Goal: Task Accomplishment & Management: Complete application form

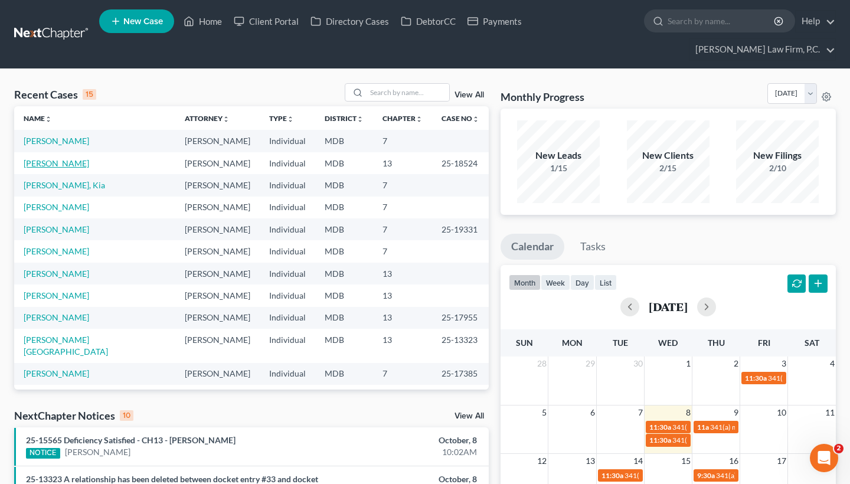
click at [61, 166] on link "[PERSON_NAME]" at bounding box center [57, 163] width 66 height 10
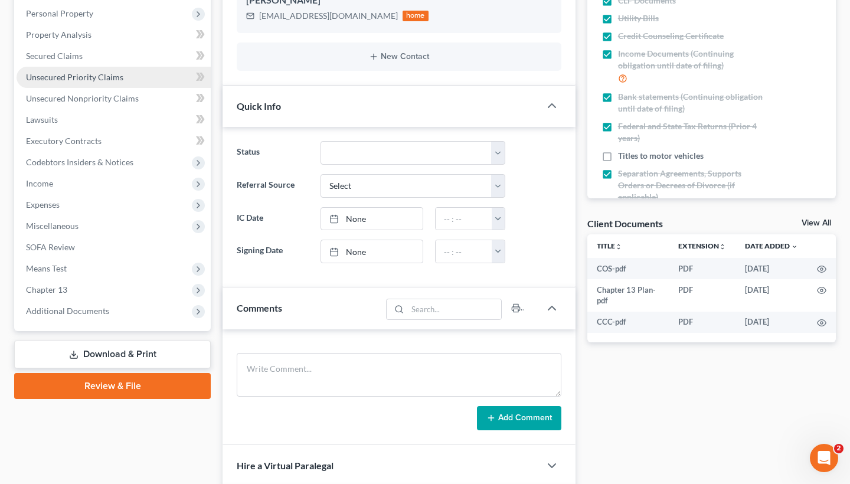
scroll to position [338, 0]
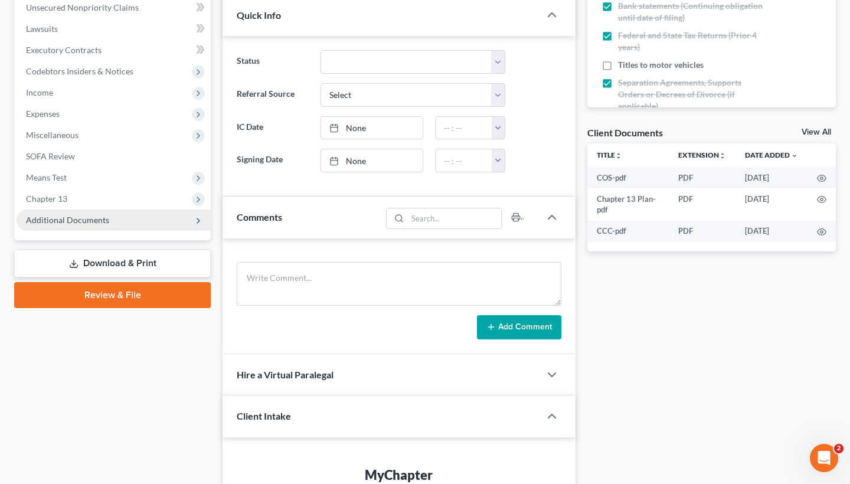
click at [96, 227] on span "Additional Documents" at bounding box center [114, 220] width 194 height 21
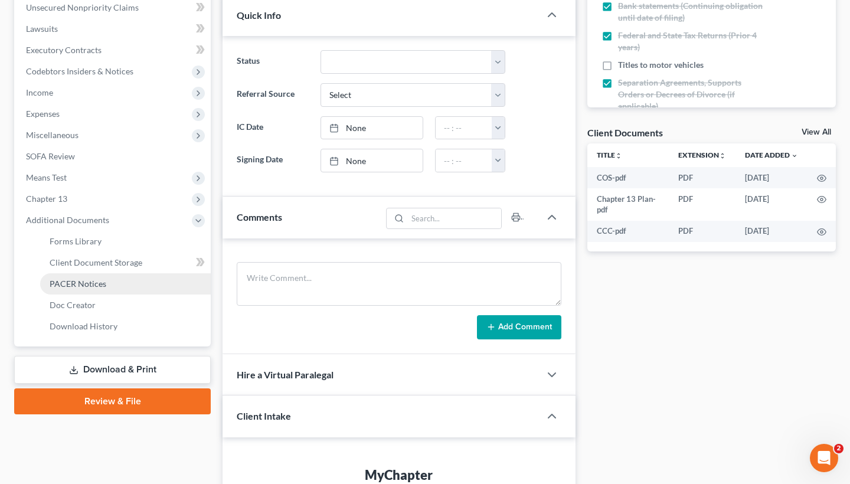
click at [92, 282] on span "PACER Notices" at bounding box center [78, 284] width 57 height 10
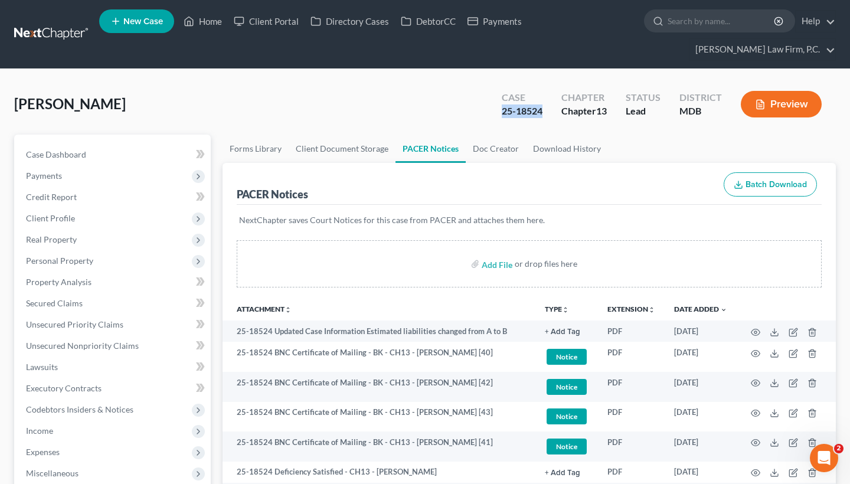
drag, startPoint x: 499, startPoint y: 109, endPoint x: 542, endPoint y: 109, distance: 43.1
click at [542, 109] on div "Case 25-18524" at bounding box center [522, 105] width 60 height 35
copy div "25-18524"
click at [721, 19] on input "search" at bounding box center [722, 21] width 108 height 22
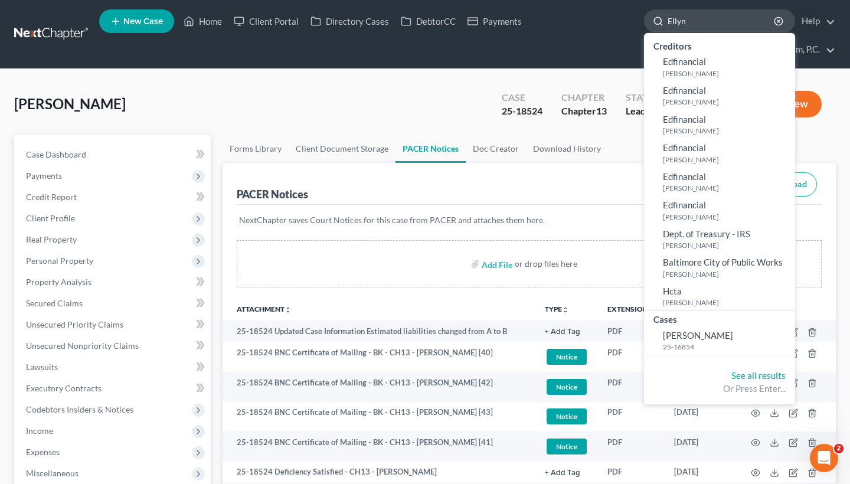
type input "Ellyn"
drag, startPoint x: 720, startPoint y: 19, endPoint x: 682, endPoint y: 341, distance: 323.4
click at [682, 342] on small "25-16854" at bounding box center [727, 347] width 129 height 10
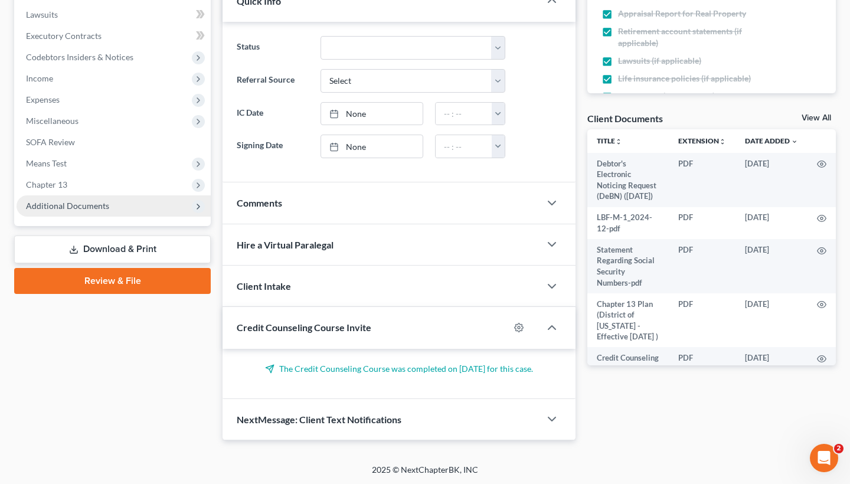
scroll to position [352, 0]
click at [122, 205] on span "Additional Documents" at bounding box center [114, 206] width 194 height 21
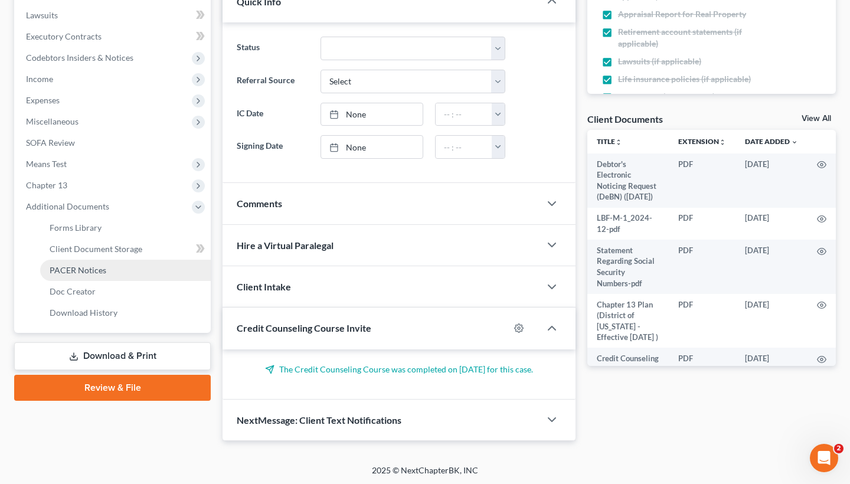
click at [115, 273] on link "PACER Notices" at bounding box center [125, 270] width 171 height 21
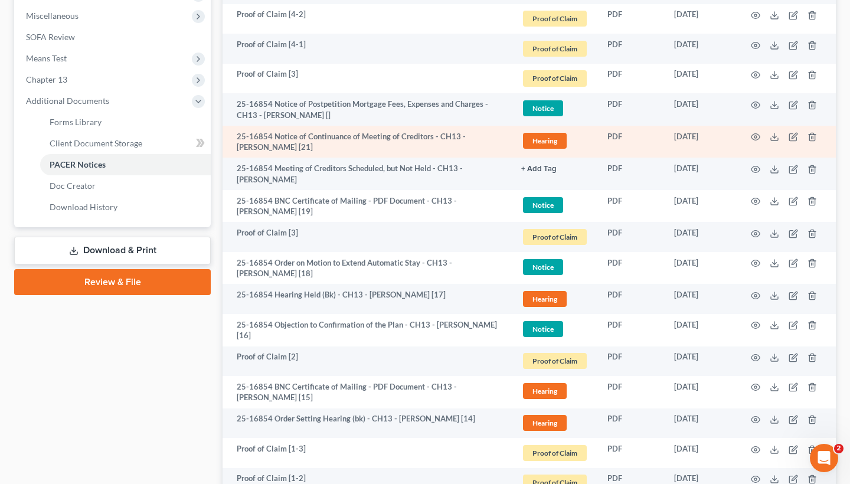
scroll to position [464, 0]
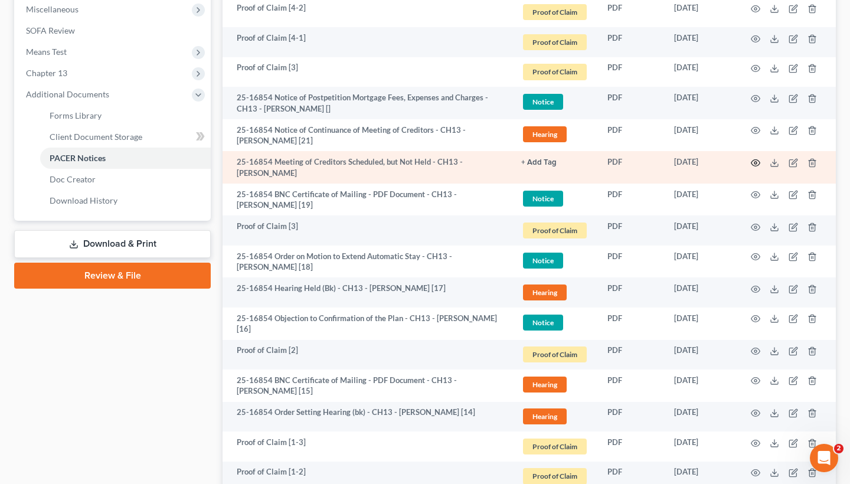
click at [753, 158] on icon "button" at bounding box center [755, 162] width 9 height 9
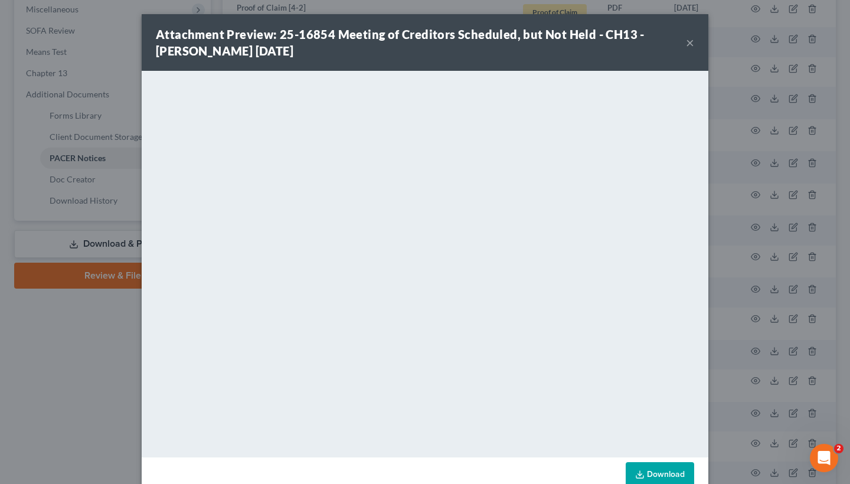
click at [691, 44] on button "×" at bounding box center [690, 42] width 8 height 14
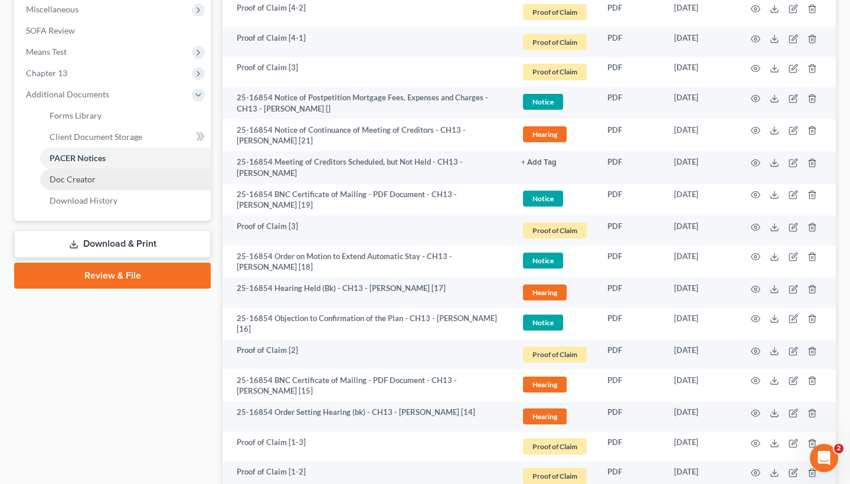
click at [84, 185] on link "Doc Creator" at bounding box center [125, 179] width 171 height 21
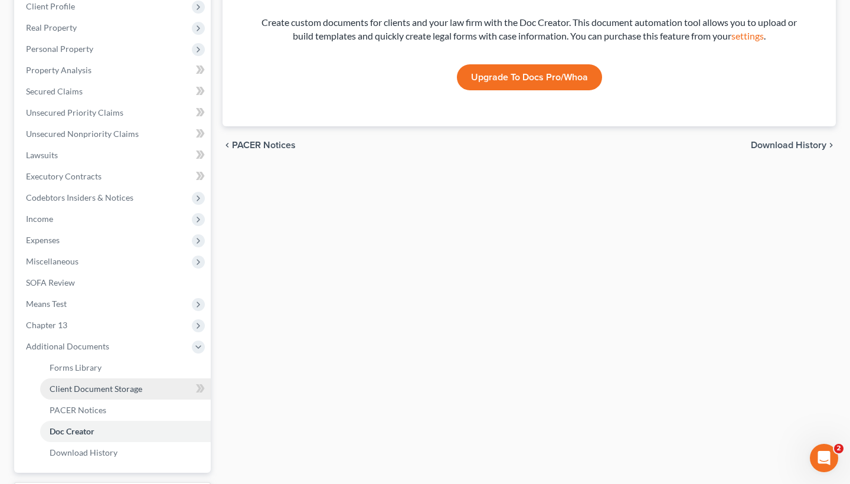
click at [84, 384] on span "Client Document Storage" at bounding box center [96, 389] width 93 height 10
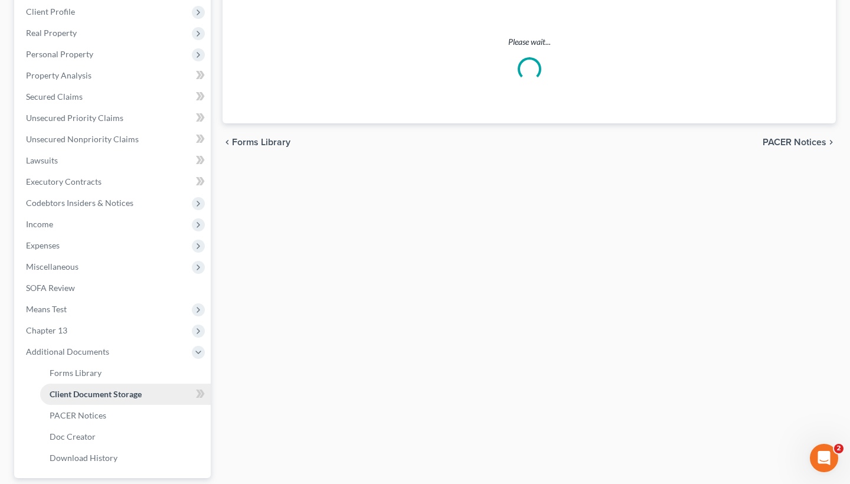
scroll to position [6, 0]
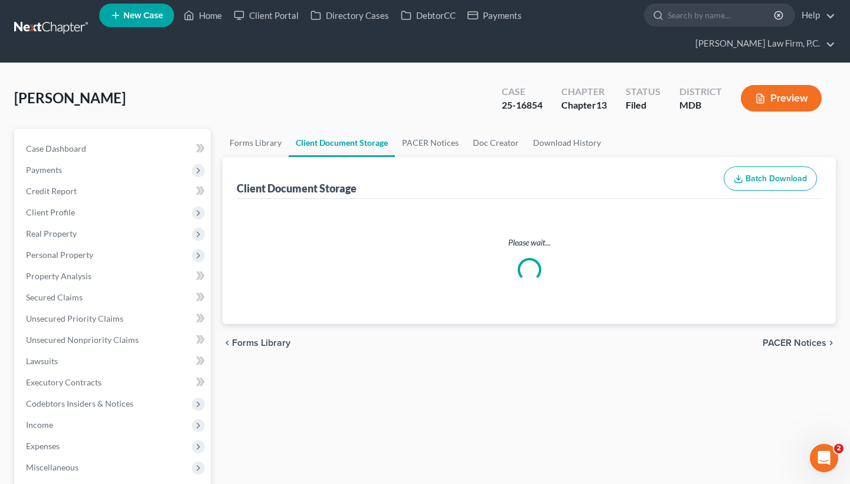
select select "14"
select select "25"
select select "15"
select select "32"
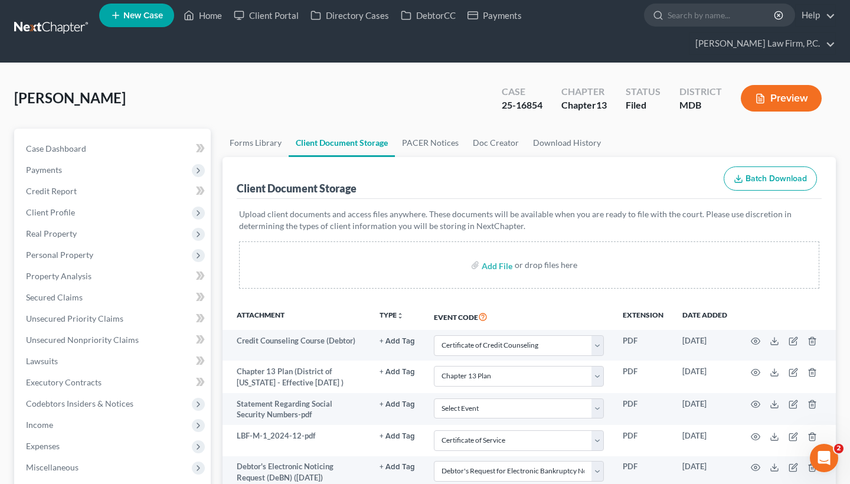
scroll to position [0, 0]
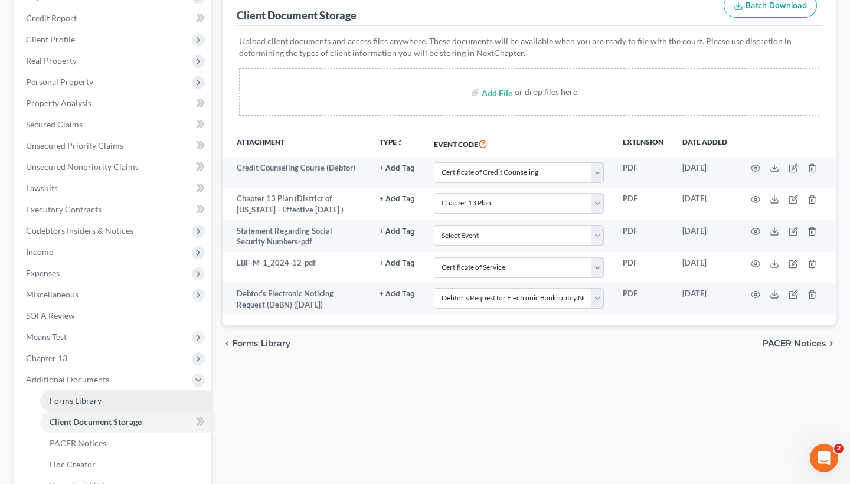
click at [119, 407] on link "Forms Library" at bounding box center [125, 400] width 171 height 21
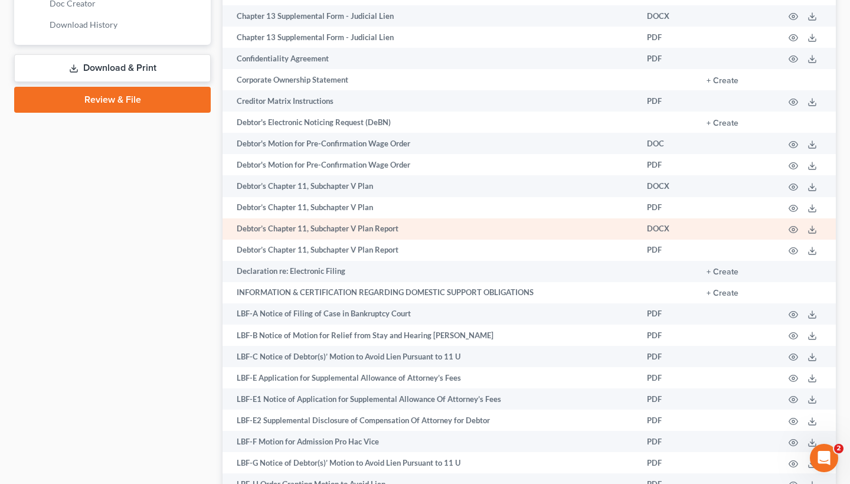
scroll to position [641, 0]
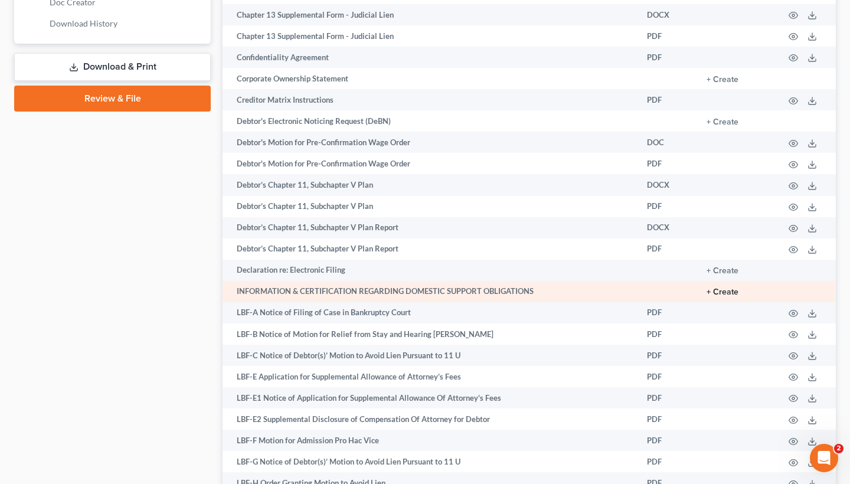
click at [726, 289] on button "+ Create" at bounding box center [723, 292] width 32 height 8
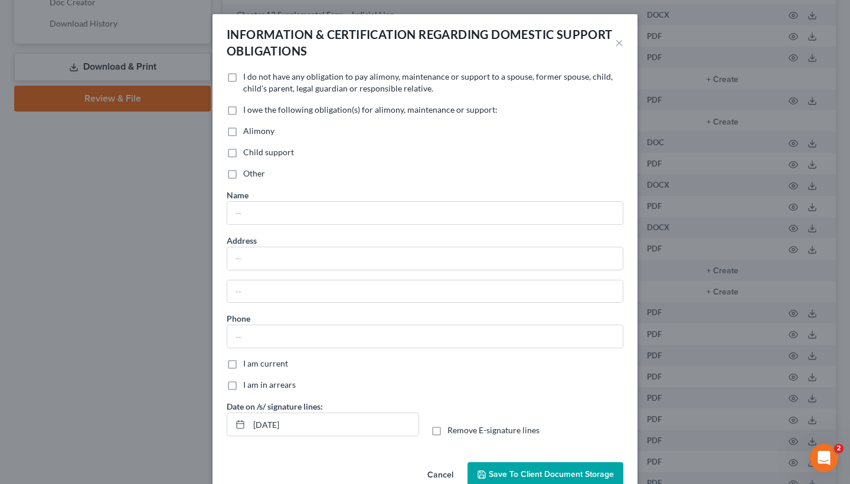
click at [300, 82] on label "I do not have any obligation to pay alimony, maintenance or support to a spouse…" at bounding box center [433, 83] width 380 height 24
click at [256, 79] on input "I do not have any obligation to pay alimony, maintenance or support to a spouse…" at bounding box center [252, 75] width 8 height 8
checkbox input "true"
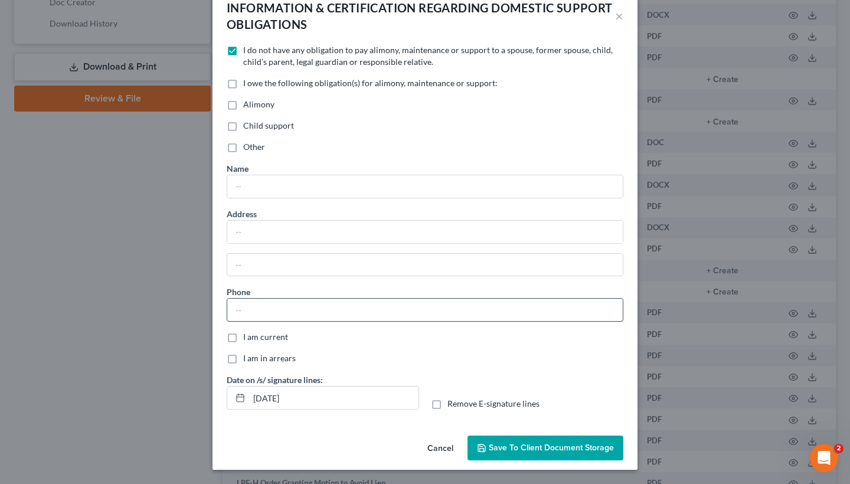
scroll to position [27, 0]
click at [501, 447] on span "Save to Client Document Storage" at bounding box center [551, 448] width 125 height 10
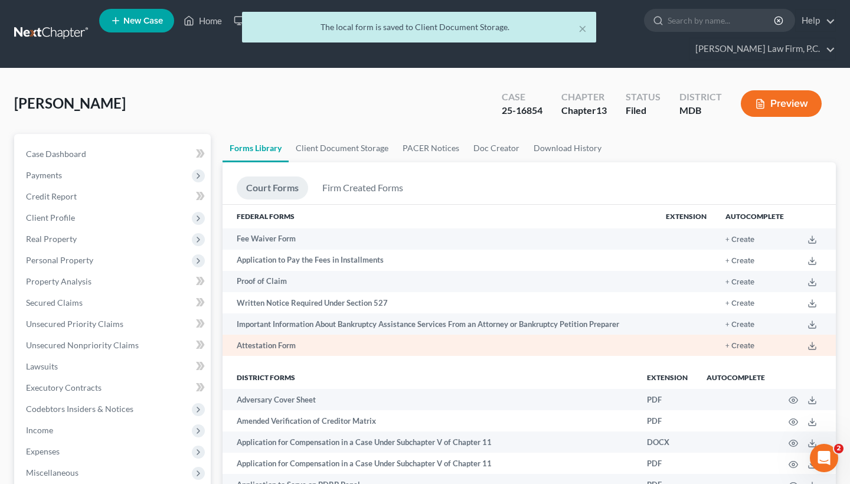
scroll to position [324, 0]
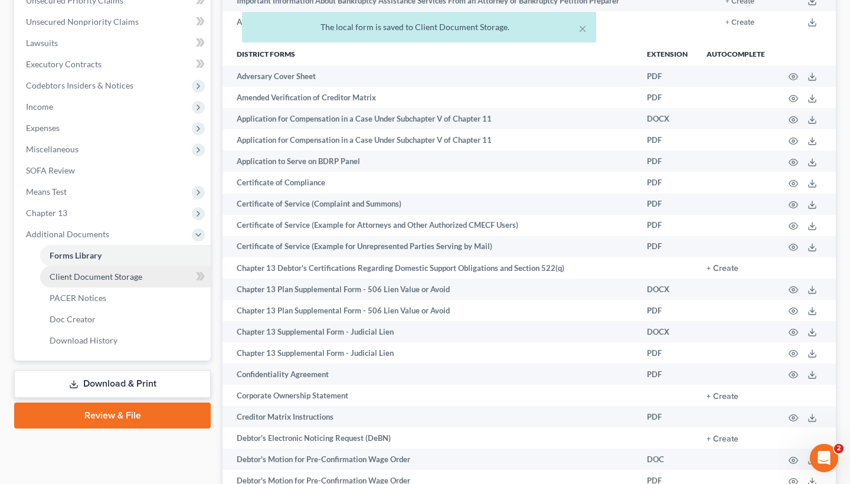
click at [120, 285] on link "Client Document Storage" at bounding box center [125, 276] width 171 height 21
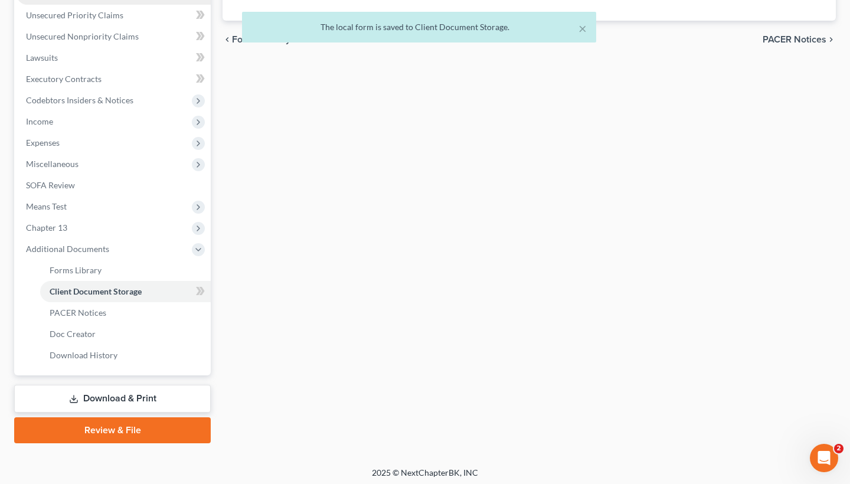
scroll to position [10, 0]
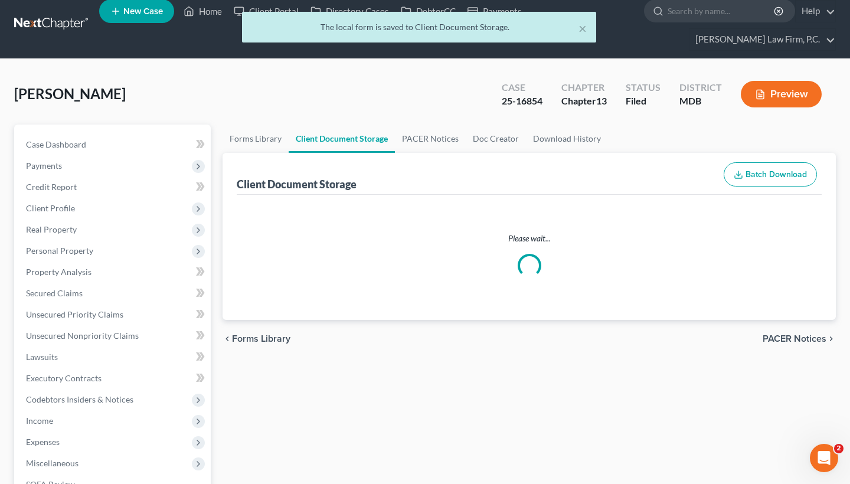
select select "14"
select select "25"
select select "15"
select select "32"
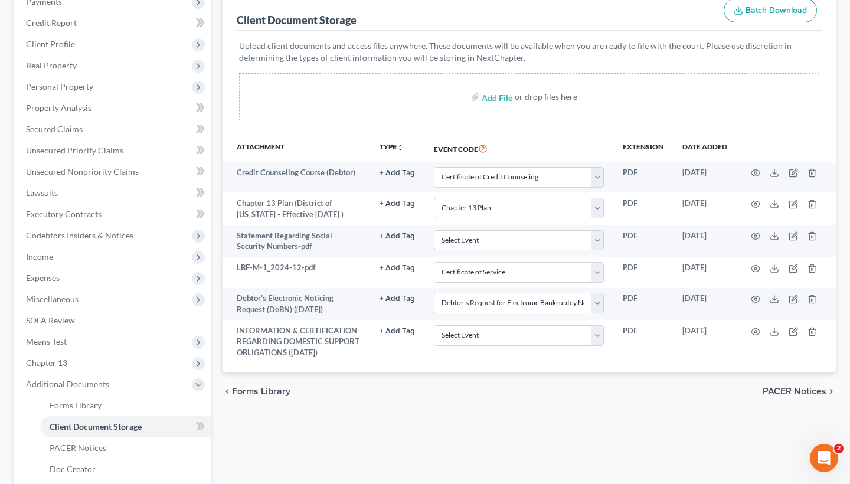
scroll to position [177, 0]
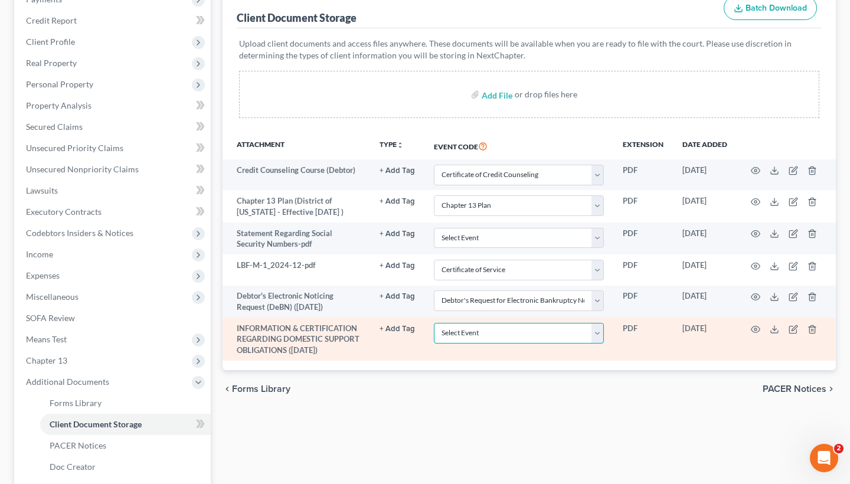
select select "37"
click at [754, 326] on icon "button" at bounding box center [756, 329] width 9 height 6
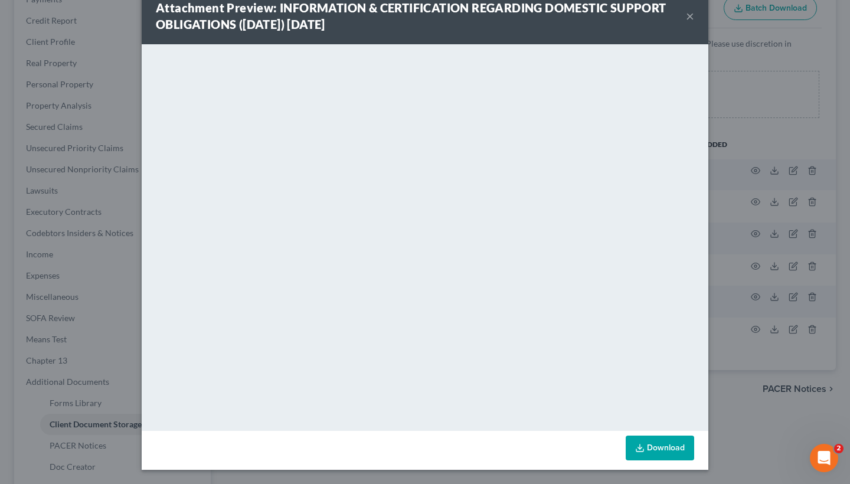
scroll to position [27, 0]
click at [649, 450] on link "Download" at bounding box center [660, 448] width 68 height 25
click at [697, 17] on div "Attachment Preview: INFORMATION & CERTIFICATION REGARDING DOMESTIC SUPPORT OBLI…" at bounding box center [425, 16] width 567 height 57
click at [693, 17] on button "×" at bounding box center [690, 16] width 8 height 14
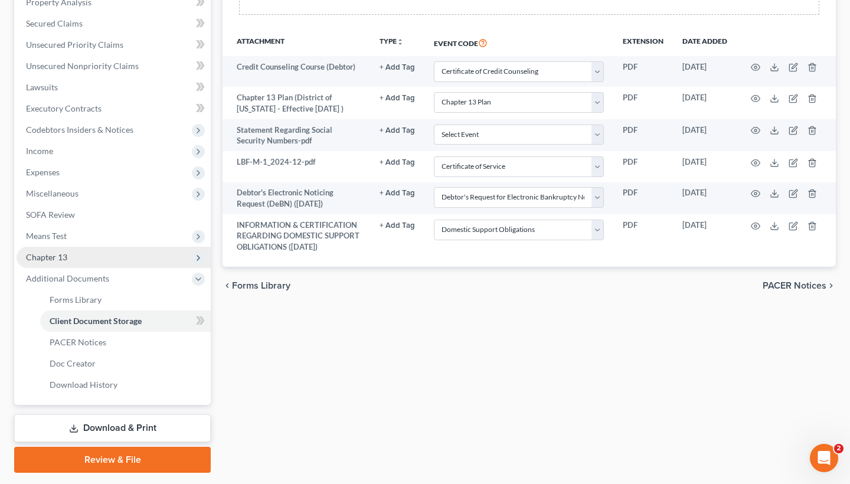
scroll to position [283, 0]
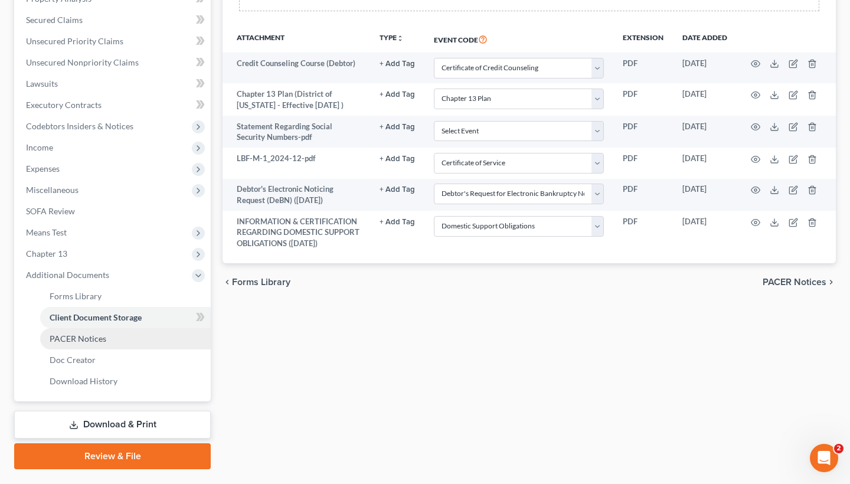
click at [87, 341] on span "PACER Notices" at bounding box center [78, 339] width 57 height 10
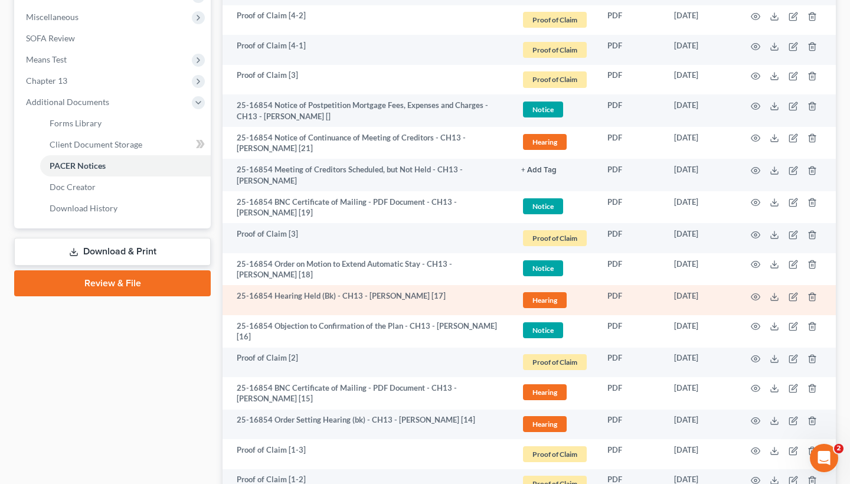
scroll to position [461, 0]
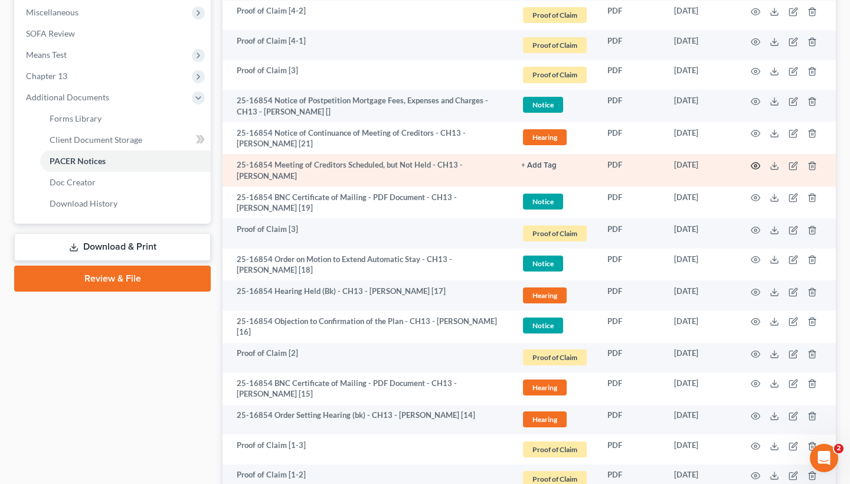
click at [753, 163] on icon "button" at bounding box center [755, 165] width 9 height 9
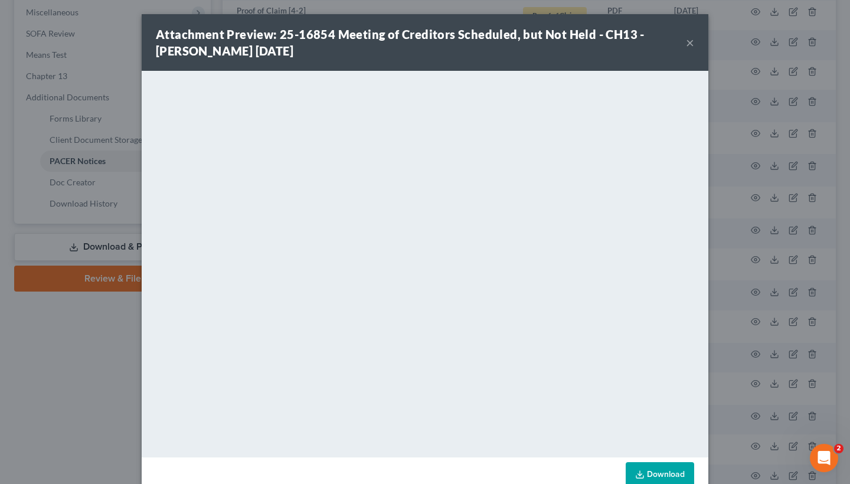
click at [693, 41] on button "×" at bounding box center [690, 42] width 8 height 14
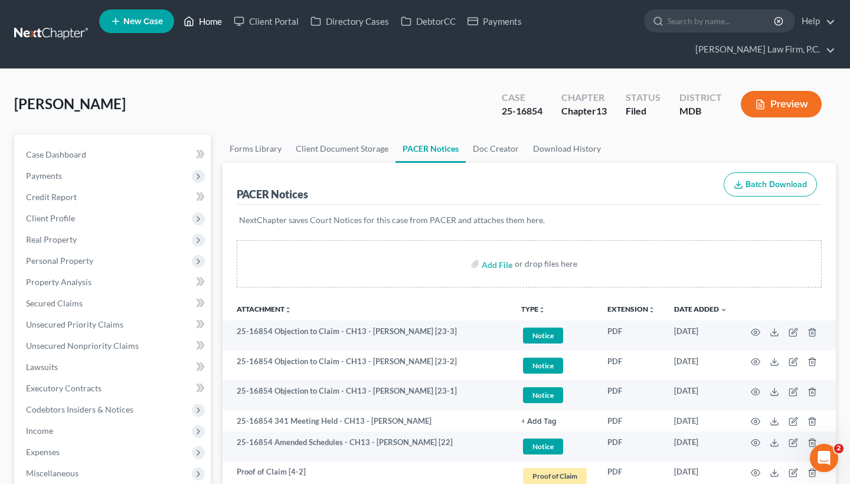
scroll to position [0, 0]
click at [215, 27] on link "Home" at bounding box center [203, 21] width 50 height 21
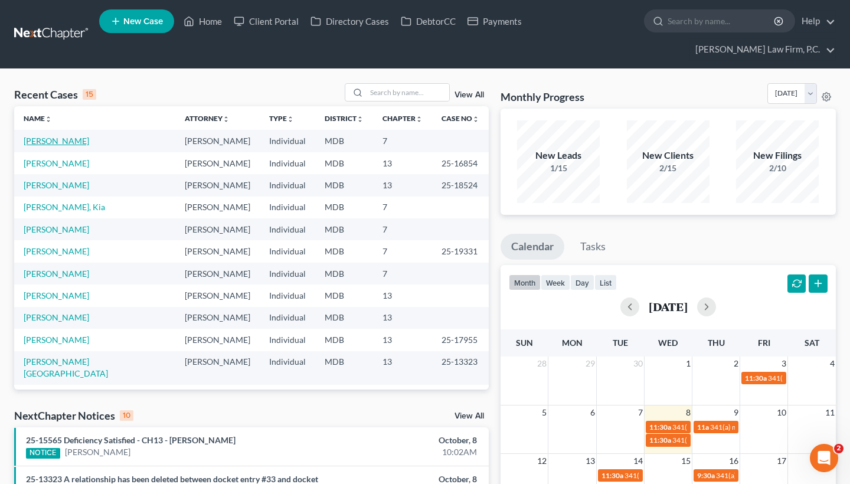
click at [64, 143] on link "Brown, Jerry" at bounding box center [57, 141] width 66 height 10
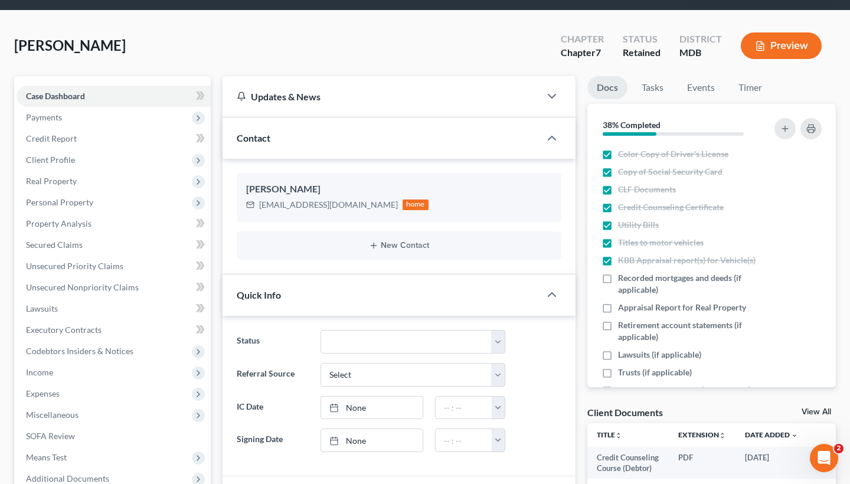
scroll to position [42, 0]
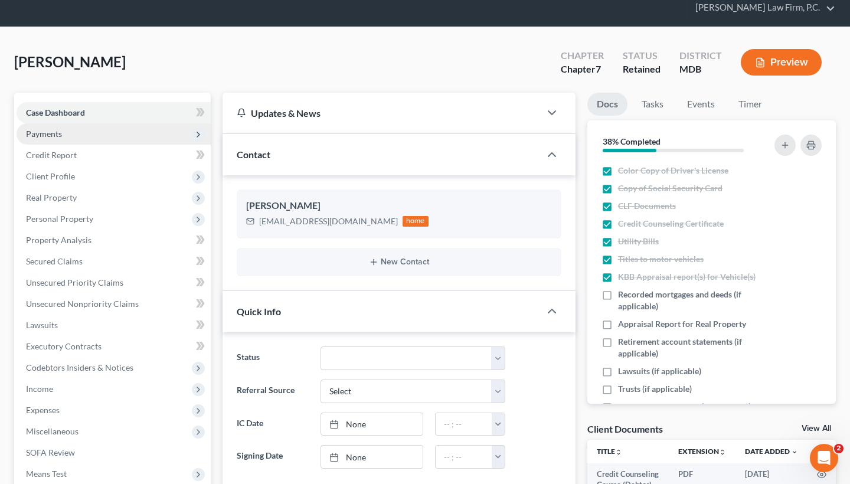
click at [93, 139] on span "Payments" at bounding box center [114, 133] width 194 height 21
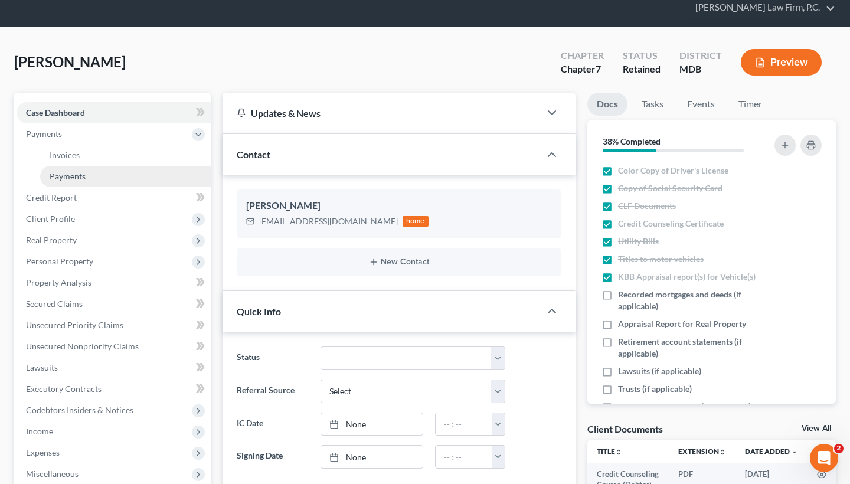
click at [83, 166] on link "Payments" at bounding box center [125, 176] width 171 height 21
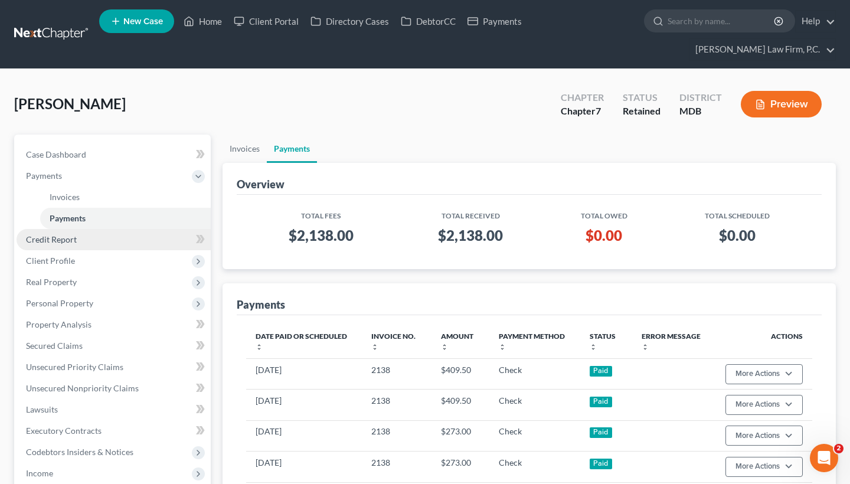
click at [63, 245] on link "Credit Report" at bounding box center [114, 239] width 194 height 21
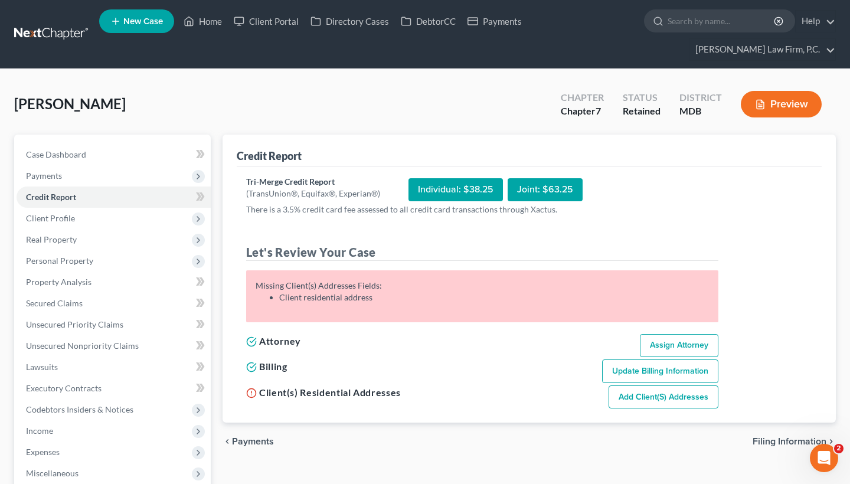
scroll to position [4, 0]
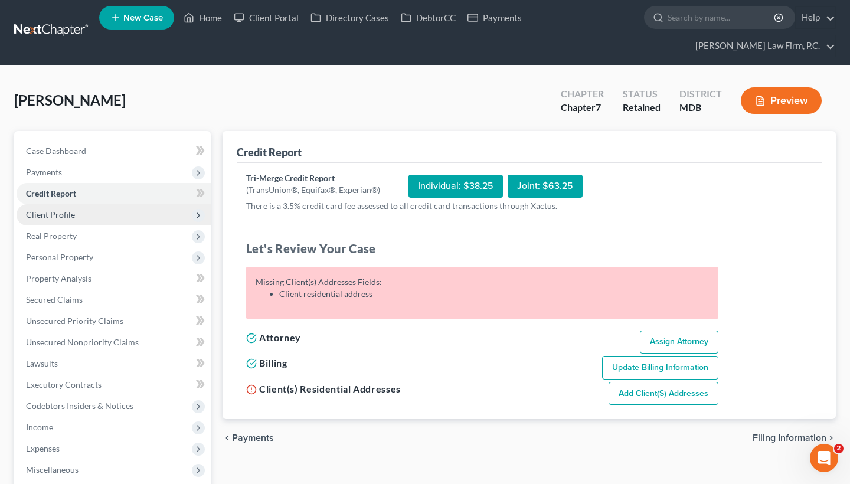
click at [100, 216] on span "Client Profile" at bounding box center [114, 214] width 194 height 21
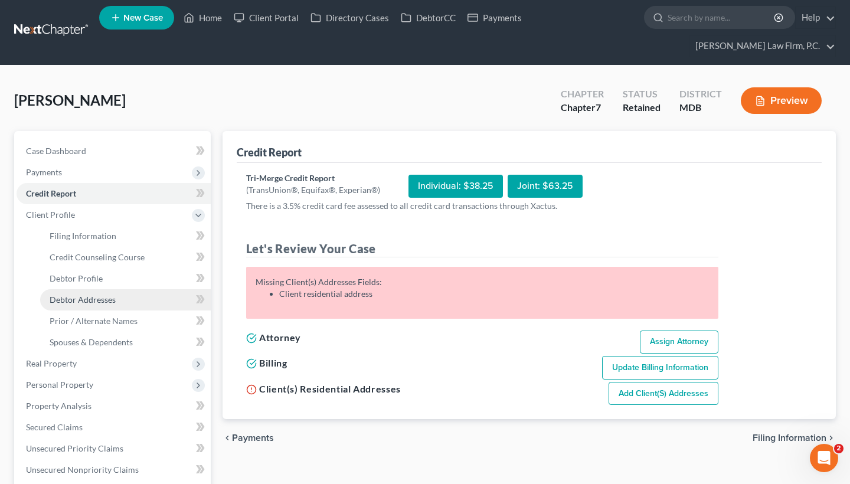
click at [90, 296] on span "Debtor Addresses" at bounding box center [83, 300] width 66 height 10
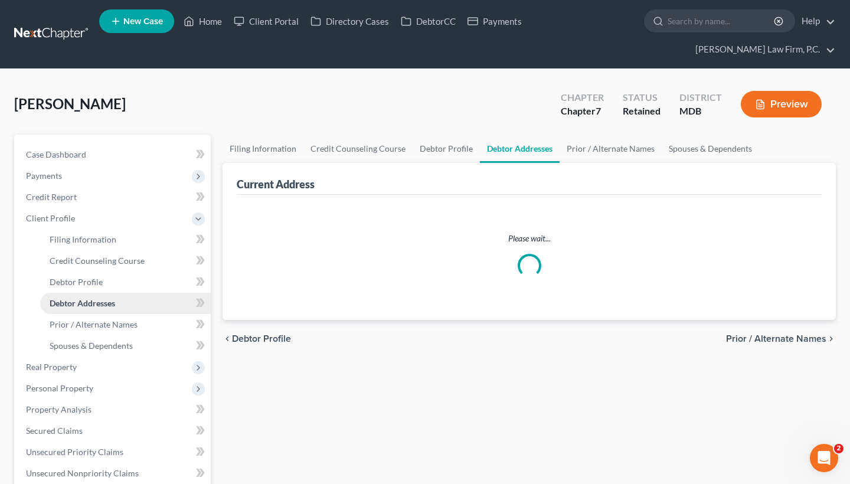
select select "0"
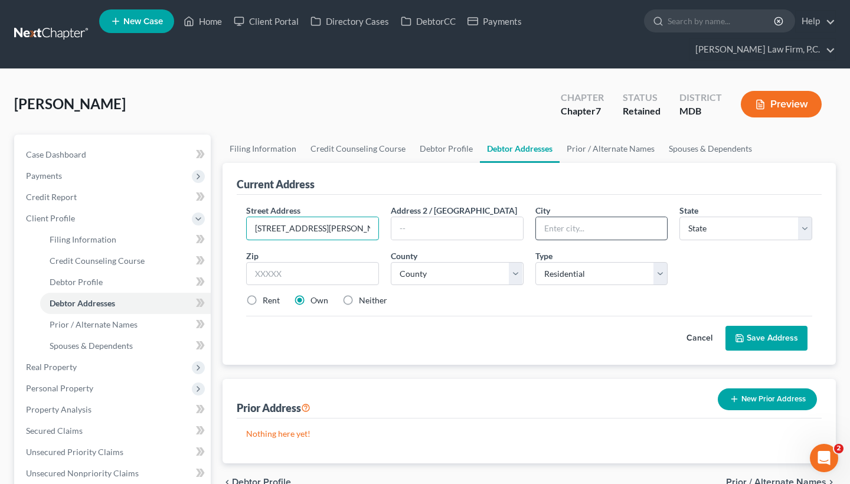
type input "310 Seward Ave"
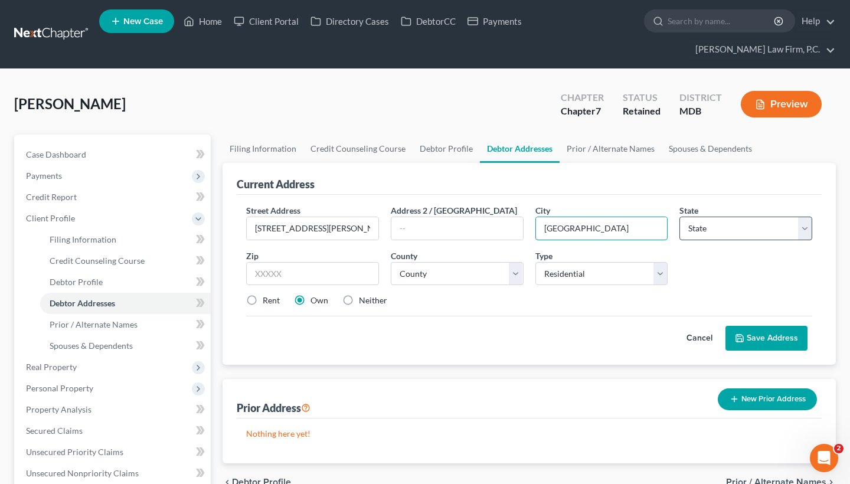
type input "Brooklyn"
select select "21"
type input "21225"
drag, startPoint x: 586, startPoint y: 230, endPoint x: 513, endPoint y: 229, distance: 72.6
click at [513, 229] on div "Street Address * 310 Seward Ave Address 2 / PO Box City * Brooklyn State * Stat…" at bounding box center [529, 260] width 578 height 112
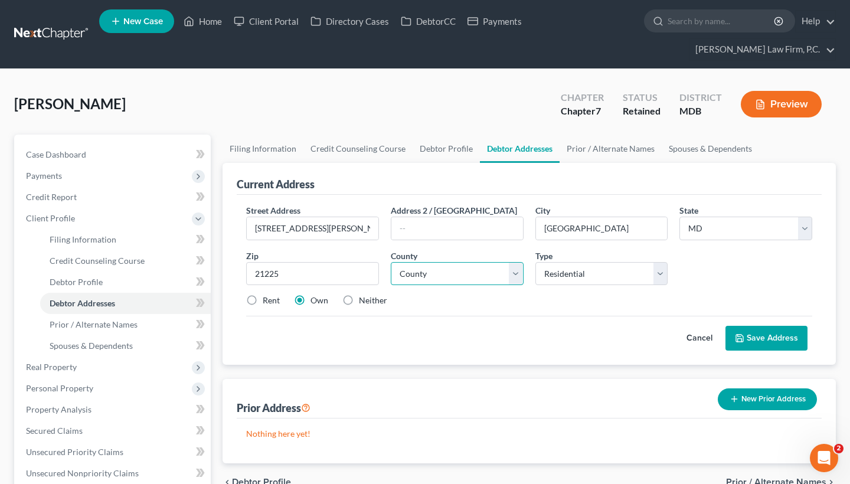
select select "1"
click at [758, 334] on button "Save Address" at bounding box center [767, 338] width 82 height 25
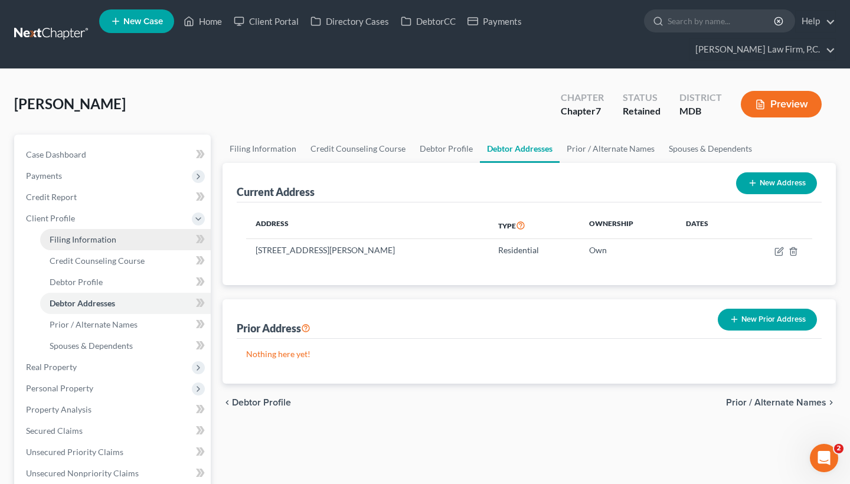
click at [117, 233] on link "Filing Information" at bounding box center [125, 239] width 171 height 21
select select "1"
select select "0"
select select "38"
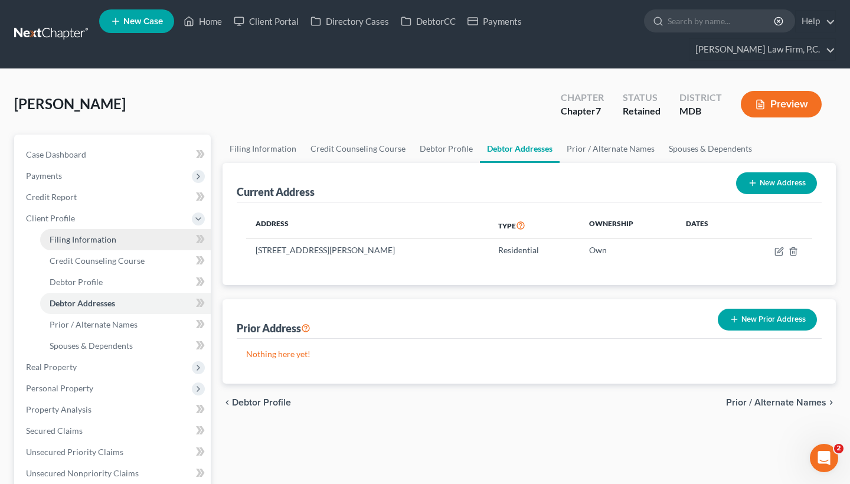
select select "0"
select select "21"
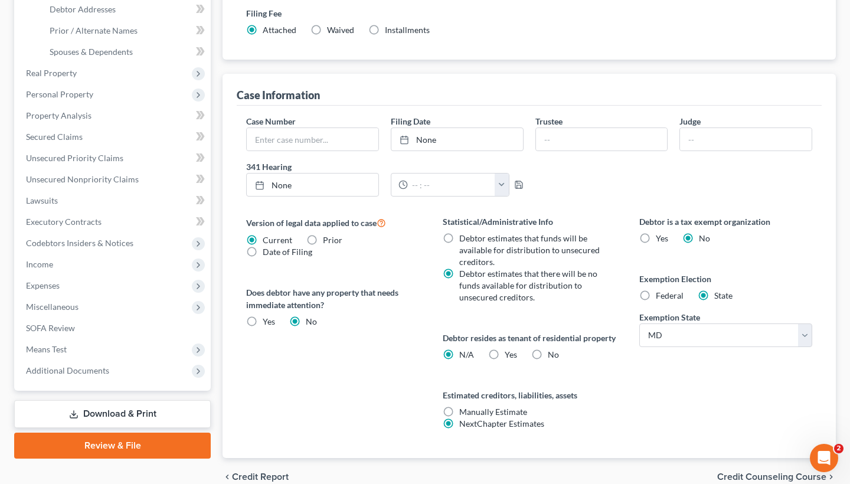
scroll to position [302, 0]
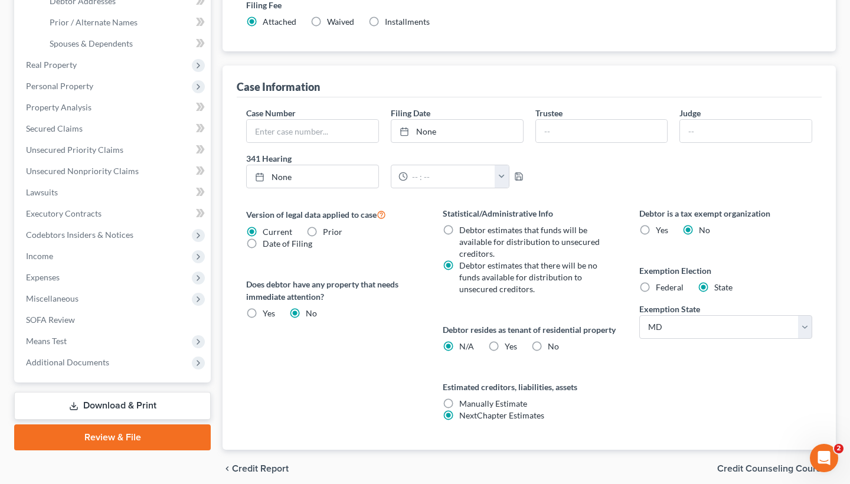
click at [548, 352] on label "No" at bounding box center [553, 347] width 11 height 12
click at [553, 348] on input "No" at bounding box center [557, 345] width 8 height 8
radio input "true"
radio input "false"
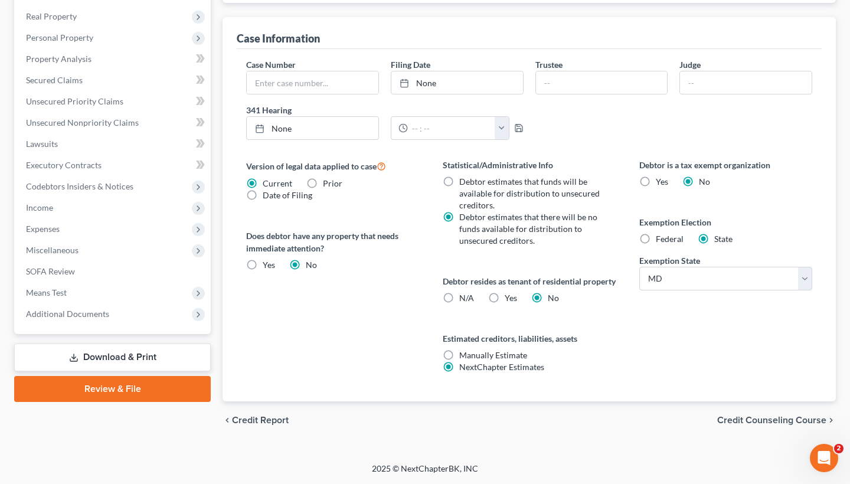
click at [758, 419] on span "Credit Counseling Course" at bounding box center [771, 420] width 109 height 9
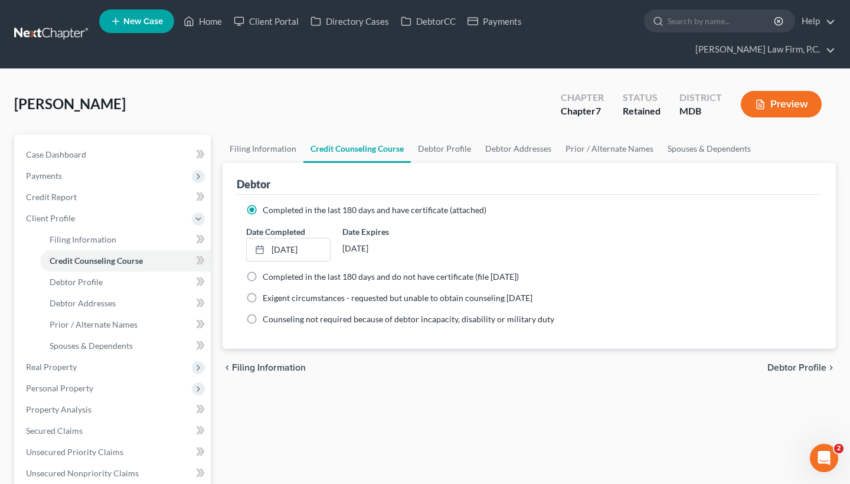
click at [785, 366] on span "Debtor Profile" at bounding box center [797, 367] width 59 height 9
select select "0"
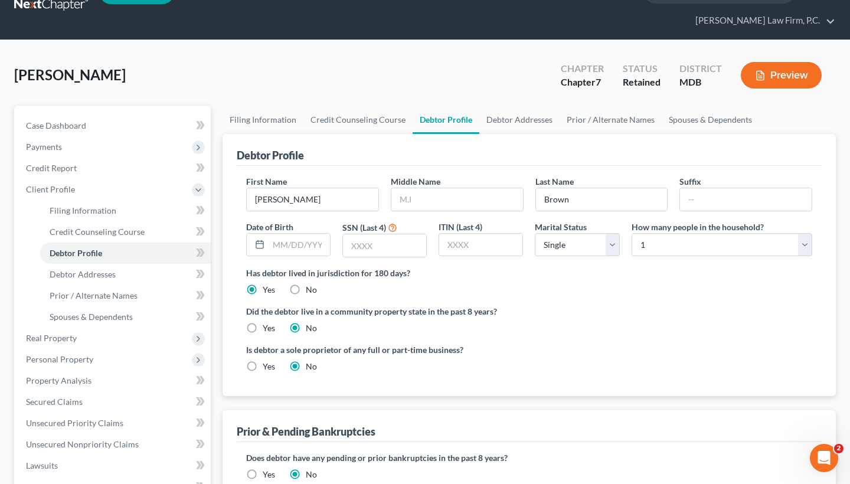
scroll to position [34, 0]
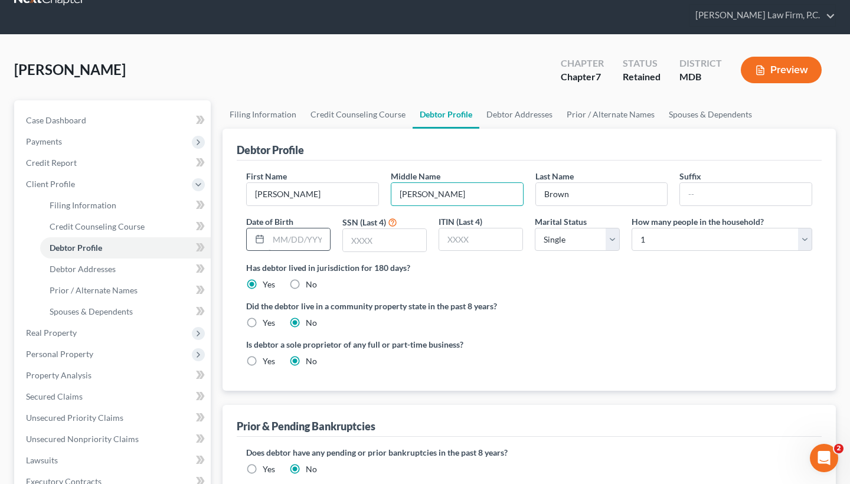
type input "Lewis"
type input "01/01/1959"
click at [371, 235] on input "text" at bounding box center [384, 240] width 83 height 22
type input "5278"
click at [626, 338] on div "Is debtor a sole proprietor of any full or part-time business? Yes No" at bounding box center [529, 357] width 578 height 38
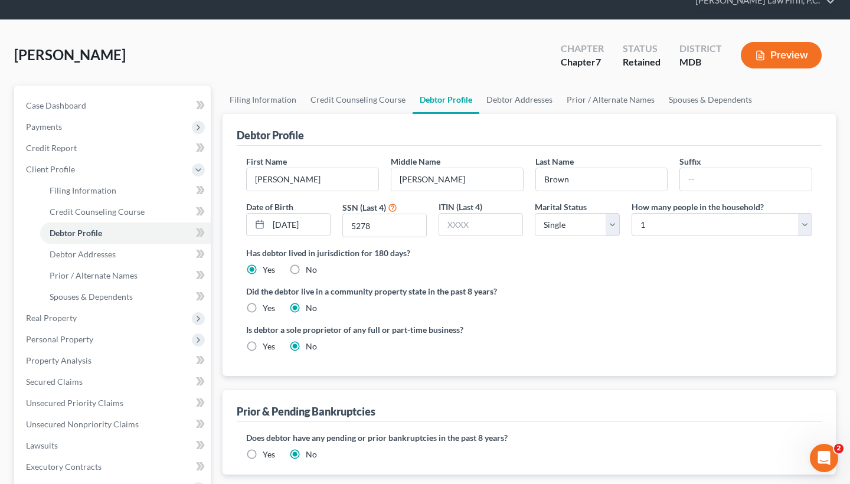
scroll to position [56, 0]
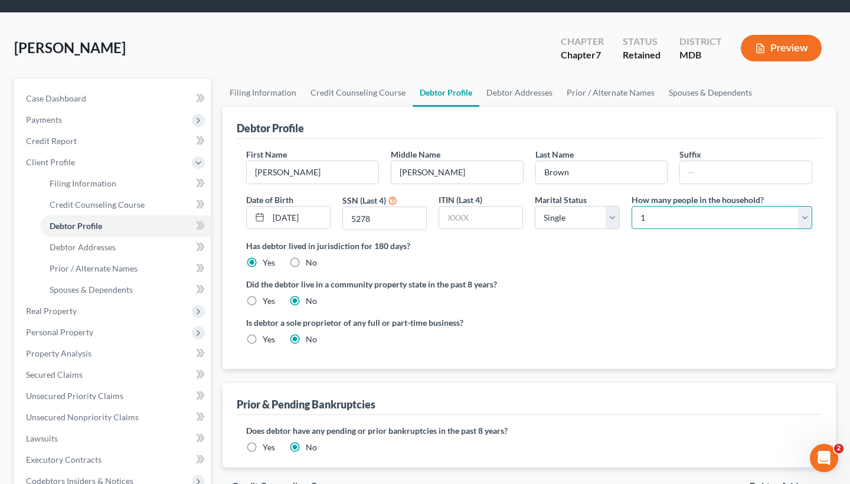
select select "1"
click at [574, 299] on div "Did the debtor live in a community property state in the past 8 years? Yes No" at bounding box center [529, 292] width 566 height 29
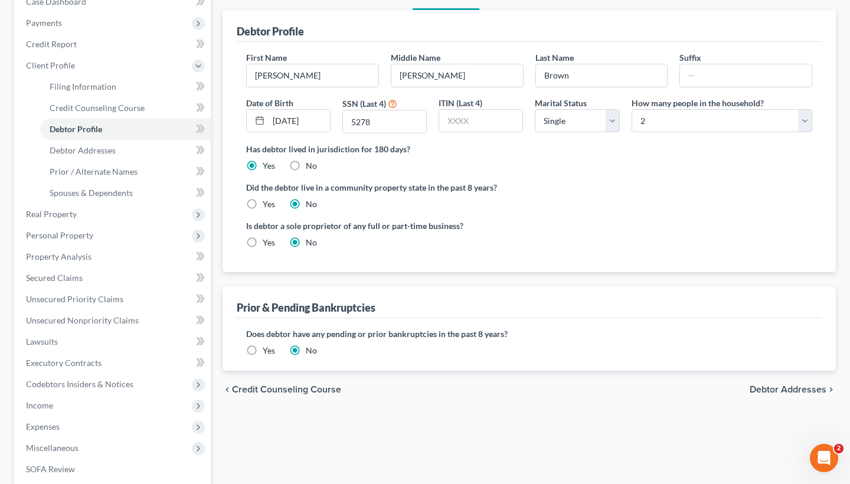
scroll to position [154, 0]
click at [795, 391] on span "Debtor Addresses" at bounding box center [788, 388] width 77 height 9
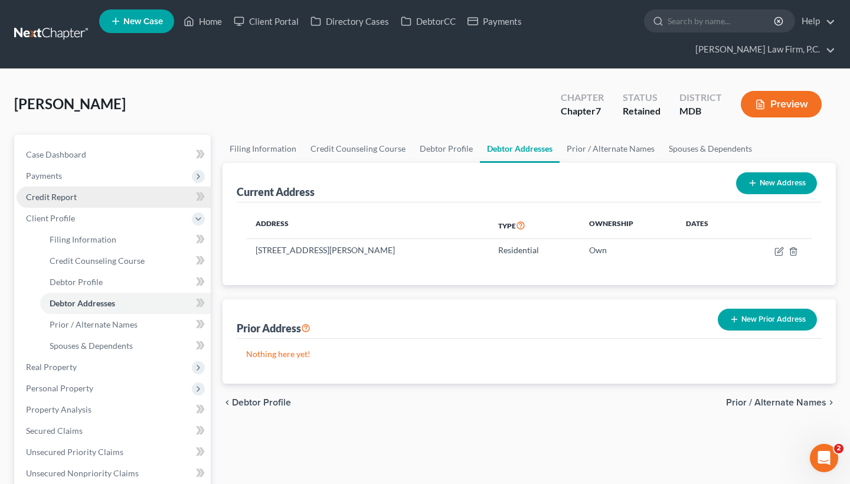
click at [89, 197] on link "Credit Report" at bounding box center [114, 197] width 194 height 21
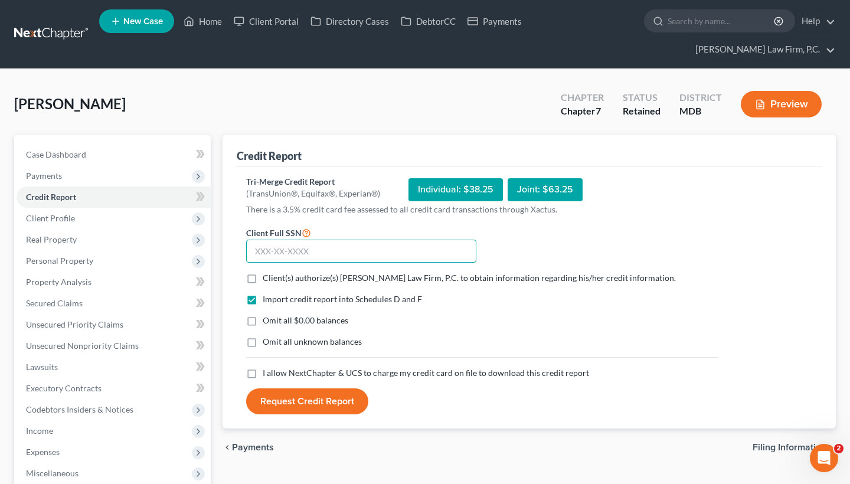
click at [254, 252] on input "text" at bounding box center [361, 252] width 230 height 24
type input "086-52-5278"
click at [263, 280] on label "Client(s) authorize(s) Chambers Law Firm, P.C. to obtain information regarding …" at bounding box center [469, 278] width 413 height 12
click at [267, 280] on input "Client(s) authorize(s) Chambers Law Firm, P.C. to obtain information regarding …" at bounding box center [271, 276] width 8 height 8
checkbox input "true"
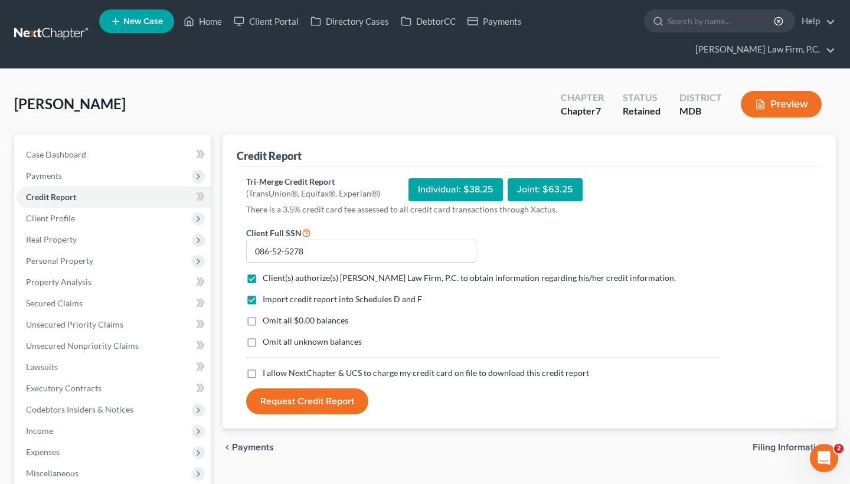
click at [263, 339] on label "Omit all unknown balances" at bounding box center [312, 342] width 99 height 12
click at [267, 339] on input "Omit all unknown balances" at bounding box center [271, 340] width 8 height 8
checkbox input "true"
click at [263, 378] on label "I allow NextChapter & UCS to charge my credit card on file to download this cre…" at bounding box center [426, 373] width 327 height 12
click at [267, 375] on input "I allow NextChapter & UCS to charge my credit card on file to download this cre…" at bounding box center [271, 371] width 8 height 8
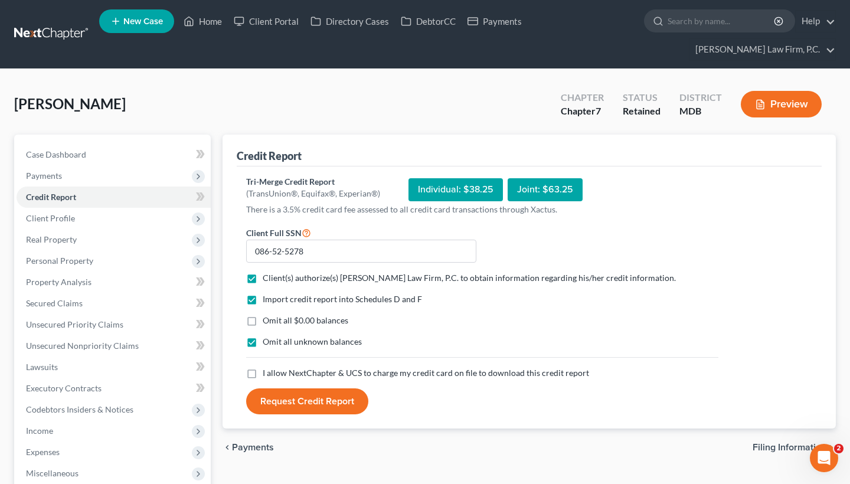
checkbox input "true"
click at [301, 403] on button "Request Credit Report" at bounding box center [307, 402] width 122 height 26
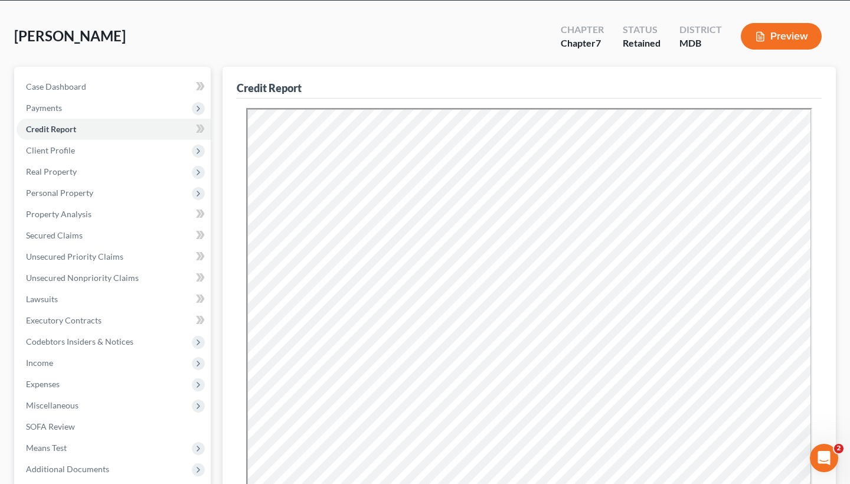
scroll to position [80, 0]
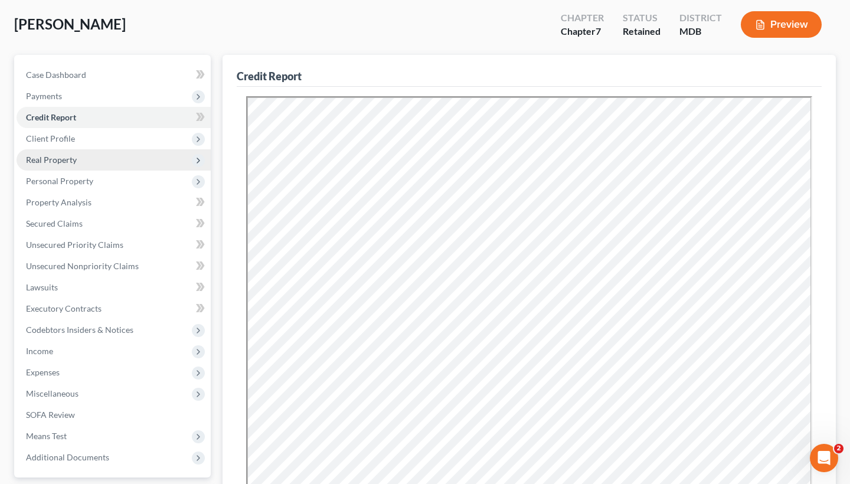
click at [129, 162] on span "Real Property" at bounding box center [114, 159] width 194 height 21
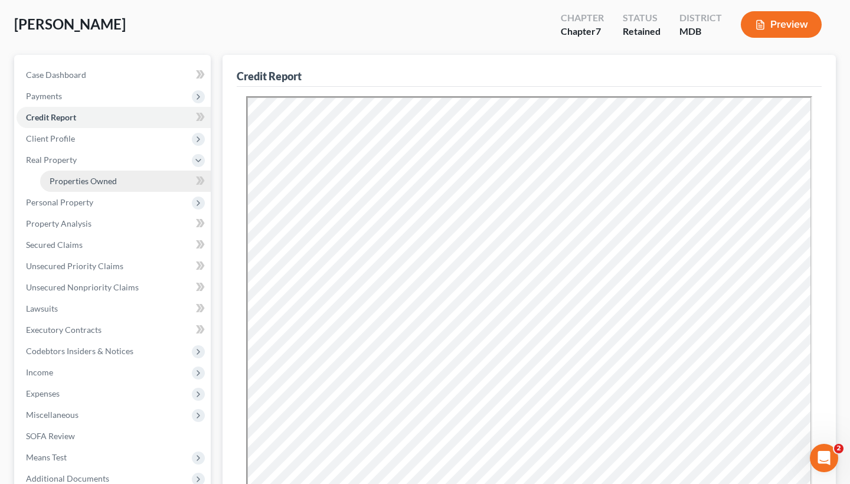
click at [124, 179] on link "Properties Owned" at bounding box center [125, 181] width 171 height 21
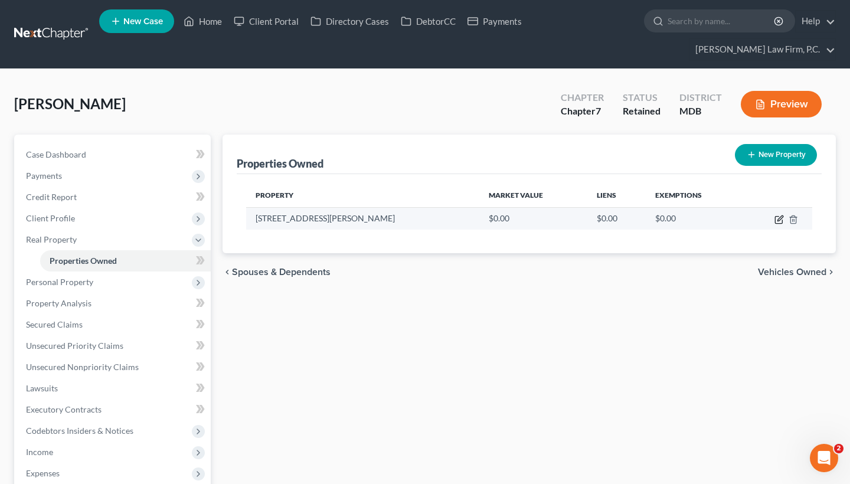
click at [779, 220] on icon "button" at bounding box center [779, 219] width 9 height 9
select select "21"
select select "1"
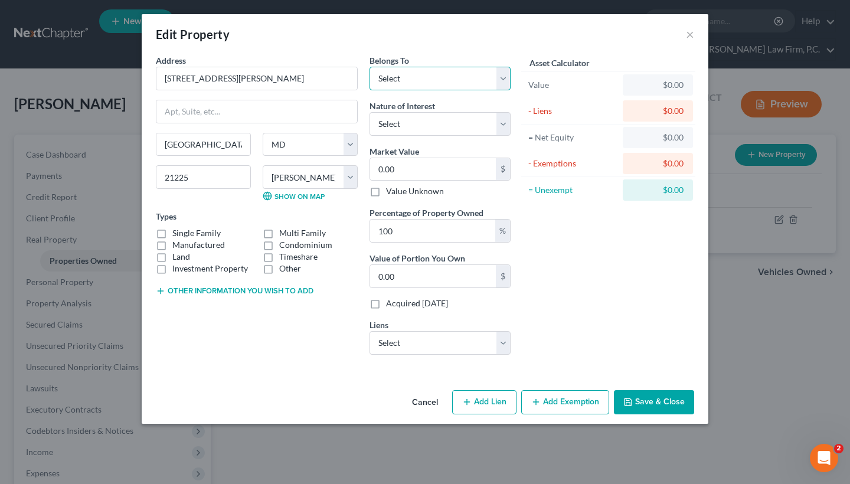
select select "0"
click at [415, 339] on select "Select Freedom Mortgage Corp - $299,724.00 Pentagon Fcu - $28,878.00 Bay Countr…" at bounding box center [440, 343] width 141 height 24
select select "0"
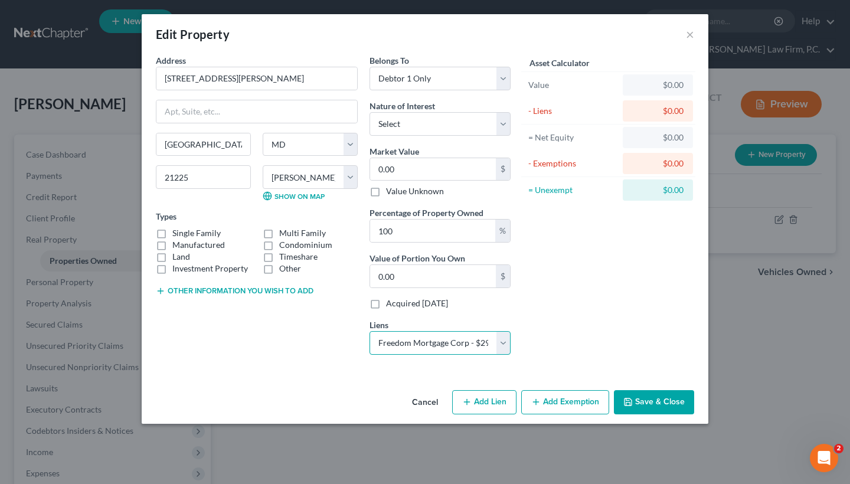
select select
select select "9"
select select "0"
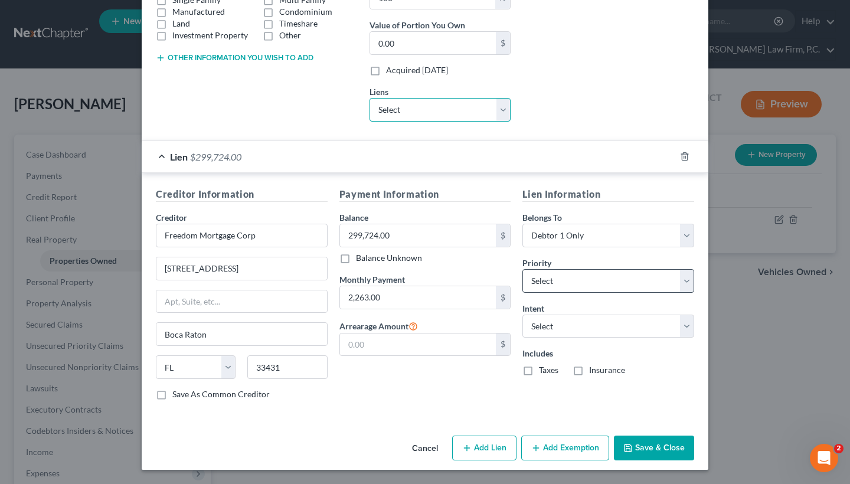
scroll to position [233, 0]
click at [650, 447] on button "Save & Close" at bounding box center [654, 448] width 80 height 25
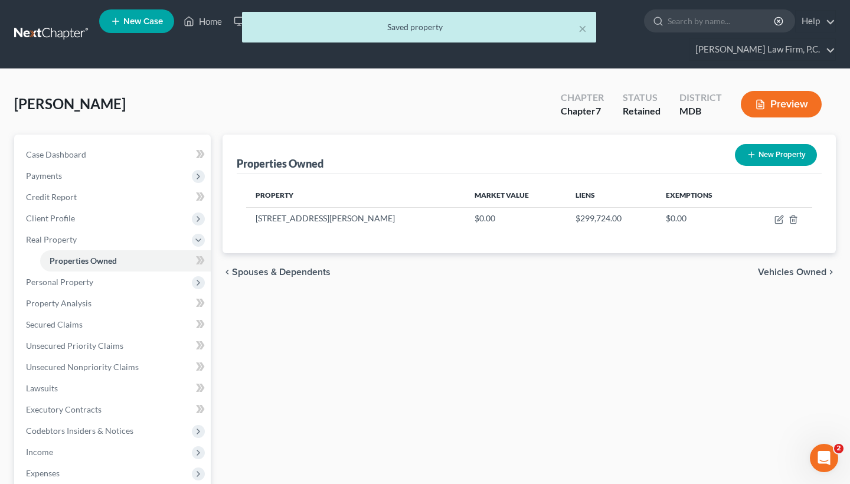
click at [772, 271] on span "Vehicles Owned" at bounding box center [792, 271] width 68 height 9
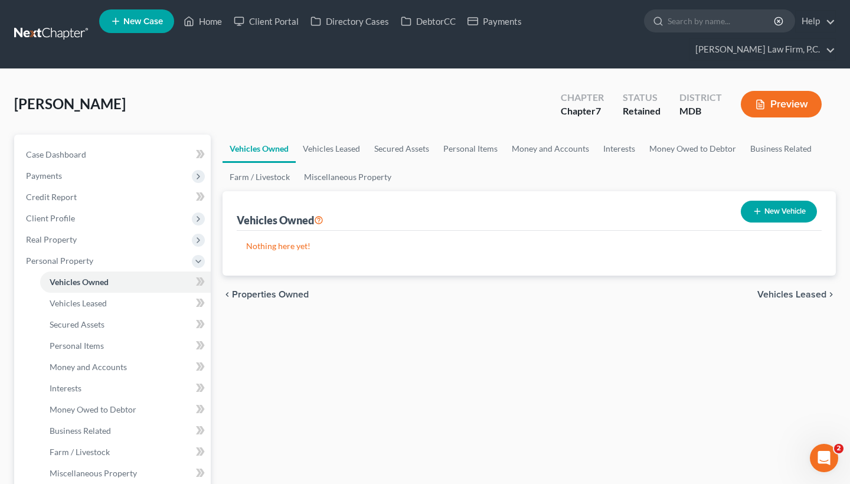
click at [765, 212] on button "New Vehicle" at bounding box center [779, 212] width 76 height 22
select select "0"
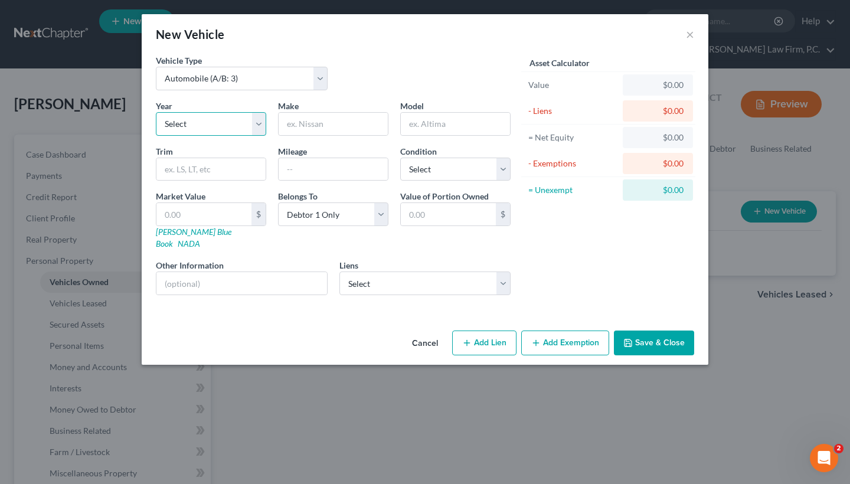
select select "6"
click at [321, 127] on input "text" at bounding box center [333, 124] width 109 height 22
type input "GMC"
click at [432, 125] on input "text" at bounding box center [455, 124] width 109 height 22
type input "Sierra"
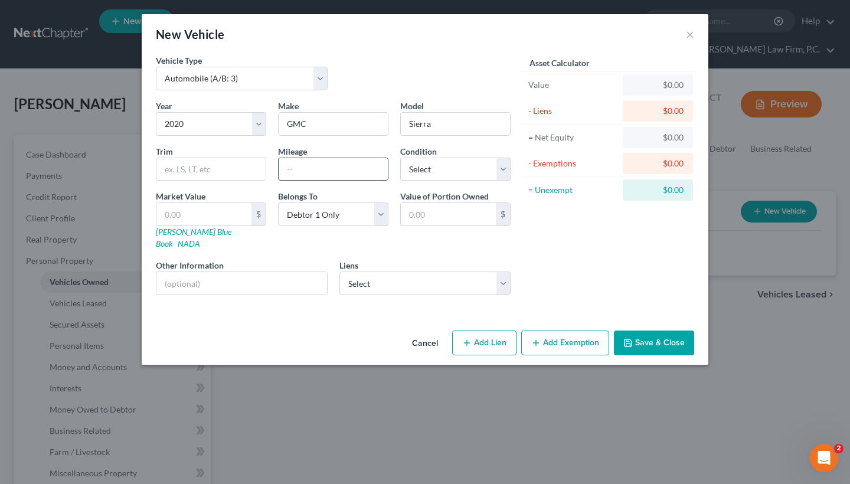
click at [290, 167] on input "text" at bounding box center [333, 169] width 109 height 22
type input "9600"
select select "2"
select select "0"
select select
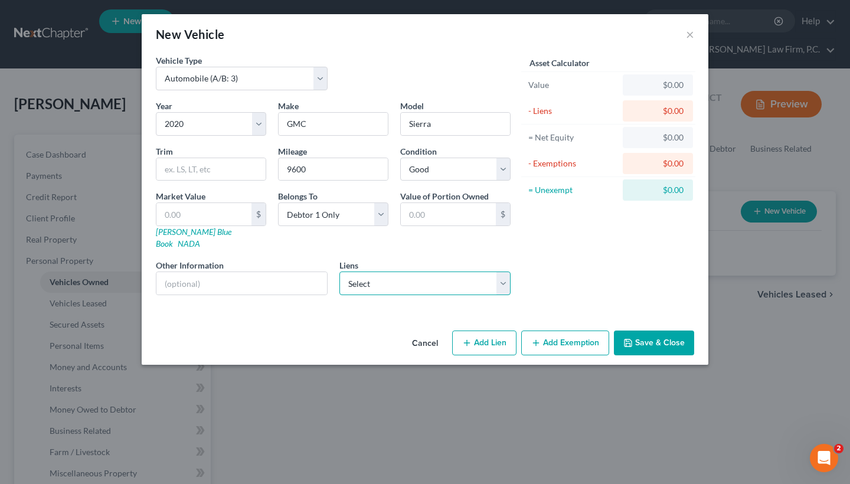
select select "48"
select select "0"
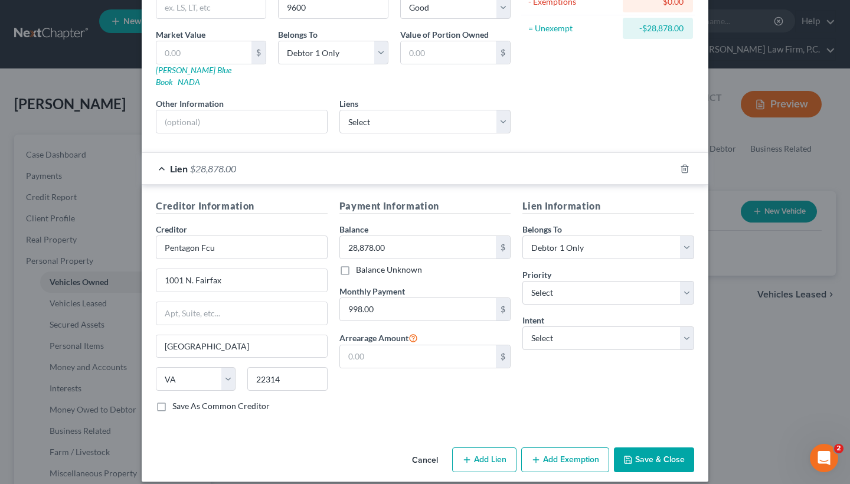
scroll to position [161, 0]
click at [662, 455] on button "Save & Close" at bounding box center [654, 460] width 80 height 25
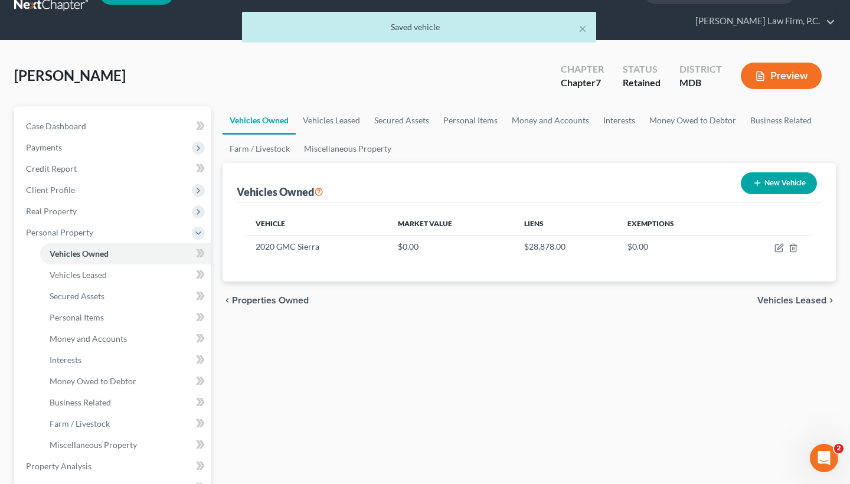
scroll to position [34, 0]
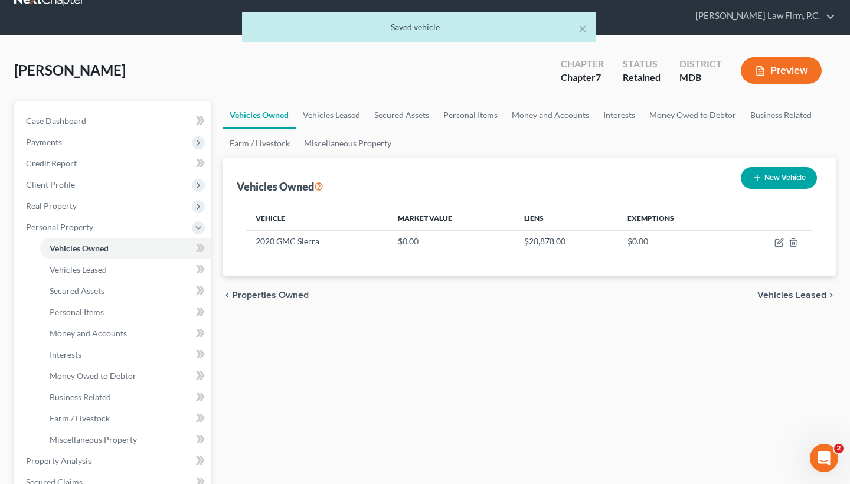
click at [783, 296] on span "Vehicles Leased" at bounding box center [792, 294] width 69 height 9
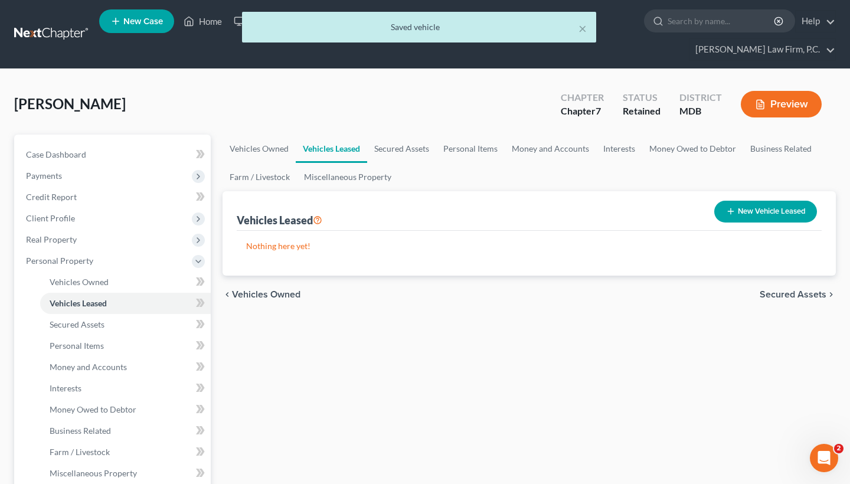
click at [774, 291] on span "Secured Assets" at bounding box center [793, 294] width 67 height 9
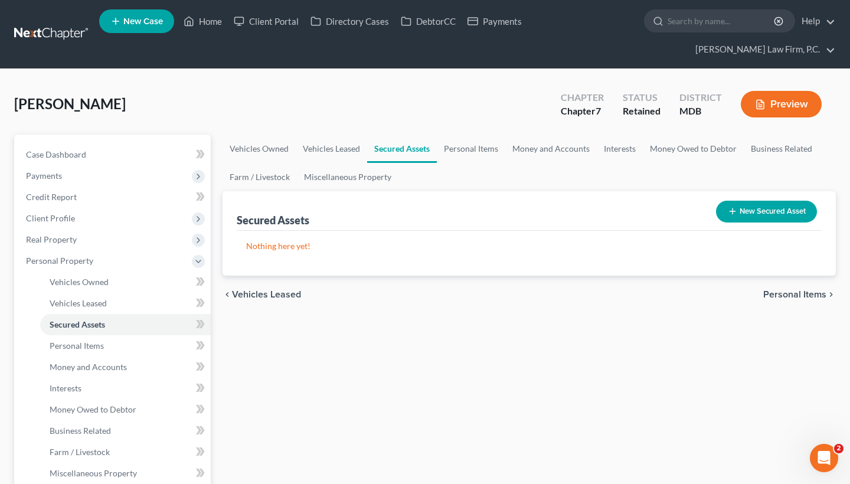
click at [793, 294] on span "Personal Items" at bounding box center [794, 294] width 63 height 9
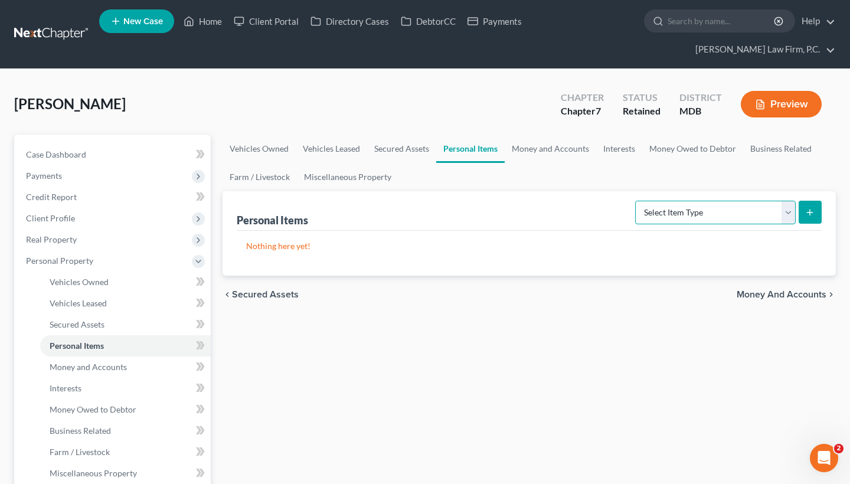
select select "clothing"
click at [806, 214] on icon "submit" at bounding box center [809, 212] width 9 height 9
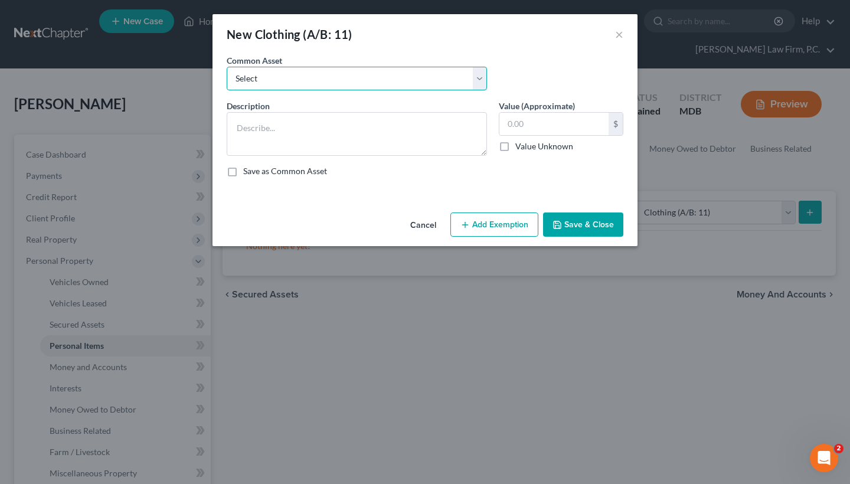
select select "0"
type textarea "Four seasons of clothing"
type input "200.00"
click at [576, 227] on button "Save & Close" at bounding box center [583, 225] width 80 height 25
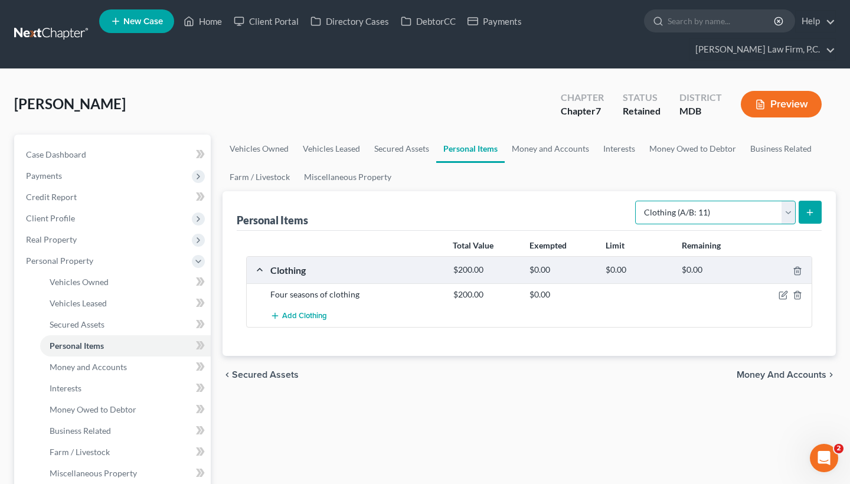
select select "electronics"
click at [807, 211] on icon "submit" at bounding box center [809, 212] width 9 height 9
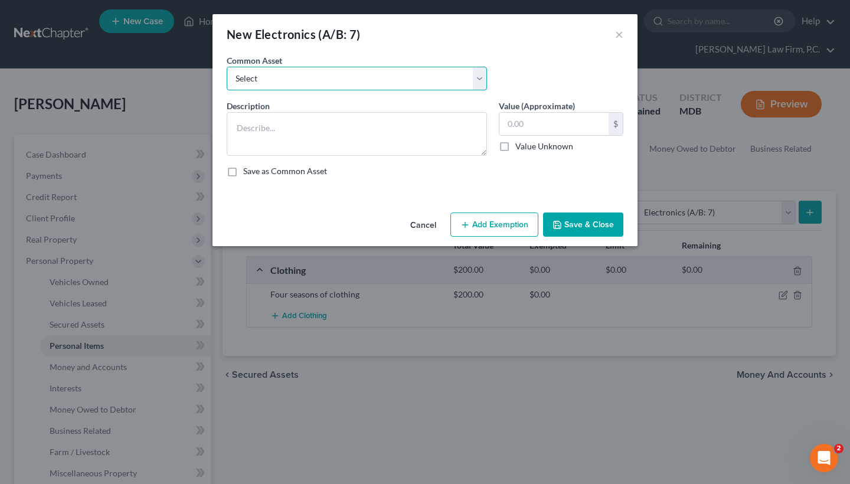
select select "0"
type textarea "Televisions; DVD player; Cell phones; & other small miscellaneous household ele…"
type input "100.00"
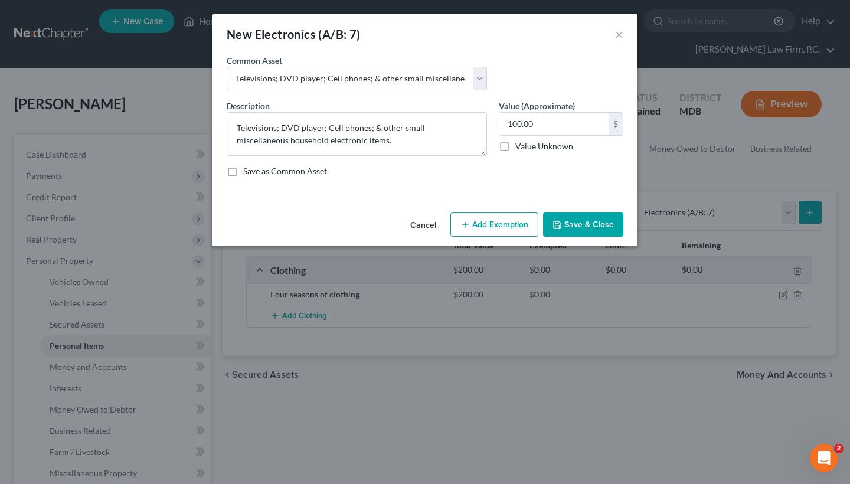
click at [581, 227] on button "Save & Close" at bounding box center [583, 225] width 80 height 25
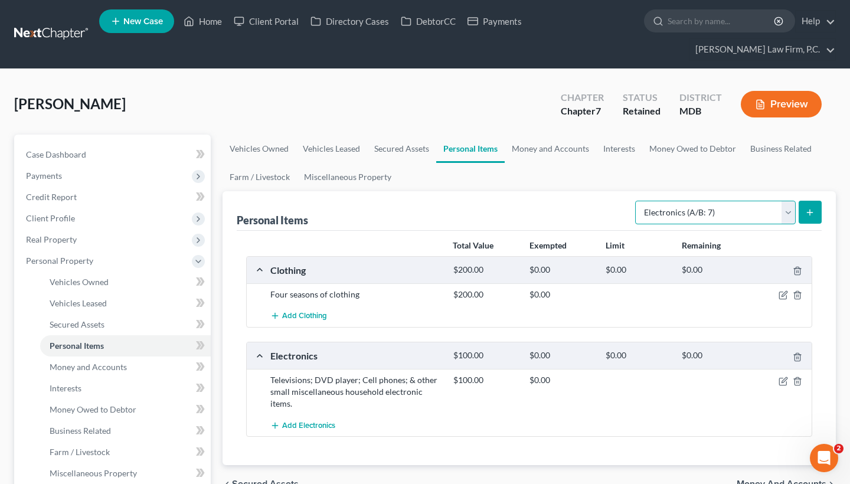
select select "household_goods"
click at [814, 210] on icon "submit" at bounding box center [809, 212] width 9 height 9
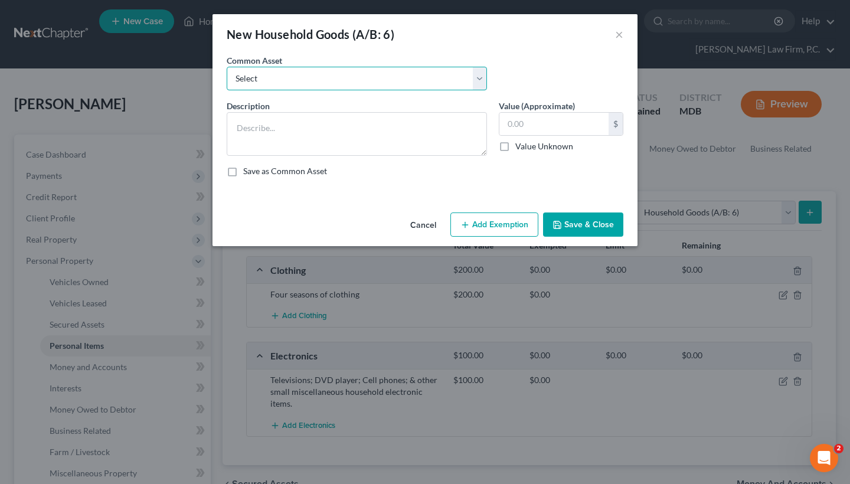
select select "0"
type textarea "Kitchen set, living room set, bedroom set, misc. household goods and appliances…"
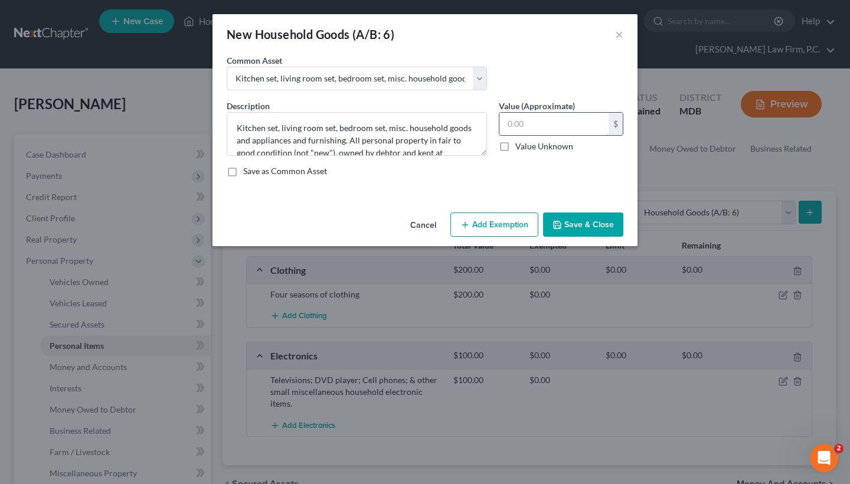
click at [526, 125] on input "text" at bounding box center [554, 124] width 109 height 22
type input "500"
click at [612, 233] on button "Save & Close" at bounding box center [583, 225] width 80 height 25
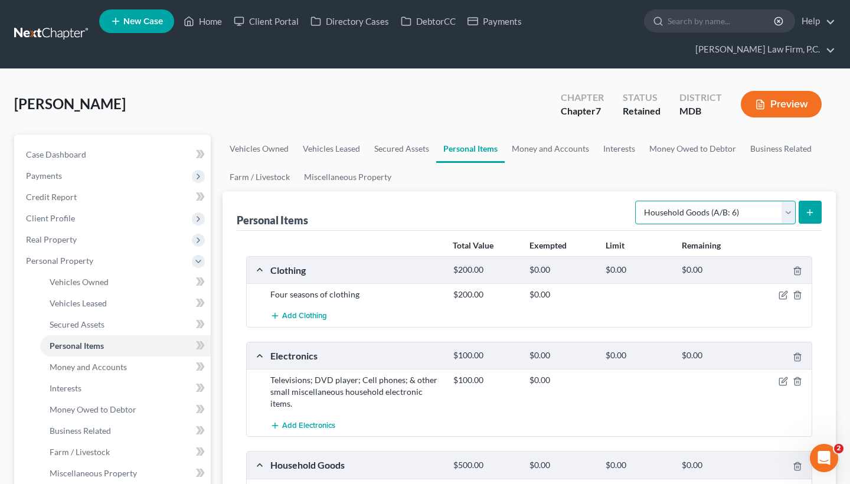
select select "jewelry"
click at [807, 214] on icon "submit" at bounding box center [809, 212] width 9 height 9
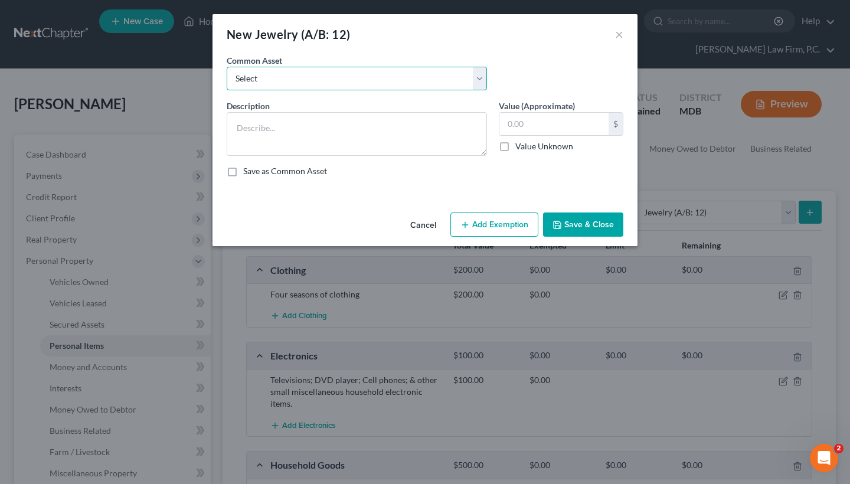
select select "0"
type textarea "Assorted costume jewelry consisting of: rings, necklaces, earrings, bracelets, …"
type input "150.00"
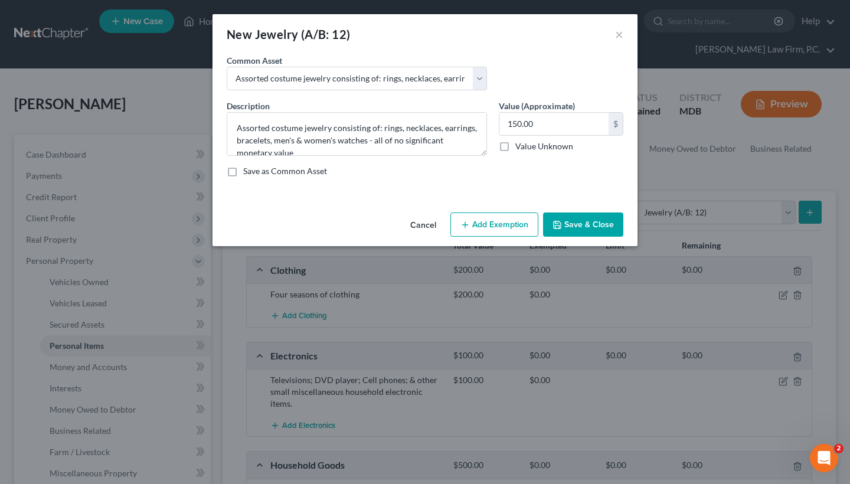
click at [573, 227] on button "Save & Close" at bounding box center [583, 225] width 80 height 25
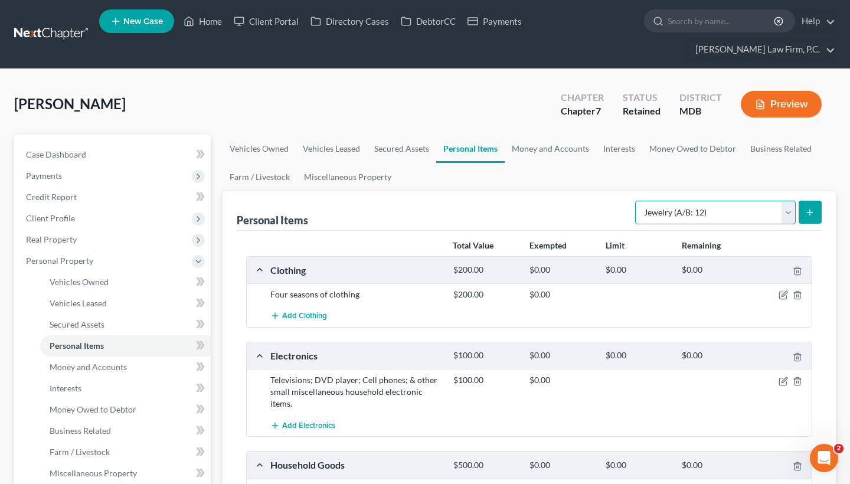
select select "sports_and_hobby_equipment"
click at [812, 211] on icon "submit" at bounding box center [809, 212] width 9 height 9
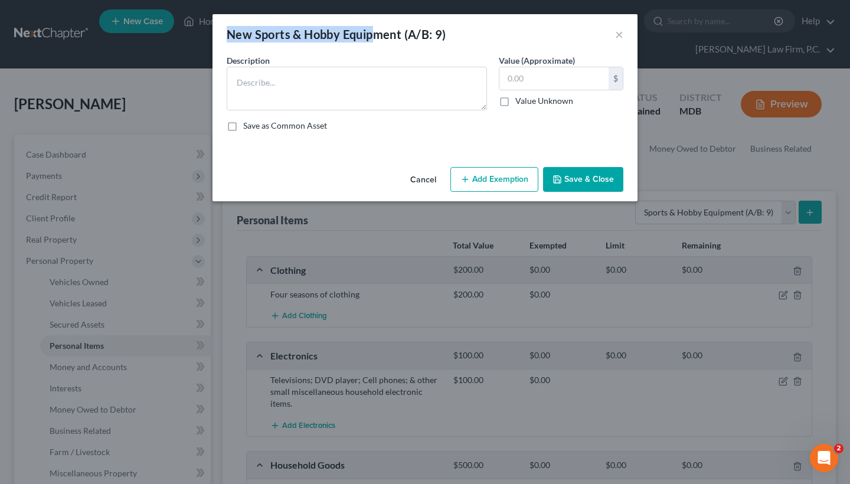
drag, startPoint x: 228, startPoint y: 35, endPoint x: 377, endPoint y: 37, distance: 148.8
click at [377, 37] on div "New Sports & Hobby Equipment (A/B: 9)" at bounding box center [337, 34] width 220 height 17
drag, startPoint x: 340, startPoint y: 37, endPoint x: 331, endPoint y: 37, distance: 9.4
click at [340, 37] on div "New Sports & Hobby Equipment (A/B: 9)" at bounding box center [337, 34] width 220 height 17
drag, startPoint x: 254, startPoint y: 37, endPoint x: 401, endPoint y: 36, distance: 147.6
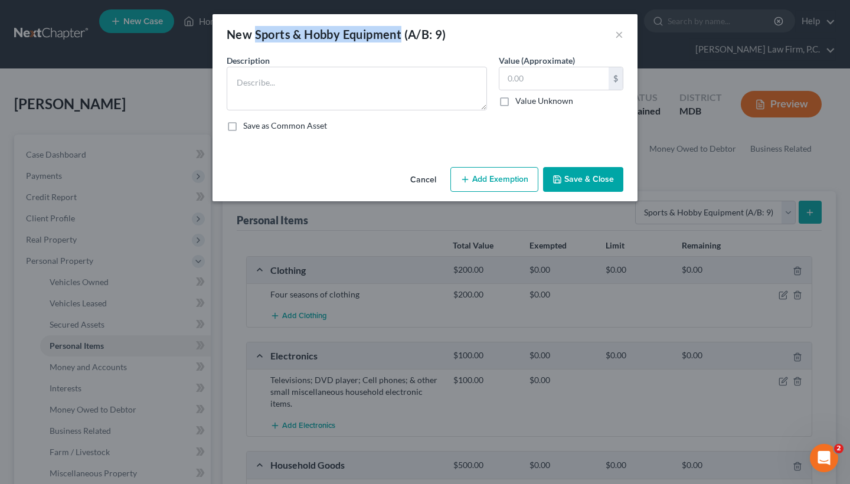
click at [401, 37] on div "New Sports & Hobby Equipment (A/B: 9)" at bounding box center [337, 34] width 220 height 17
copy div "Sports & Hobby Equipment"
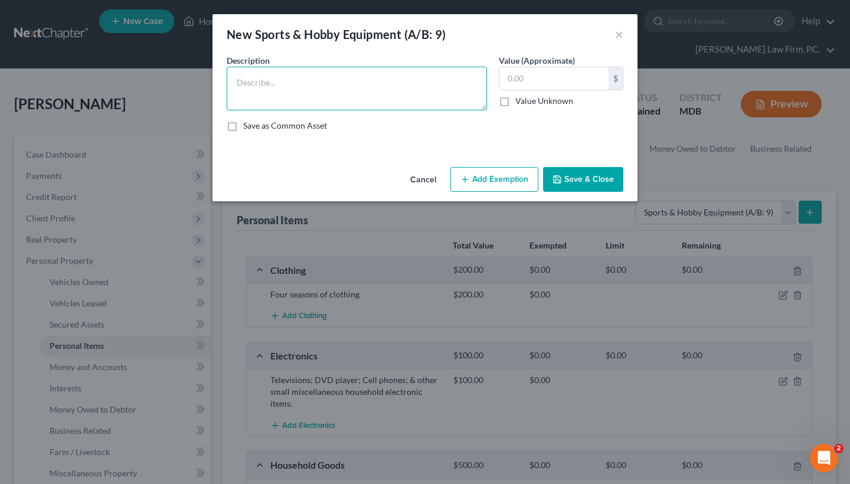
click at [351, 84] on textarea at bounding box center [357, 89] width 260 height 44
paste textarea "Sports & Hobby Equipment"
type textarea "Sports & Hobby Equipment"
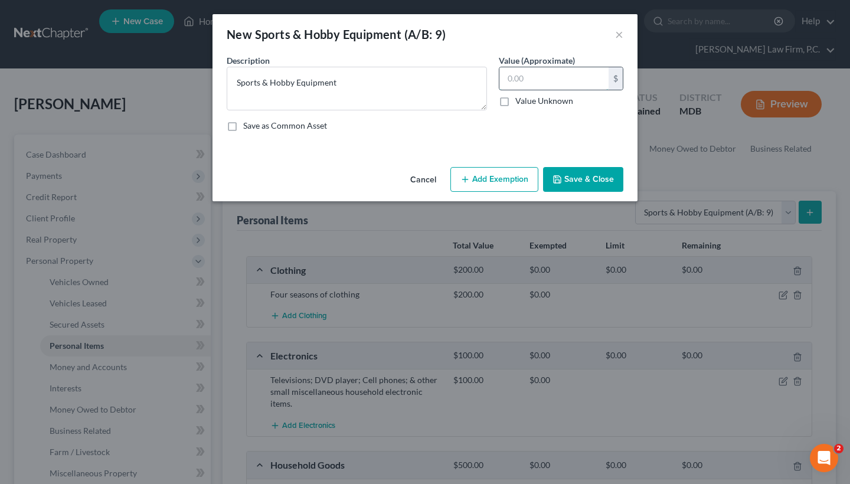
click at [558, 85] on input "text" at bounding box center [554, 78] width 109 height 22
type input "1"
type input "200"
click at [563, 171] on button "Save & Close" at bounding box center [583, 179] width 80 height 25
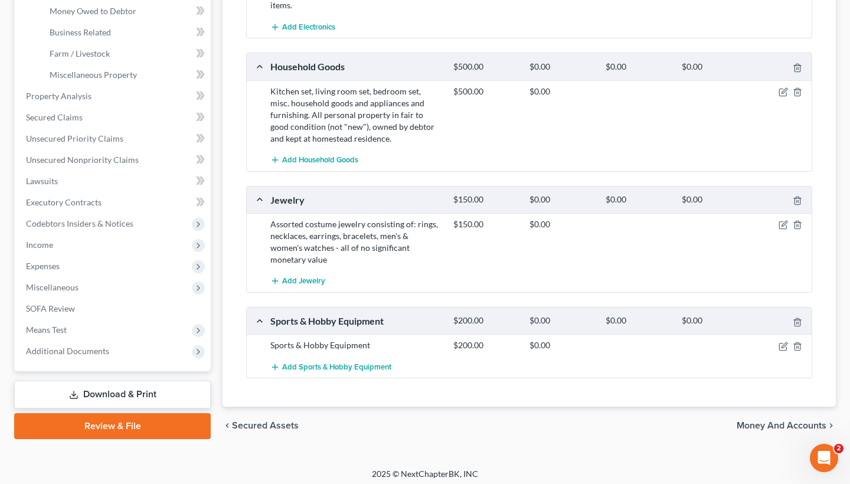
click at [758, 421] on span "Money and Accounts" at bounding box center [782, 425] width 90 height 9
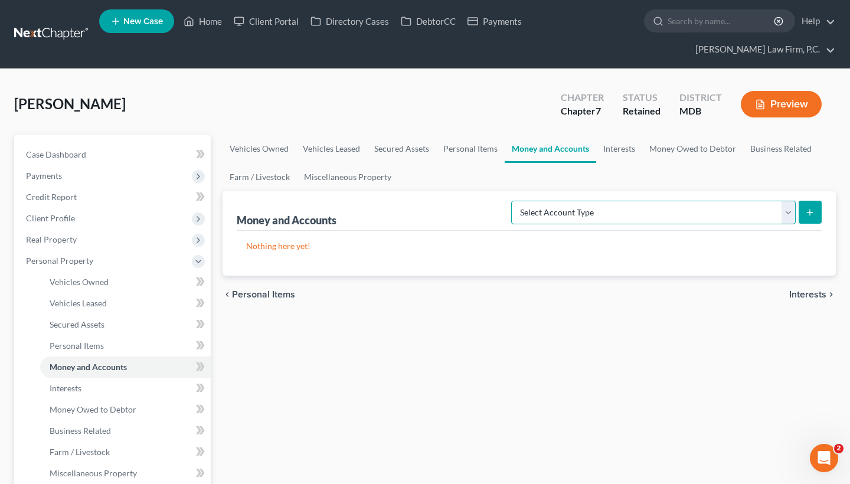
select select "savings"
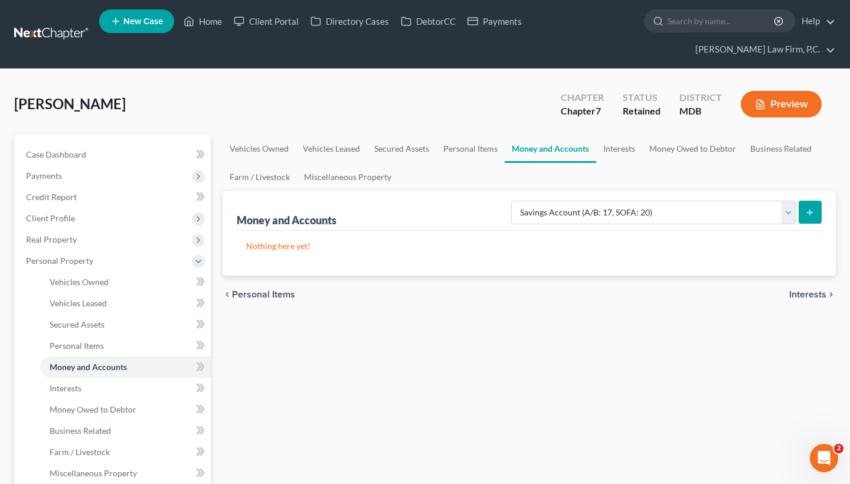
click at [809, 214] on icon "submit" at bounding box center [809, 212] width 9 height 9
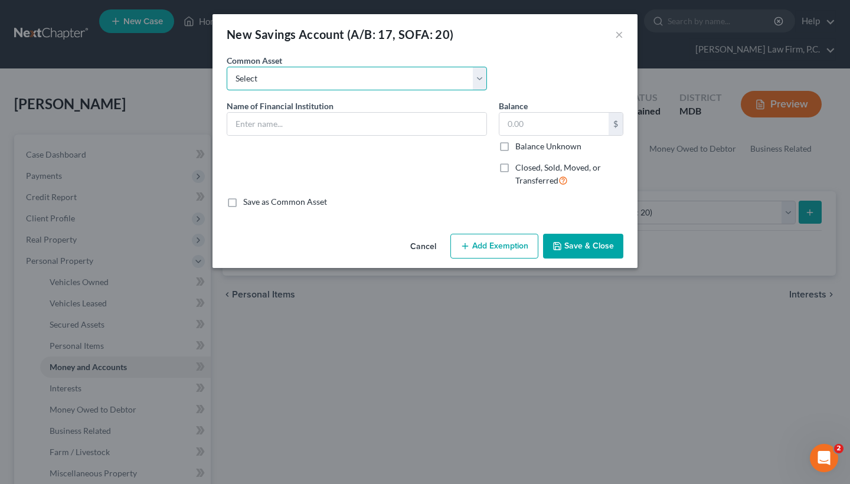
select select "0"
type input "Navy Federal Credit Union Membership Savings Account Ending 8882 (Available bal…"
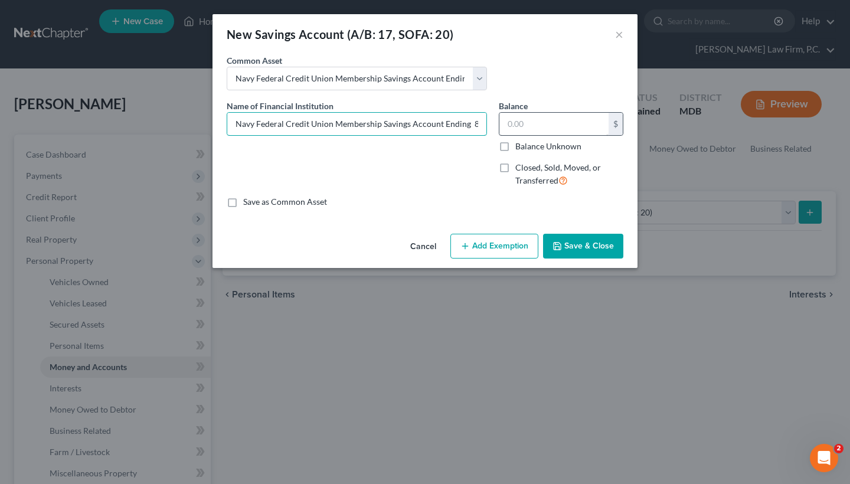
drag, startPoint x: 236, startPoint y: 125, endPoint x: 518, endPoint y: 126, distance: 282.2
click at [520, 126] on div "Name of Financial Institution * Navy Federal Credit Union Membership Savings Ac…" at bounding box center [425, 148] width 409 height 97
click at [417, 250] on button "Cancel" at bounding box center [423, 247] width 45 height 24
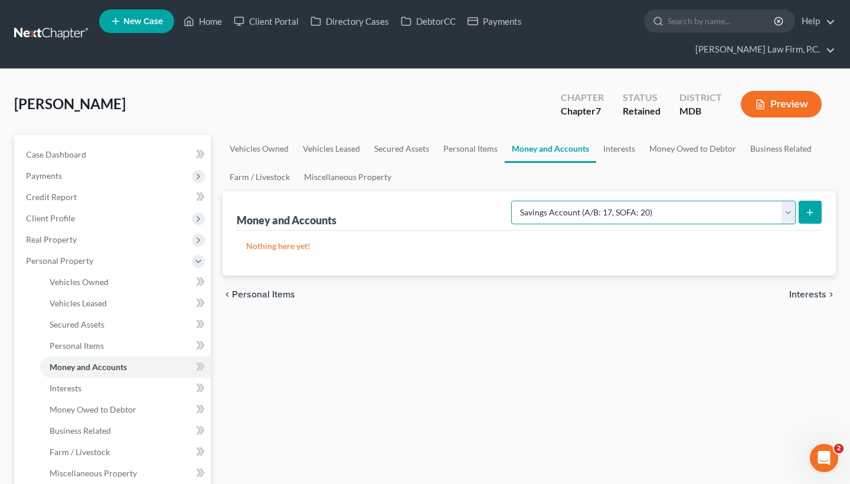
select select "checking"
click at [815, 208] on icon "submit" at bounding box center [809, 212] width 9 height 9
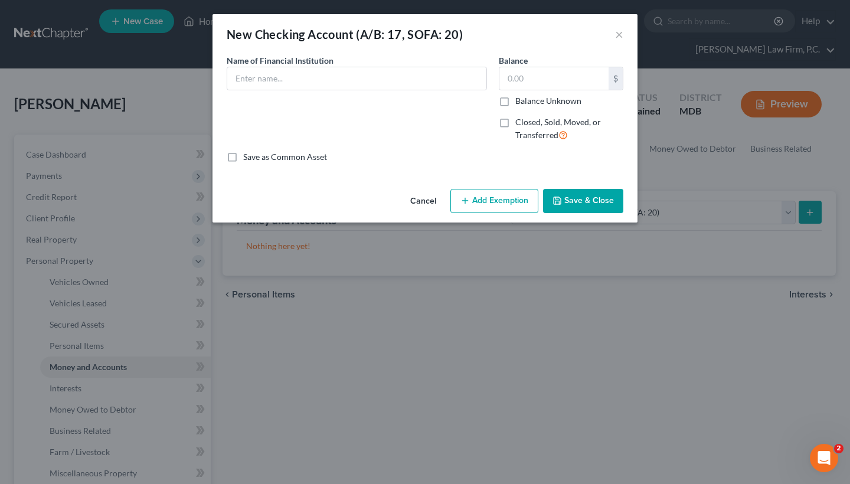
click at [262, 90] on div "Name of Financial Institution *" at bounding box center [357, 102] width 272 height 97
click at [265, 85] on input "text" at bounding box center [356, 78] width 259 height 22
paste input "Navy Federal Credit Union Membership Savings Account Ending 8882 (Available bal…"
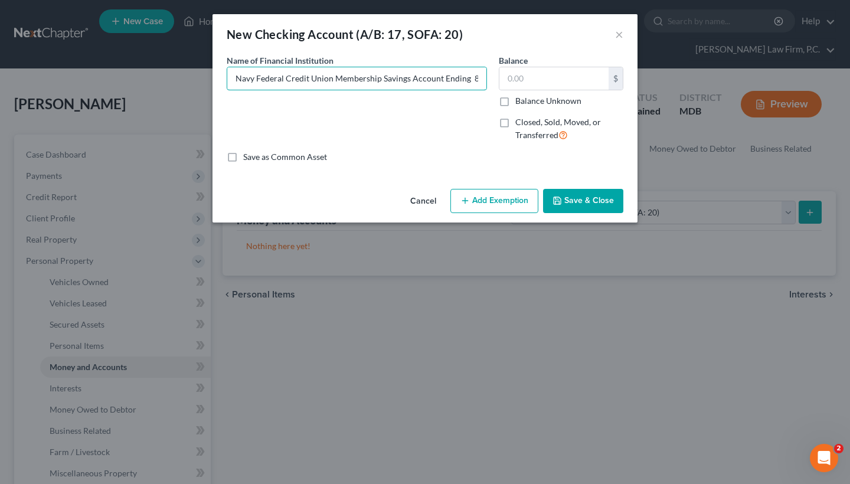
drag, startPoint x: 252, startPoint y: 81, endPoint x: 185, endPoint y: 82, distance: 67.3
click at [185, 82] on div "New Checking Account (A/B: 17, SOFA: 20) × An exemption set must first be selec…" at bounding box center [425, 242] width 850 height 484
click at [333, 89] on input "Navy Federal Credit Union Membership Savings Account Ending 8882 (Available bal…" at bounding box center [356, 78] width 259 height 22
drag, startPoint x: 407, startPoint y: 79, endPoint x: 231, endPoint y: 74, distance: 176.0
click at [230, 74] on input "Navy Federal Credit Union Membership Savings Account Ending 8882 (Available bal…" at bounding box center [356, 78] width 259 height 22
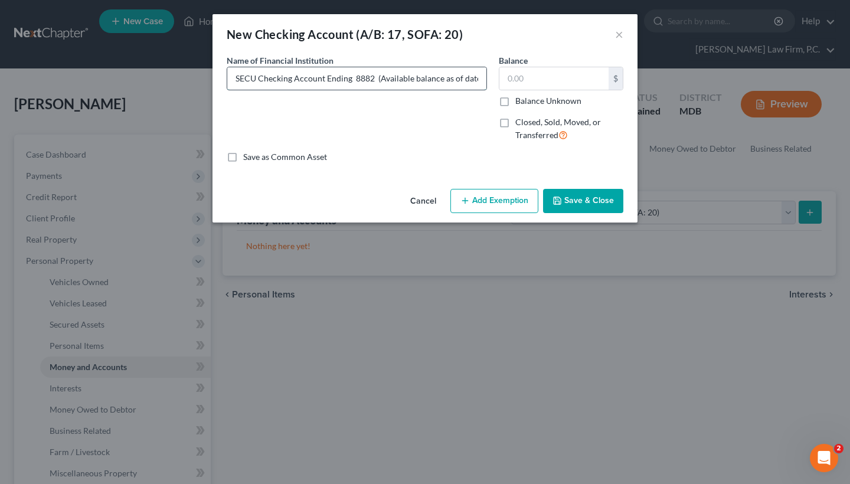
drag, startPoint x: 373, startPoint y: 80, endPoint x: 354, endPoint y: 80, distance: 18.9
click at [354, 80] on input "SECU Checking Account Ending 8882 (Available balance as of date of filing $____…" at bounding box center [356, 78] width 259 height 22
drag, startPoint x: 445, startPoint y: 81, endPoint x: 529, endPoint y: 81, distance: 84.4
click at [529, 81] on div "Name of Financial Institution * SECU Checking Account Ending 5806 (Available ba…" at bounding box center [425, 102] width 409 height 97
type input "SECU Checking Account Ending 5806 (Available balance as of date of filing $____…"
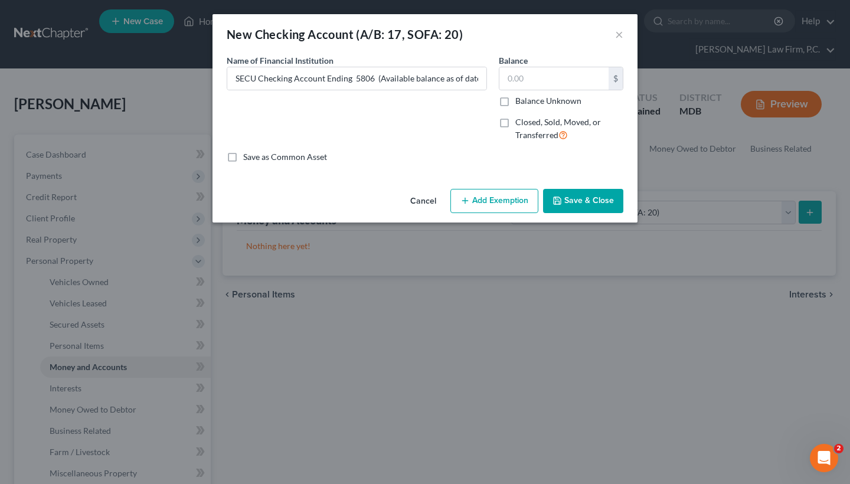
click at [515, 100] on label "Balance Unknown" at bounding box center [548, 101] width 66 height 12
click at [520, 100] on input "Balance Unknown" at bounding box center [524, 99] width 8 height 8
checkbox input "true"
type input "0.00"
click at [514, 89] on div "Name of Financial Institution * SECU Checking Account Ending 5806 (Available ba…" at bounding box center [425, 102] width 409 height 97
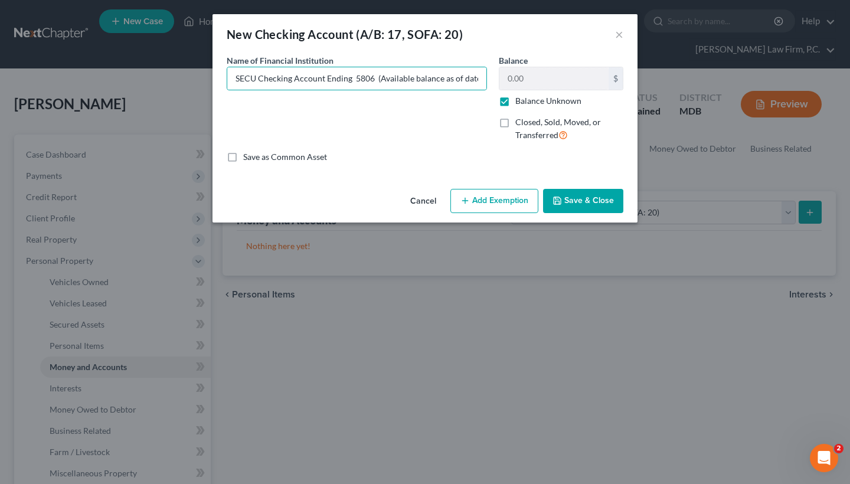
click at [582, 200] on button "Save & Close" at bounding box center [583, 201] width 80 height 25
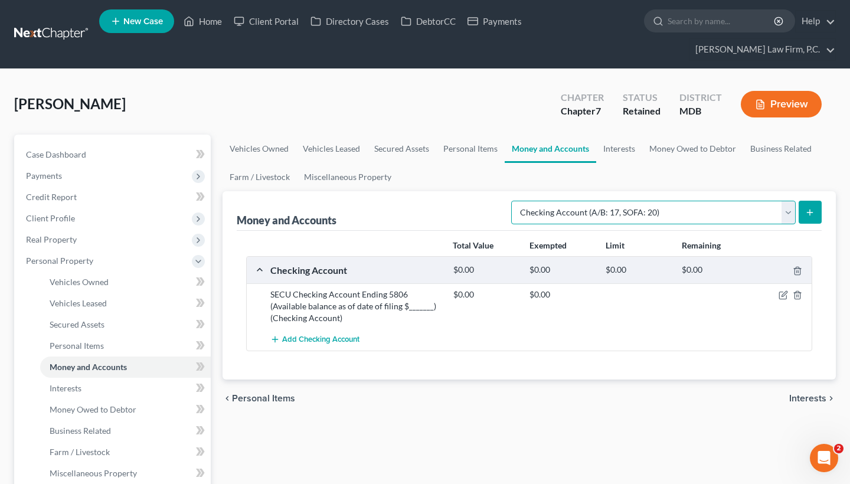
select select "savings"
click at [810, 211] on line "submit" at bounding box center [810, 212] width 0 height 5
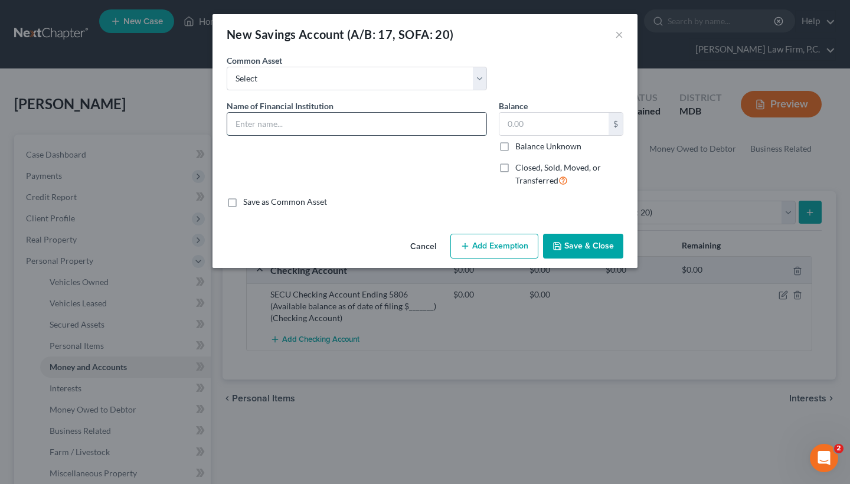
click at [267, 128] on input "text" at bounding box center [356, 124] width 259 height 22
paste input "SECU Checking Account Ending 5806 (Available balance as of date of filing $____…"
drag, startPoint x: 180, startPoint y: 116, endPoint x: 174, endPoint y: 115, distance: 6.5
click at [174, 115] on div "New Savings Account (A/B: 17, SOFA: 20) × An exemption set must first be select…" at bounding box center [425, 242] width 850 height 484
drag, startPoint x: 291, startPoint y: 126, endPoint x: 259, endPoint y: 126, distance: 32.5
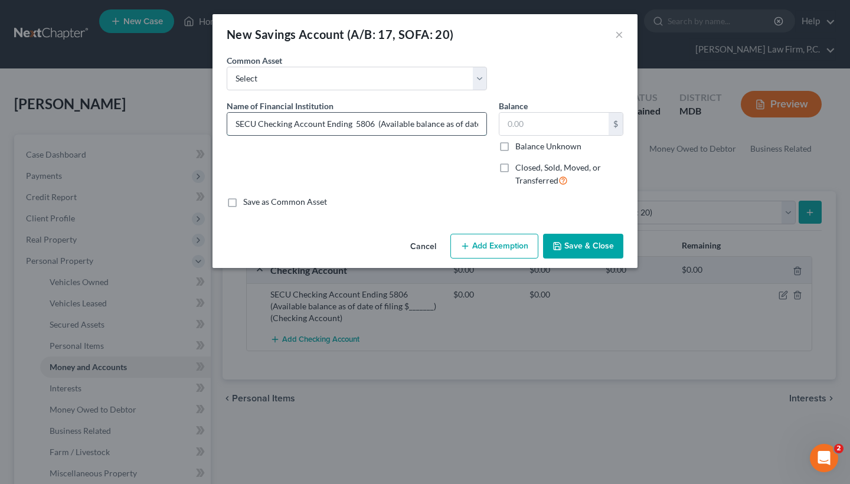
click at [259, 126] on input "SECU Checking Account Ending 5806 (Available balance as of date of filing $____…" at bounding box center [356, 124] width 259 height 22
drag, startPoint x: 365, startPoint y: 126, endPoint x: 348, endPoint y: 125, distance: 16.5
click at [348, 125] on input "SECU Savings Account Ending 5806 (Available balance as of date of filing $_____…" at bounding box center [356, 124] width 259 height 22
type input "SECU Savings Account Ending 3098 (Available balance as of date of filing $_____…"
click at [515, 146] on label "Balance Unknown" at bounding box center [548, 147] width 66 height 12
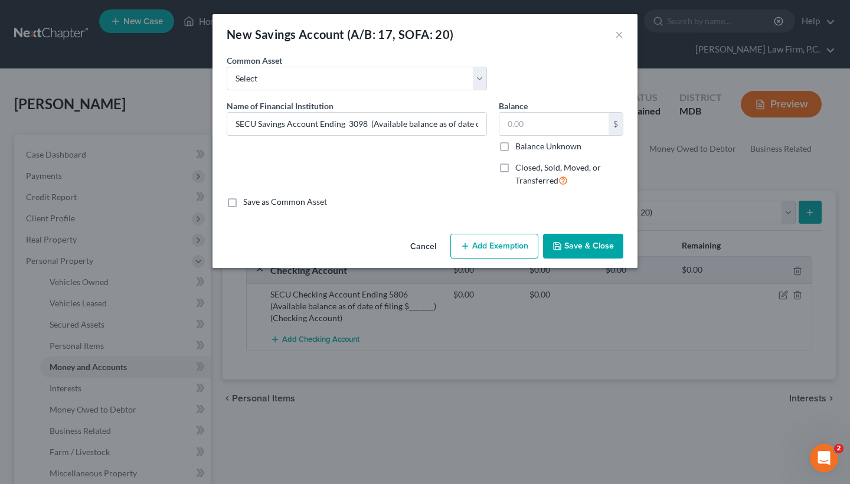
click at [520, 146] on input "Balance Unknown" at bounding box center [524, 145] width 8 height 8
checkbox input "true"
type input "0.00"
click at [563, 240] on button "Save & Close" at bounding box center [583, 246] width 80 height 25
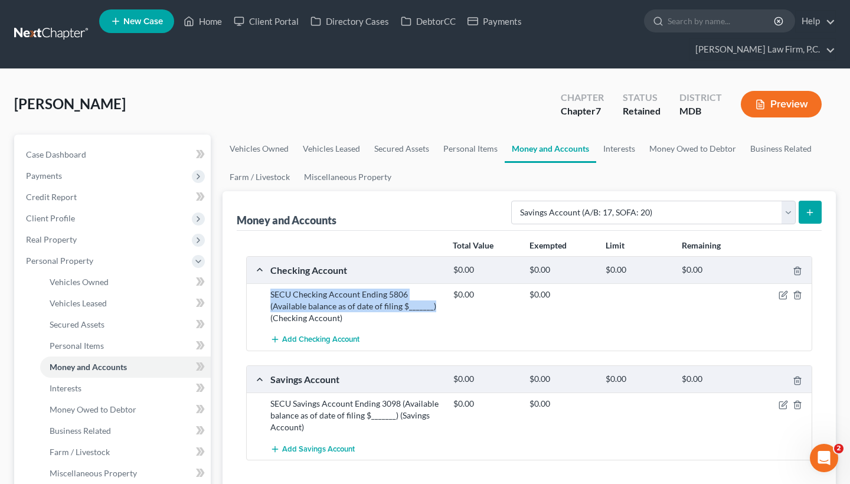
drag, startPoint x: 270, startPoint y: 293, endPoint x: 434, endPoint y: 308, distance: 164.9
click at [434, 308] on div "SECU Checking Account Ending 5806 (Available balance as of date of filing $____…" at bounding box center [356, 306] width 183 height 35
copy div "SECU Checking Account Ending 5806 (Available balance as of date of filing $____…"
click at [309, 341] on span "Add Checking Account" at bounding box center [320, 339] width 77 height 9
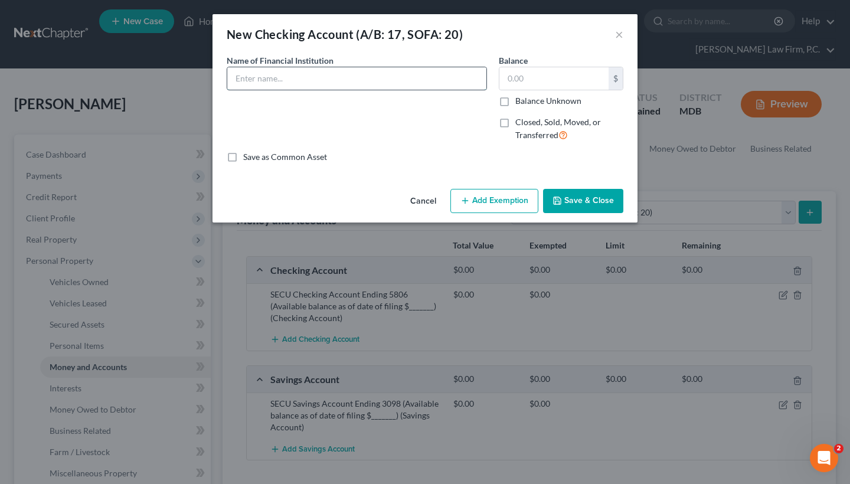
click at [289, 76] on input "text" at bounding box center [356, 78] width 259 height 22
paste input "SECU Checking Account Ending 5806 (Available balance as of date of filing $____…"
drag, startPoint x: 254, startPoint y: 88, endPoint x: 226, endPoint y: 84, distance: 29.2
click at [226, 84] on div "Name of Financial Institution * SECU Checking Account Ending 5806 (Available ba…" at bounding box center [357, 102] width 272 height 97
drag, startPoint x: 269, startPoint y: 79, endPoint x: 210, endPoint y: 79, distance: 59.0
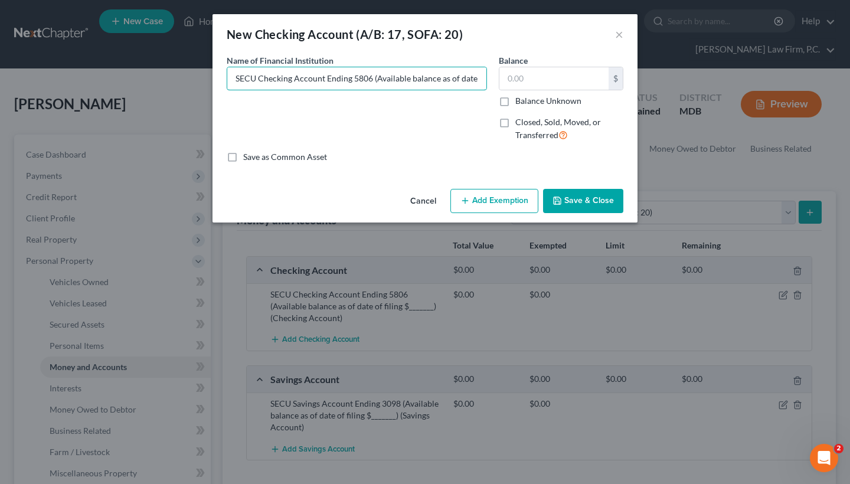
click at [209, 79] on div "New Checking Account (A/B: 17, SOFA: 20) × An exemption set must first be selec…" at bounding box center [425, 242] width 850 height 484
click at [266, 79] on input "SECU Checking Account Ending 5806 (Available balance as of date of filing $____…" at bounding box center [356, 78] width 259 height 22
drag, startPoint x: 256, startPoint y: 78, endPoint x: 216, endPoint y: 77, distance: 40.2
click at [216, 77] on div "An exemption set must first be selected from the Filing Information section. Co…" at bounding box center [425, 119] width 425 height 130
drag, startPoint x: 392, startPoint y: 79, endPoint x: 375, endPoint y: 79, distance: 17.1
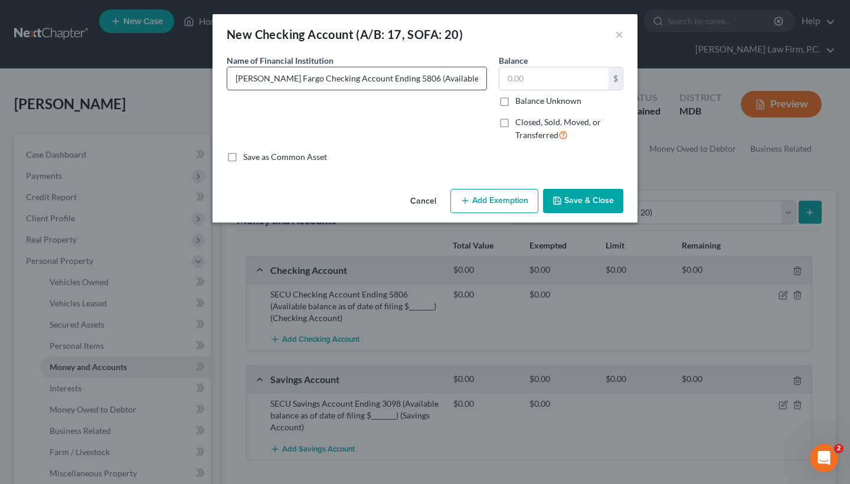
click at [375, 79] on input "Wells Fargo Checking Account Ending 5806 (Available balance as of date of filin…" at bounding box center [356, 78] width 259 height 22
click at [387, 82] on input "Wells Fargo Checking Account Ending 5806 (Available balance as of date of filin…" at bounding box center [356, 78] width 259 height 22
type input "Wells Fargo Checking Account Ending 0775 (Available balance as of date of filin…"
click at [515, 102] on label "Balance Unknown" at bounding box center [548, 101] width 66 height 12
click at [520, 102] on input "Balance Unknown" at bounding box center [524, 99] width 8 height 8
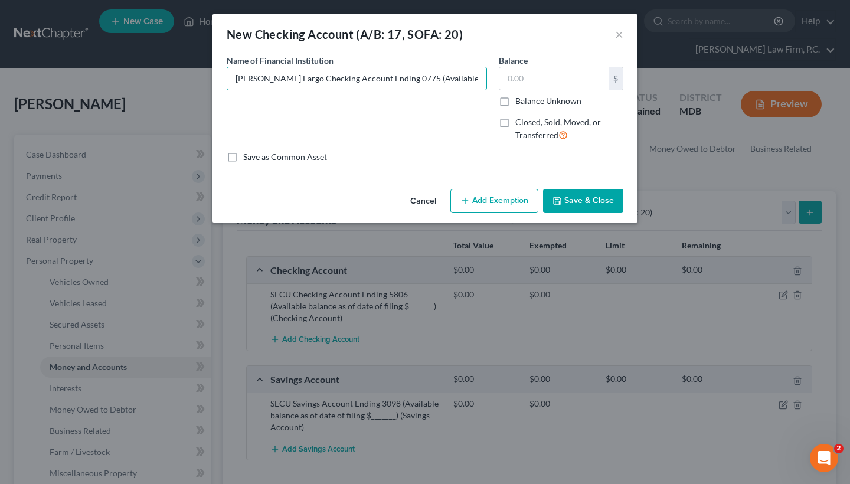
checkbox input "true"
type input "0.00"
click at [544, 80] on div "Name of Financial Institution * Wells Fargo Checking Account Ending 0775 (Avail…" at bounding box center [425, 102] width 409 height 97
click at [570, 201] on button "Save & Close" at bounding box center [583, 201] width 80 height 25
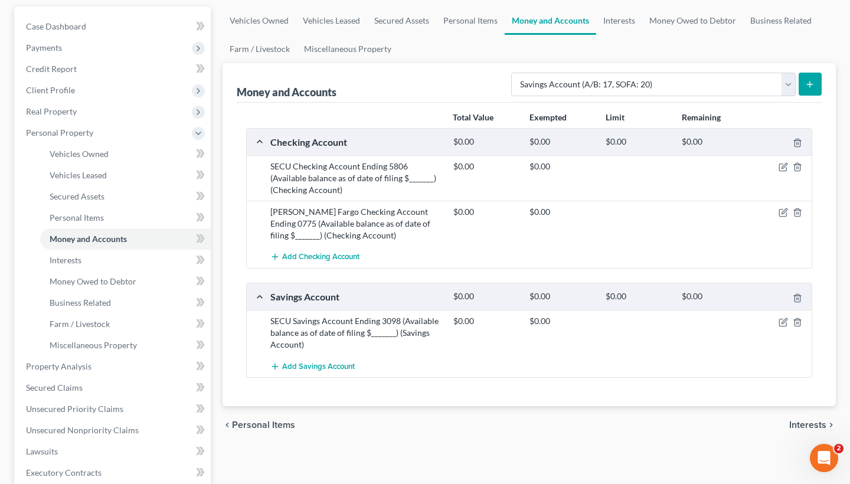
scroll to position [181, 0]
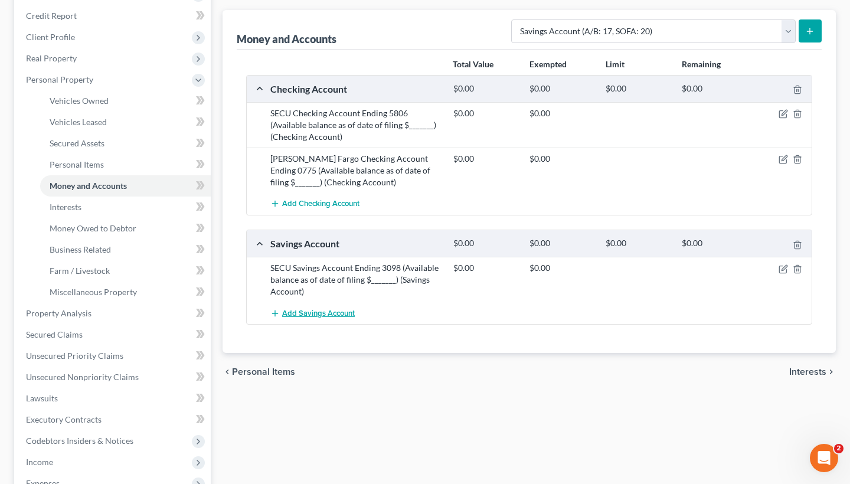
click at [317, 315] on span "Add Savings Account" at bounding box center [318, 313] width 73 height 9
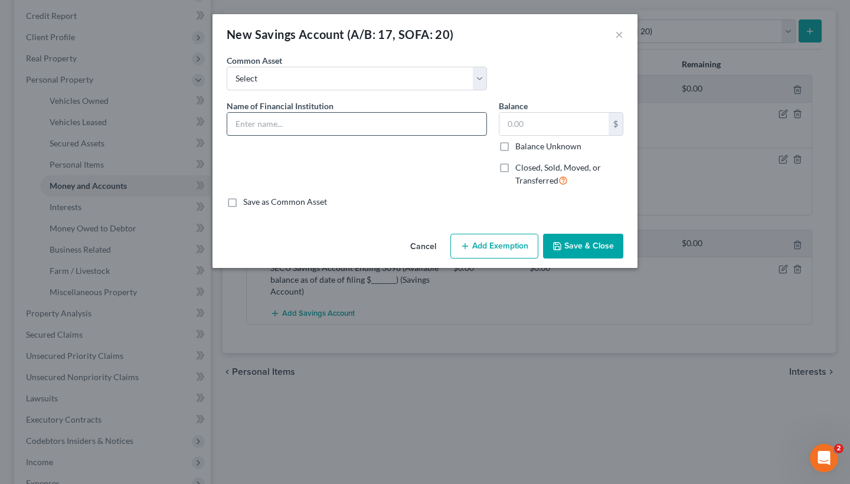
click at [288, 133] on input "text" at bounding box center [356, 124] width 259 height 22
paste input "Wells Fargo Checking Account Ending 0775 (Available balance as of date of filin…"
drag, startPoint x: 262, startPoint y: 128, endPoint x: 211, endPoint y: 127, distance: 51.4
click at [208, 127] on div "New Savings Account (A/B: 17, SOFA: 20) × An exemption set must first be select…" at bounding box center [425, 242] width 850 height 484
click at [350, 135] on input "Wells Fargo Checking Account Ending 0775 (Available balance as of date of filin…" at bounding box center [356, 124] width 259 height 22
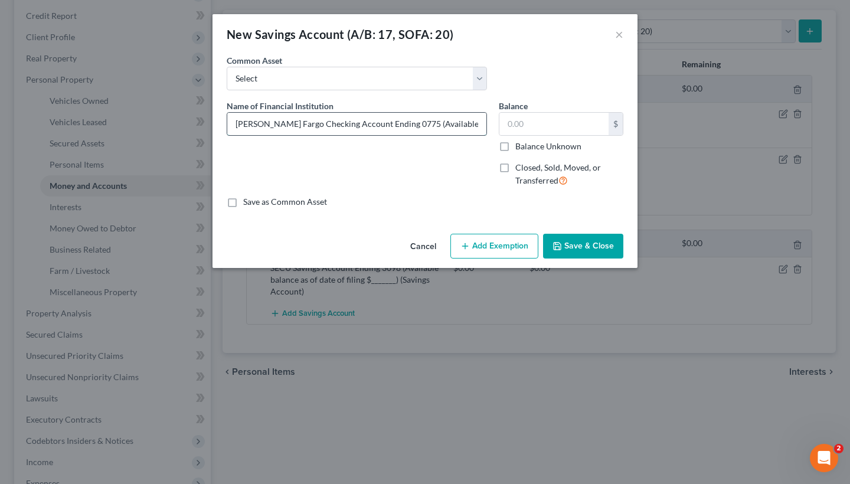
drag, startPoint x: 345, startPoint y: 126, endPoint x: 316, endPoint y: 126, distance: 29.5
click at [316, 126] on input "Wells Fargo Checking Account Ending 0775 (Available balance as of date of filin…" at bounding box center [356, 124] width 259 height 22
click at [309, 126] on input "Wells Fargo Checking Account Ending 0775 (Available balance as of date of filin…" at bounding box center [356, 124] width 259 height 22
drag, startPoint x: 302, startPoint y: 125, endPoint x: 283, endPoint y: 125, distance: 19.5
click at [283, 125] on input "Wells Fargo Checking Account Ending 0775 (Available balance as of date of filin…" at bounding box center [356, 124] width 259 height 22
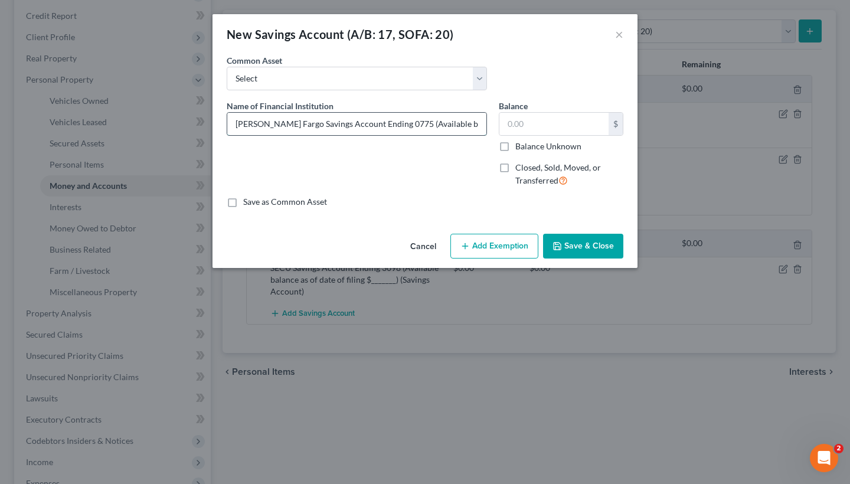
drag, startPoint x: 384, startPoint y: 129, endPoint x: 367, endPoint y: 126, distance: 17.9
click at [367, 126] on input "Wells Fargo Savings Account Ending 0775 (Available balance as of date of filing…" at bounding box center [356, 124] width 259 height 22
type input "Wells Fargo Savings Account Ending 9739 (Available balance as of date of filing…"
click at [515, 145] on label "Balance Unknown" at bounding box center [548, 147] width 66 height 12
click at [520, 145] on input "Balance Unknown" at bounding box center [524, 145] width 8 height 8
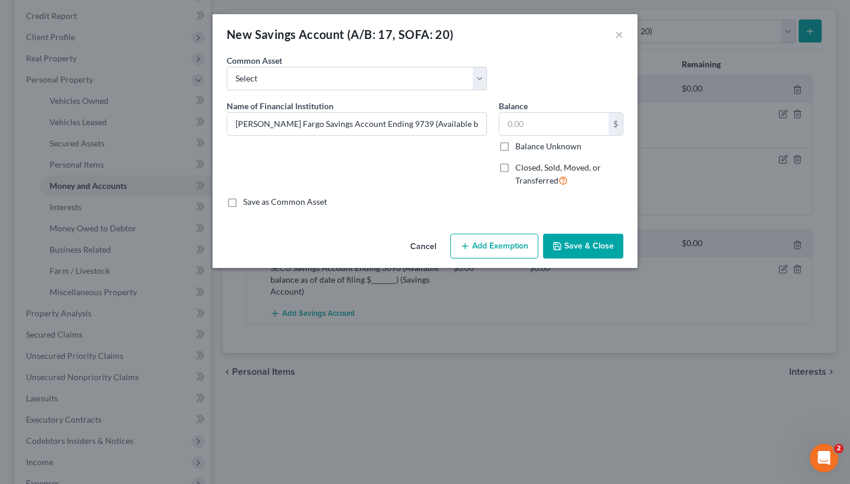
checkbox input "true"
type input "0.00"
click at [579, 252] on button "Save & Close" at bounding box center [583, 246] width 80 height 25
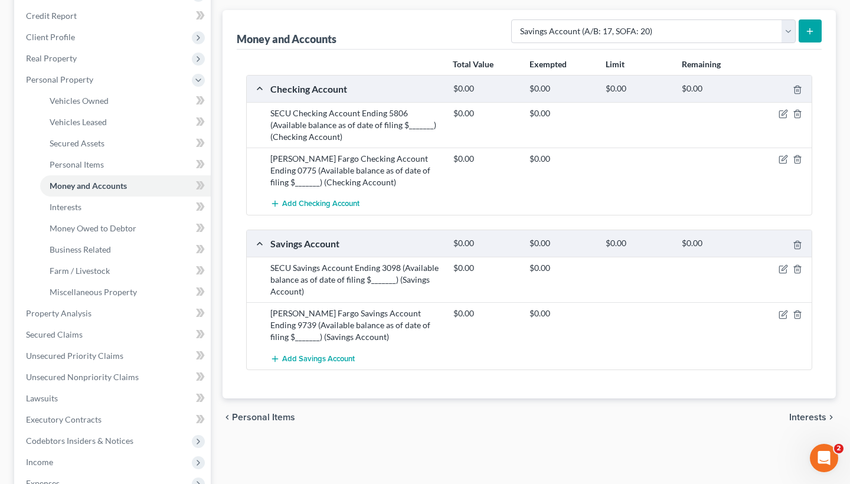
click at [799, 413] on span "Interests" at bounding box center [807, 417] width 37 height 9
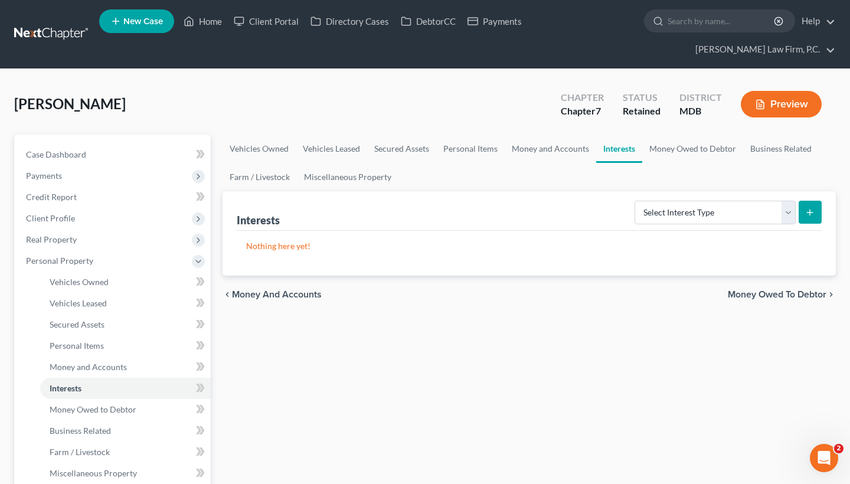
click at [745, 290] on span "Money Owed to Debtor" at bounding box center [777, 294] width 99 height 9
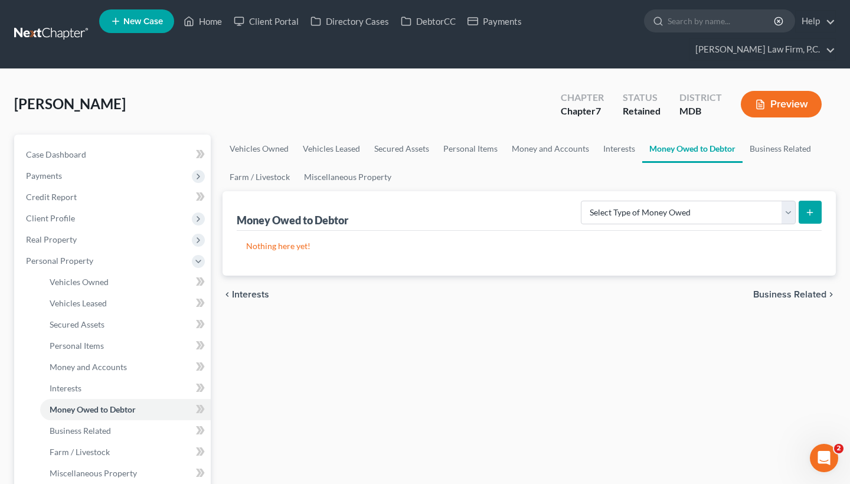
click at [770, 290] on span "Business Related" at bounding box center [789, 294] width 73 height 9
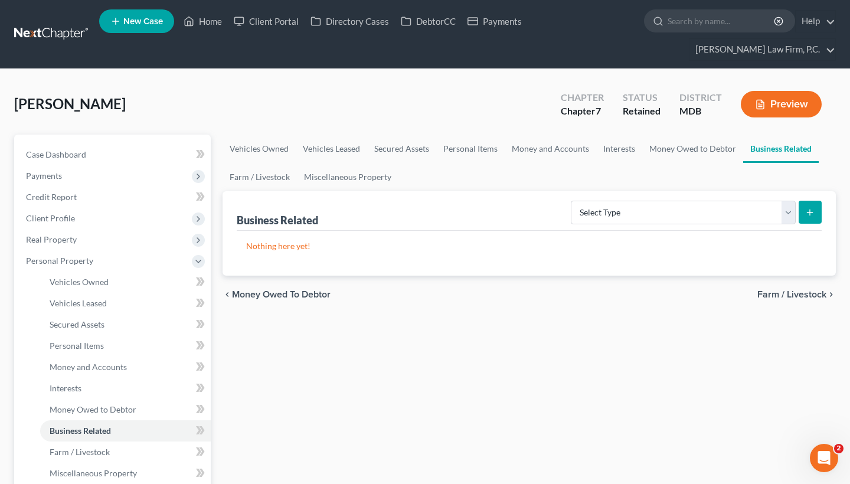
click at [780, 294] on span "Farm / Livestock" at bounding box center [792, 294] width 69 height 9
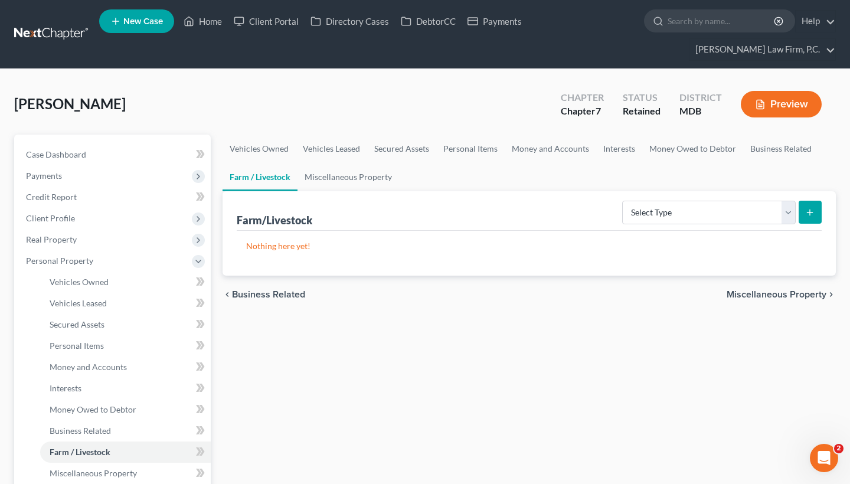
click at [773, 294] on span "Miscellaneous Property" at bounding box center [777, 294] width 100 height 9
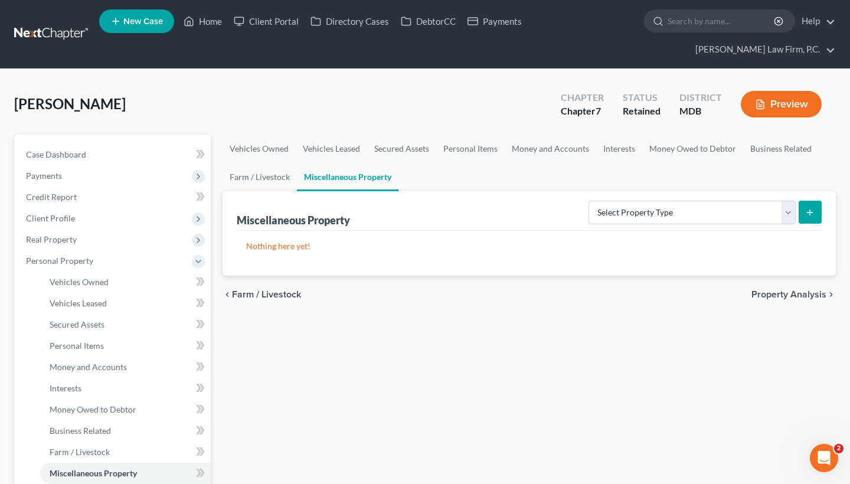
click at [762, 290] on span "Property Analysis" at bounding box center [789, 294] width 75 height 9
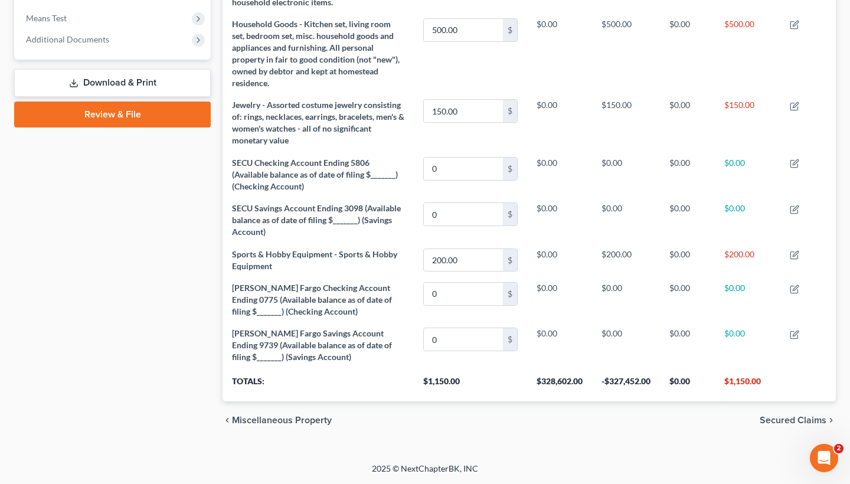
scroll to position [502, 0]
click at [788, 420] on span "Secured Claims" at bounding box center [793, 420] width 67 height 9
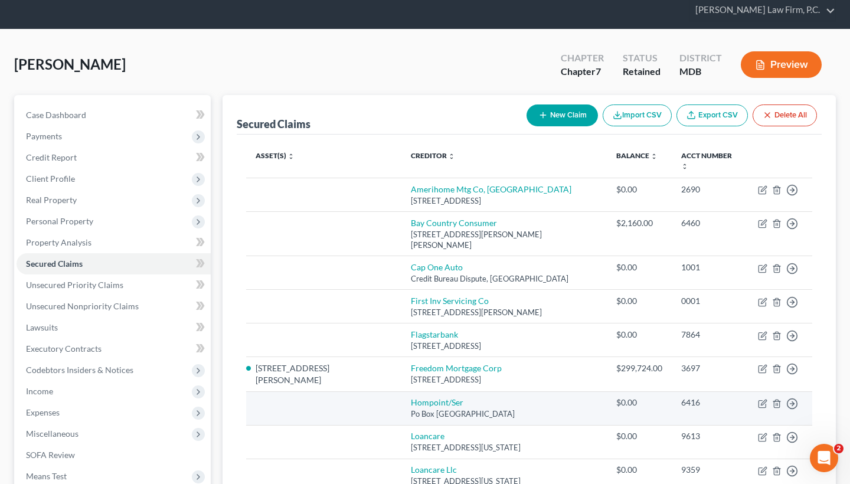
scroll to position [47, 0]
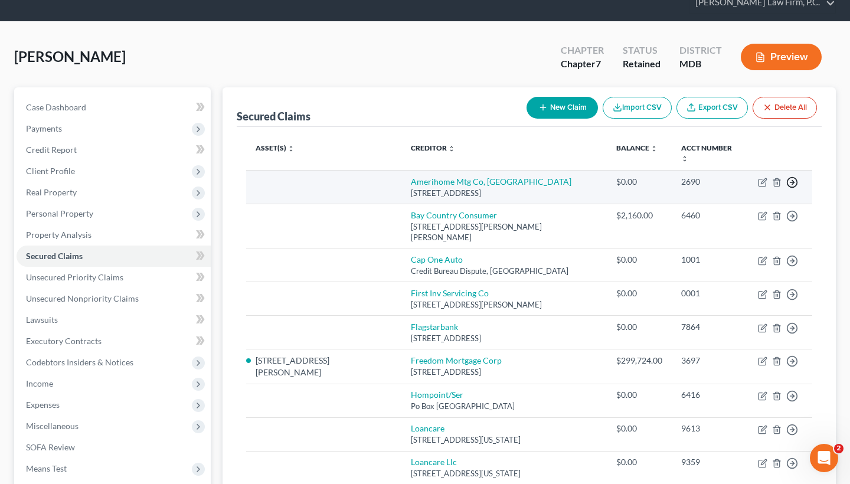
click at [791, 182] on line "button" at bounding box center [793, 182] width 4 height 0
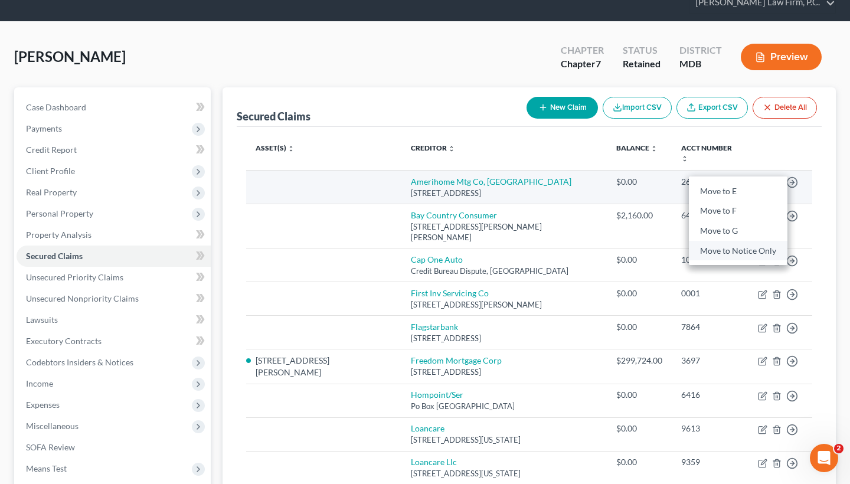
click at [747, 240] on link "Move to Notice Only" at bounding box center [738, 250] width 99 height 20
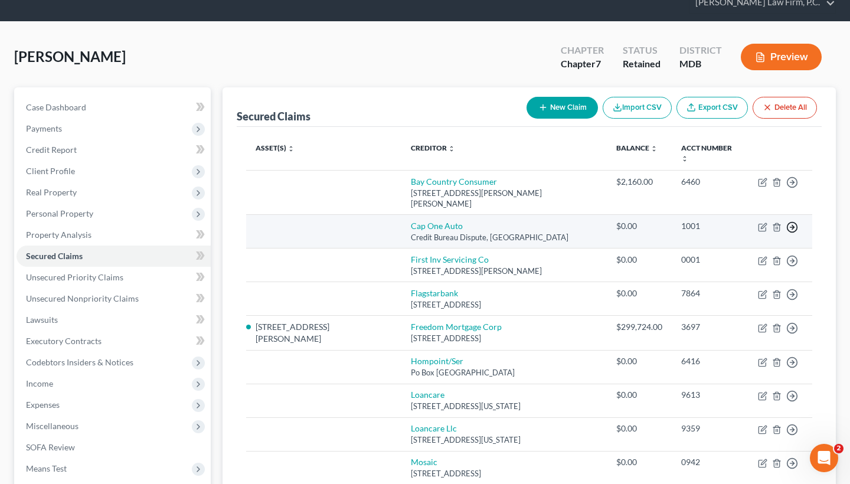
click at [794, 225] on polyline "button" at bounding box center [793, 227] width 2 height 4
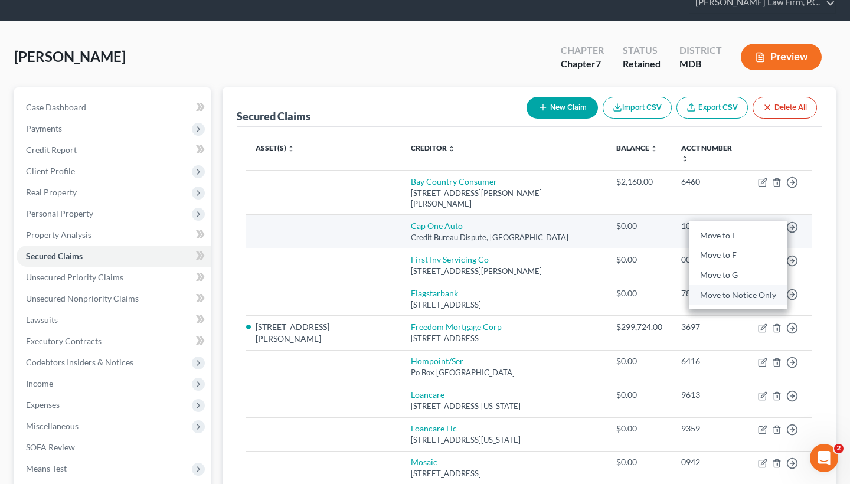
click at [750, 285] on link "Move to Notice Only" at bounding box center [738, 295] width 99 height 20
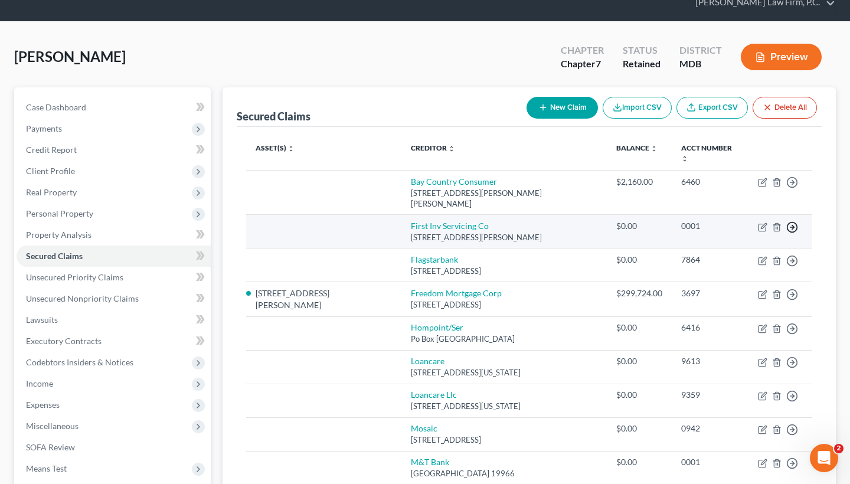
click at [796, 221] on icon "button" at bounding box center [792, 227] width 12 height 12
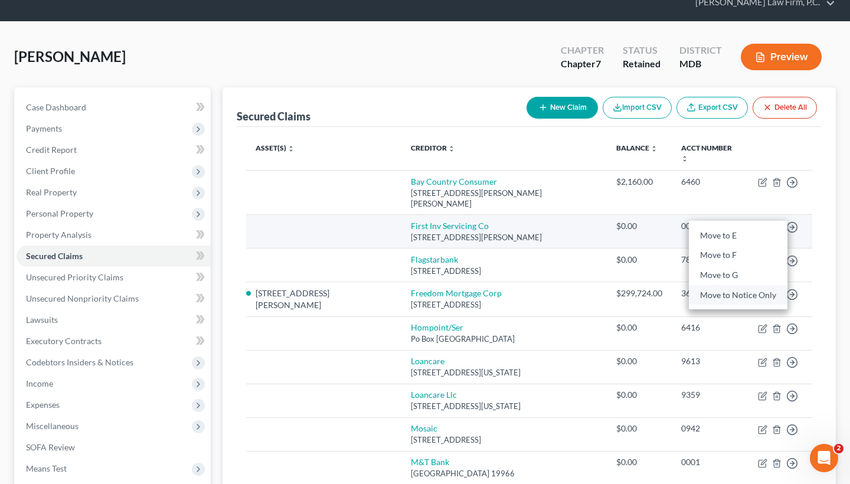
click at [749, 285] on link "Move to Notice Only" at bounding box center [738, 295] width 99 height 20
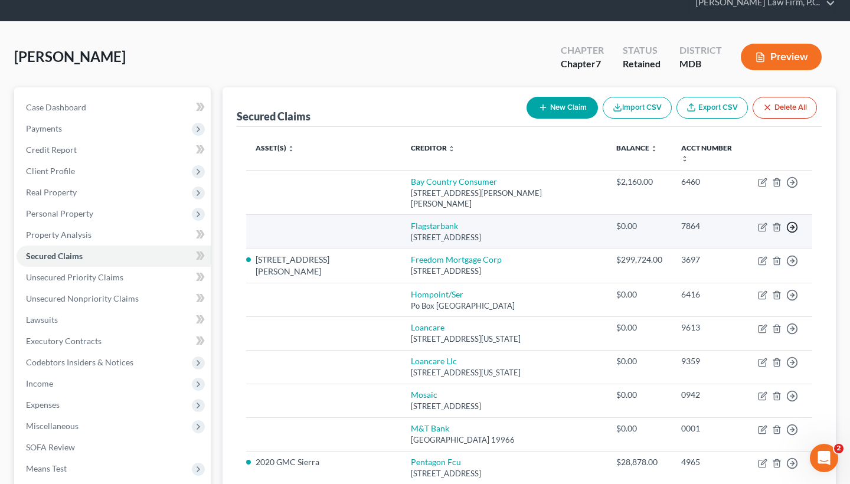
click at [795, 221] on icon "button" at bounding box center [792, 227] width 12 height 12
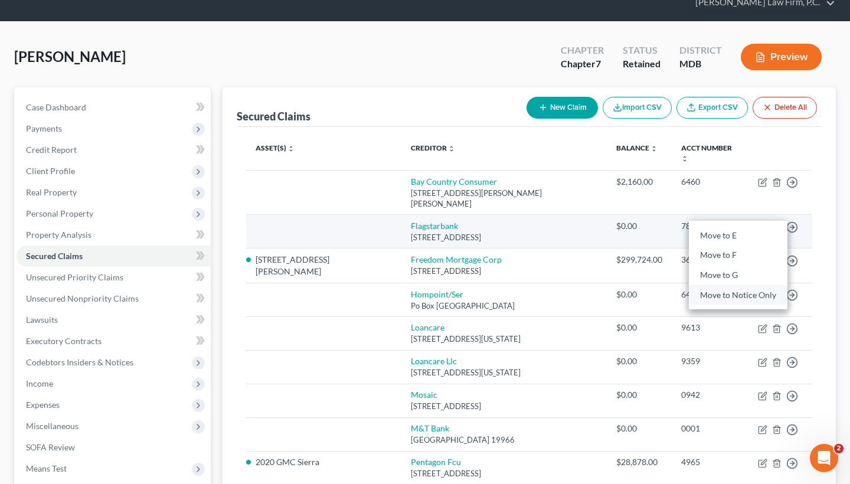
click at [742, 285] on link "Move to Notice Only" at bounding box center [738, 295] width 99 height 20
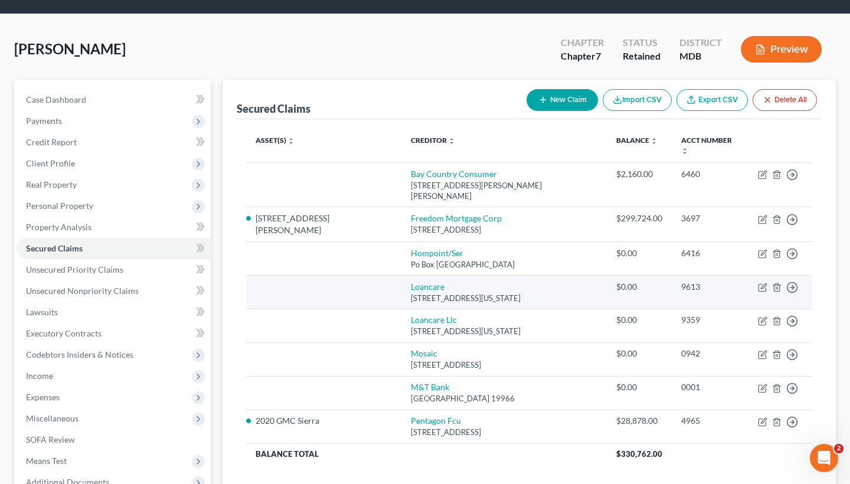
scroll to position [57, 0]
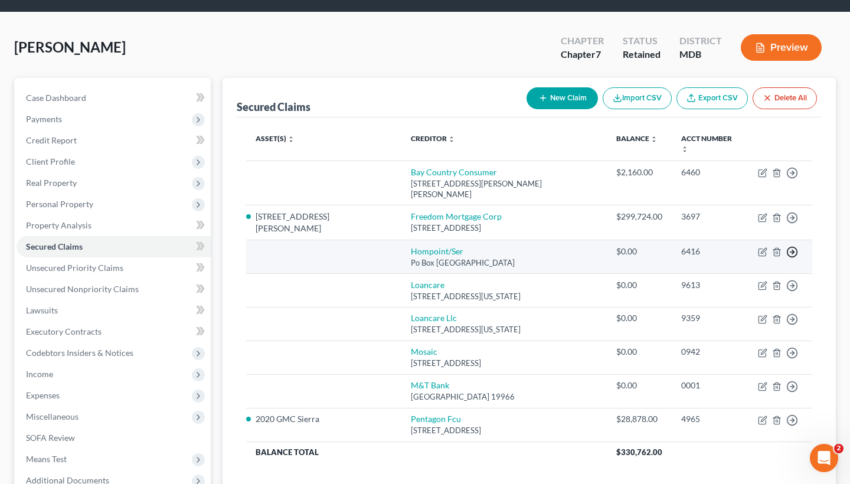
click at [793, 252] on line "button" at bounding box center [793, 252] width 4 height 0
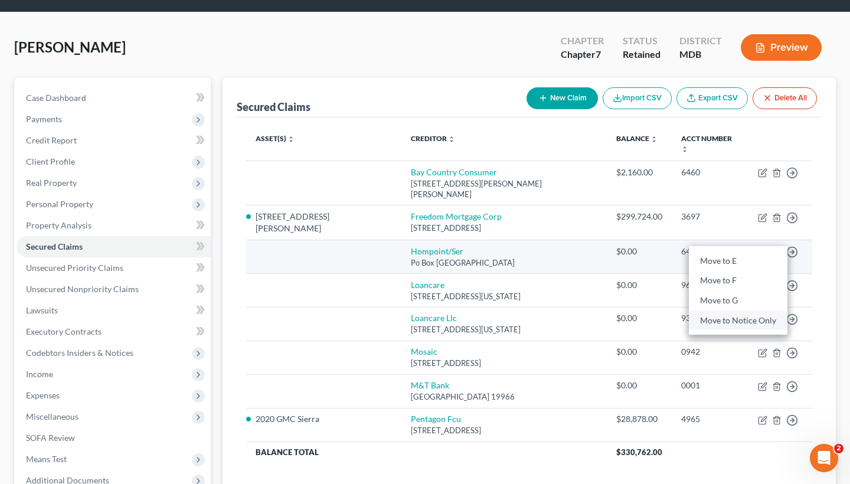
click at [747, 310] on link "Move to Notice Only" at bounding box center [738, 320] width 99 height 20
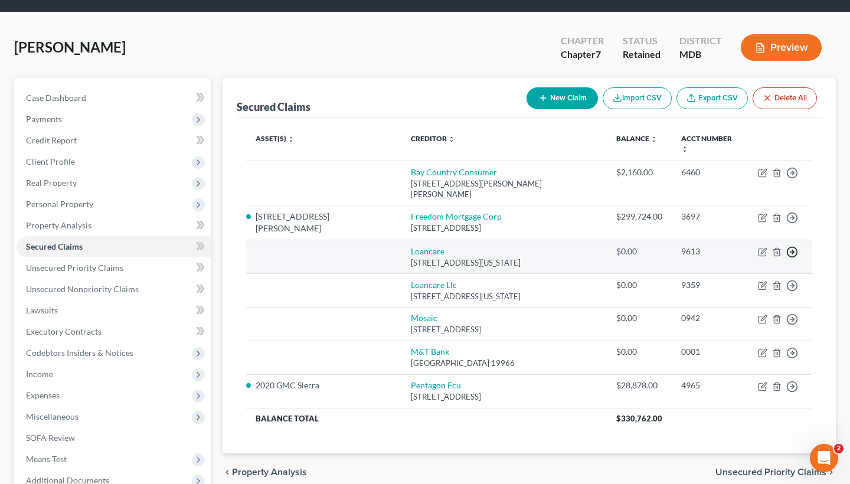
click at [794, 252] on line "button" at bounding box center [793, 252] width 4 height 0
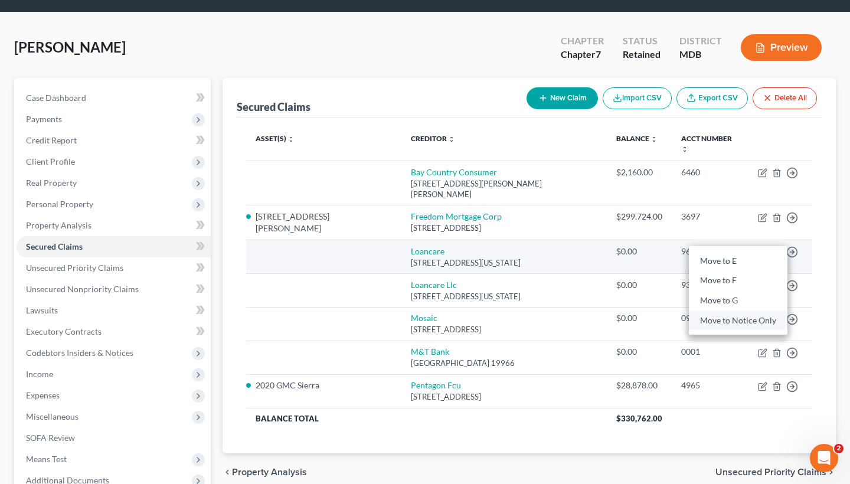
click at [737, 310] on link "Move to Notice Only" at bounding box center [738, 320] width 99 height 20
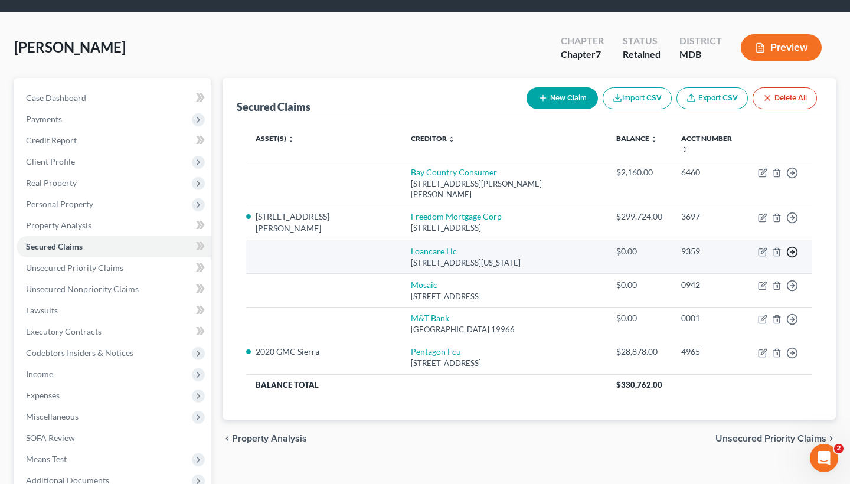
click at [794, 246] on icon "button" at bounding box center [792, 252] width 12 height 12
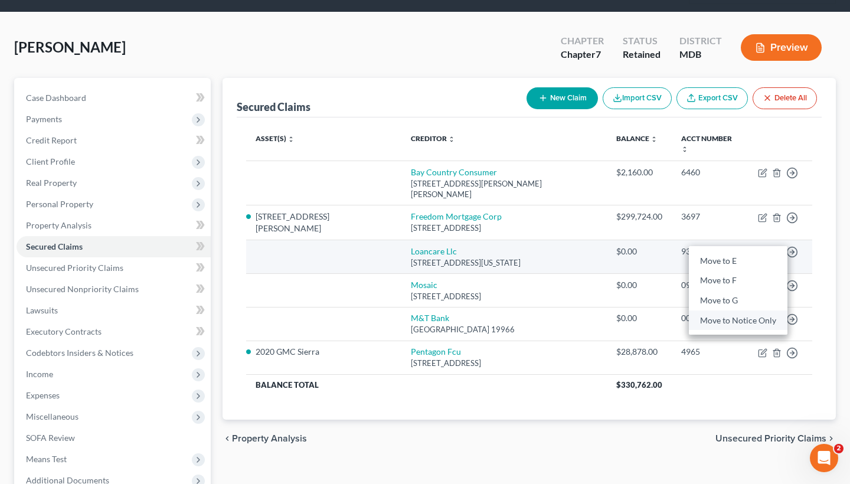
click at [735, 310] on link "Move to Notice Only" at bounding box center [738, 320] width 99 height 20
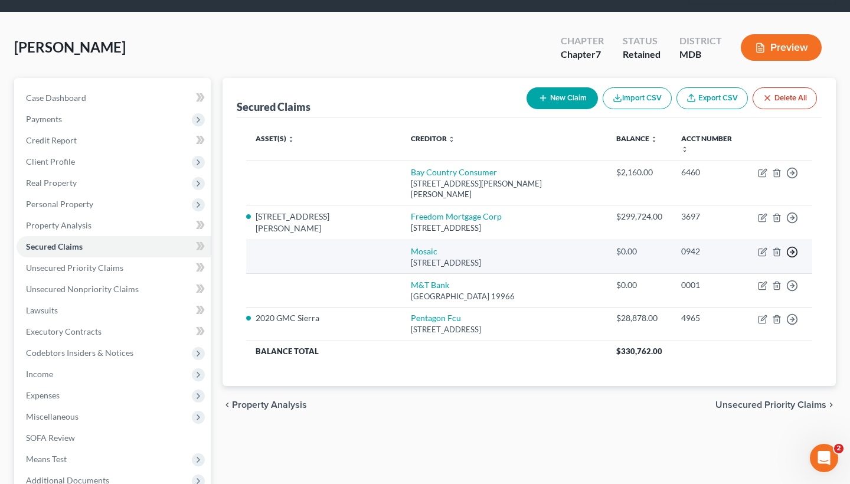
click at [792, 252] on line "button" at bounding box center [793, 252] width 4 height 0
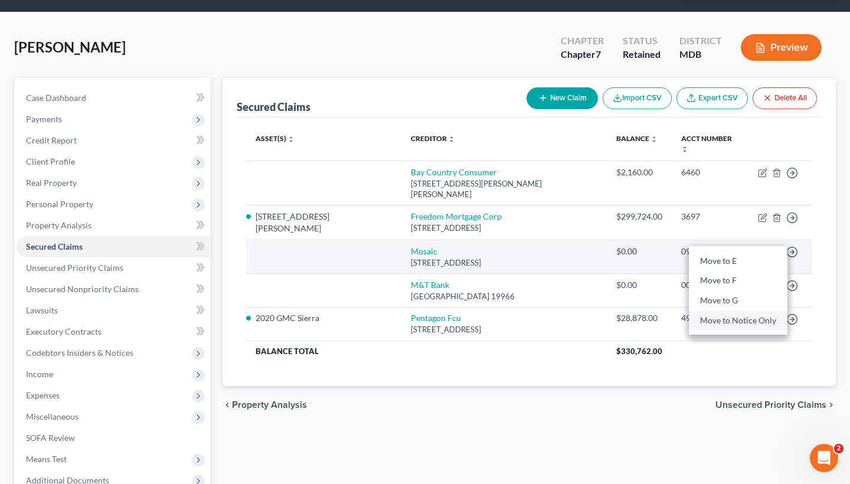
click at [739, 310] on link "Move to Notice Only" at bounding box center [738, 320] width 99 height 20
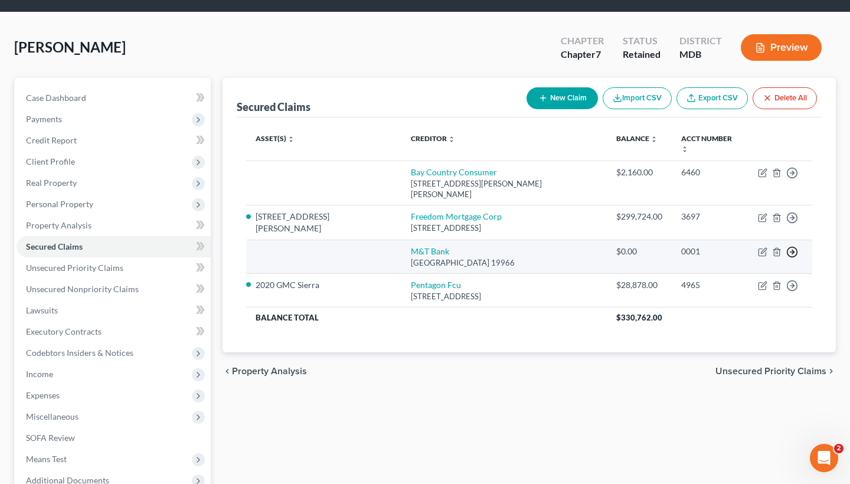
click at [789, 246] on icon "button" at bounding box center [792, 252] width 12 height 12
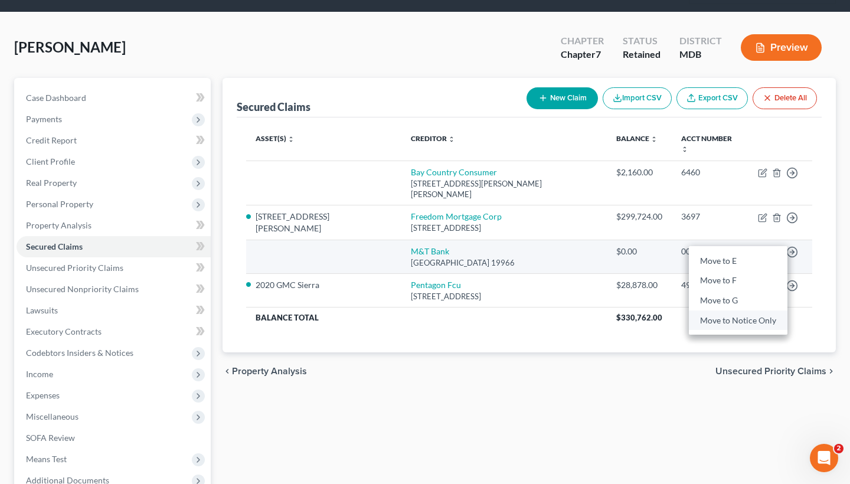
click at [724, 310] on link "Move to Notice Only" at bounding box center [738, 320] width 99 height 20
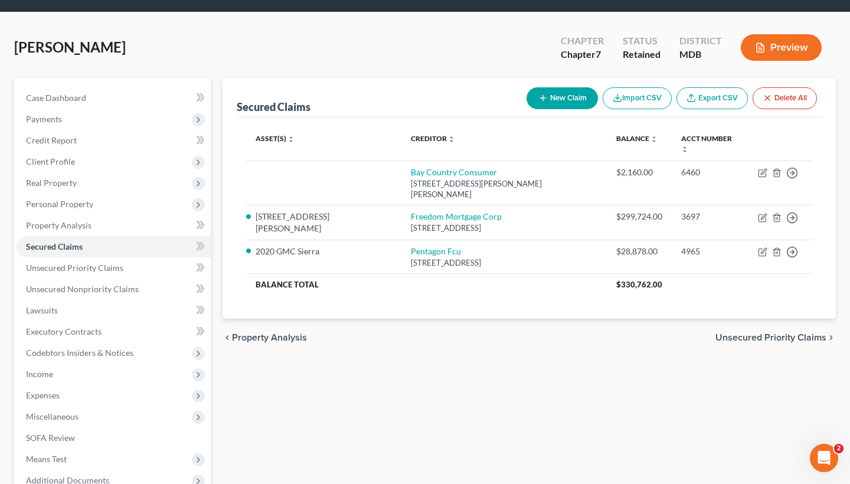
click at [751, 333] on span "Unsecured Priority Claims" at bounding box center [771, 337] width 111 height 9
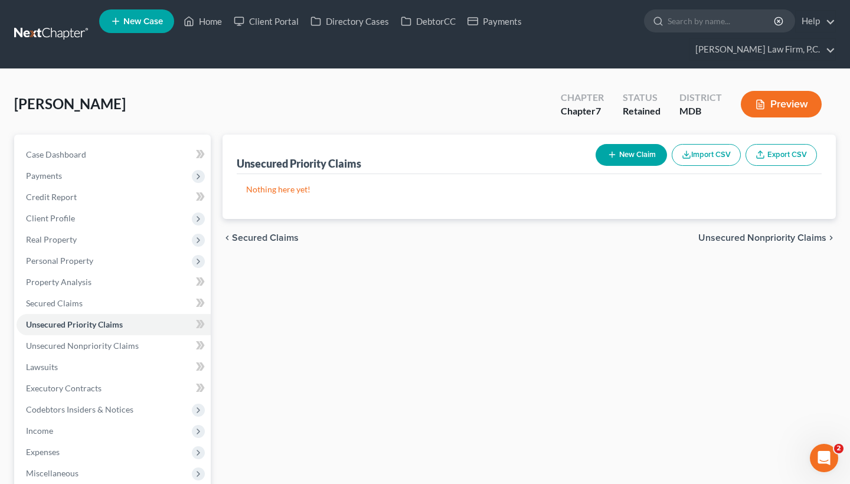
click at [760, 235] on span "Unsecured Nonpriority Claims" at bounding box center [762, 237] width 128 height 9
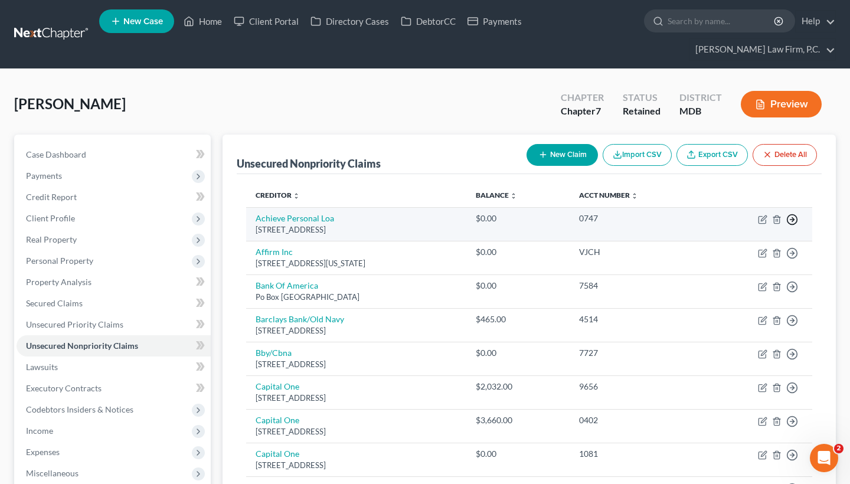
click at [795, 221] on icon "button" at bounding box center [792, 220] width 12 height 12
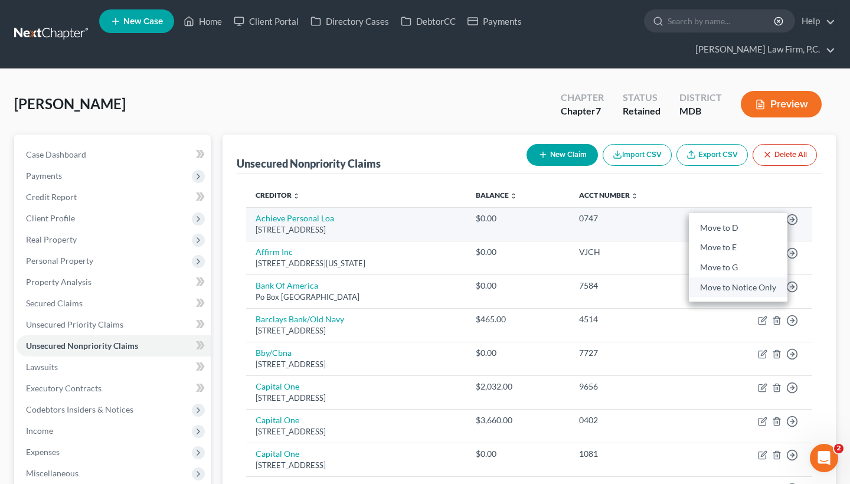
click at [735, 286] on link "Move to Notice Only" at bounding box center [738, 288] width 99 height 20
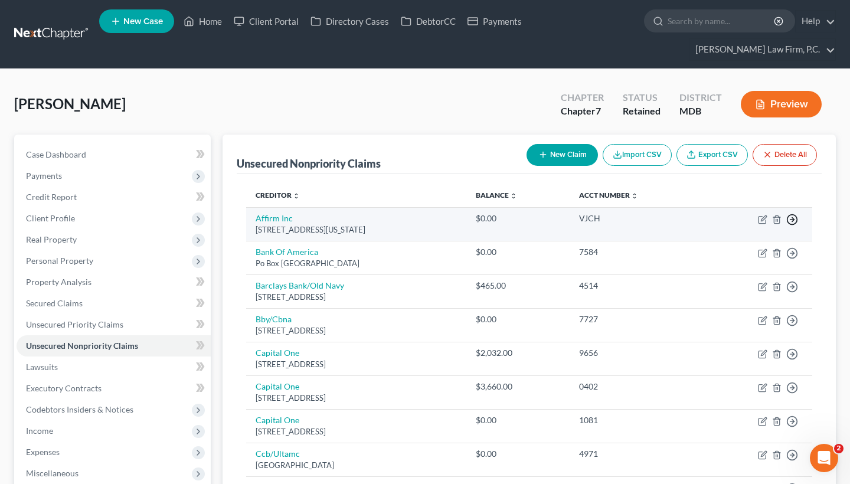
click at [793, 220] on line "button" at bounding box center [793, 220] width 4 height 0
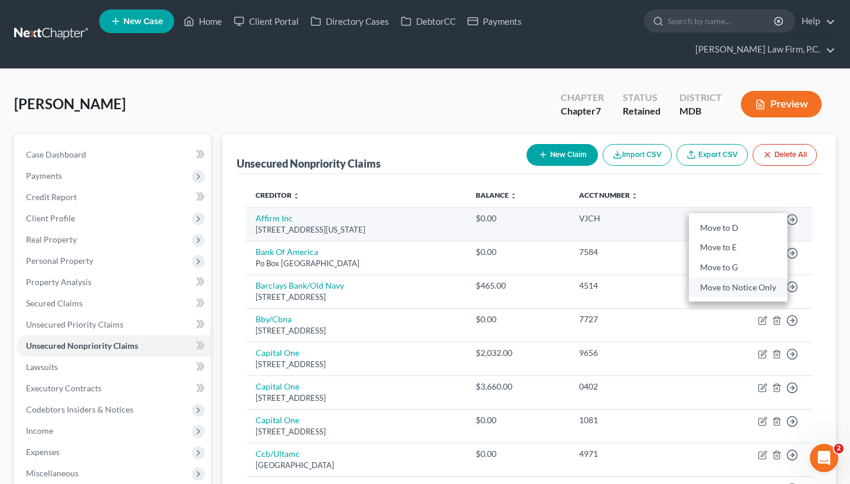
click at [727, 290] on link "Move to Notice Only" at bounding box center [738, 288] width 99 height 20
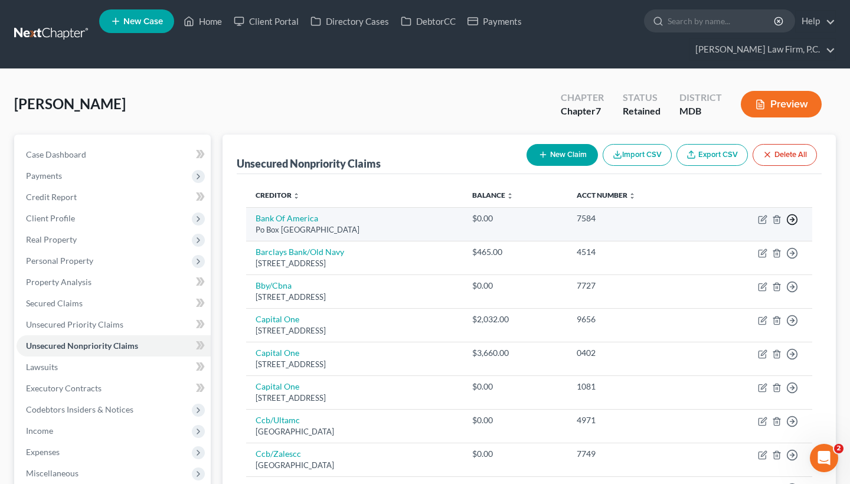
click at [794, 216] on icon "button" at bounding box center [792, 220] width 12 height 12
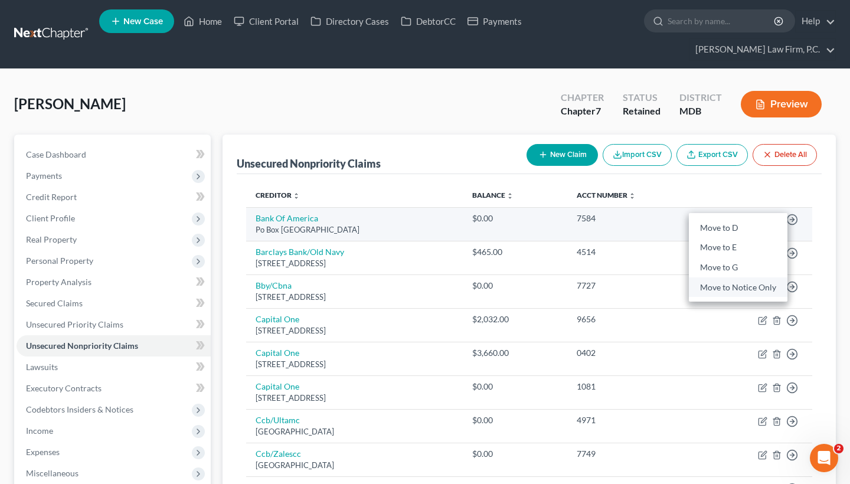
click at [733, 287] on link "Move to Notice Only" at bounding box center [738, 288] width 99 height 20
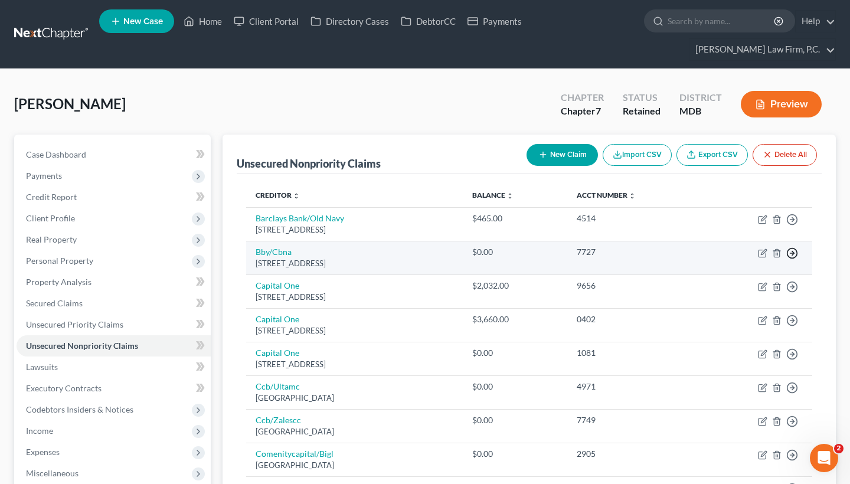
click at [798, 253] on circle "button" at bounding box center [793, 254] width 10 height 10
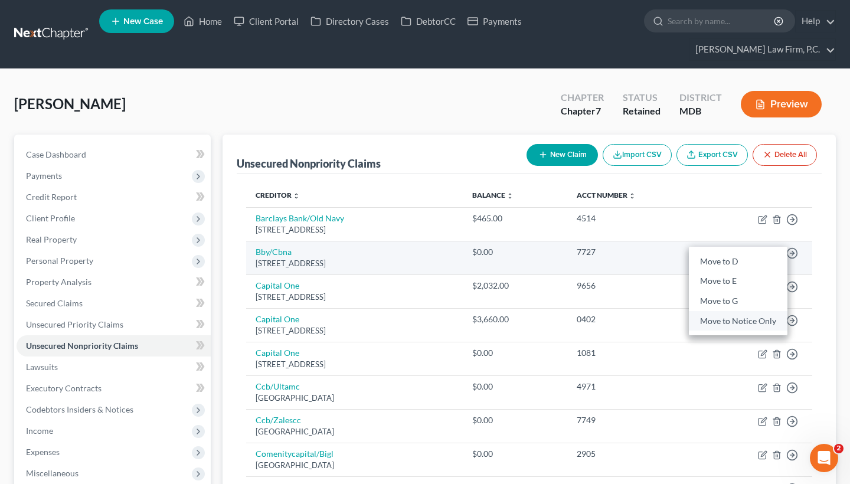
click at [739, 319] on link "Move to Notice Only" at bounding box center [738, 321] width 99 height 20
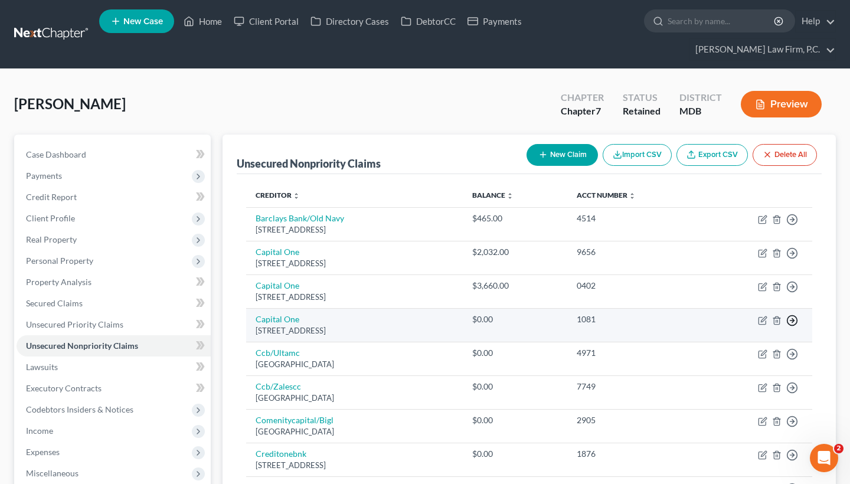
click at [796, 324] on icon "button" at bounding box center [792, 321] width 12 height 12
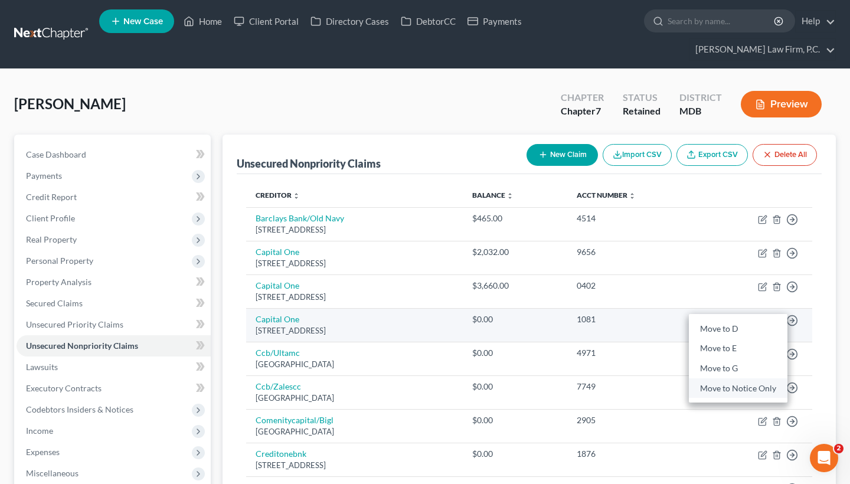
click at [737, 386] on link "Move to Notice Only" at bounding box center [738, 388] width 99 height 20
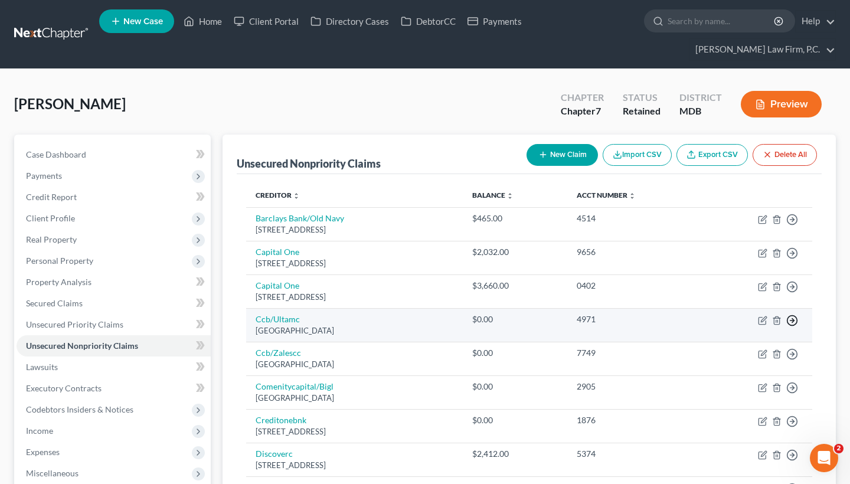
click at [794, 321] on line "button" at bounding box center [793, 321] width 4 height 0
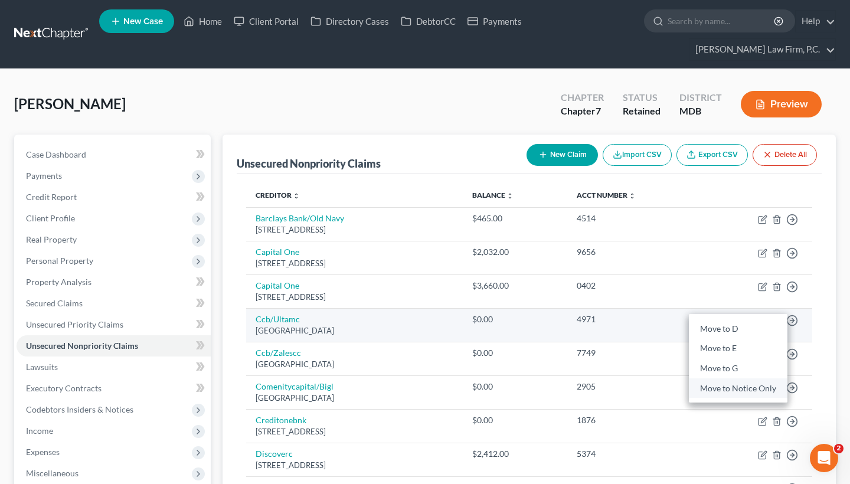
click at [735, 389] on link "Move to Notice Only" at bounding box center [738, 388] width 99 height 20
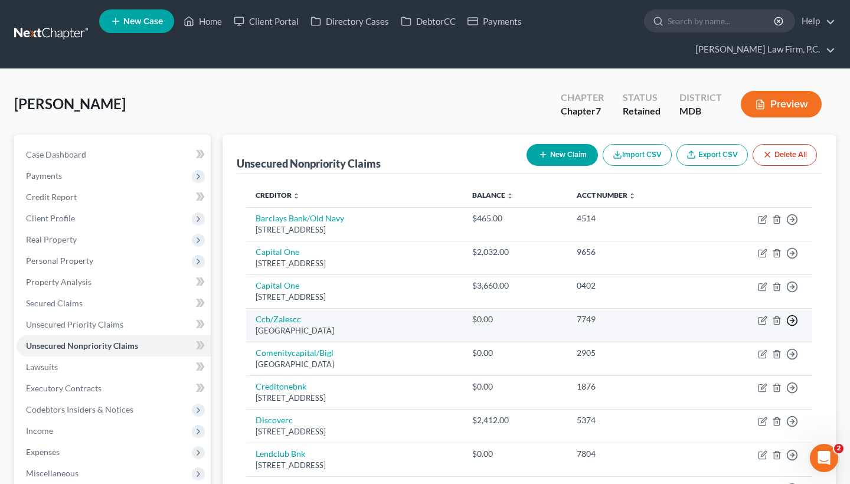
click at [795, 322] on icon "button" at bounding box center [792, 321] width 12 height 12
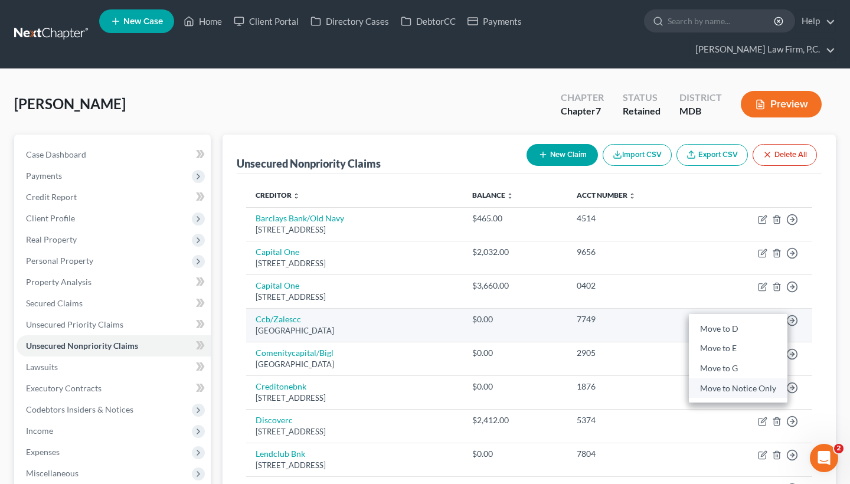
click at [744, 389] on link "Move to Notice Only" at bounding box center [738, 388] width 99 height 20
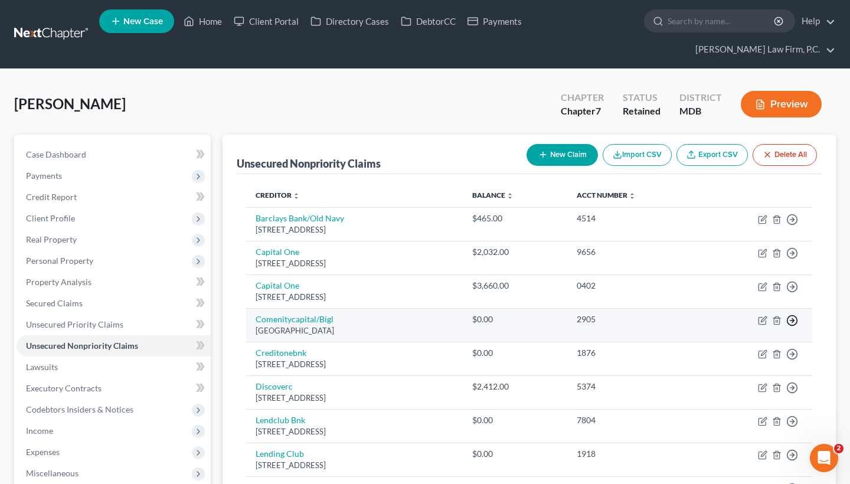
click at [794, 321] on line "button" at bounding box center [793, 321] width 4 height 0
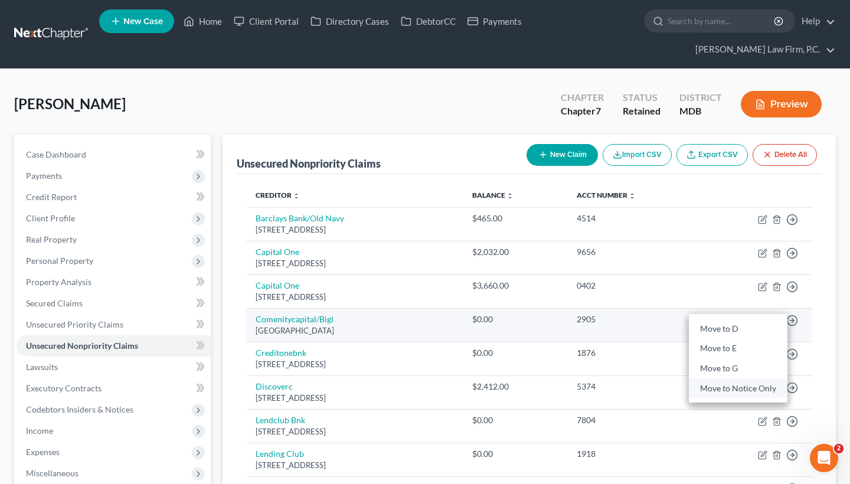
click at [740, 384] on link "Move to Notice Only" at bounding box center [738, 388] width 99 height 20
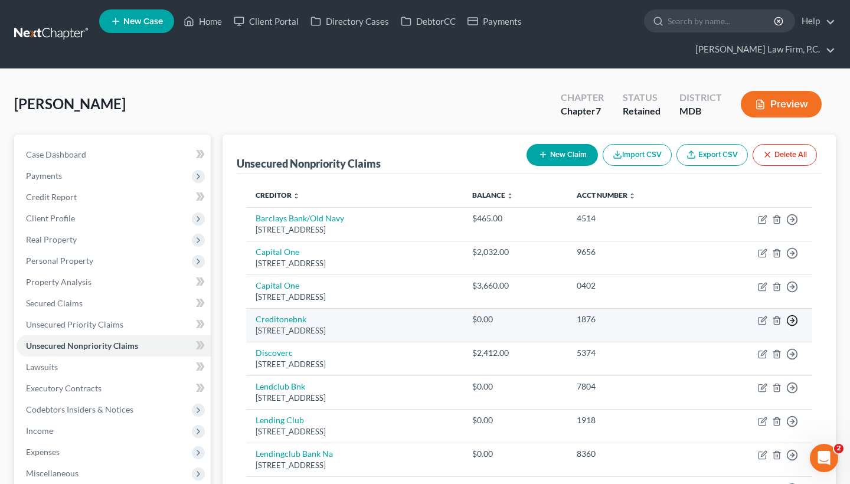
click at [793, 320] on icon "button" at bounding box center [792, 321] width 12 height 12
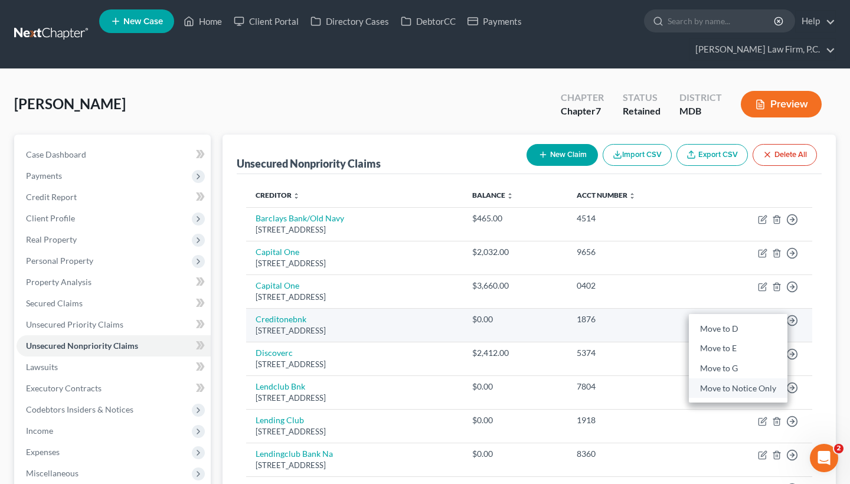
click at [739, 386] on link "Move to Notice Only" at bounding box center [738, 388] width 99 height 20
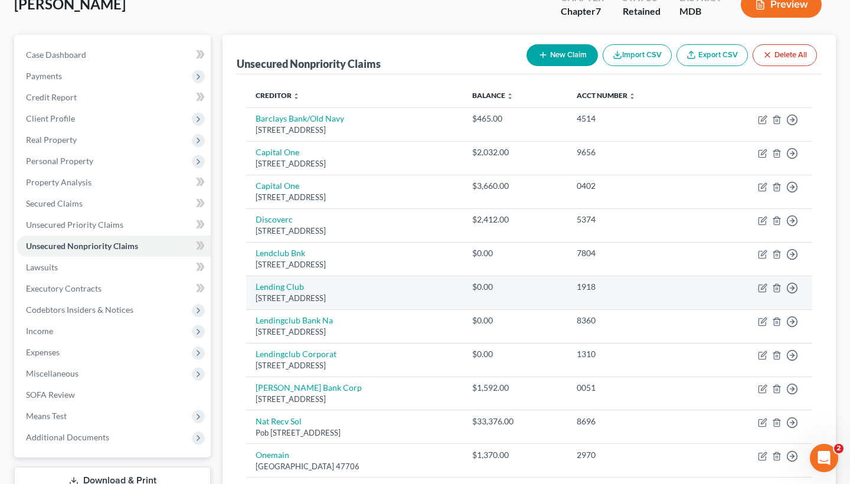
scroll to position [122, 0]
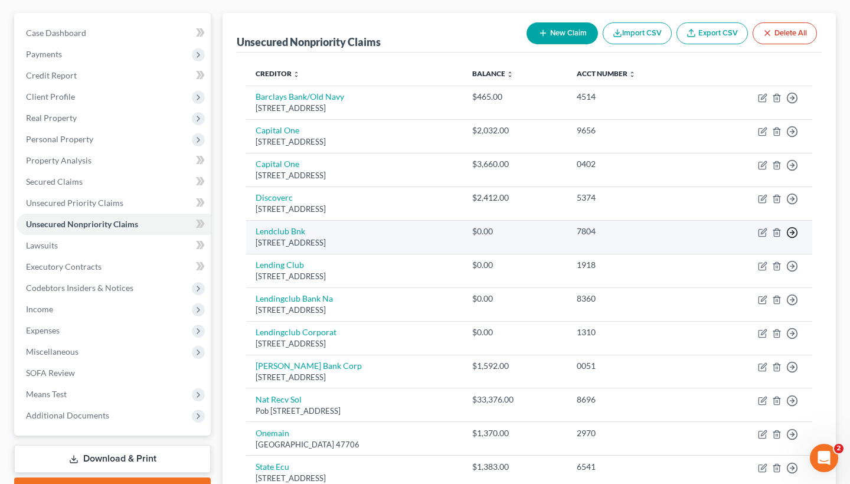
click at [794, 230] on polyline "button" at bounding box center [793, 232] width 2 height 4
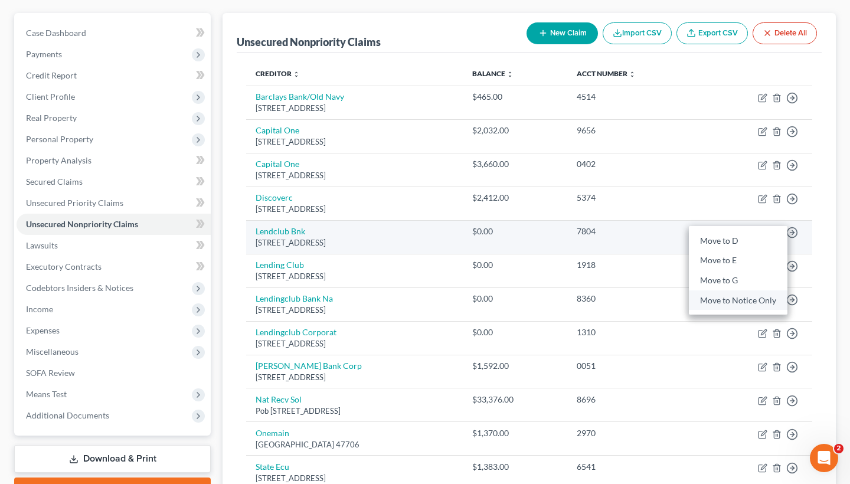
click at [750, 300] on link "Move to Notice Only" at bounding box center [738, 300] width 99 height 20
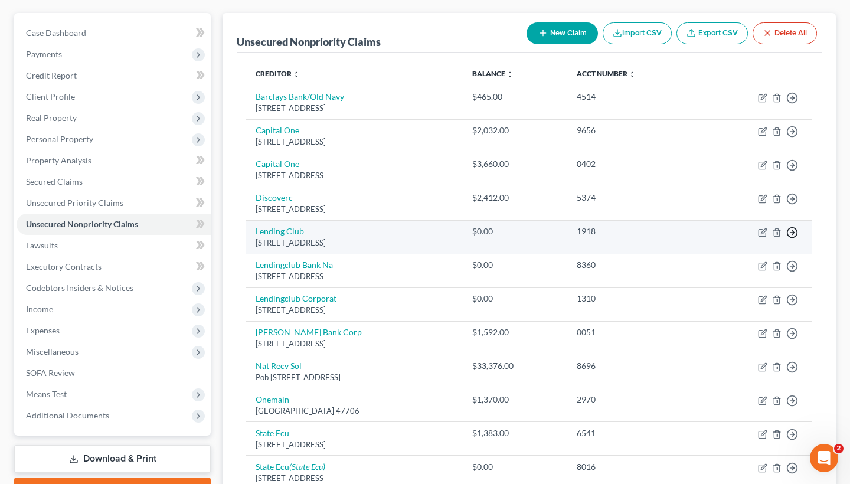
click at [795, 234] on icon "button" at bounding box center [792, 233] width 12 height 12
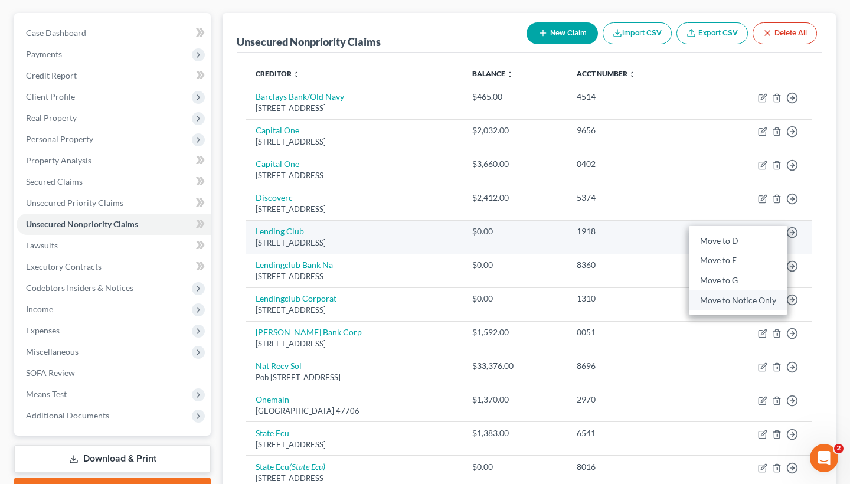
click at [751, 298] on link "Move to Notice Only" at bounding box center [738, 300] width 99 height 20
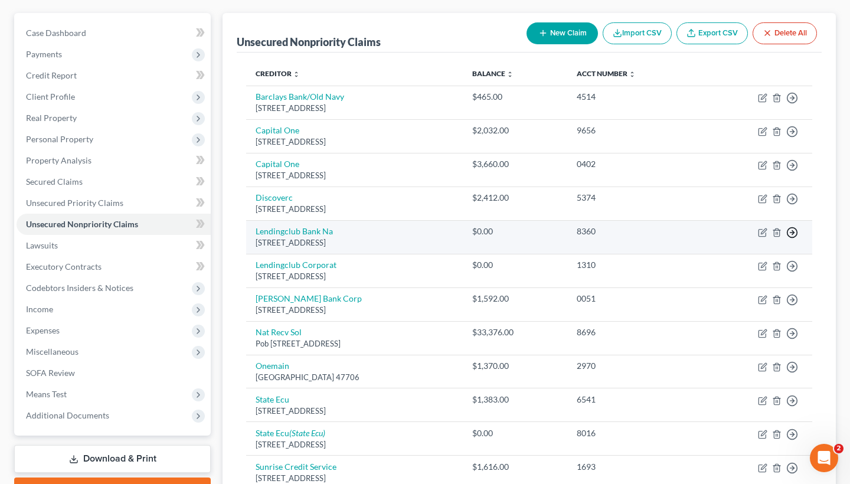
click at [794, 228] on icon "button" at bounding box center [792, 233] width 12 height 12
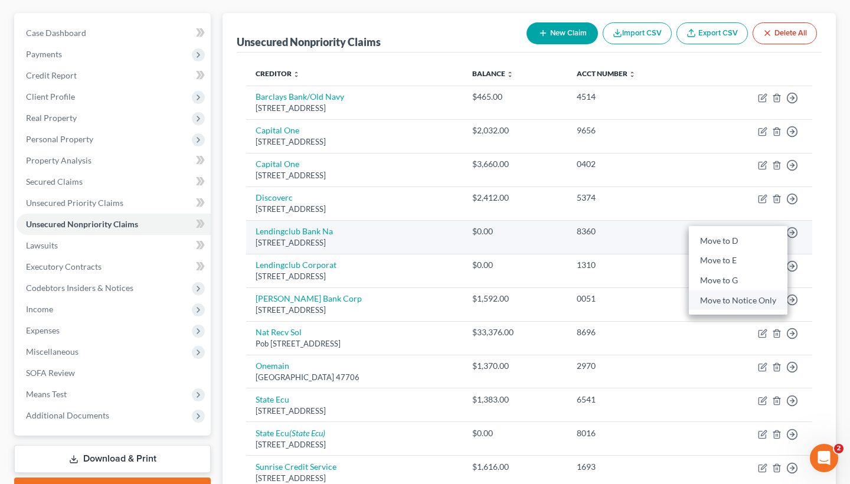
click at [747, 299] on link "Move to Notice Only" at bounding box center [738, 300] width 99 height 20
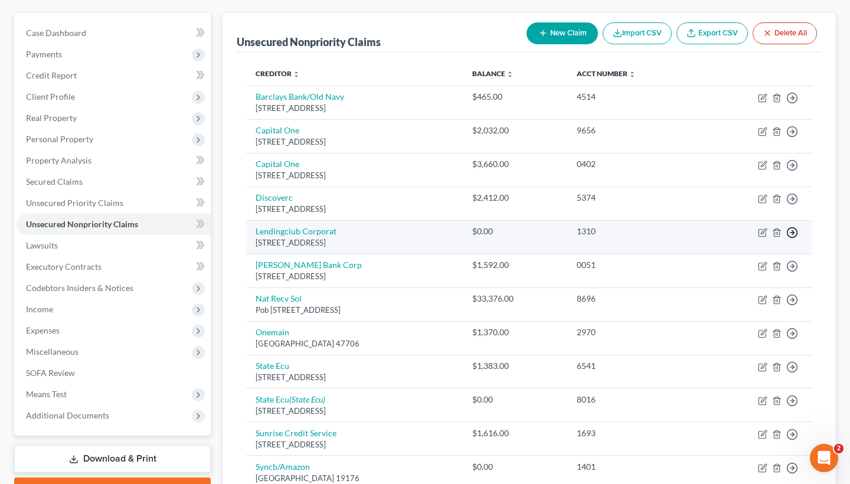
click at [793, 228] on icon "button" at bounding box center [792, 233] width 12 height 12
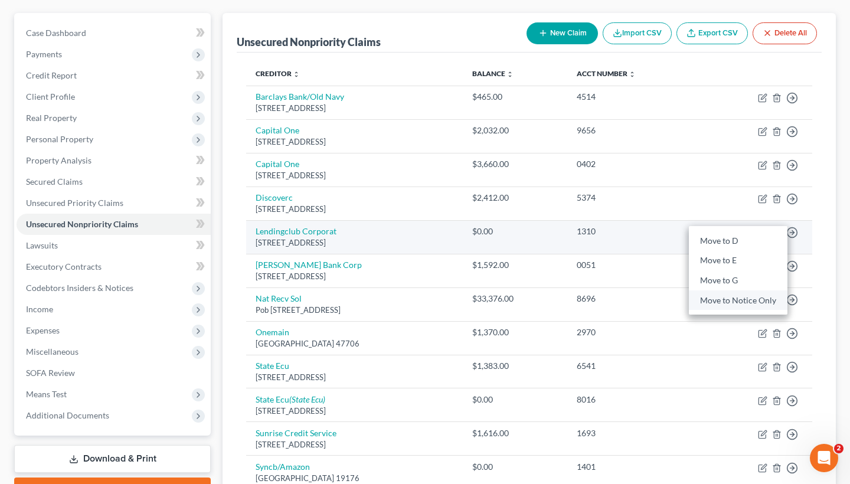
click at [746, 296] on link "Move to Notice Only" at bounding box center [738, 300] width 99 height 20
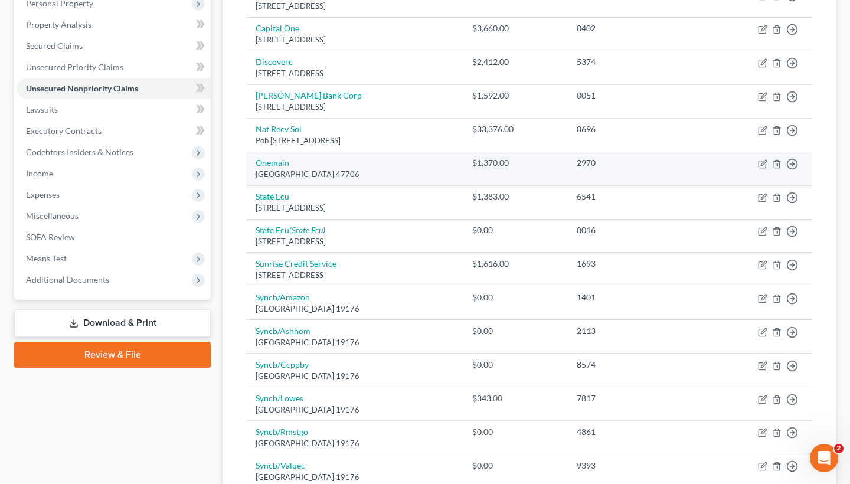
scroll to position [261, 0]
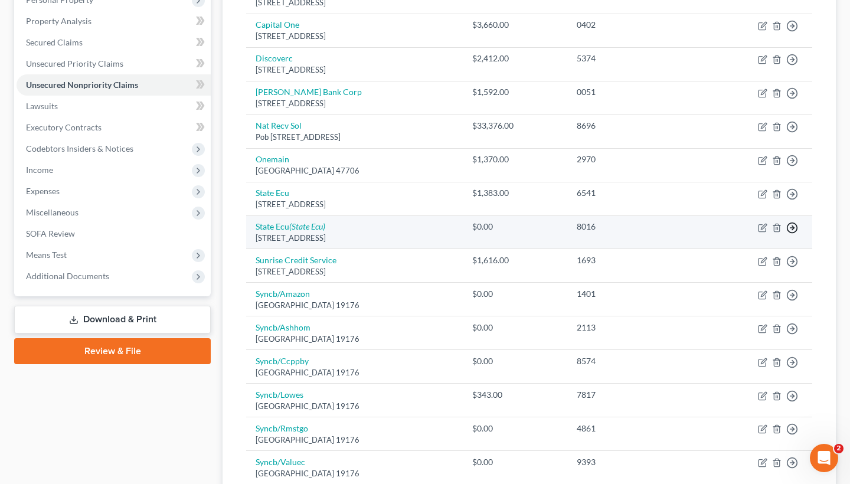
click at [796, 225] on icon "button" at bounding box center [792, 228] width 12 height 12
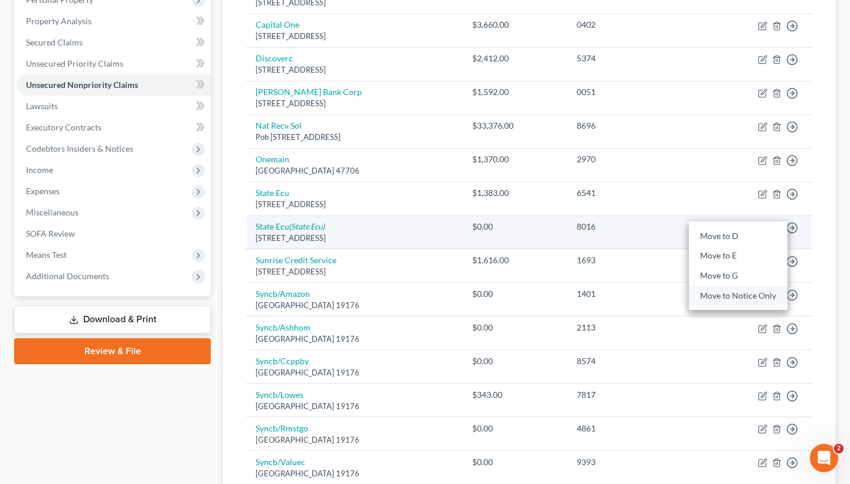
click at [744, 293] on link "Move to Notice Only" at bounding box center [738, 296] width 99 height 20
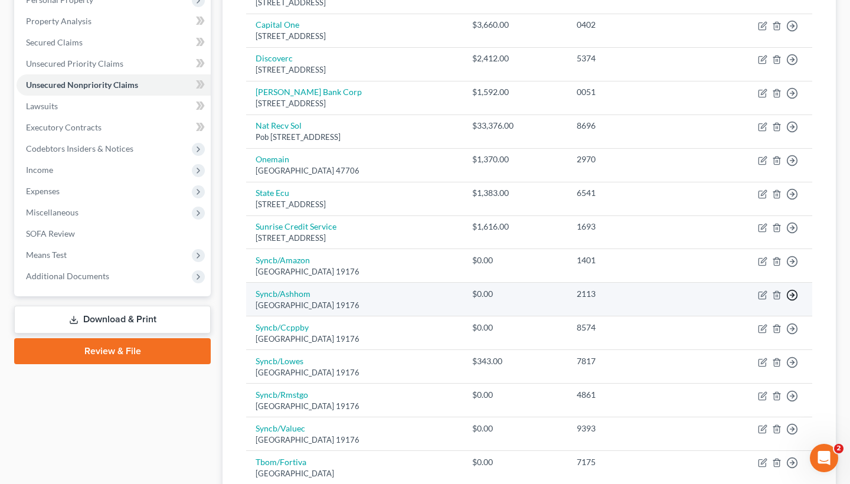
click at [796, 290] on circle "button" at bounding box center [793, 295] width 10 height 10
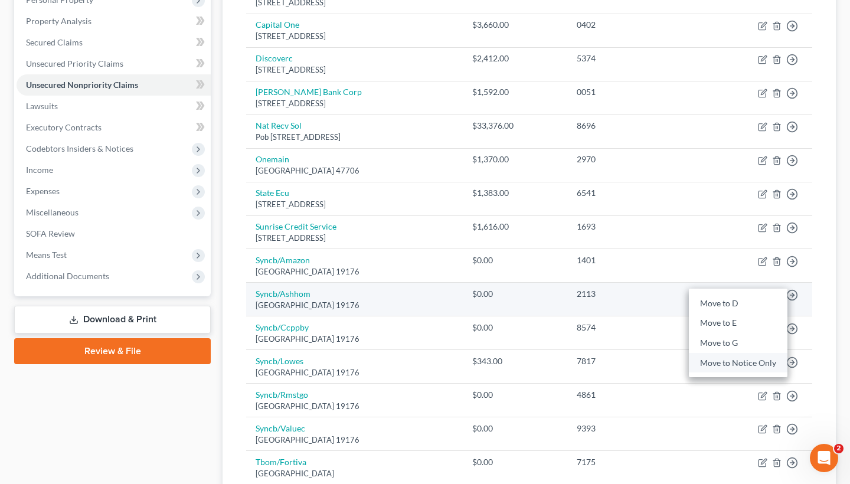
click at [722, 358] on link "Move to Notice Only" at bounding box center [738, 363] width 99 height 20
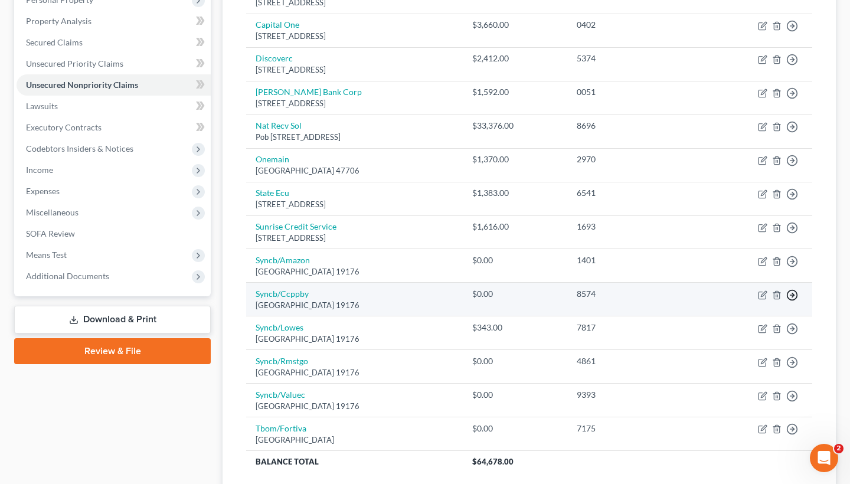
click at [796, 290] on icon "button" at bounding box center [792, 295] width 12 height 12
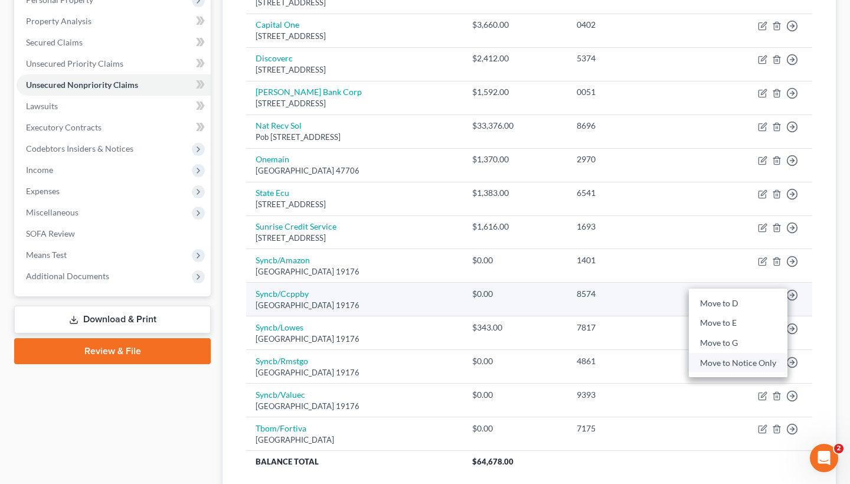
click at [734, 363] on link "Move to Notice Only" at bounding box center [738, 363] width 99 height 20
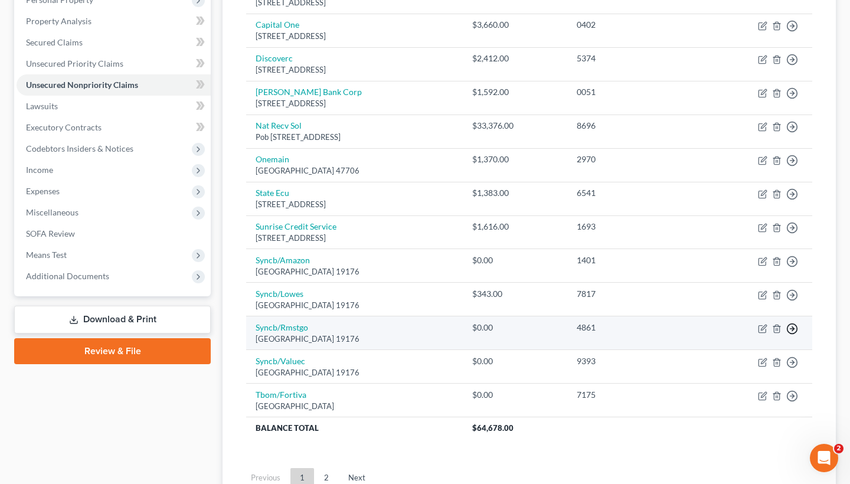
click at [796, 325] on icon "button" at bounding box center [792, 329] width 12 height 12
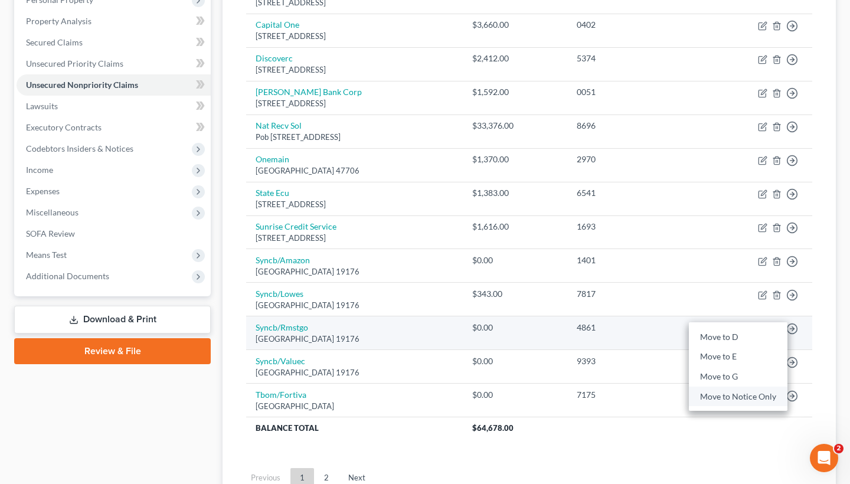
click at [748, 389] on link "Move to Notice Only" at bounding box center [738, 397] width 99 height 20
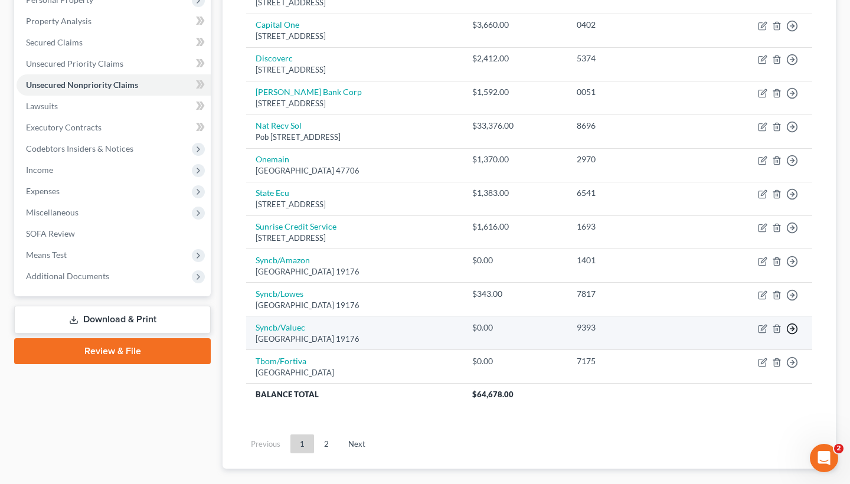
click at [791, 329] on line "button" at bounding box center [793, 329] width 4 height 0
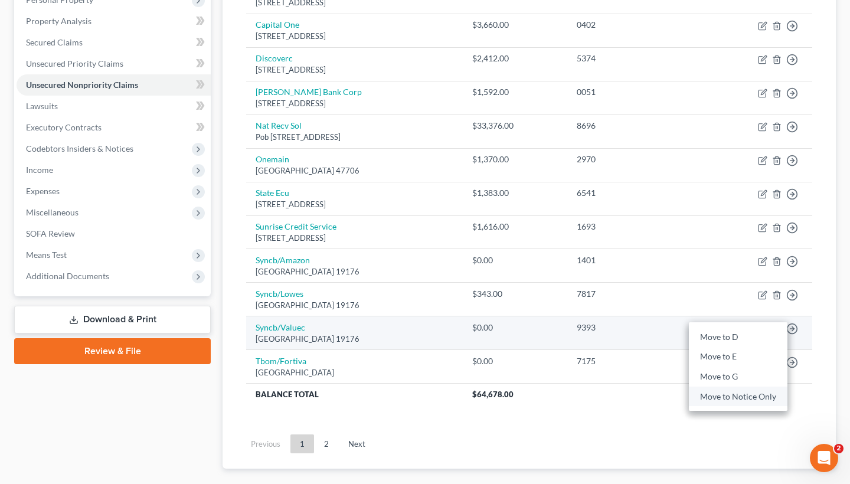
click at [738, 394] on link "Move to Notice Only" at bounding box center [738, 397] width 99 height 20
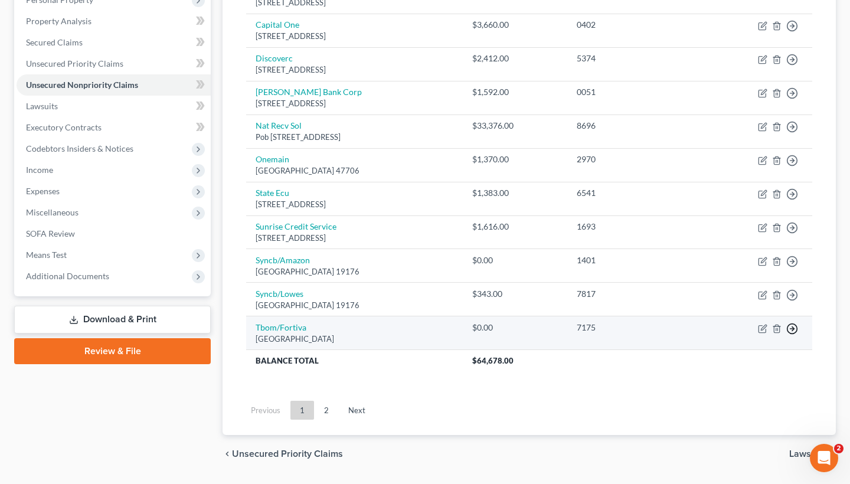
click at [793, 323] on icon "button" at bounding box center [792, 329] width 12 height 12
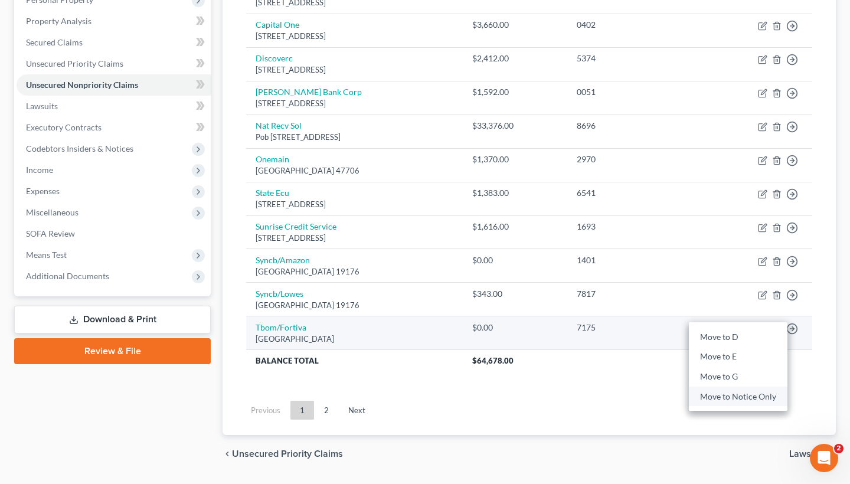
click at [720, 390] on link "Move to Notice Only" at bounding box center [738, 397] width 99 height 20
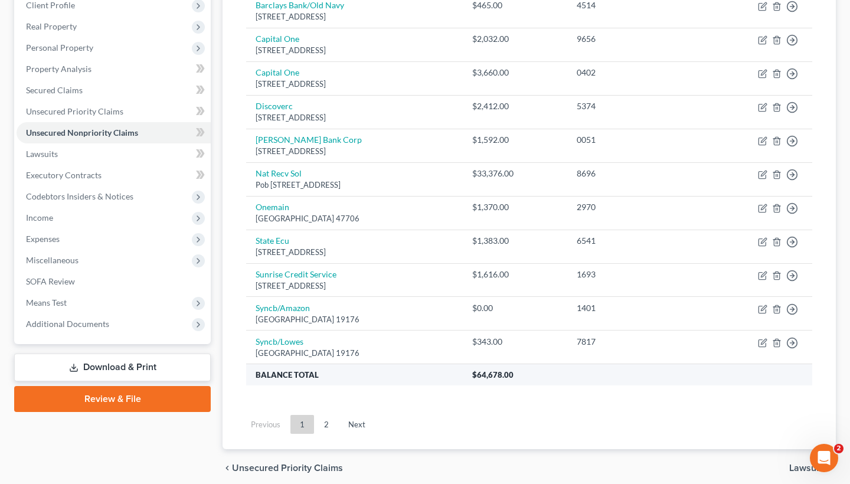
scroll to position [213, 0]
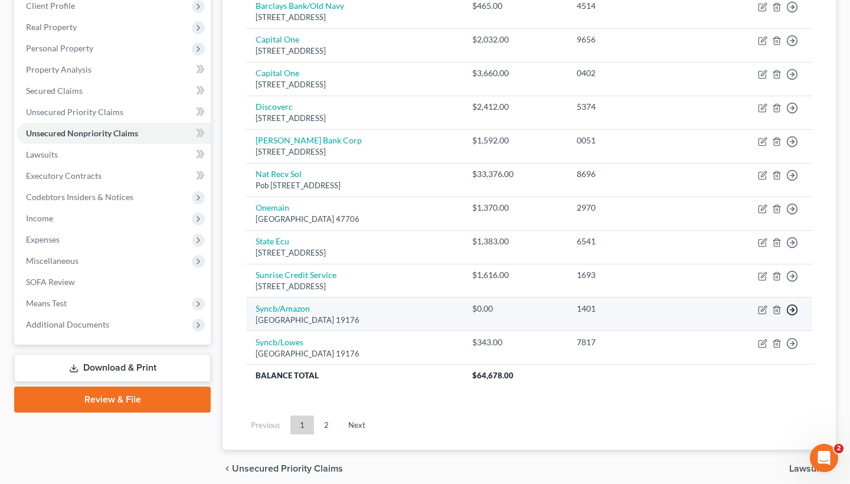
click at [789, 305] on icon "button" at bounding box center [792, 310] width 12 height 12
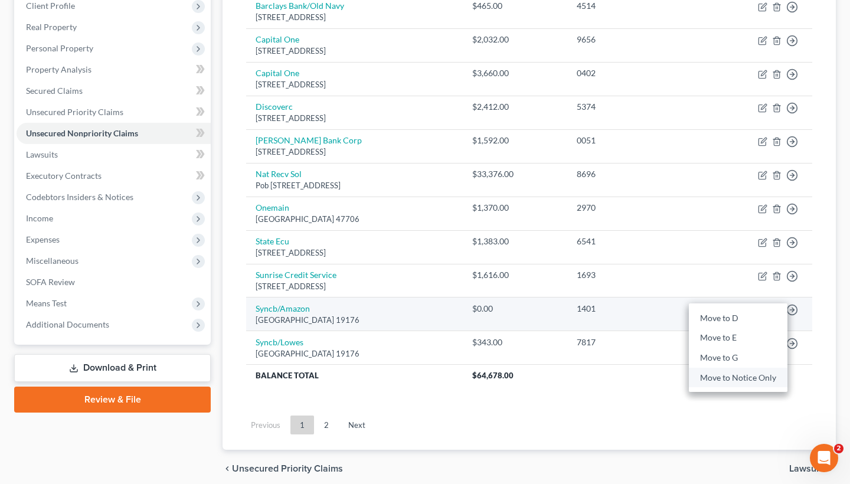
click at [737, 377] on link "Move to Notice Only" at bounding box center [738, 378] width 99 height 20
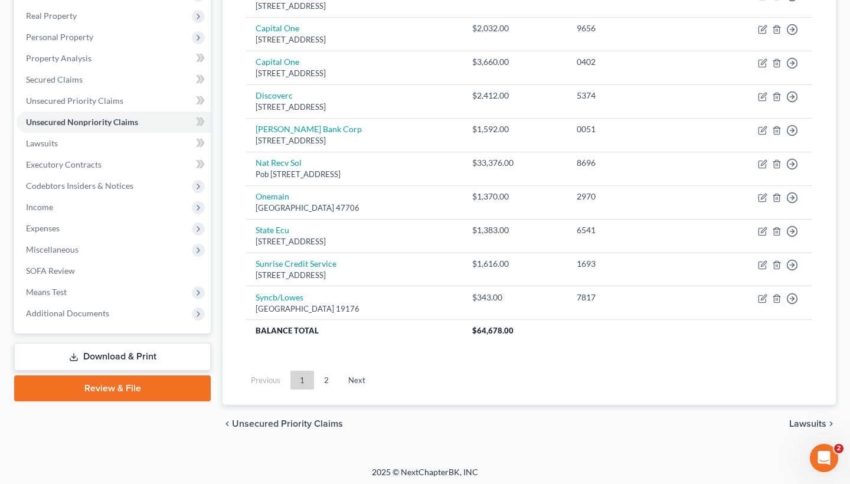
click at [796, 419] on span "Lawsuits" at bounding box center [807, 423] width 37 height 9
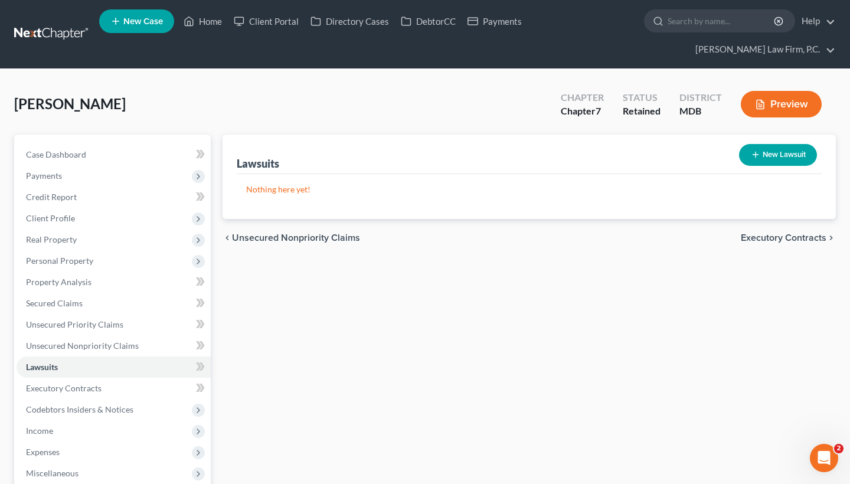
click at [786, 237] on span "Executory Contracts" at bounding box center [784, 237] width 86 height 9
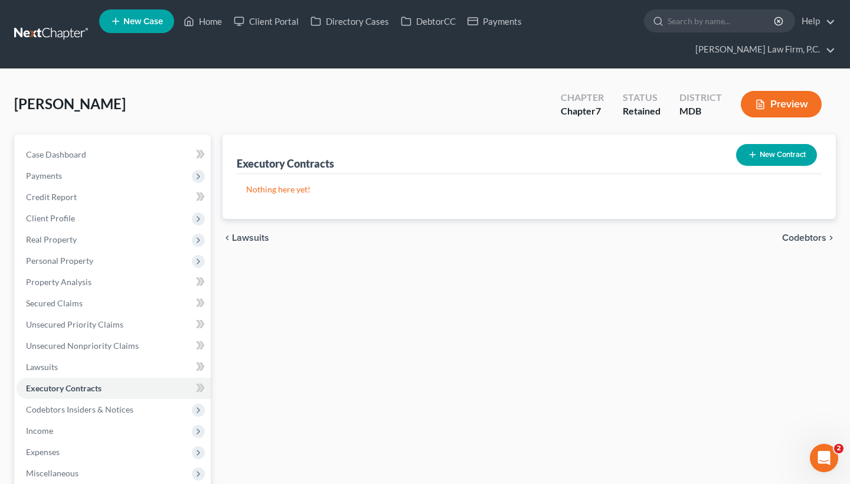
click at [792, 238] on span "Codebtors" at bounding box center [804, 237] width 44 height 9
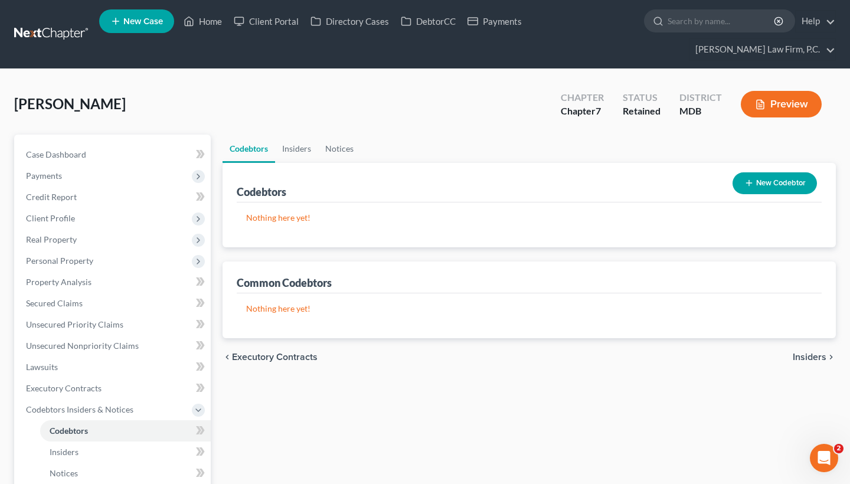
click at [809, 360] on span "Insiders" at bounding box center [810, 356] width 34 height 9
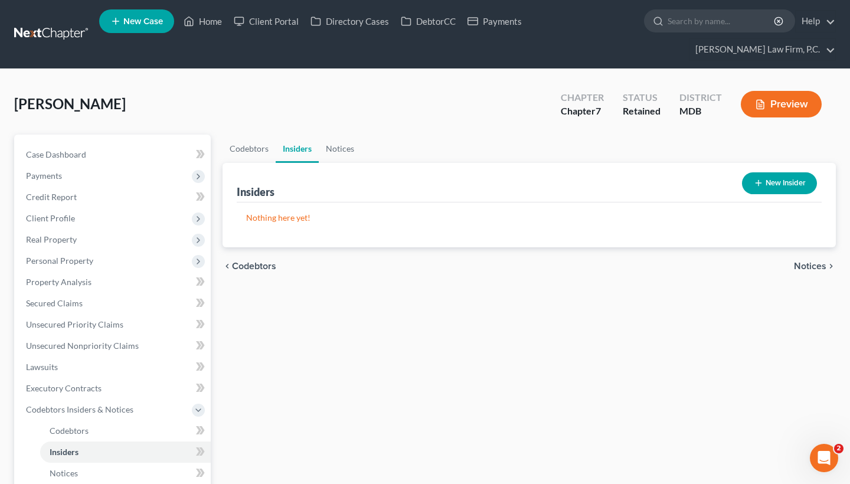
click at [808, 257] on div "chevron_left Codebtors Notices chevron_right" at bounding box center [529, 266] width 613 height 38
click at [808, 265] on span "Notices" at bounding box center [810, 266] width 32 height 9
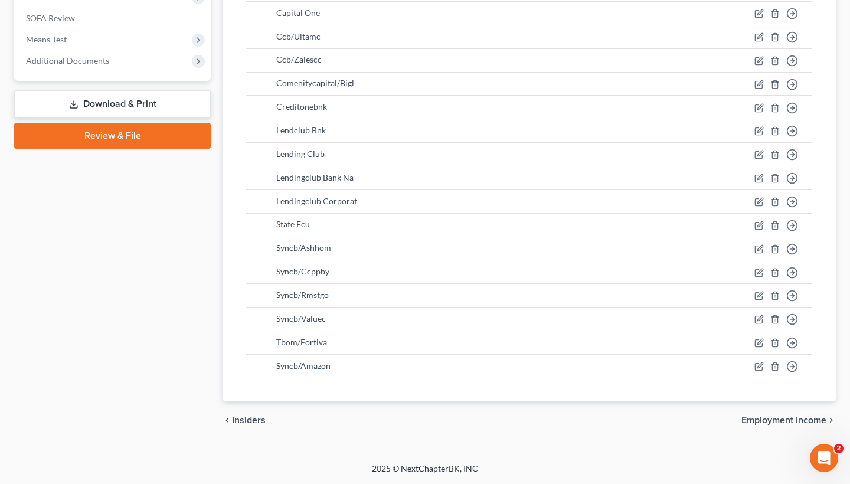
click at [759, 419] on span "Employment Income" at bounding box center [784, 420] width 85 height 9
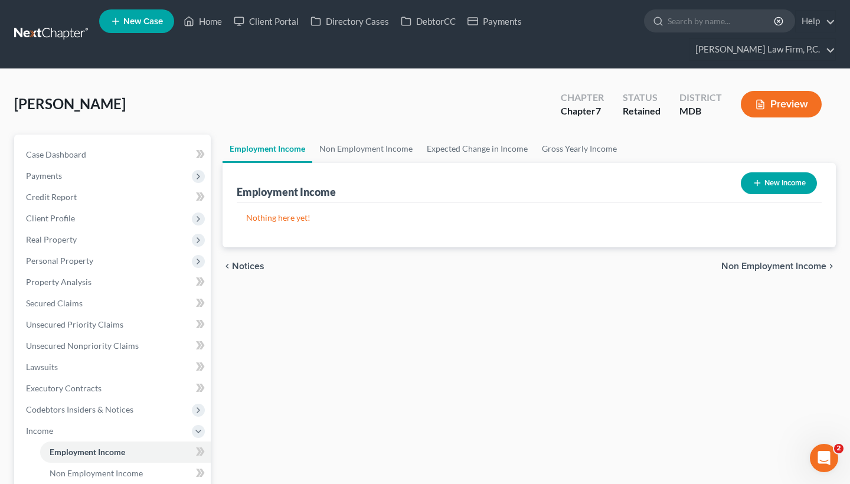
click at [785, 180] on button "New Income" at bounding box center [779, 183] width 76 height 22
select select "0"
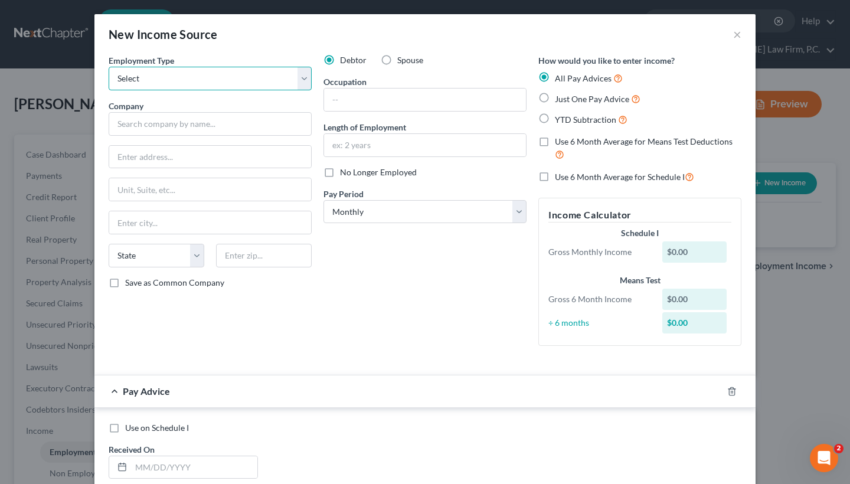
select select "0"
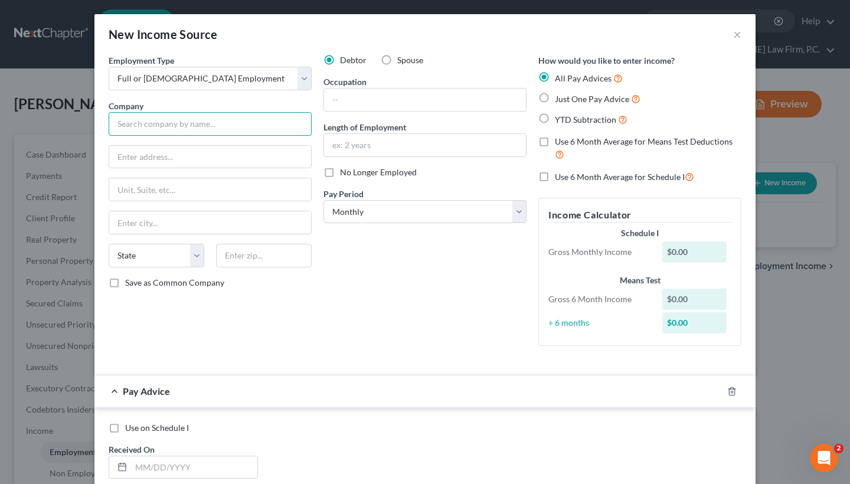
click at [151, 121] on input "text" at bounding box center [210, 124] width 203 height 24
drag, startPoint x: 145, startPoint y: 113, endPoint x: 155, endPoint y: 136, distance: 25.4
click at [155, 136] on div "Employment Type * Select Full or Part Time Employment Self Employment Company *…" at bounding box center [210, 204] width 215 height 301
paste input "rise Senior Living Mgmt Inc"
type input "Sunrise Senior Living Mgmt Inc"
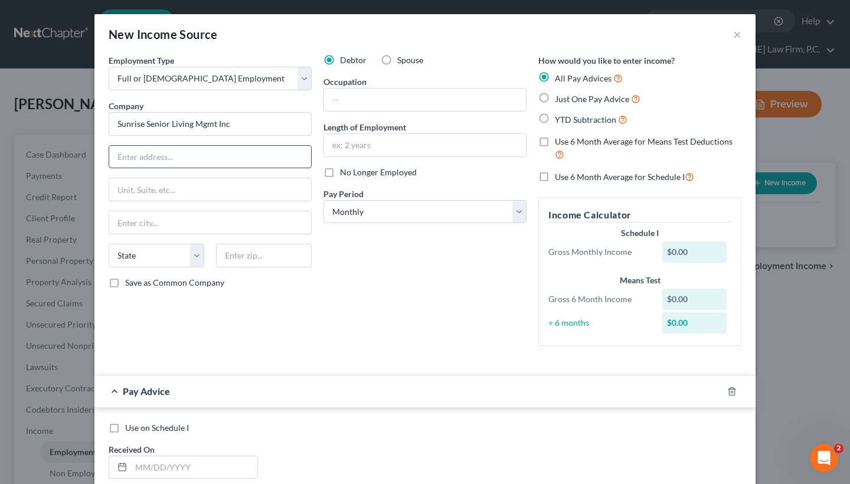
paste input "7902 Westpark Dr"
type input "7902 Westpark Drive"
paste input "McLean,"
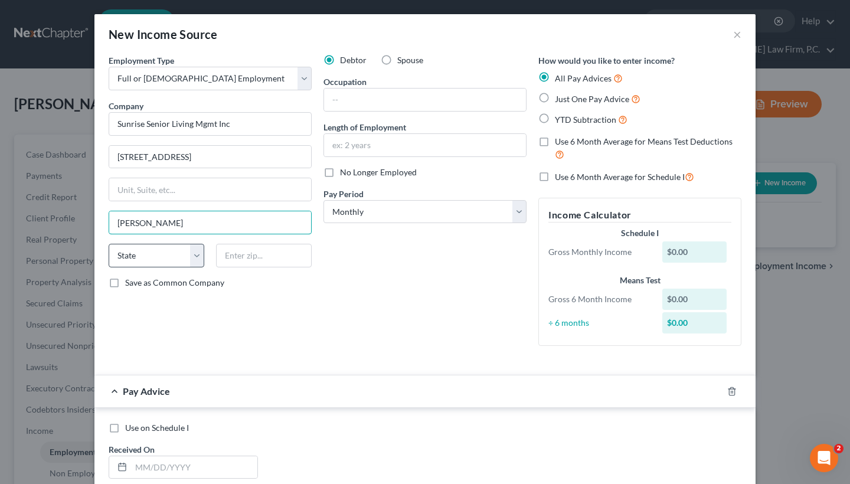
type input "McLean"
select select "48"
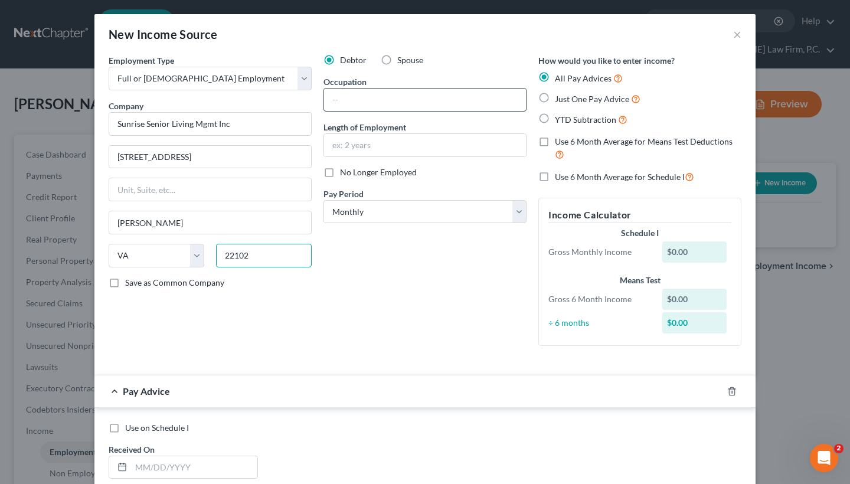
type input "22102"
click at [371, 93] on input "text" at bounding box center [425, 100] width 202 height 22
type input "Dining Services Coordinator"
click at [365, 143] on input "text" at bounding box center [425, 145] width 202 height 22
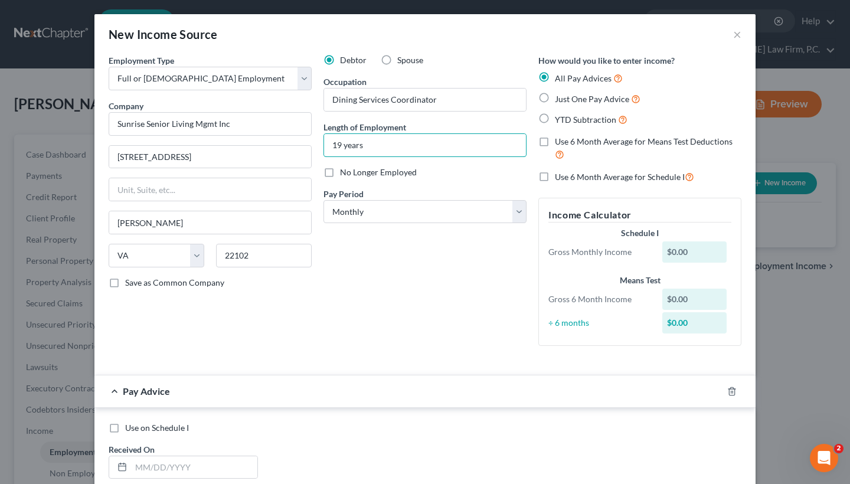
type input "19 years"
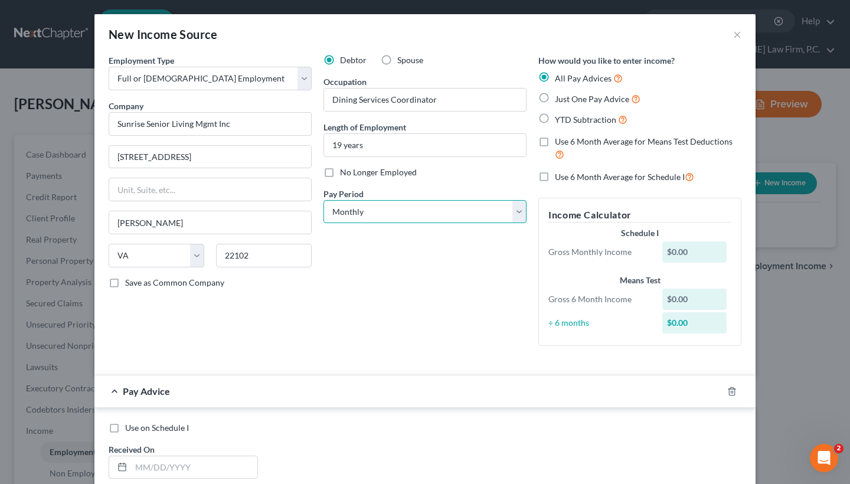
select select "2"
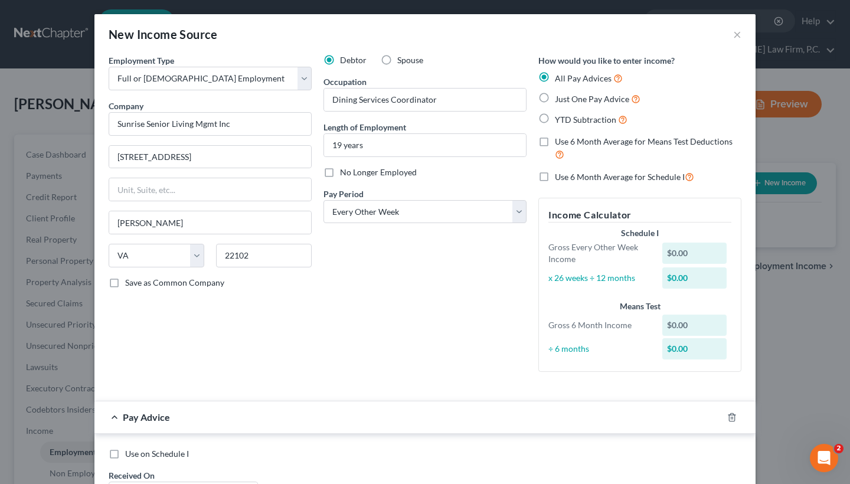
scroll to position [1, 0]
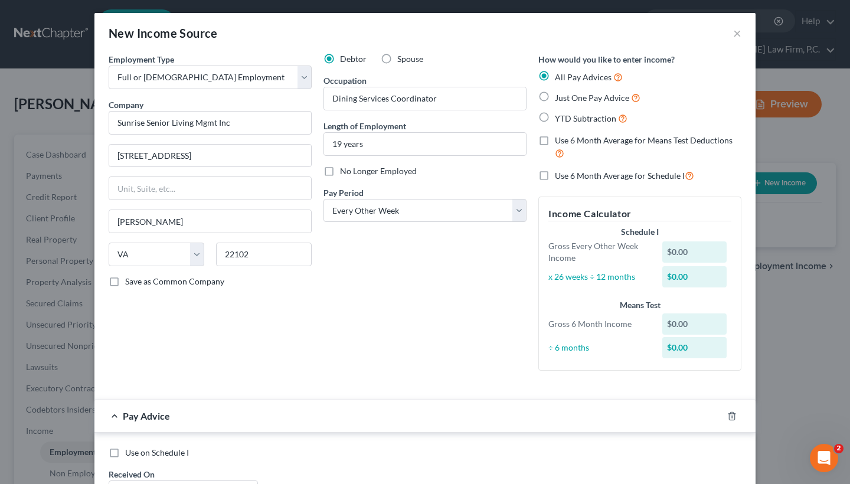
click at [555, 95] on label "Just One Pay Advice" at bounding box center [598, 98] width 86 height 14
click at [560, 95] on input "Just One Pay Advice" at bounding box center [564, 95] width 8 height 8
radio input "true"
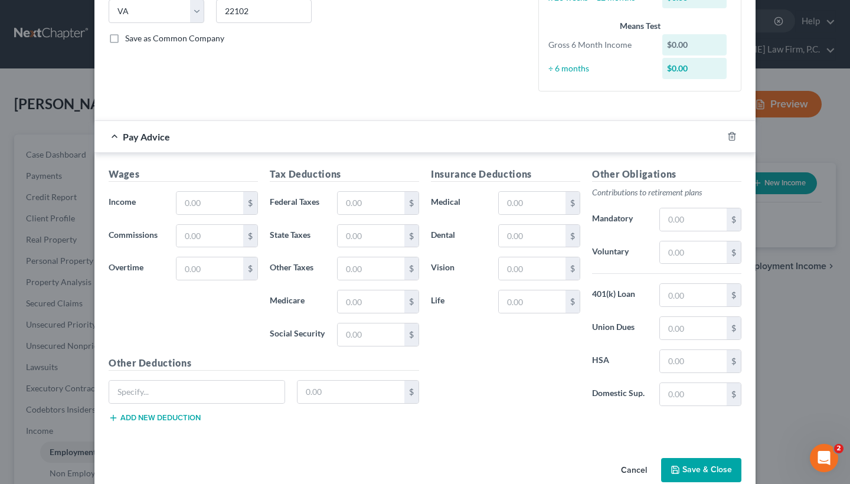
scroll to position [257, 0]
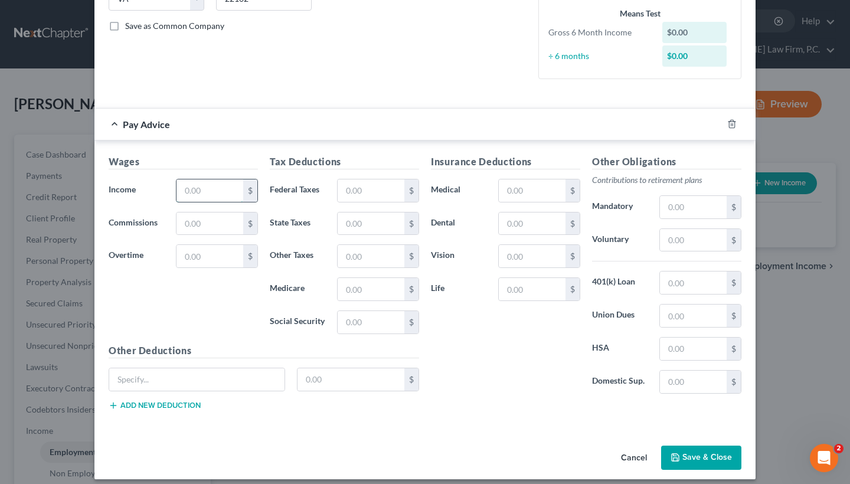
click at [205, 193] on input "text" at bounding box center [210, 190] width 67 height 22
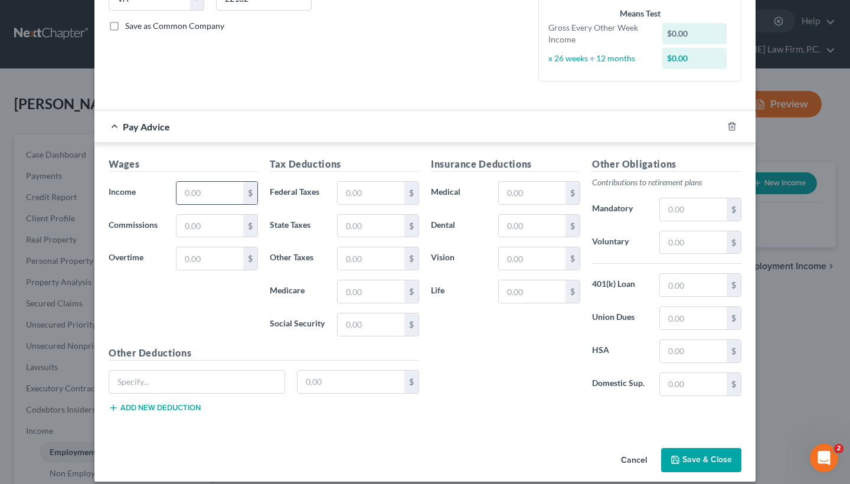
click at [196, 196] on input "text" at bounding box center [210, 193] width 67 height 22
paste input "3,919.99"
type input "3,919.99"
click at [353, 318] on input "text" at bounding box center [371, 325] width 67 height 22
paste input "235.55"
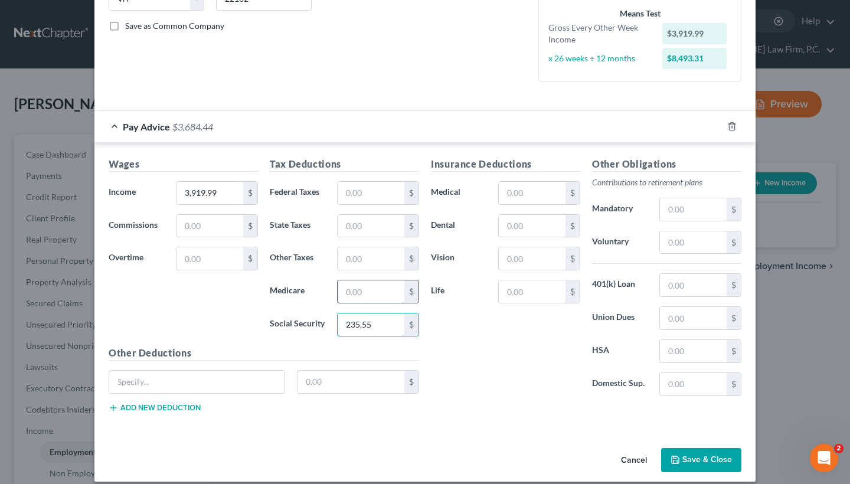
type input "235.55"
click at [364, 287] on input "text" at bounding box center [371, 291] width 67 height 22
paste input "55.09"
type input "55.09"
click at [355, 191] on input "text" at bounding box center [371, 193] width 67 height 22
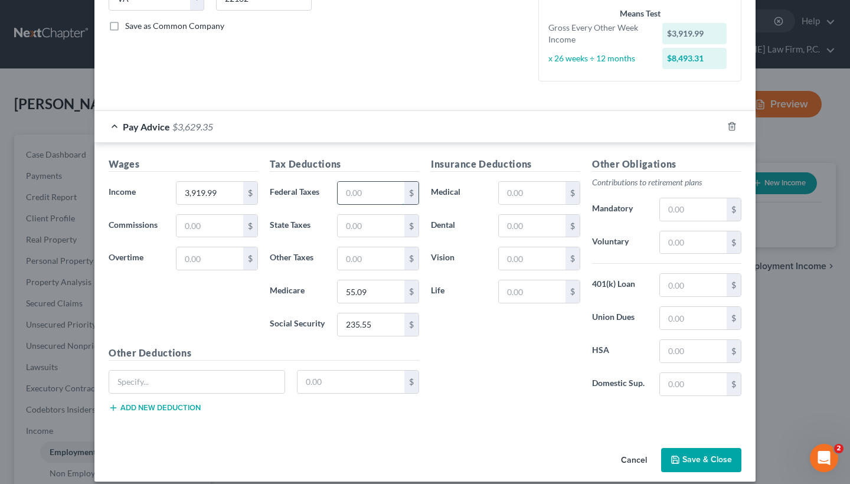
paste input "456.70"
type input "456.70"
paste input "248.13"
type input "248.13"
click at [694, 285] on input "text" at bounding box center [693, 285] width 67 height 22
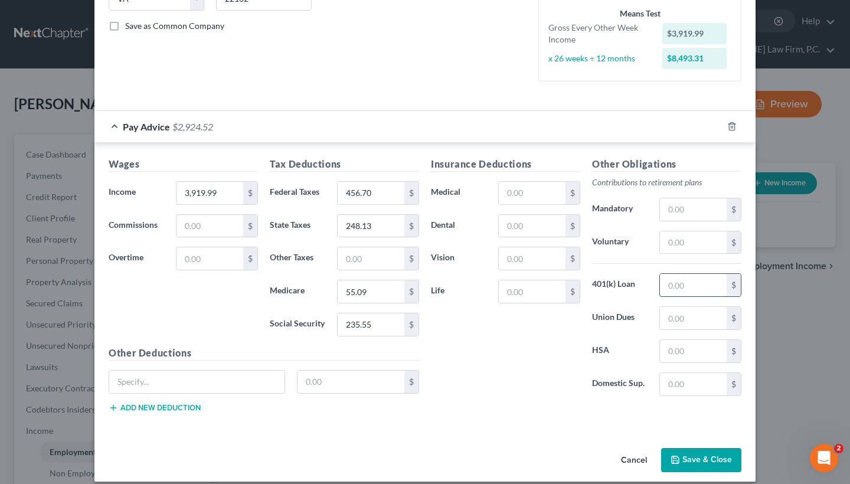
paste input "588.00"
type input "588.00"
click at [520, 226] on input "text" at bounding box center [532, 226] width 67 height 22
paste input "11.91"
type input "11.91"
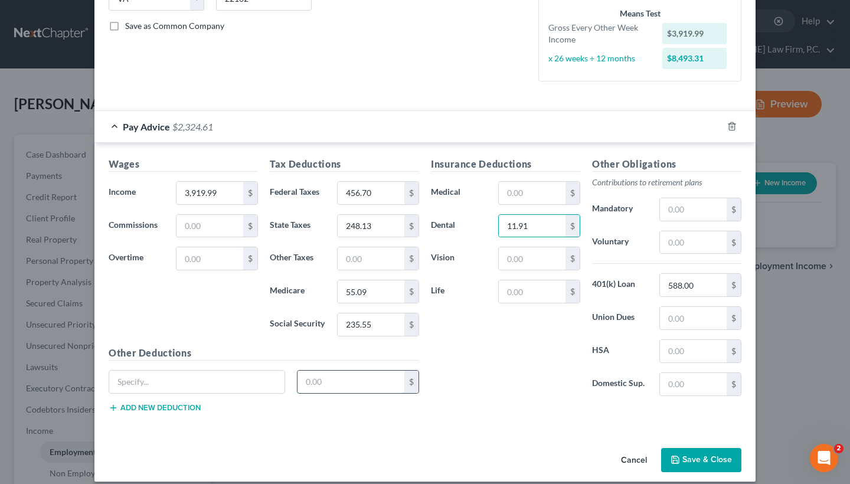
click at [331, 386] on input "text" at bounding box center [351, 382] width 107 height 22
paste input "46.15"
type input "46.15"
paste input "FlxSpnd Hlth-EE"
type input "FlxSpnd Hlth-EE"
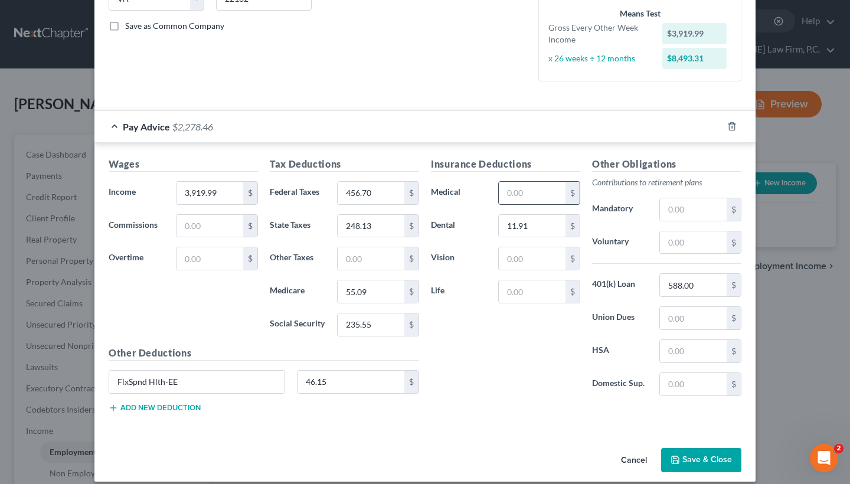
click at [522, 195] on input "text" at bounding box center [532, 193] width 67 height 22
paste input "59.54"
type input "59.54"
click at [510, 257] on input "text" at bounding box center [532, 258] width 67 height 22
paste input "1,190.80 Vision PreTx-EE"
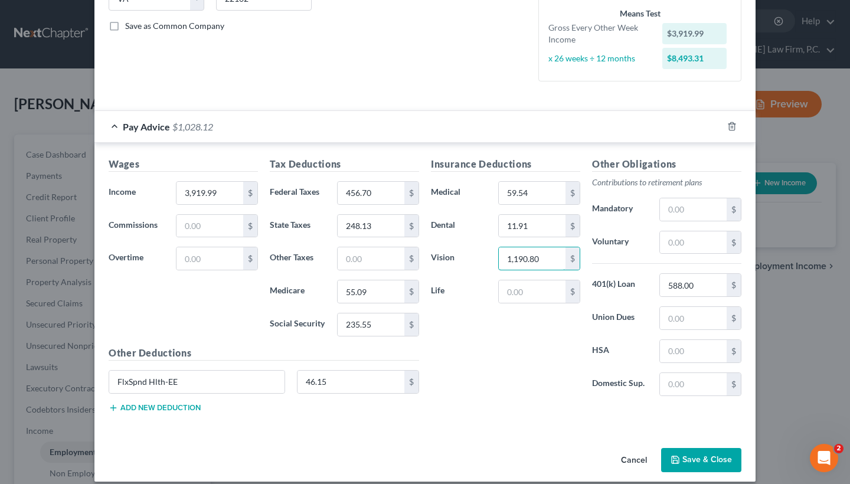
drag, startPoint x: 554, startPoint y: 259, endPoint x: 466, endPoint y: 257, distance: 88.0
click at [466, 257] on div "Vision 1,190.80 $" at bounding box center [505, 259] width 161 height 24
drag, startPoint x: 544, startPoint y: 255, endPoint x: 487, endPoint y: 255, distance: 57.9
click at [487, 255] on div "Vision 1,190.80 $" at bounding box center [505, 259] width 161 height 24
paste input "3.19"
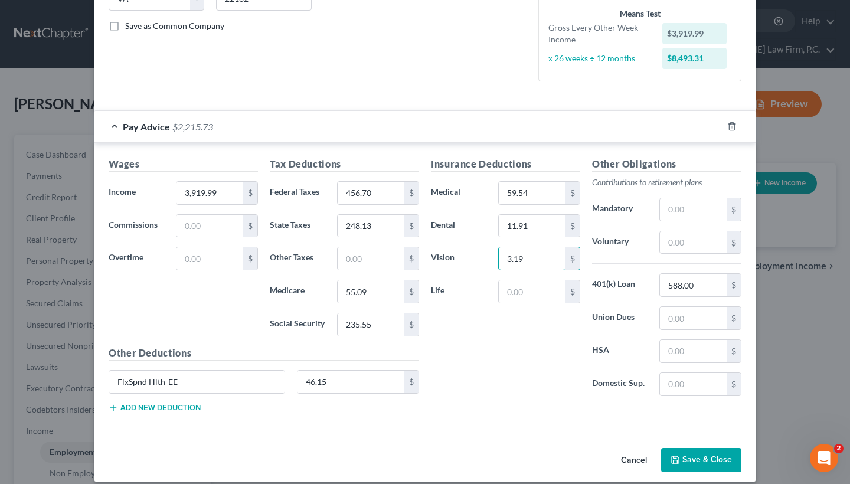
type input "3.19"
click at [482, 348] on div "Insurance Deductions Medical 59.54 $ Dental 11.91 $ Vision 3.19 $ Life $" at bounding box center [505, 281] width 161 height 249
click at [188, 407] on button "Add new deduction" at bounding box center [155, 407] width 92 height 9
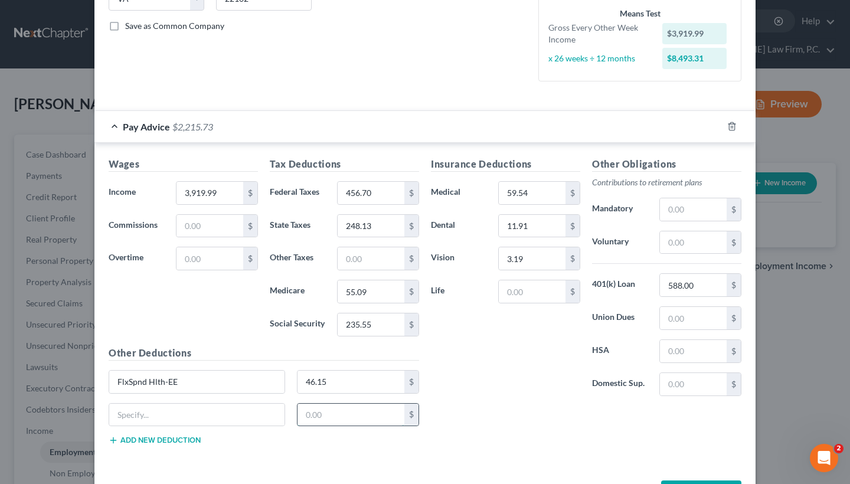
click at [345, 416] on input "text" at bounding box center [351, 415] width 107 height 22
paste input "177.45"
type input "177.45"
paste input "Post Tax Deductions"
type input "Post Tax Deductions"
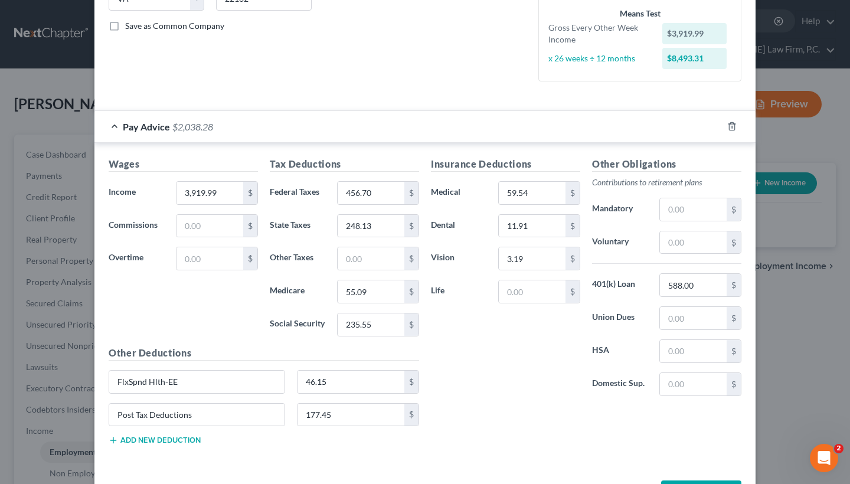
click at [581, 455] on div "Wages Income * 3,919.99 $ Commissions $ Overtime $ Tax Deductions Federal Taxes…" at bounding box center [424, 303] width 661 height 321
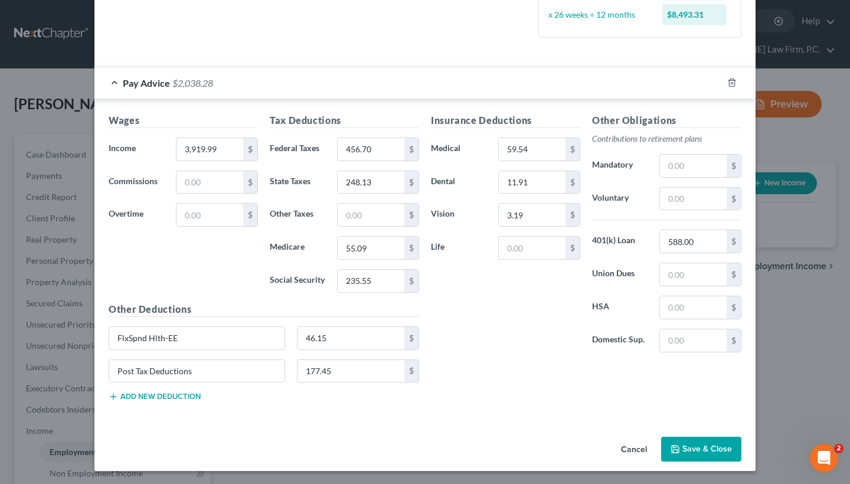
scroll to position [300, 0]
click at [682, 448] on button "Save & Close" at bounding box center [701, 450] width 80 height 25
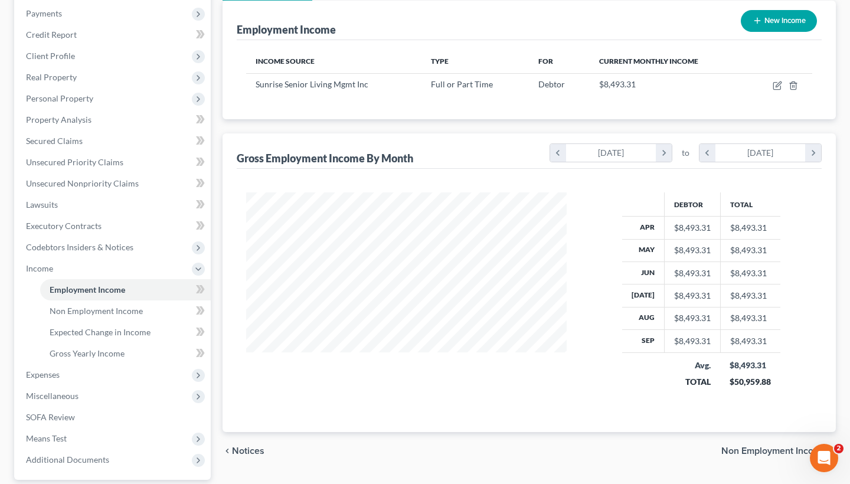
scroll to position [158, 0]
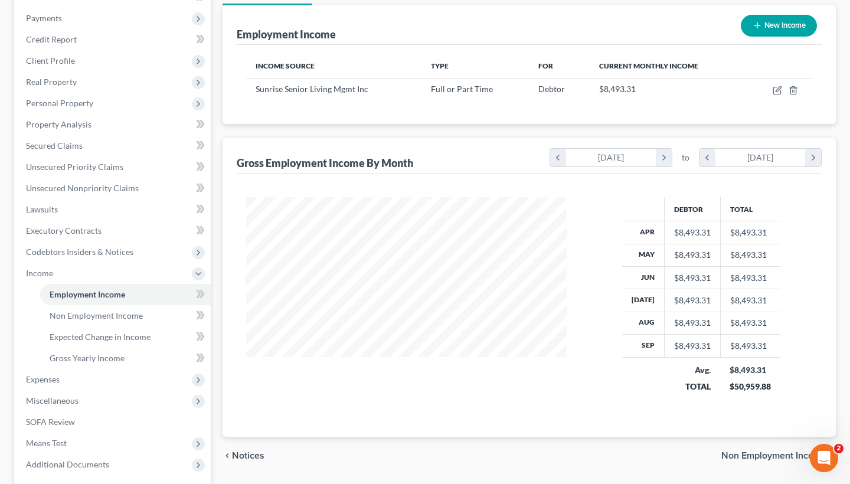
click at [762, 456] on span "Non Employment Income" at bounding box center [774, 455] width 105 height 9
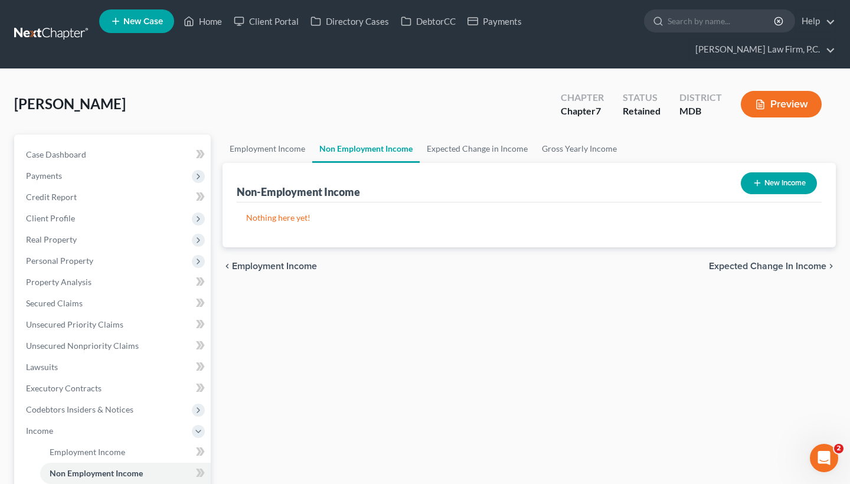
click at [739, 262] on span "Expected Change in Income" at bounding box center [767, 266] width 117 height 9
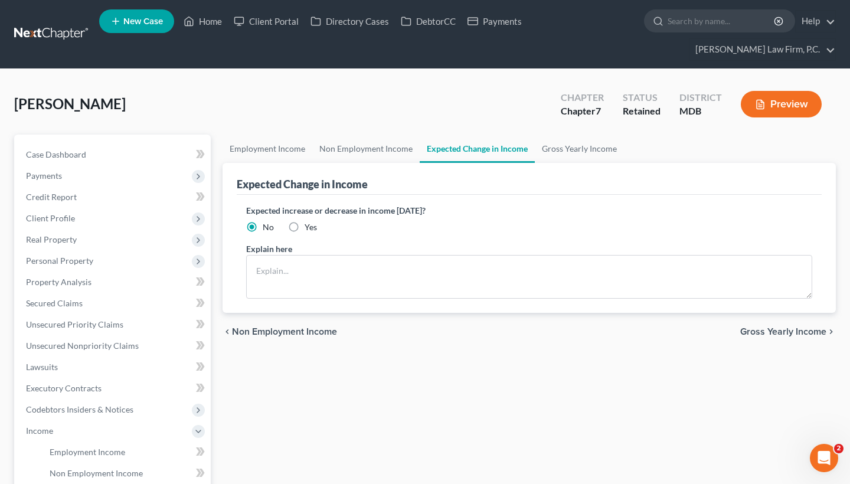
click at [769, 332] on span "Gross Yearly Income" at bounding box center [783, 331] width 86 height 9
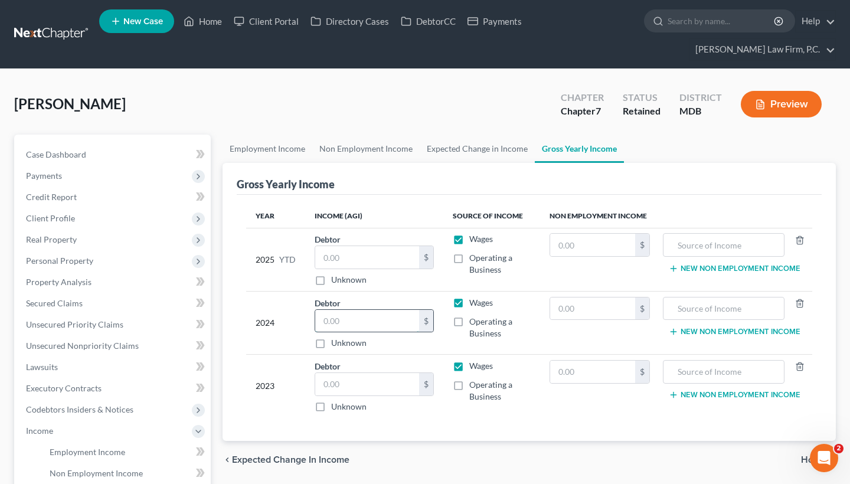
click at [331, 324] on input "text" at bounding box center [367, 321] width 104 height 22
click at [359, 381] on input "text" at bounding box center [367, 384] width 104 height 22
type input "86,305"
click at [332, 318] on input "text" at bounding box center [367, 321] width 104 height 22
type input "96,918"
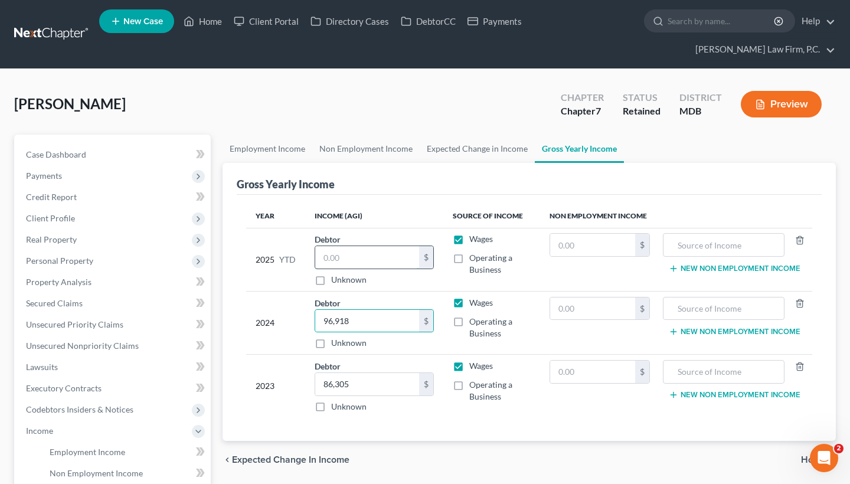
click at [354, 262] on input "text" at bounding box center [367, 257] width 104 height 22
paste input "73,339.81"
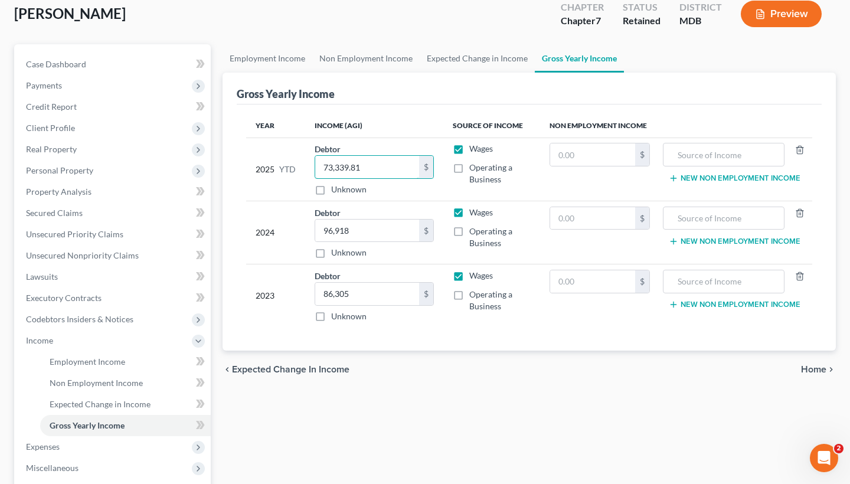
scroll to position [102, 0]
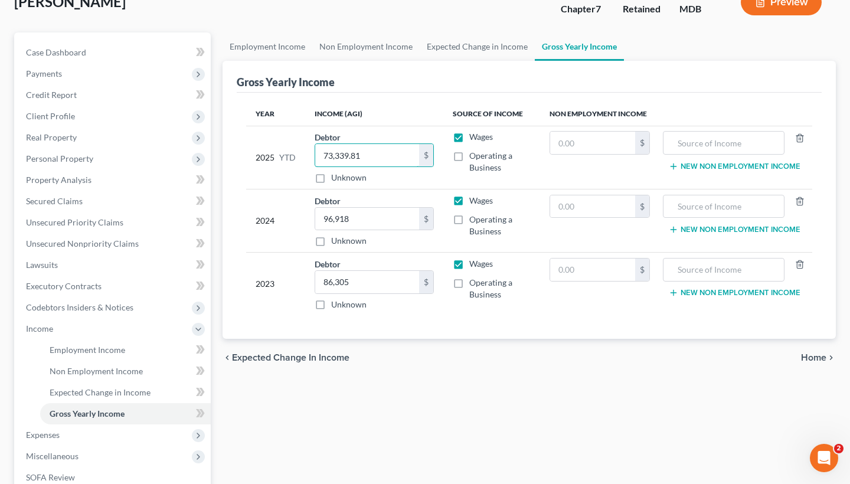
type input "73,339.81"
click at [812, 351] on div "chevron_left Expected Change in Income Home chevron_right" at bounding box center [529, 358] width 613 height 38
click at [812, 363] on span "Home" at bounding box center [813, 357] width 25 height 9
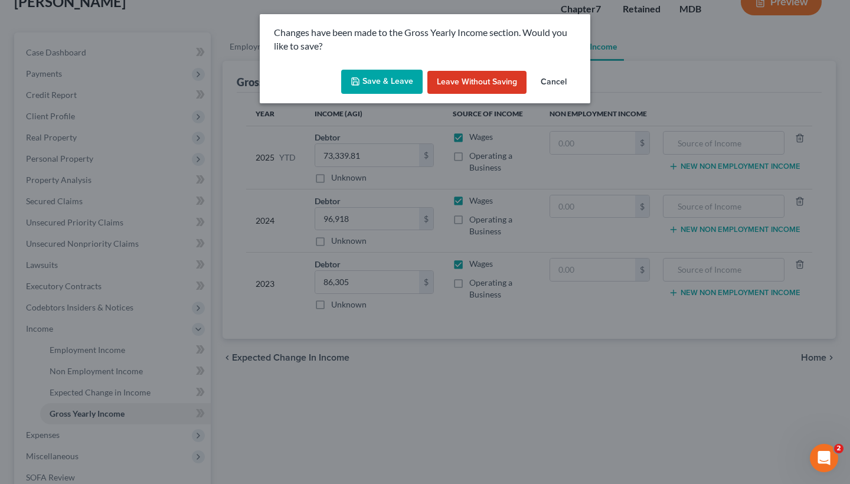
click at [384, 77] on button "Save & Leave" at bounding box center [381, 82] width 81 height 25
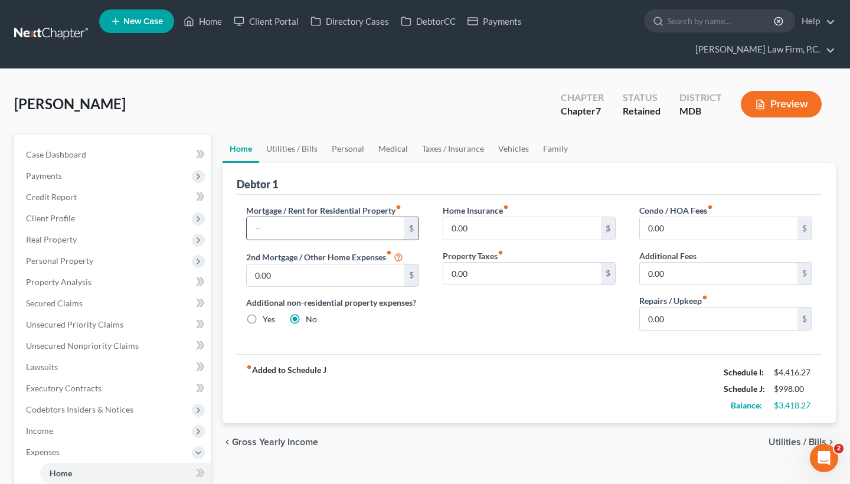
click at [316, 228] on input "text" at bounding box center [326, 228] width 158 height 22
type input "2,264"
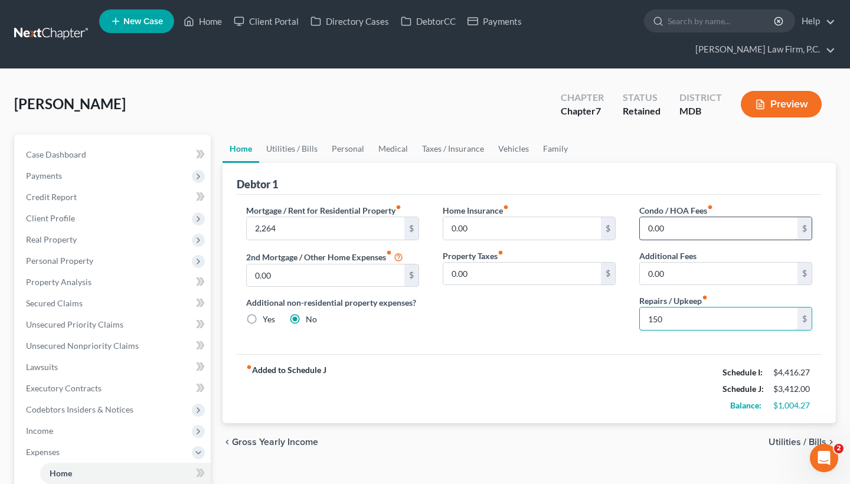
type input "150"
click at [693, 235] on input "0.00" at bounding box center [719, 228] width 158 height 22
drag, startPoint x: 693, startPoint y: 235, endPoint x: 628, endPoint y: 232, distance: 64.4
click at [628, 232] on div "Condo / HOA Fees fiber_manual_record 0.00 $ Additional Fees 0.00 $ Repairs / Up…" at bounding box center [726, 272] width 197 height 136
type input "1,100"
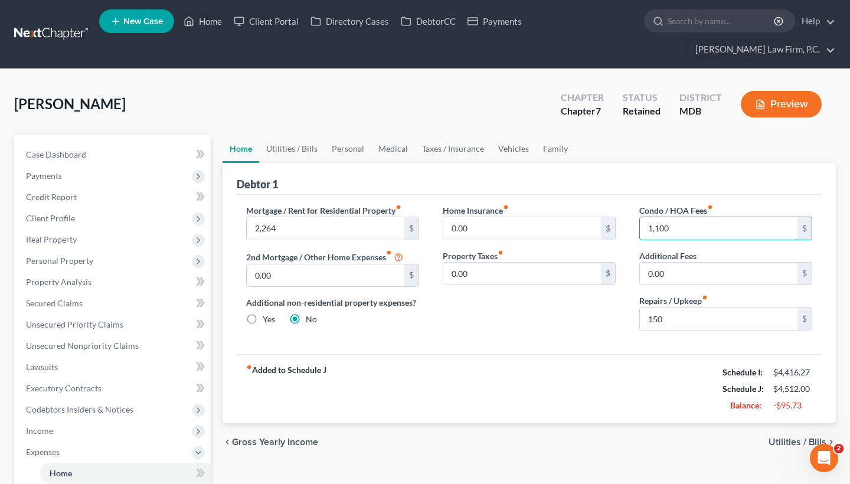
drag, startPoint x: 673, startPoint y: 230, endPoint x: 635, endPoint y: 227, distance: 38.5
click at [635, 229] on div "Condo / HOA Fees fiber_manual_record 1,100 $ Additional Fees 0.00 $ Repairs / U…" at bounding box center [726, 272] width 197 height 136
type input "0"
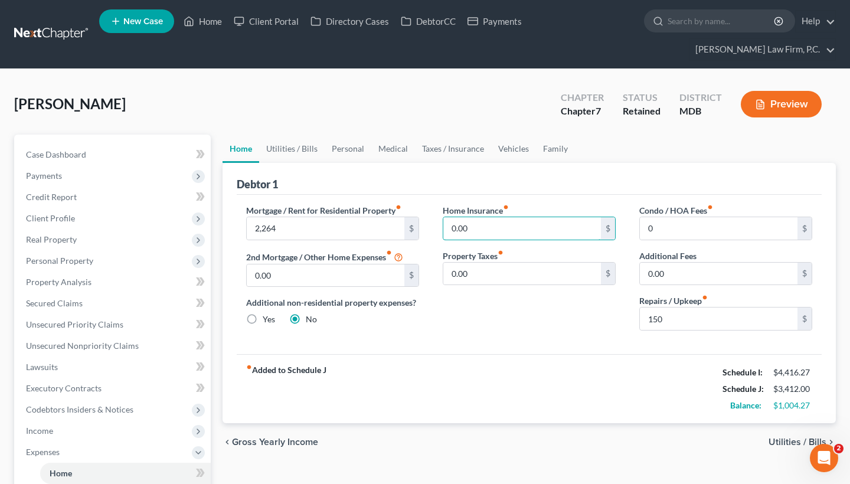
drag, startPoint x: 489, startPoint y: 226, endPoint x: 425, endPoint y: 226, distance: 64.4
click at [425, 226] on div "Mortgage / Rent for Residential Property fiber_manual_record 2,264 $ 2nd Mortga…" at bounding box center [529, 272] width 590 height 136
paste input "1,1"
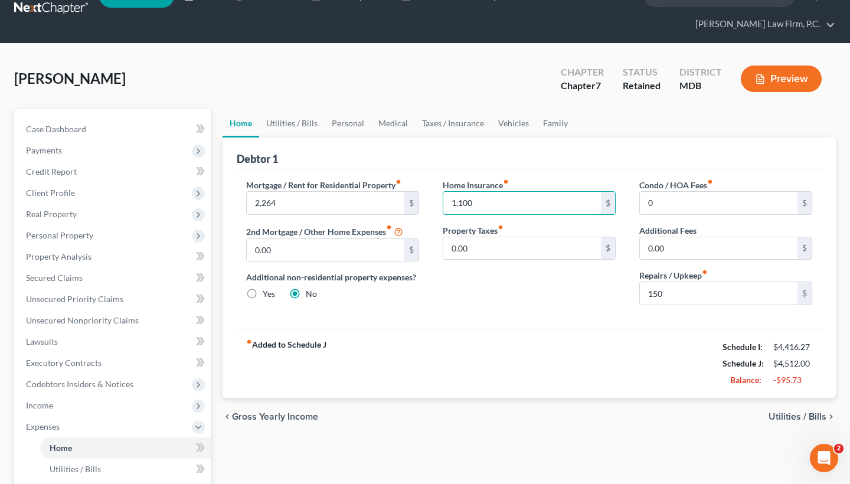
scroll to position [30, 0]
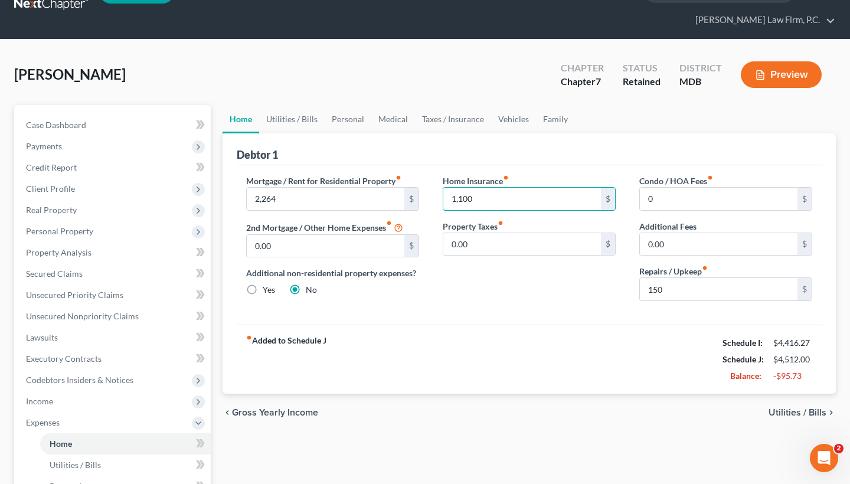
type input "1,100"
click at [795, 412] on span "Utilities / Bills" at bounding box center [798, 412] width 58 height 9
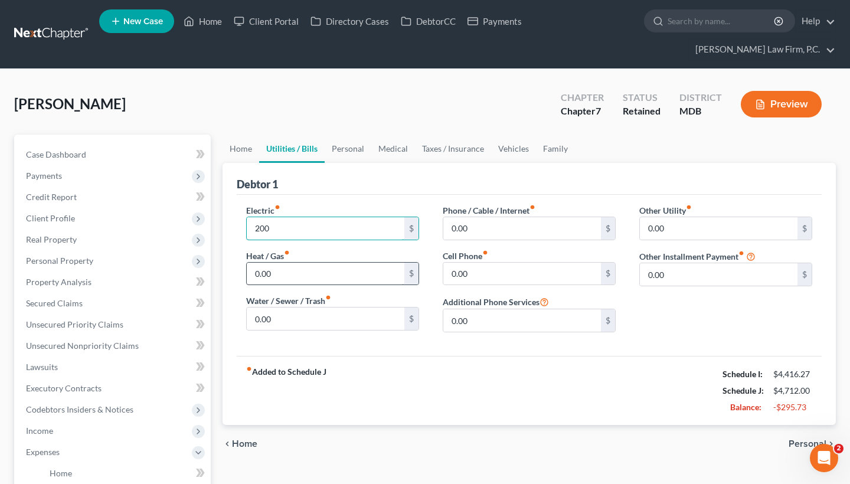
type input "200"
drag, startPoint x: 276, startPoint y: 276, endPoint x: 243, endPoint y: 274, distance: 33.1
click at [243, 275] on div "Electric fiber_manual_record 200 $ Heat / Gas fiber_manual_record 0.00 $ Water …" at bounding box center [332, 273] width 197 height 138
type input "200"
click at [281, 317] on input "0.00" at bounding box center [326, 319] width 158 height 22
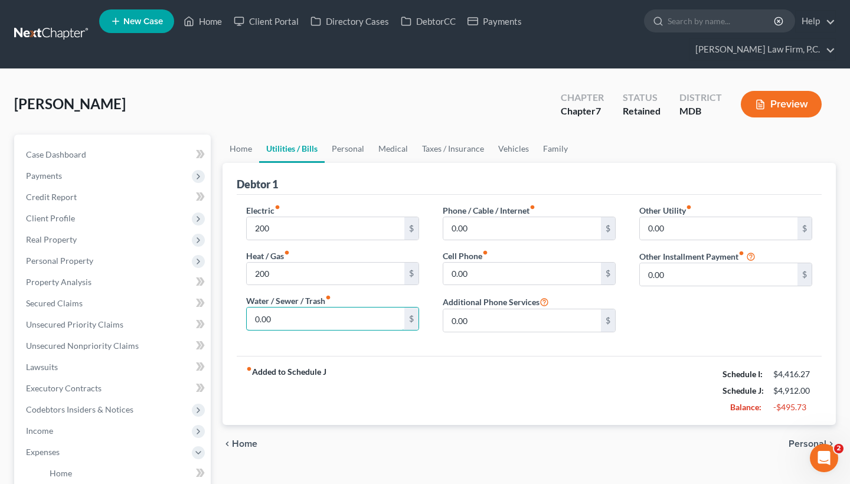
drag, startPoint x: 281, startPoint y: 317, endPoint x: 242, endPoint y: 317, distance: 39.0
click at [242, 317] on div "Electric fiber_manual_record 200 $ Heat / Gas fiber_manual_record 200 $ Water /…" at bounding box center [332, 273] width 197 height 138
type input "165"
drag, startPoint x: 477, startPoint y: 228, endPoint x: 436, endPoint y: 227, distance: 40.8
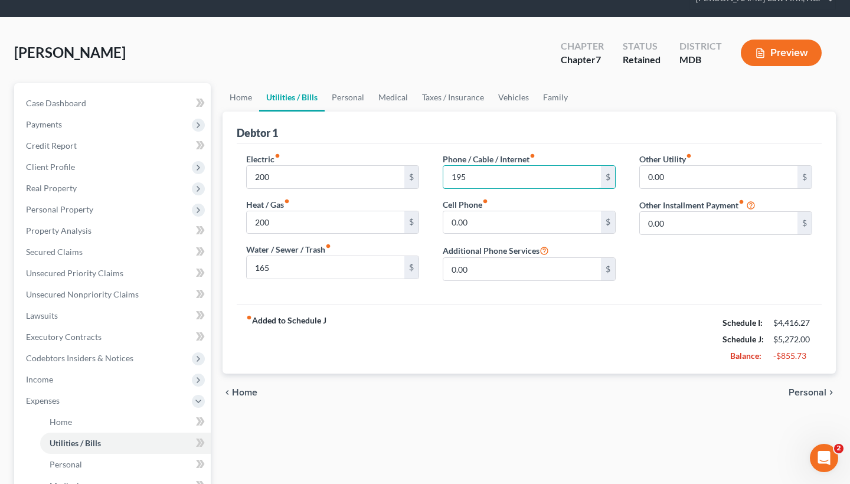
type input "195"
click at [807, 396] on span "Personal" at bounding box center [808, 392] width 38 height 9
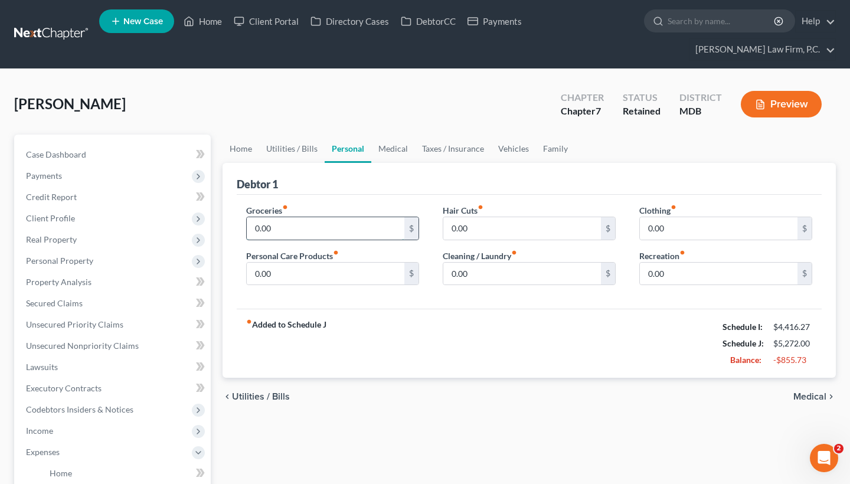
drag, startPoint x: 297, startPoint y: 233, endPoint x: 259, endPoint y: 233, distance: 38.4
click at [259, 233] on input "0.00" at bounding box center [326, 228] width 158 height 22
type input "0"
type input "250"
drag, startPoint x: 477, startPoint y: 275, endPoint x: 431, endPoint y: 275, distance: 46.1
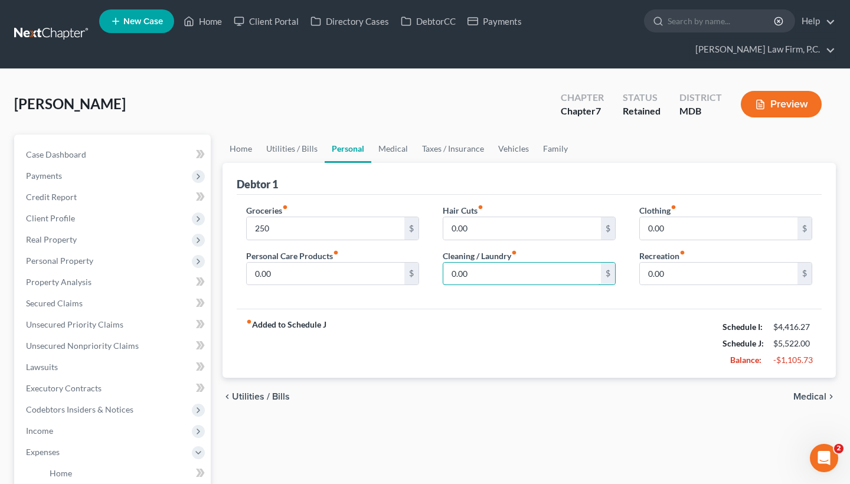
click at [431, 275] on div "Hair Cuts fiber_manual_record 0.00 $ Cleaning / Laundry fiber_manual_record 0.0…" at bounding box center [529, 249] width 197 height 91
type input "100"
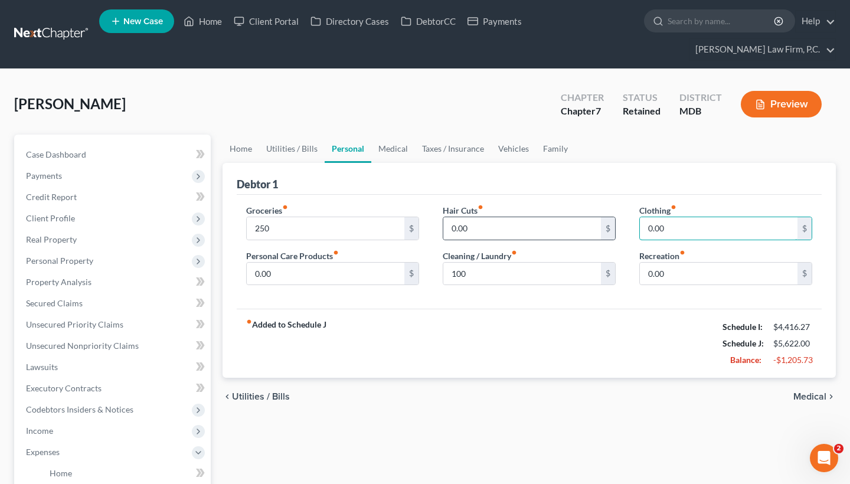
drag, startPoint x: 673, startPoint y: 225, endPoint x: 613, endPoint y: 225, distance: 59.6
click at [613, 225] on div "Groceries fiber_manual_record 250 $ Personal Care Products fiber_manual_record …" at bounding box center [529, 249] width 590 height 91
type input "100"
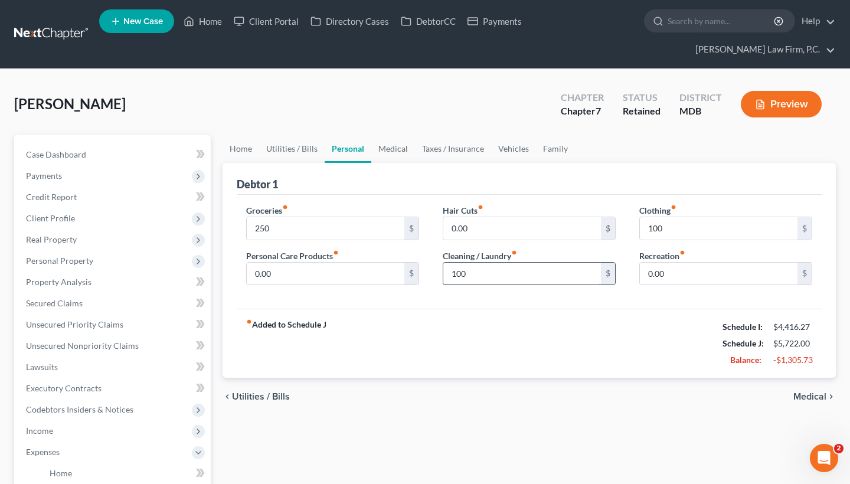
drag, startPoint x: 469, startPoint y: 271, endPoint x: 457, endPoint y: 270, distance: 12.4
click at [457, 271] on input "100" at bounding box center [522, 274] width 158 height 22
type input "125"
drag, startPoint x: 283, startPoint y: 274, endPoint x: 234, endPoint y: 273, distance: 49.6
click at [234, 273] on div "Debtor 1 Groceries fiber_manual_record 250 $ Personal Care Products fiber_manua…" at bounding box center [529, 271] width 613 height 216
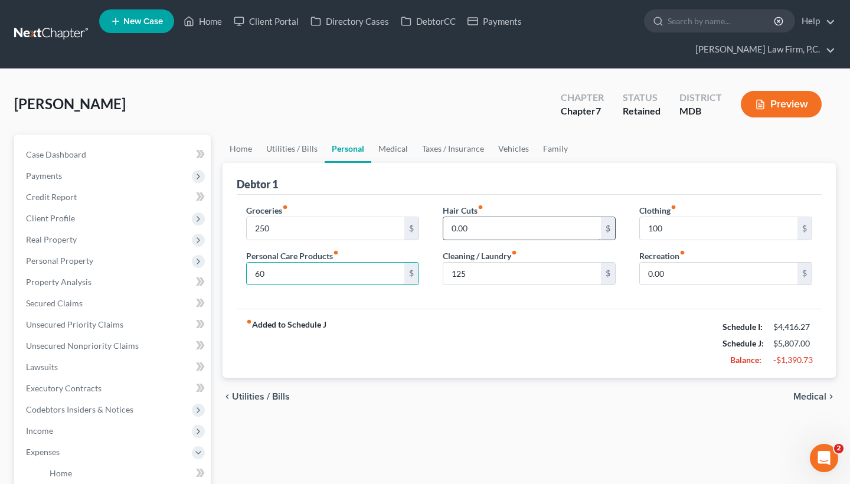
type input "60"
drag, startPoint x: 475, startPoint y: 231, endPoint x: 422, endPoint y: 228, distance: 52.6
click at [422, 228] on div "Groceries fiber_manual_record 250 $ Personal Care Products fiber_manual_record …" at bounding box center [529, 249] width 590 height 91
type input "60"
click at [806, 400] on span "Medical" at bounding box center [810, 396] width 33 height 9
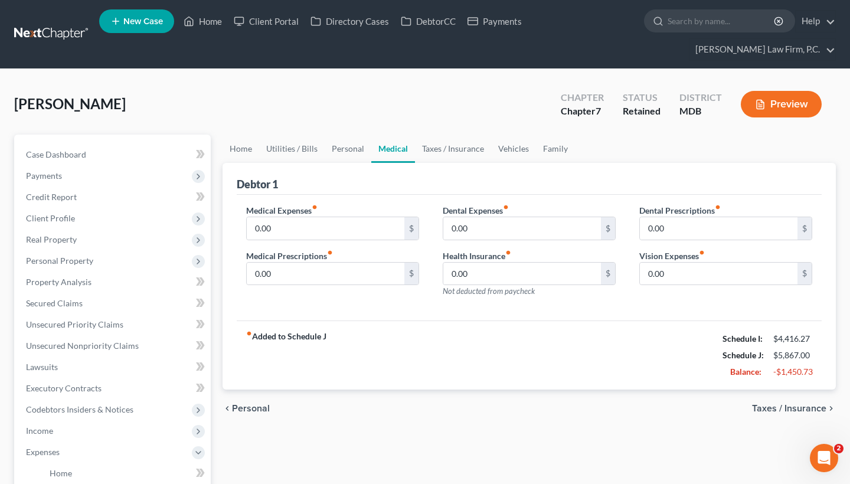
click at [249, 407] on span "Personal" at bounding box center [251, 408] width 38 height 9
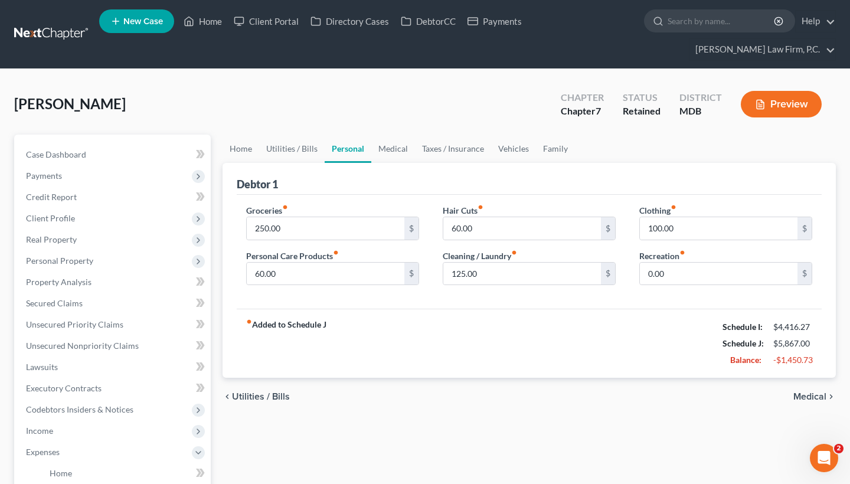
click at [249, 407] on div "chevron_left Utilities / Bills Medical chevron_right" at bounding box center [529, 397] width 613 height 38
click at [260, 393] on span "Utilities / Bills" at bounding box center [261, 396] width 58 height 9
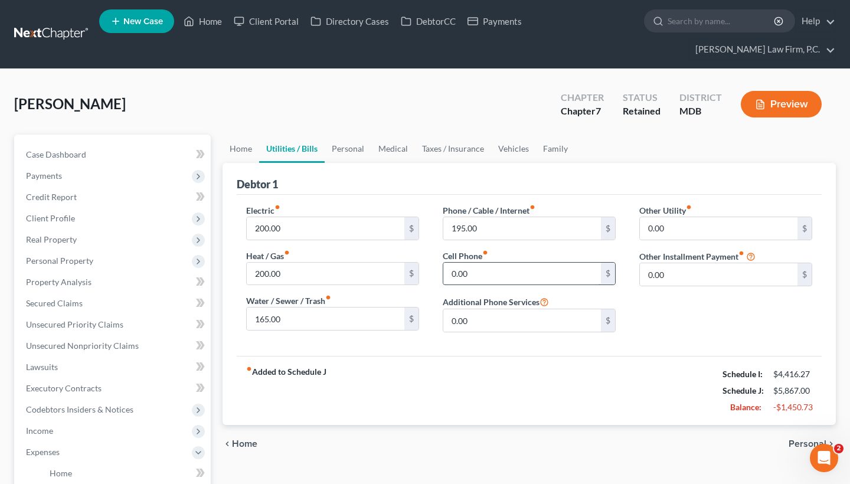
drag, startPoint x: 486, startPoint y: 274, endPoint x: 443, endPoint y: 274, distance: 42.5
type input "195"
type input "125.00"
click at [791, 448] on span "Personal" at bounding box center [808, 443] width 38 height 9
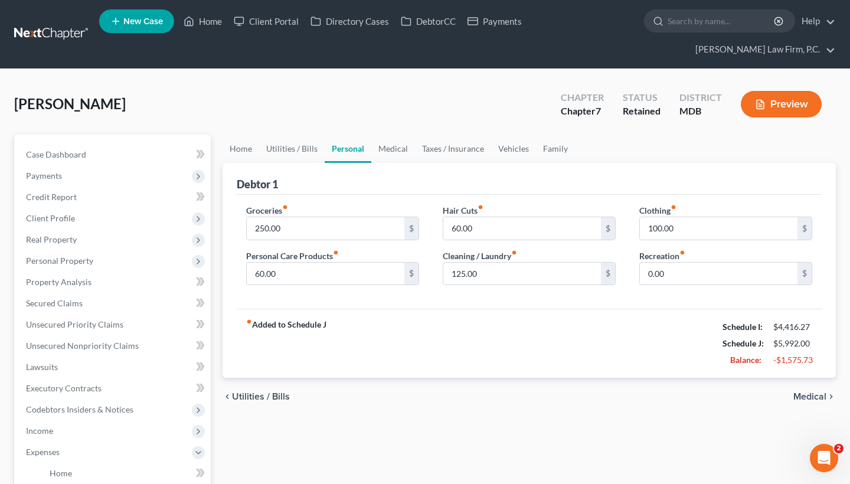
click at [809, 396] on span "Medical" at bounding box center [810, 396] width 33 height 9
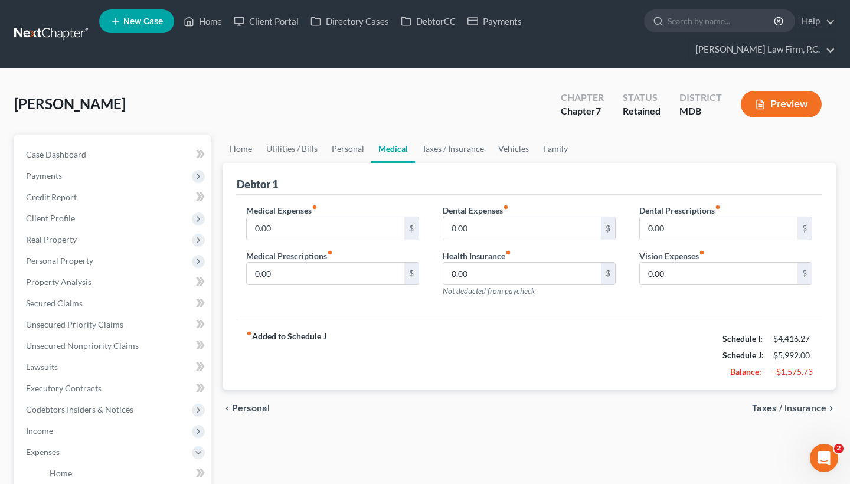
click at [799, 407] on span "Taxes / Insurance" at bounding box center [789, 408] width 74 height 9
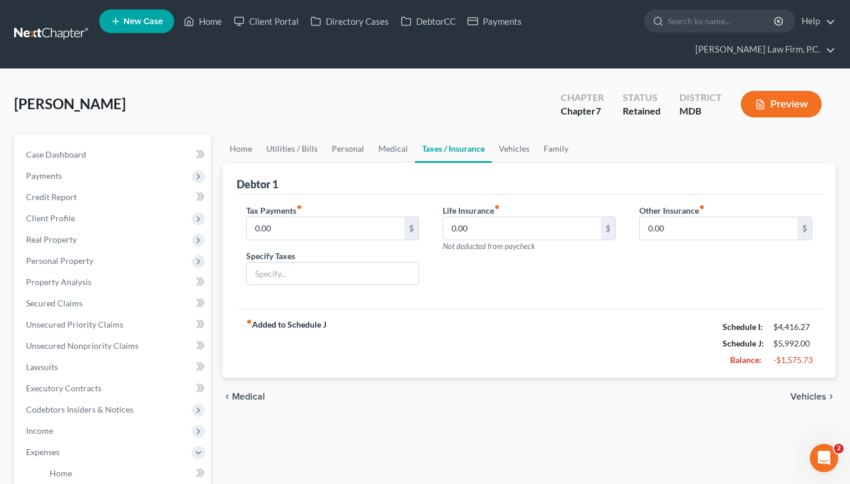
click at [800, 399] on span "Vehicles" at bounding box center [809, 396] width 36 height 9
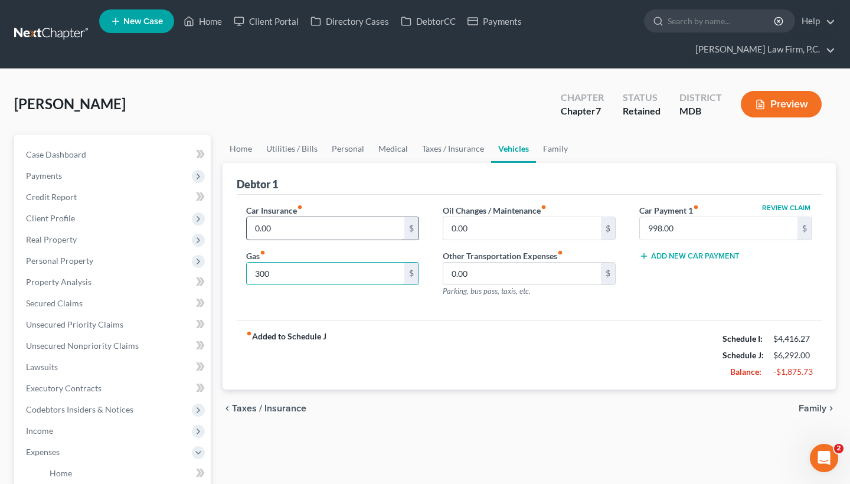
type input "300"
type input "181"
click at [291, 410] on span "Taxes / Insurance" at bounding box center [269, 408] width 74 height 9
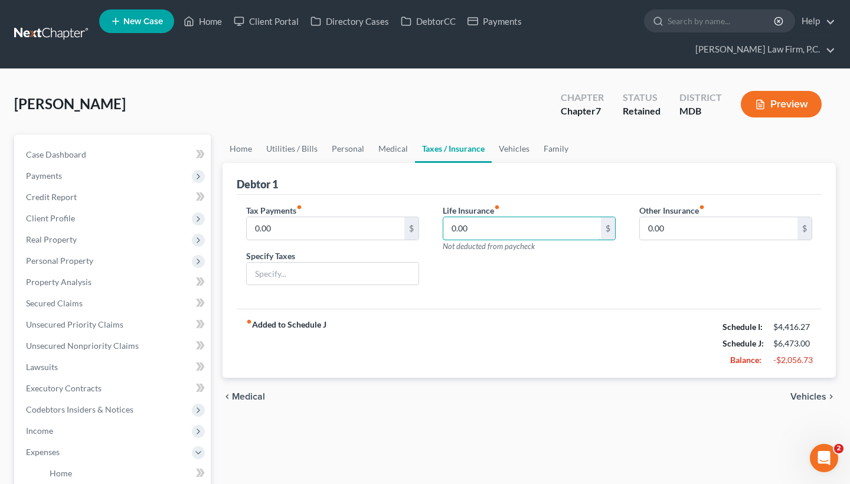
drag, startPoint x: 492, startPoint y: 237, endPoint x: 422, endPoint y: 234, distance: 70.3
click at [422, 234] on div "Tax Payments fiber_manual_record 0.00 $ Specify Taxes Life Insurance fiber_manu…" at bounding box center [529, 249] width 590 height 91
drag, startPoint x: 474, startPoint y: 230, endPoint x: 444, endPoint y: 228, distance: 30.2
click at [444, 228] on input "0.00" at bounding box center [522, 228] width 158 height 22
type input "160"
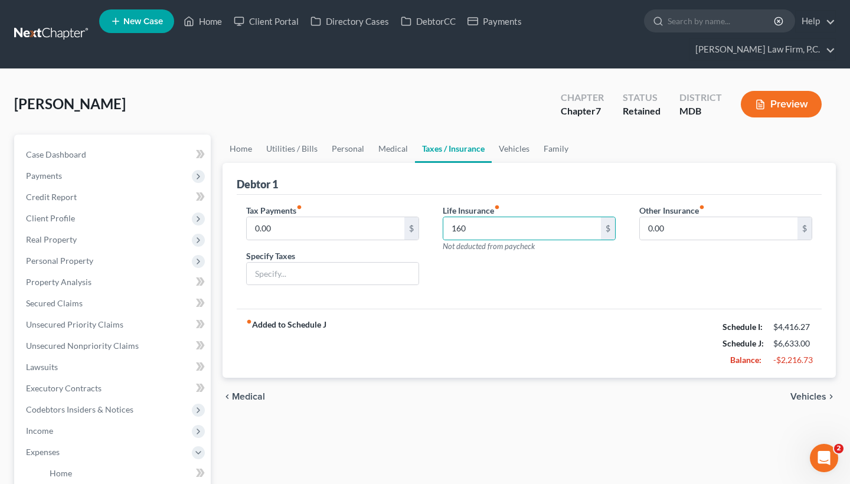
click at [802, 396] on span "Vehicles" at bounding box center [809, 396] width 36 height 9
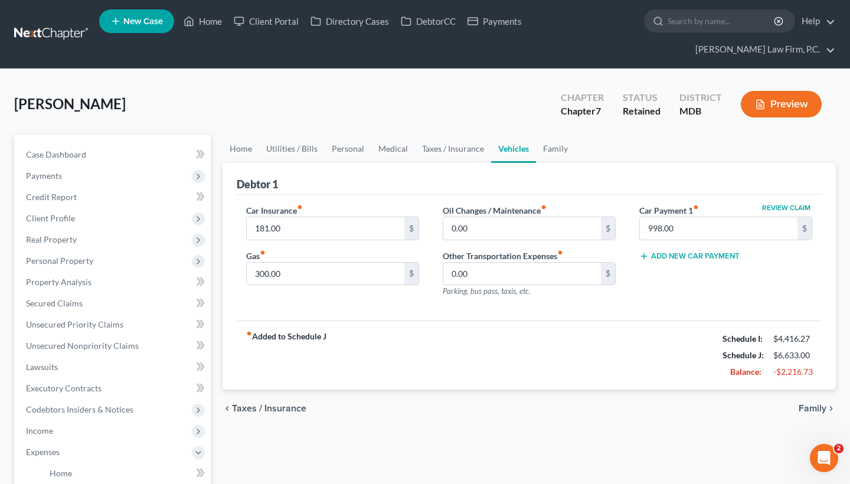
click at [811, 411] on span "Family" at bounding box center [813, 408] width 28 height 9
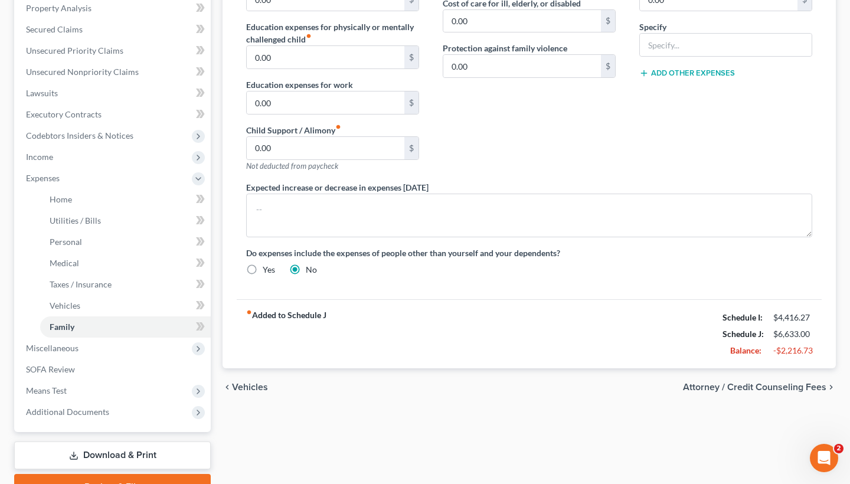
scroll to position [276, 0]
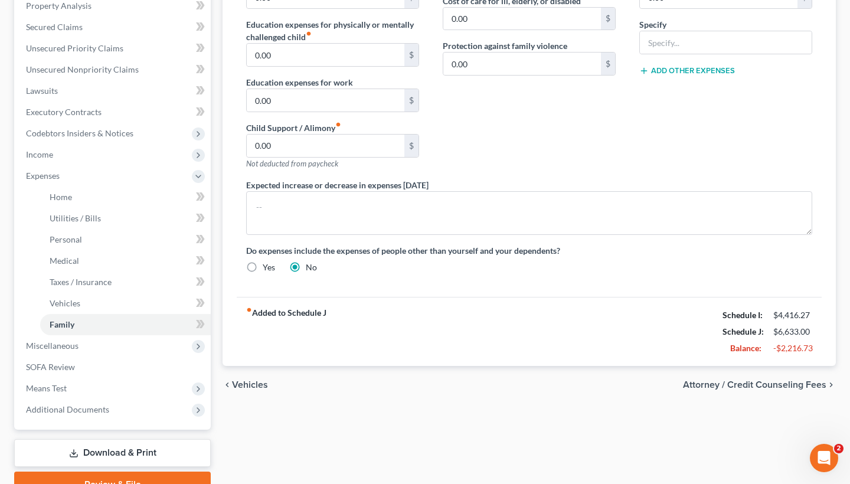
click at [781, 383] on span "Attorney / Credit Counseling Fees" at bounding box center [754, 384] width 143 height 9
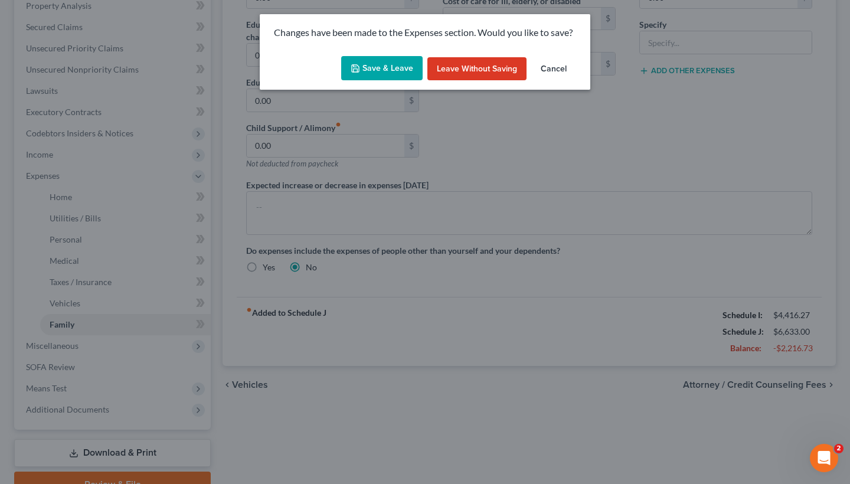
click at [390, 63] on button "Save & Leave" at bounding box center [381, 68] width 81 height 25
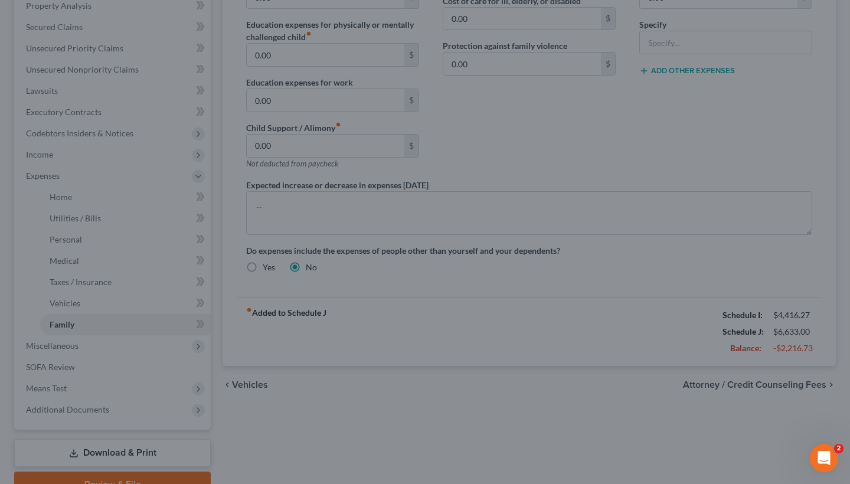
select select "2"
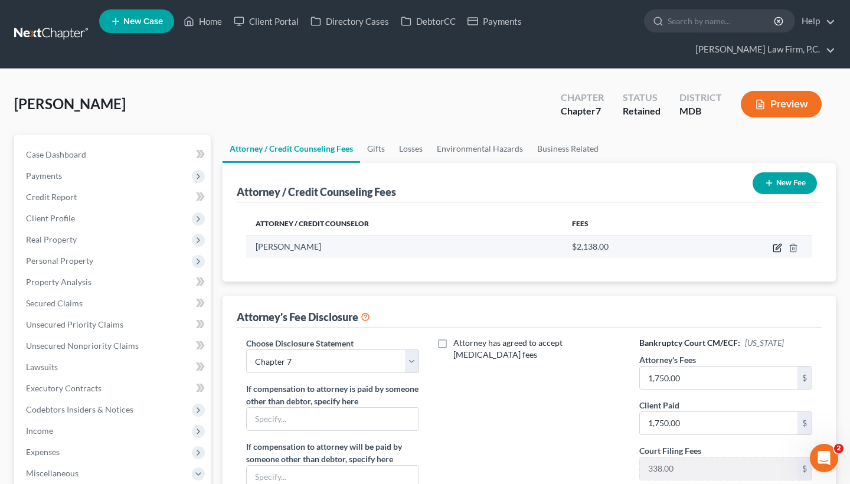
click at [778, 248] on icon "button" at bounding box center [777, 247] width 9 height 9
select select "21"
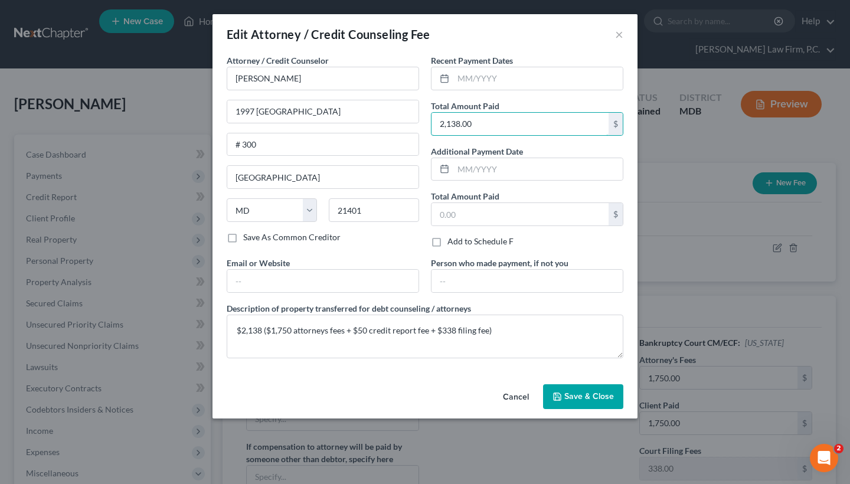
drag, startPoint x: 479, startPoint y: 125, endPoint x: 422, endPoint y: 125, distance: 57.3
click at [422, 125] on div "Attorney / Credit Counselor * Timothy Chambers 1997 Annapolis Exchange Parkway …" at bounding box center [425, 211] width 409 height 314
click at [521, 396] on button "Cancel" at bounding box center [516, 398] width 45 height 24
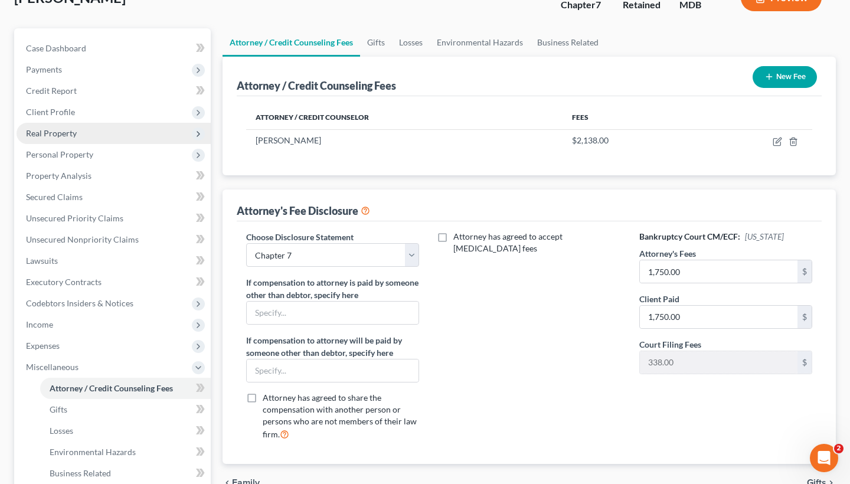
scroll to position [83, 0]
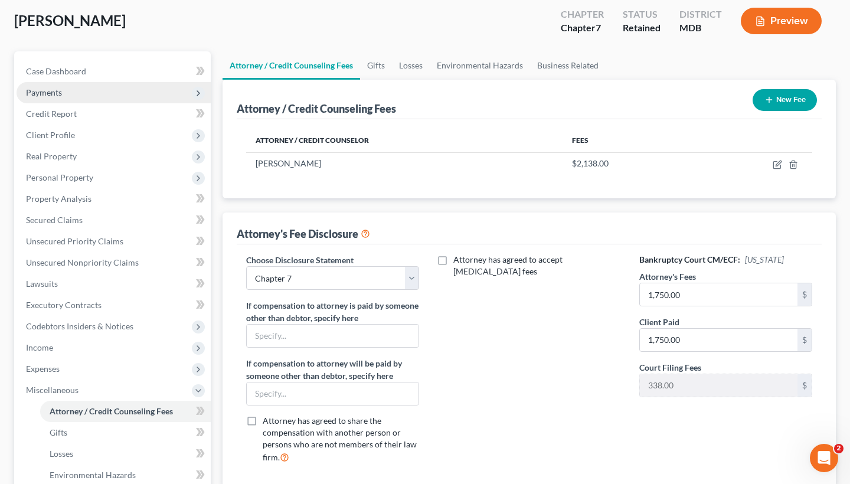
click at [103, 94] on span "Payments" at bounding box center [114, 92] width 194 height 21
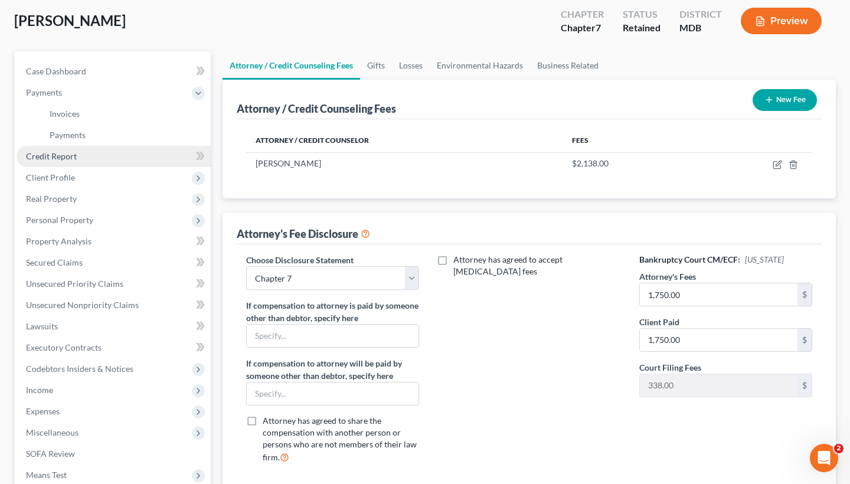
click at [92, 159] on link "Credit Report" at bounding box center [114, 156] width 194 height 21
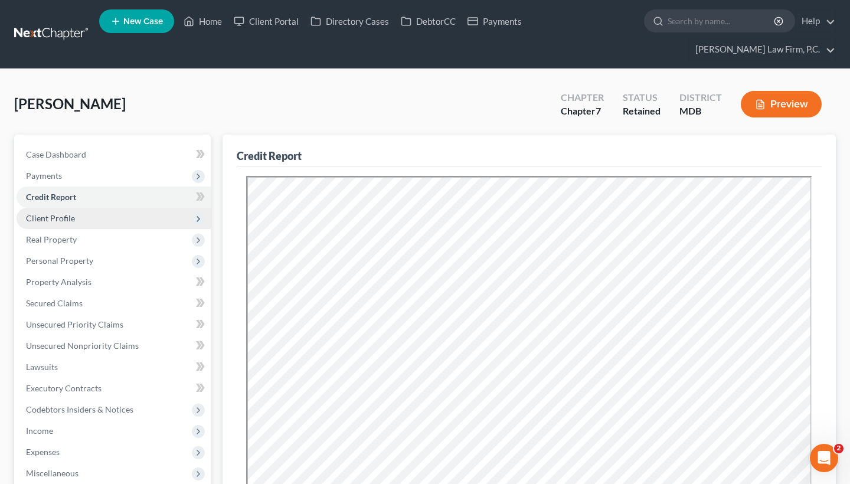
click at [71, 223] on span "Client Profile" at bounding box center [50, 218] width 49 height 10
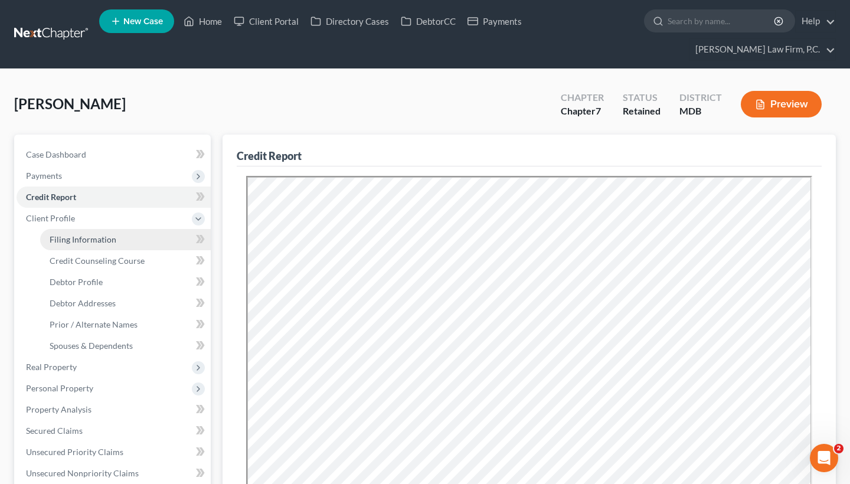
click at [151, 236] on link "Filing Information" at bounding box center [125, 239] width 171 height 21
select select "1"
select select "0"
select select "38"
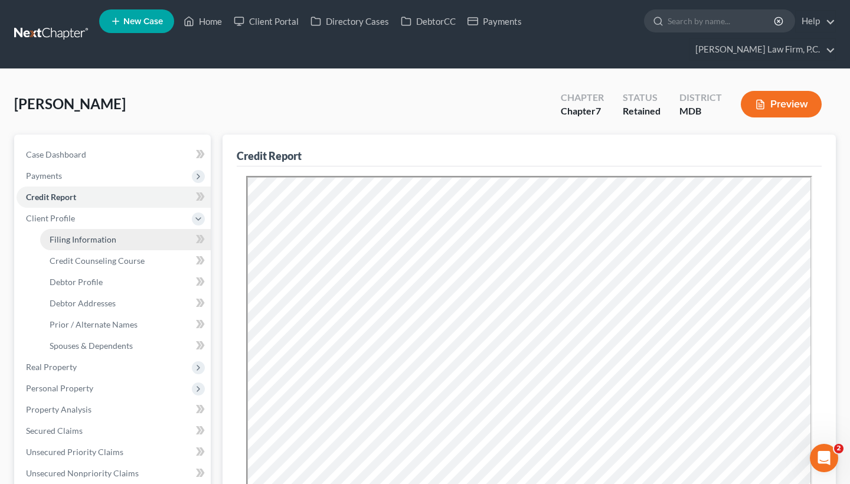
select select "0"
select select "21"
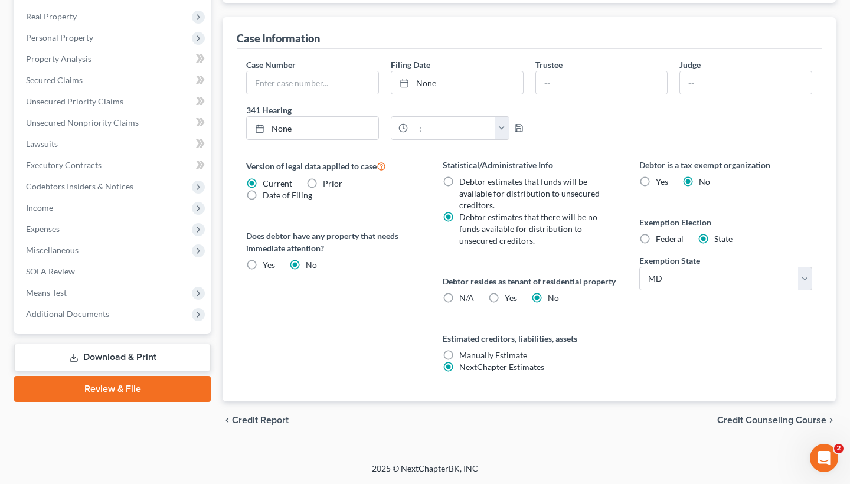
click at [756, 425] on span "Credit Counseling Course" at bounding box center [771, 420] width 109 height 9
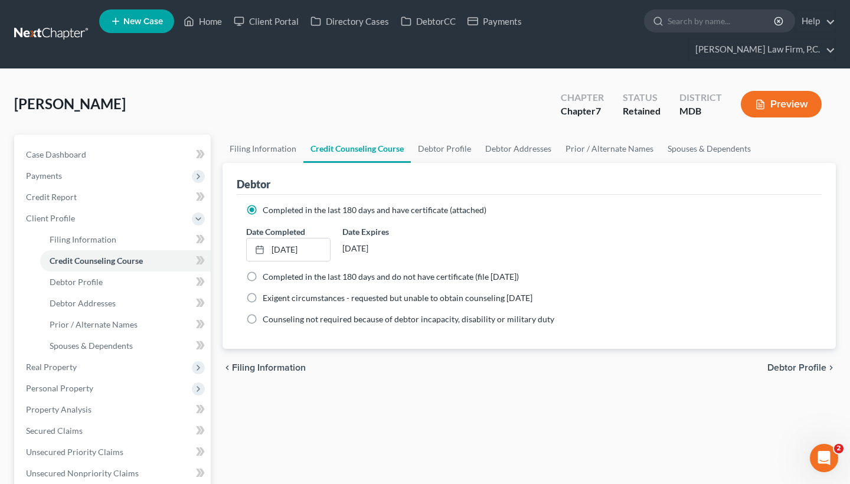
click at [786, 369] on span "Debtor Profile" at bounding box center [797, 367] width 59 height 9
select select "0"
select select "1"
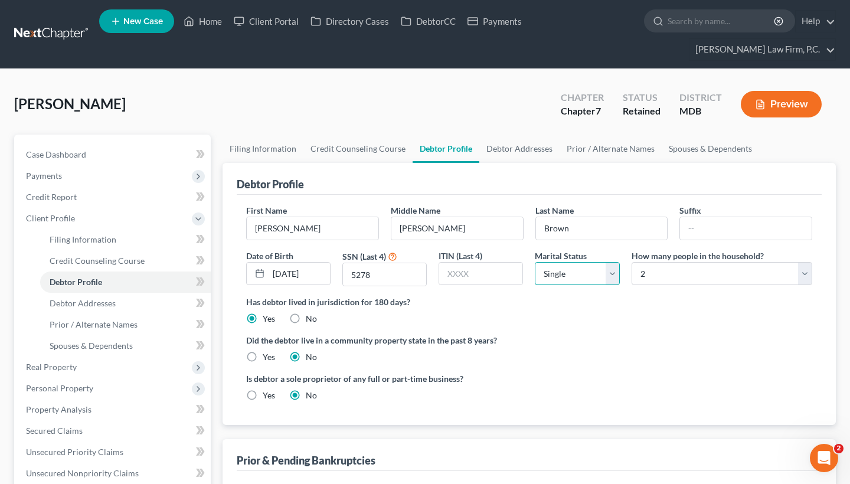
select select "4"
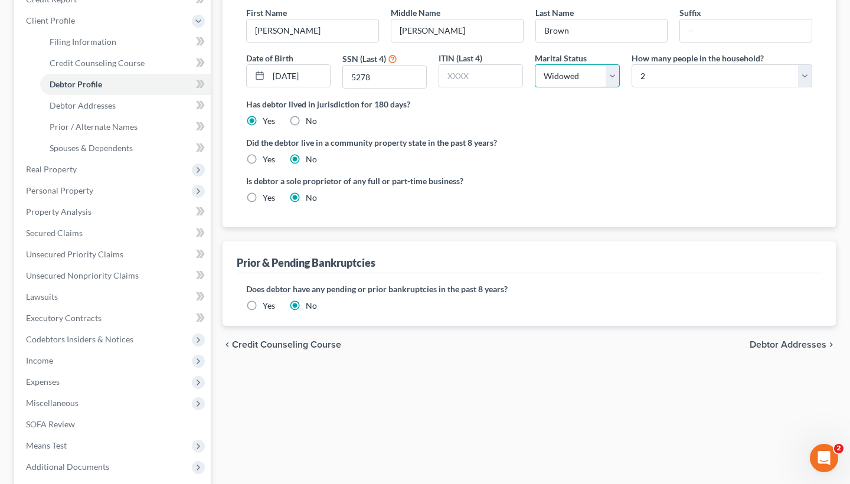
scroll to position [308, 0]
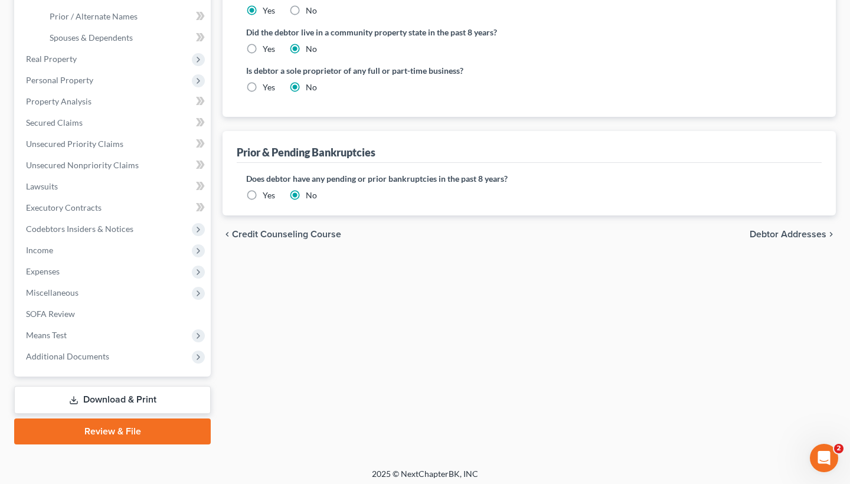
click at [777, 230] on span "Debtor Addresses" at bounding box center [788, 234] width 77 height 9
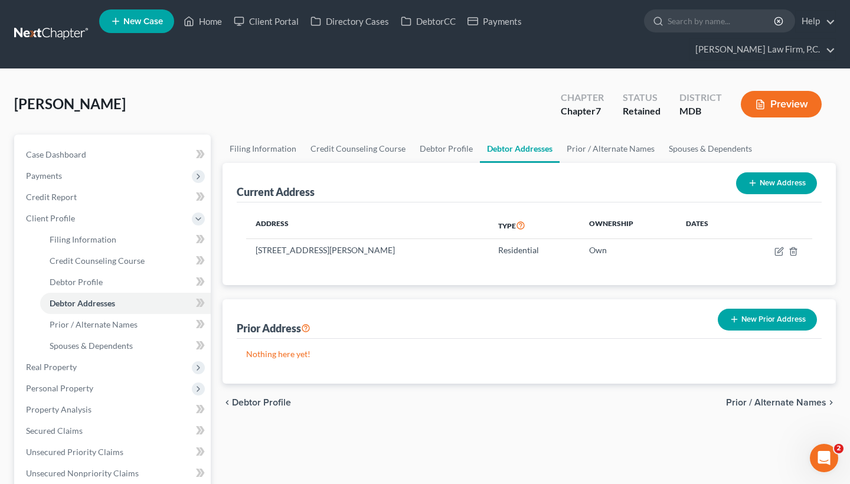
click at [769, 404] on span "Prior / Alternate Names" at bounding box center [776, 402] width 100 height 9
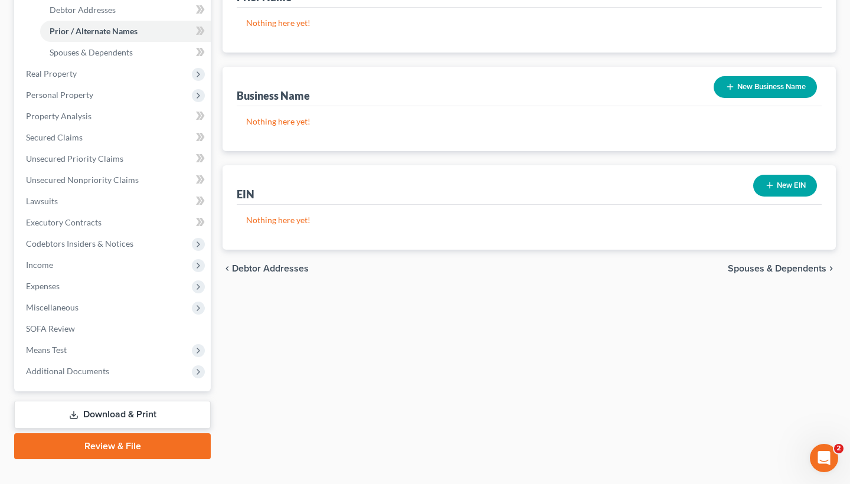
click at [753, 265] on span "Spouses & Dependents" at bounding box center [777, 268] width 99 height 9
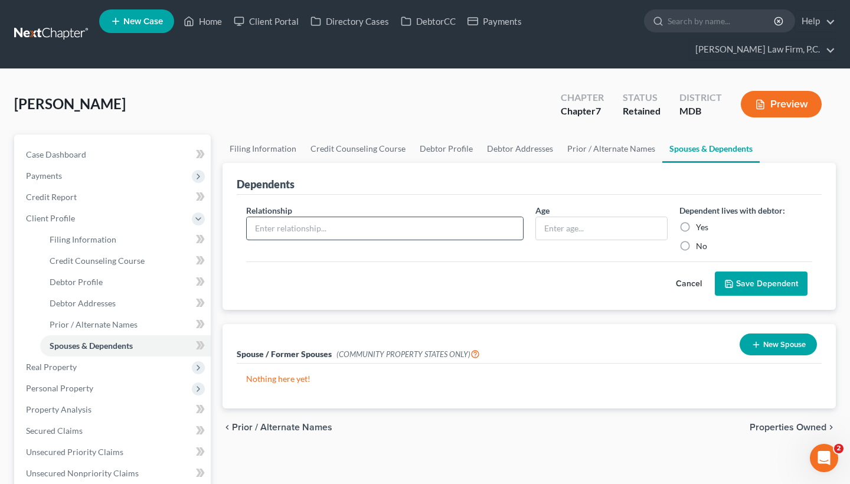
click at [280, 234] on input "text" at bounding box center [385, 228] width 276 height 22
type input "Child"
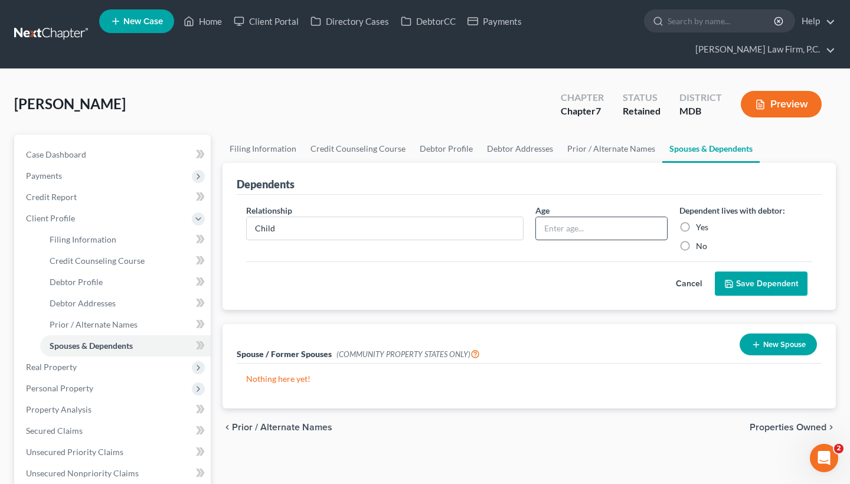
click at [608, 226] on input "text" at bounding box center [602, 228] width 132 height 22
type input "17"
click at [696, 224] on label "Yes" at bounding box center [702, 227] width 12 height 12
click at [701, 224] on input "Yes" at bounding box center [705, 225] width 8 height 8
radio input "true"
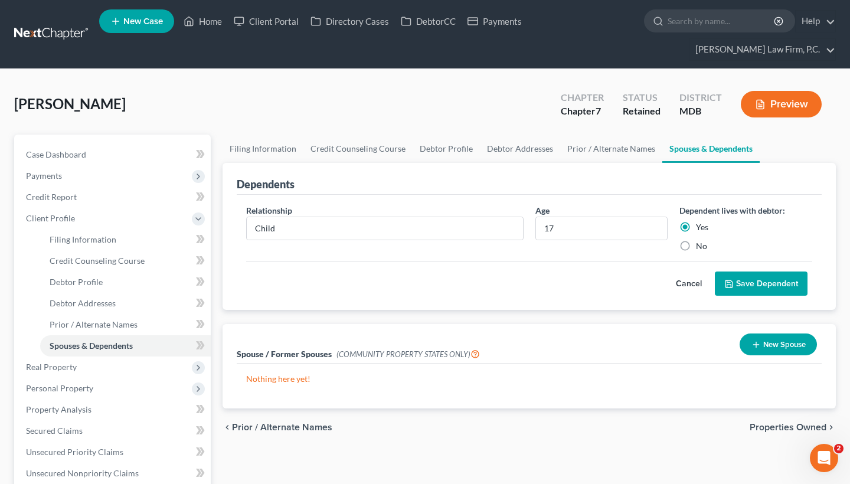
click at [767, 285] on button "Save Dependent" at bounding box center [761, 284] width 93 height 25
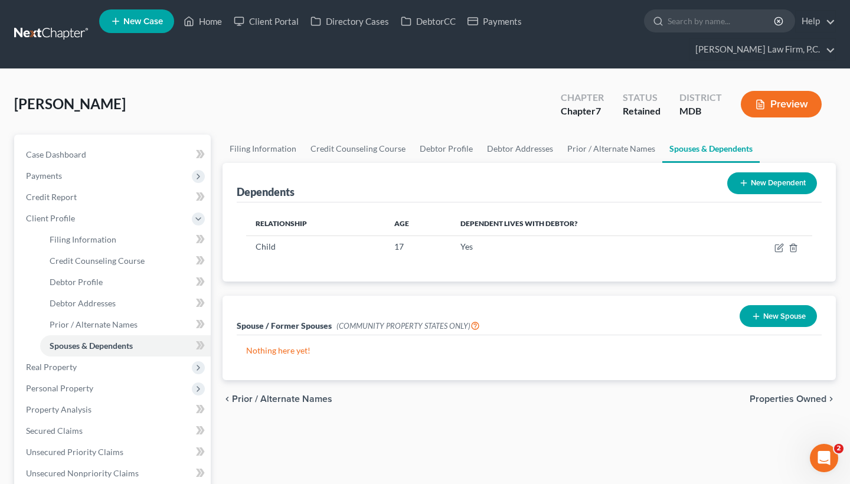
click at [771, 401] on span "Properties Owned" at bounding box center [788, 398] width 77 height 9
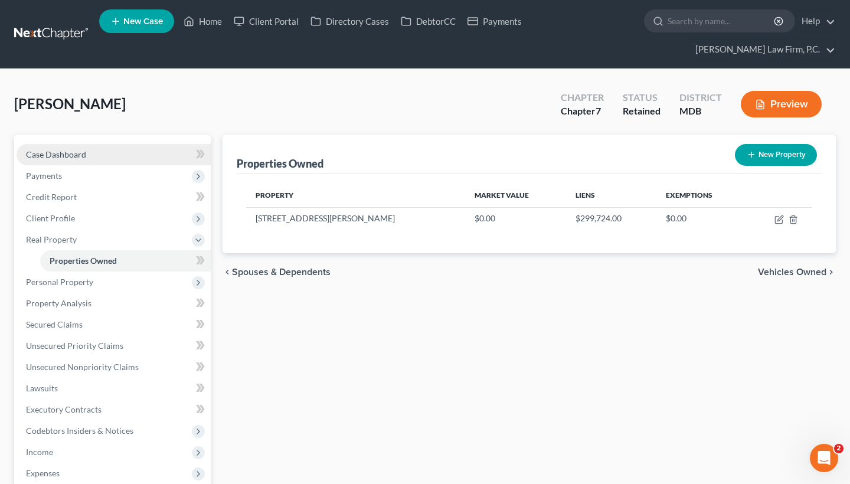
click at [121, 159] on link "Case Dashboard" at bounding box center [114, 154] width 194 height 21
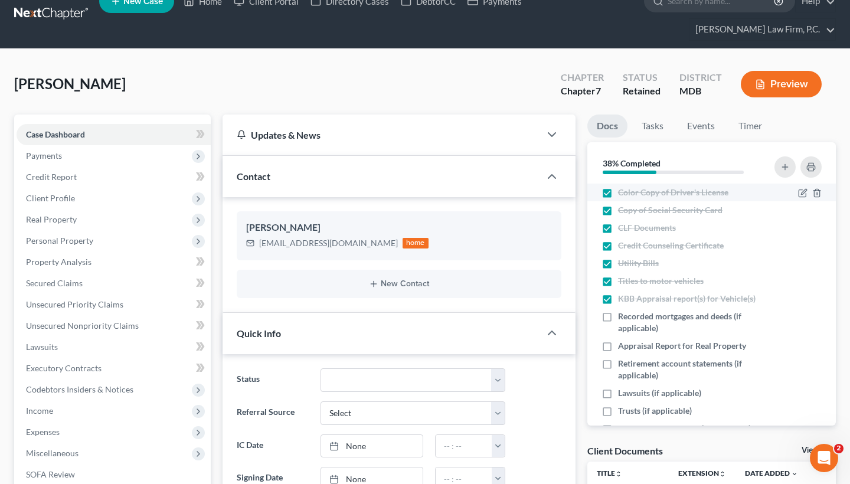
scroll to position [17, 0]
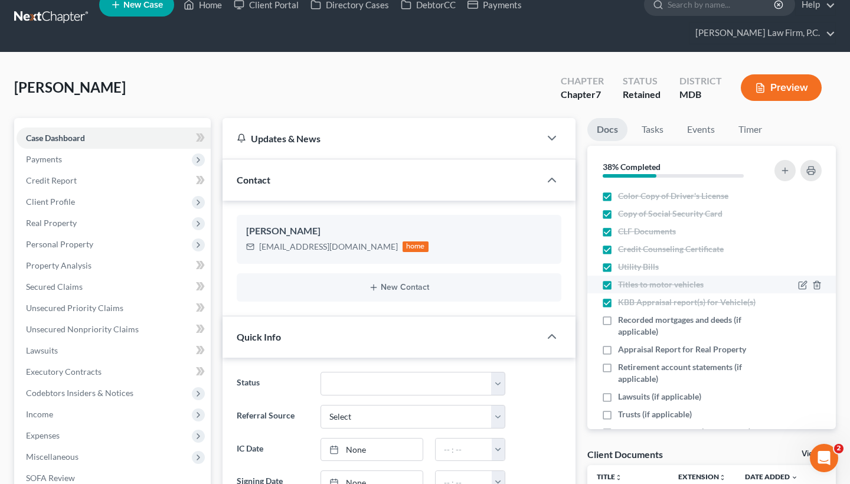
click at [618, 282] on label "Titles to motor vehicles" at bounding box center [661, 285] width 86 height 12
click at [623, 282] on input "Titles to motor vehicles" at bounding box center [627, 283] width 8 height 8
checkbox input "false"
click at [618, 302] on label "KBB Appraisal report(s) for Vehicle(s)" at bounding box center [687, 302] width 138 height 12
click at [623, 302] on input "KBB Appraisal report(s) for Vehicle(s)" at bounding box center [627, 300] width 8 height 8
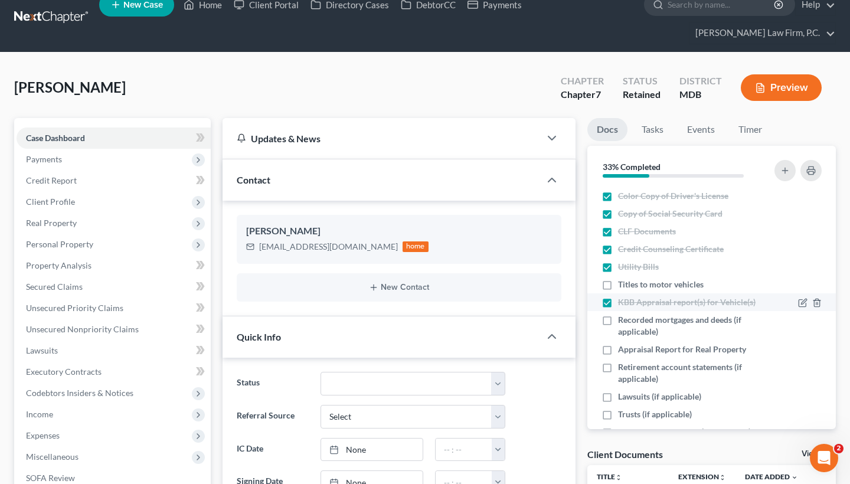
checkbox input "false"
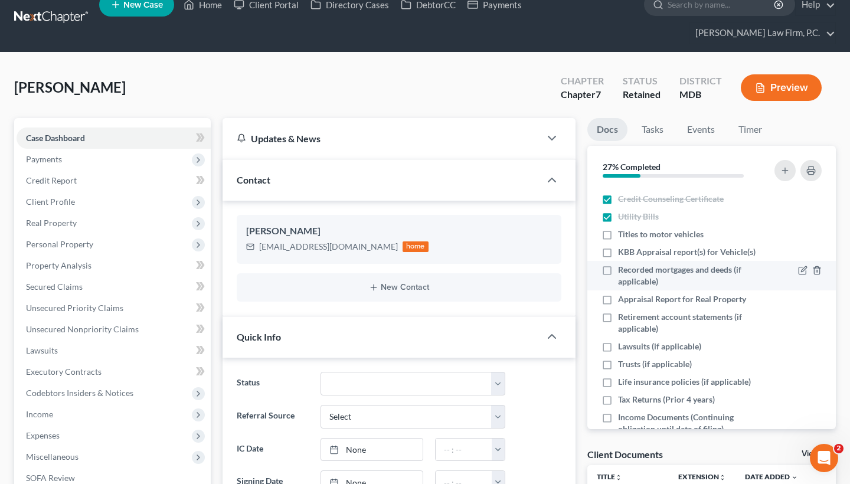
scroll to position [46, 0]
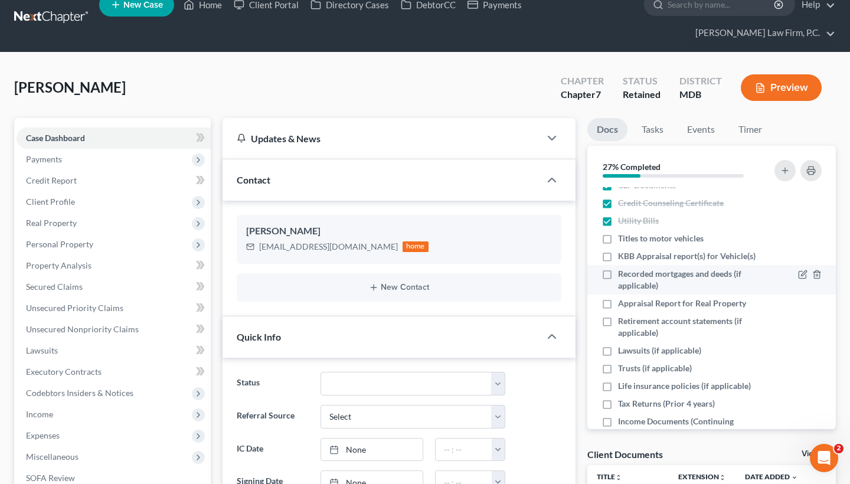
click at [618, 276] on label "Recorded mortgages and deeds (if applicable)" at bounding box center [691, 280] width 146 height 24
click at [623, 276] on input "Recorded mortgages and deeds (if applicable)" at bounding box center [627, 272] width 8 height 8
checkbox input "true"
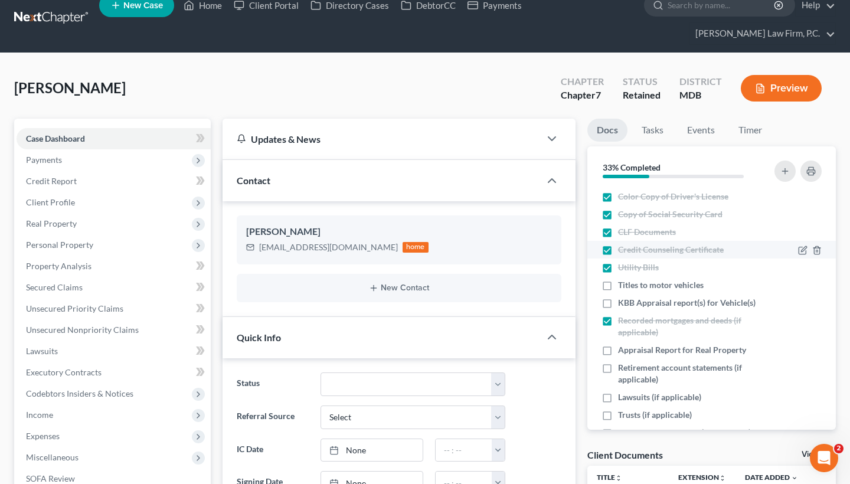
scroll to position [7, 0]
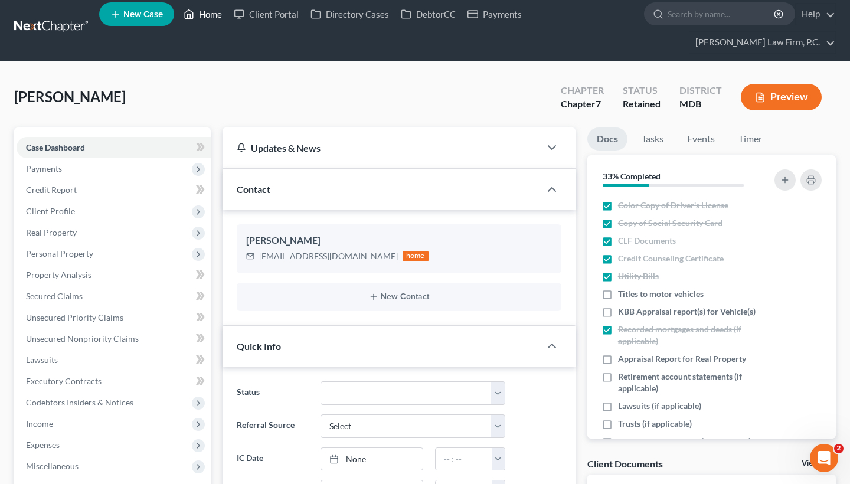
click at [204, 18] on link "Home" at bounding box center [203, 14] width 50 height 21
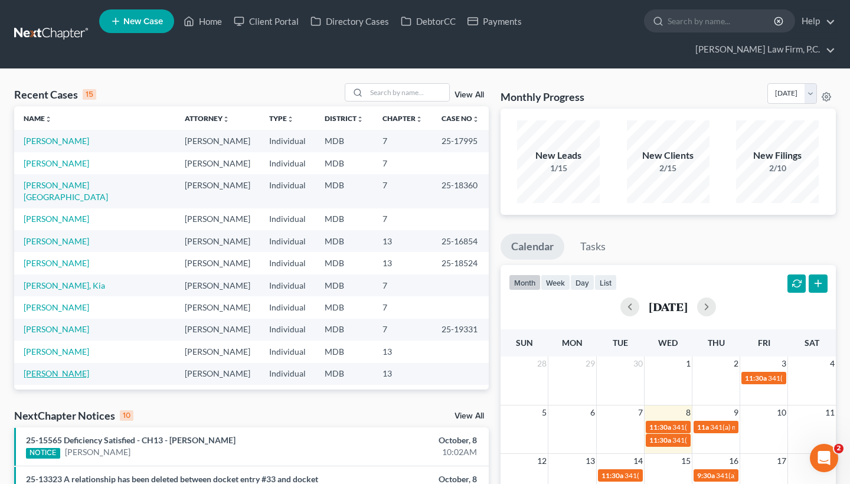
click at [74, 368] on link "[PERSON_NAME]" at bounding box center [57, 373] width 66 height 10
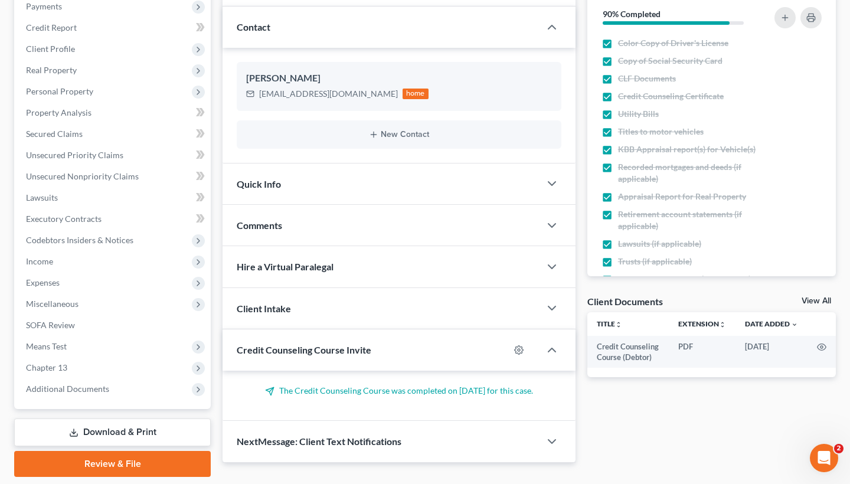
scroll to position [166, 0]
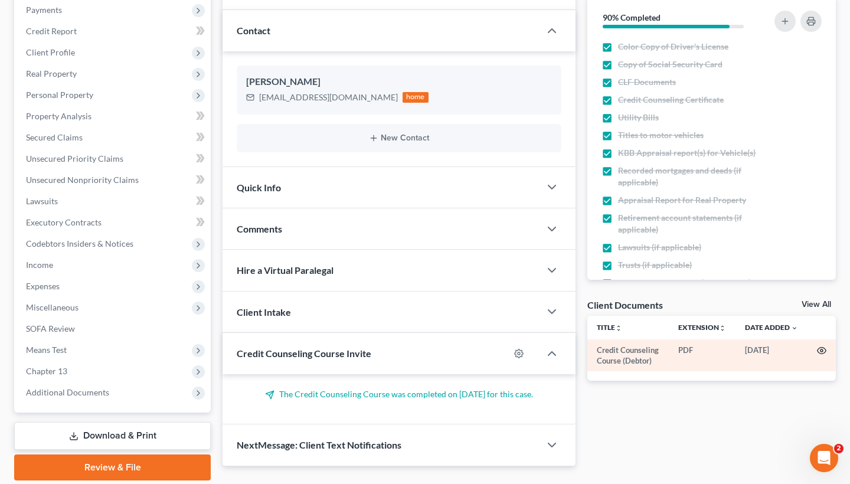
click at [822, 350] on circle "button" at bounding box center [822, 351] width 2 height 2
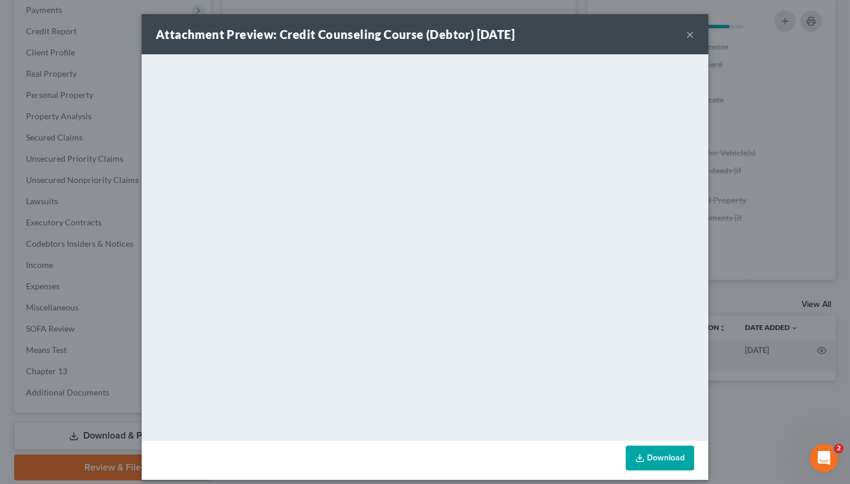
click at [688, 37] on button "×" at bounding box center [690, 34] width 8 height 14
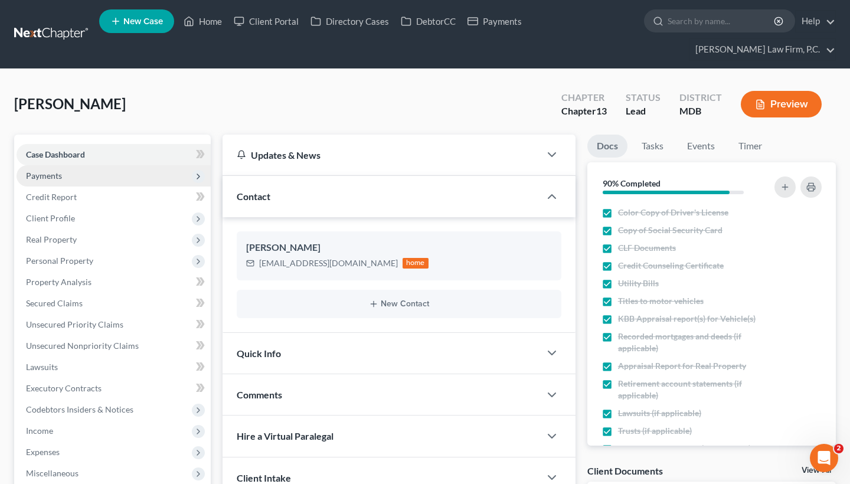
scroll to position [0, 0]
click at [72, 178] on span "Payments" at bounding box center [114, 175] width 194 height 21
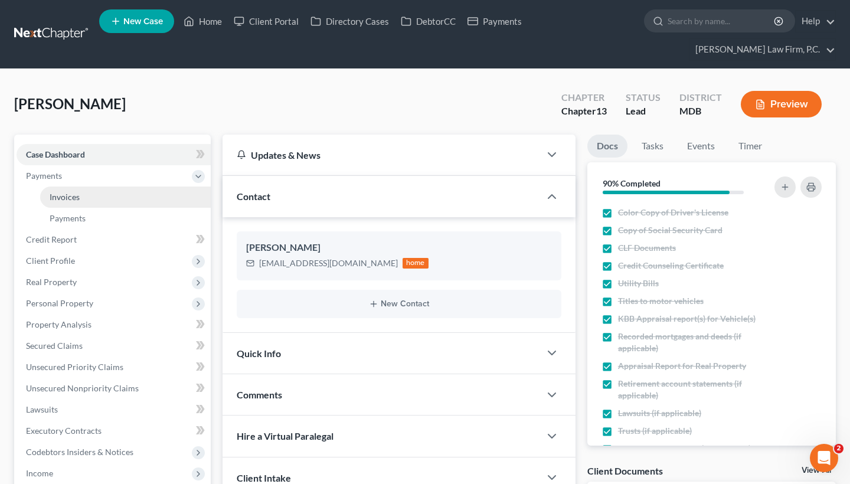
click at [74, 197] on span "Invoices" at bounding box center [65, 197] width 30 height 10
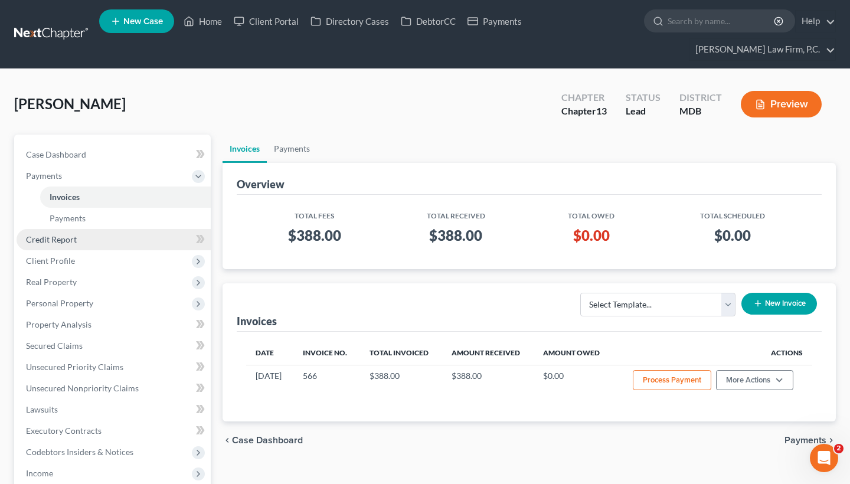
click at [70, 244] on span "Credit Report" at bounding box center [51, 239] width 51 height 10
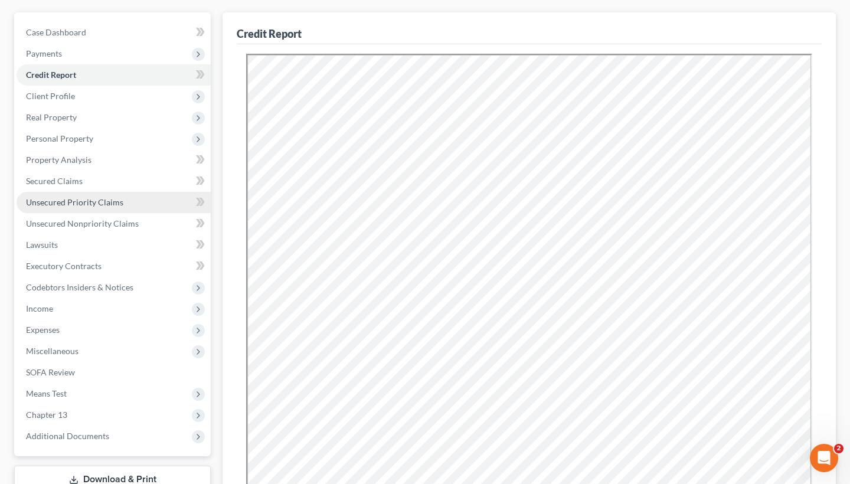
scroll to position [118, 0]
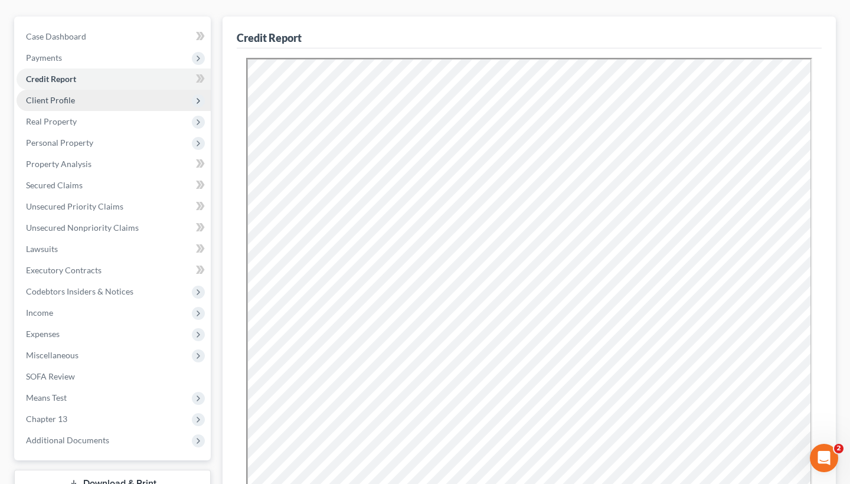
click at [77, 99] on span "Client Profile" at bounding box center [114, 100] width 194 height 21
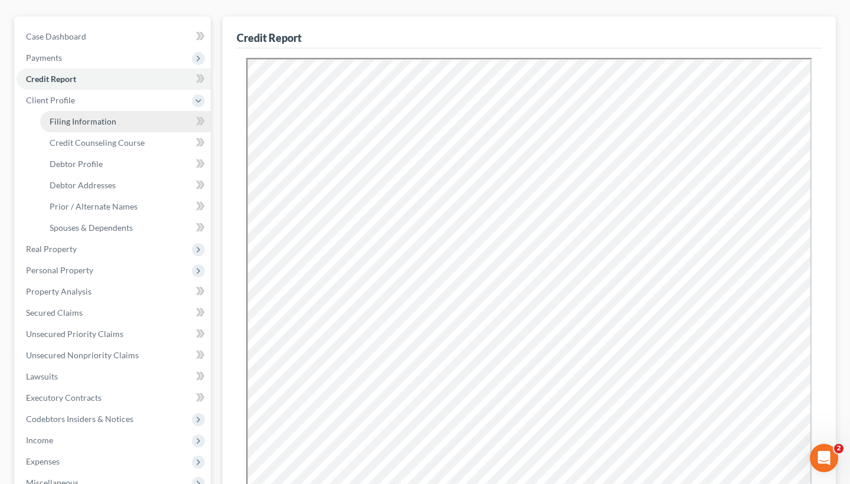
click at [83, 113] on link "Filing Information" at bounding box center [125, 121] width 171 height 21
select select "1"
select select "0"
select select "3"
select select "38"
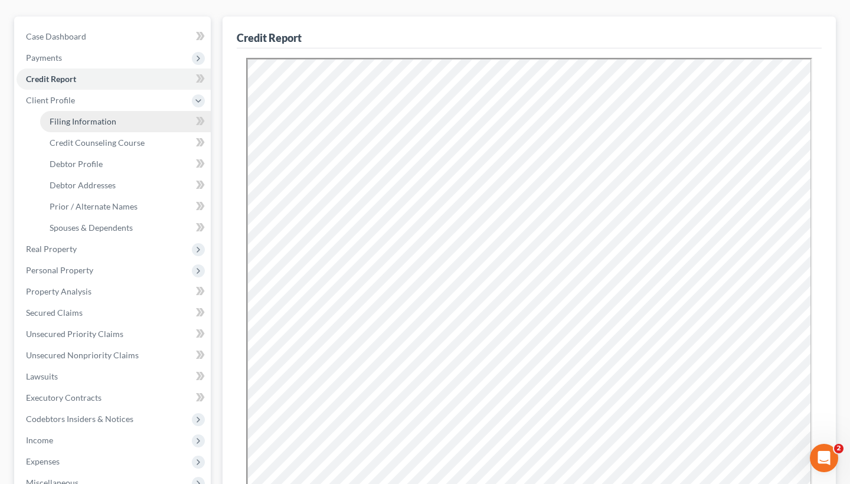
select select "0"
select select "21"
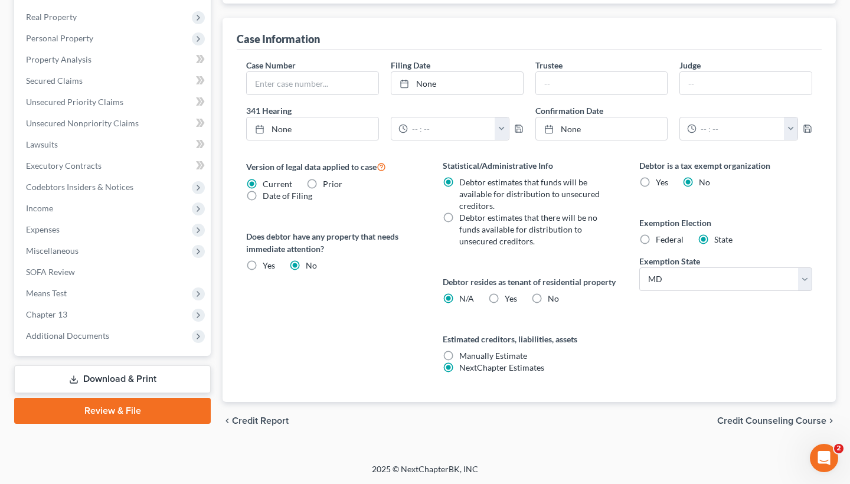
scroll to position [351, 0]
click at [546, 304] on div "No" at bounding box center [545, 298] width 28 height 12
click at [548, 304] on label "No" at bounding box center [553, 298] width 11 height 12
click at [553, 300] on input "No" at bounding box center [557, 296] width 8 height 8
radio input "true"
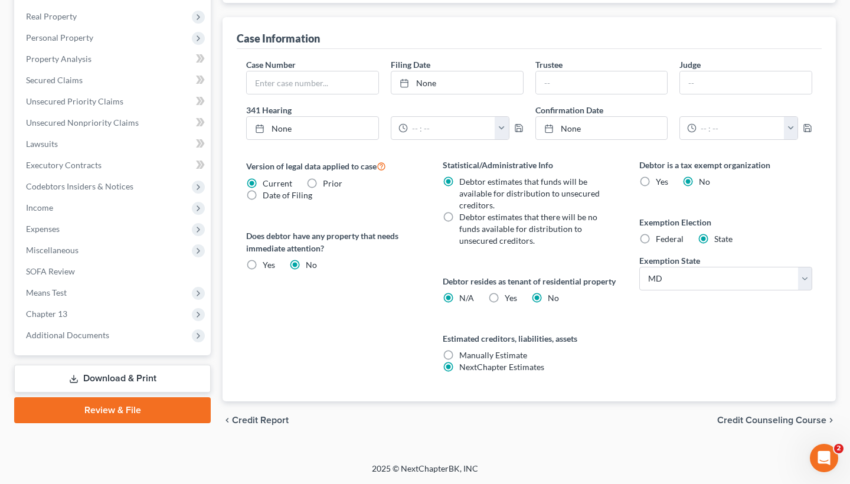
radio input "false"
click at [742, 425] on span "Credit Counseling Course" at bounding box center [771, 420] width 109 height 9
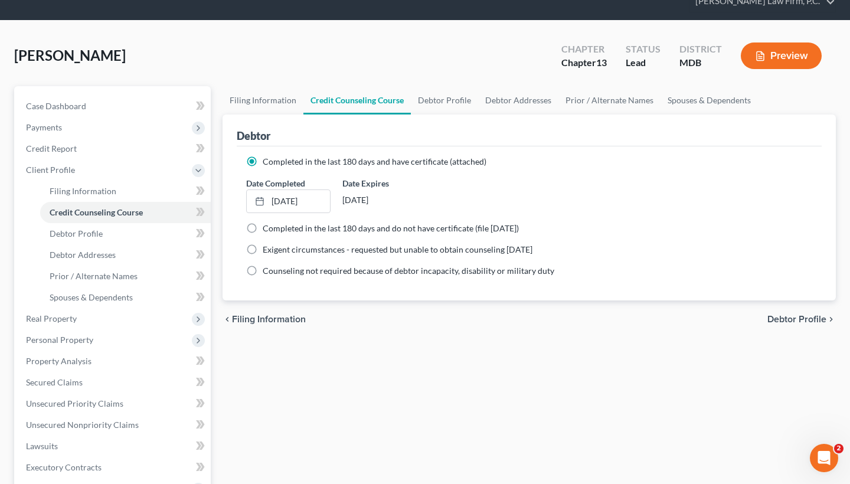
scroll to position [52, 0]
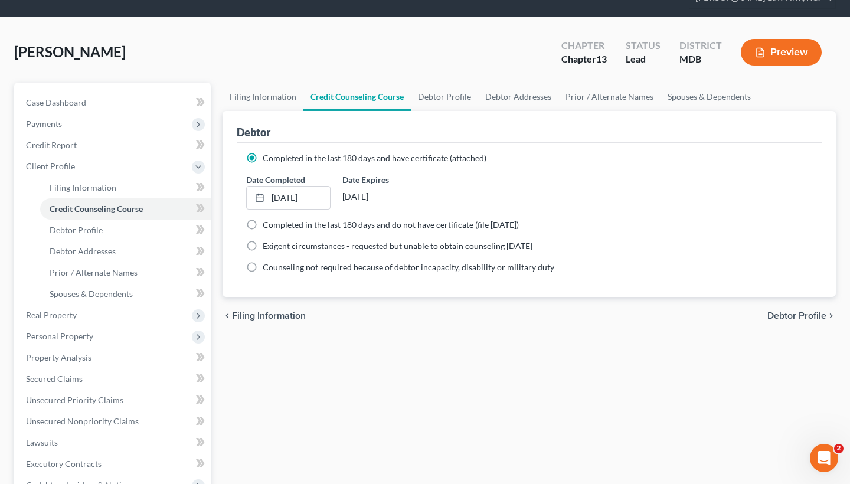
click at [770, 317] on span "Debtor Profile" at bounding box center [797, 315] width 59 height 9
select select "1"
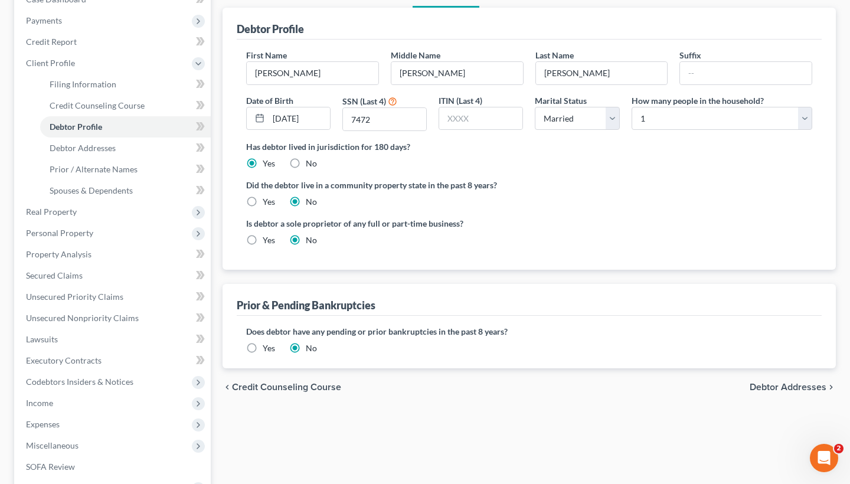
scroll to position [158, 0]
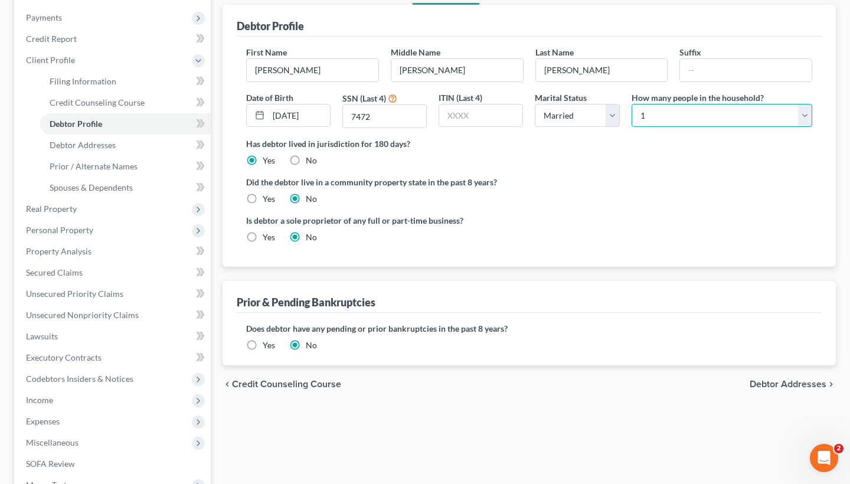
select select "1"
click at [797, 384] on span "Debtor Addresses" at bounding box center [788, 384] width 77 height 9
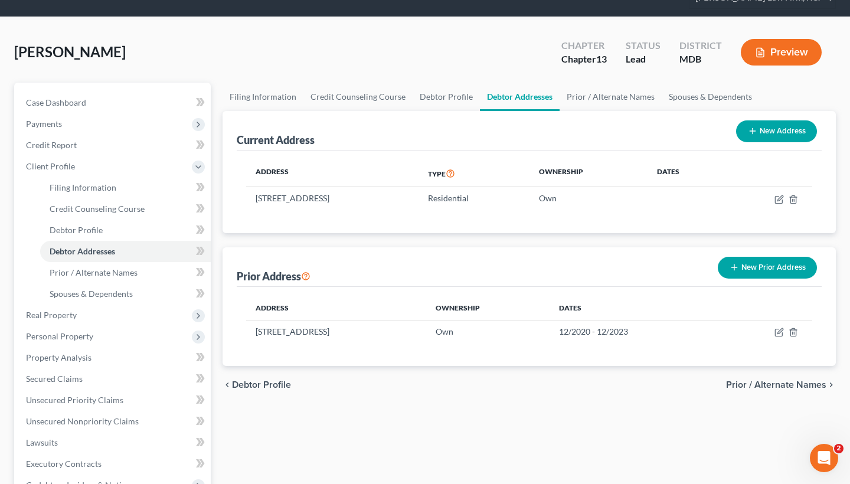
scroll to position [53, 0]
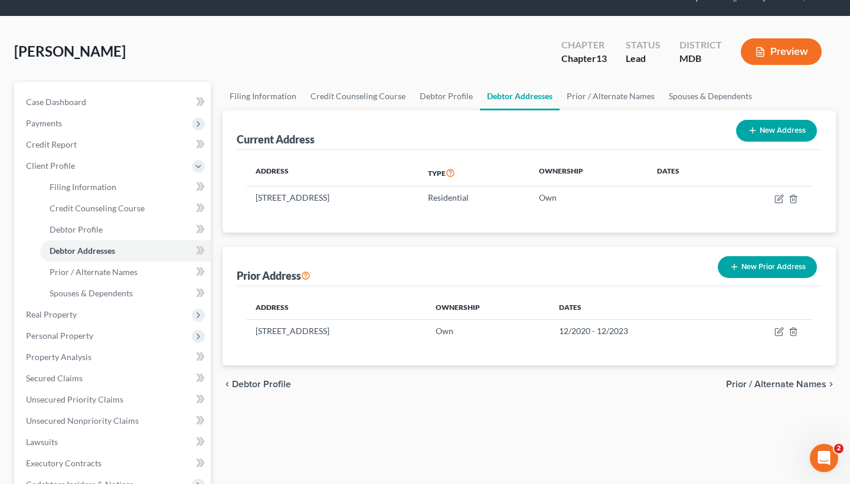
click at [774, 384] on span "Prior / Alternate Names" at bounding box center [776, 384] width 100 height 9
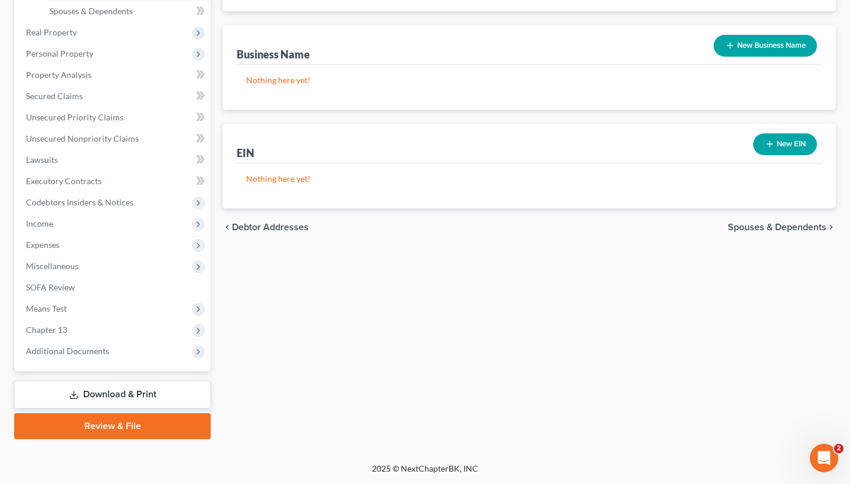
click at [805, 230] on span "Spouses & Dependents" at bounding box center [777, 227] width 99 height 9
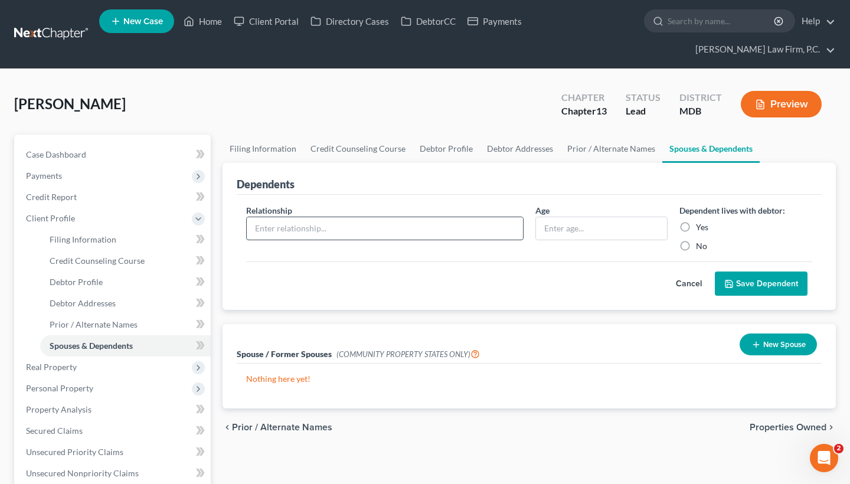
click at [401, 228] on input "text" at bounding box center [385, 228] width 276 height 22
type input "Wife"
click at [696, 230] on label "Yes" at bounding box center [702, 227] width 12 height 12
click at [701, 229] on input "Yes" at bounding box center [705, 225] width 8 height 8
radio input "true"
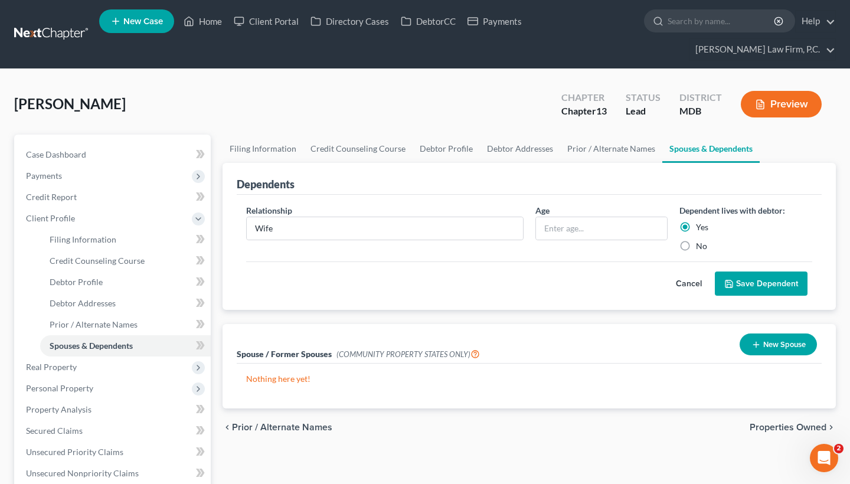
click at [749, 289] on button "Save Dependent" at bounding box center [761, 284] width 93 height 25
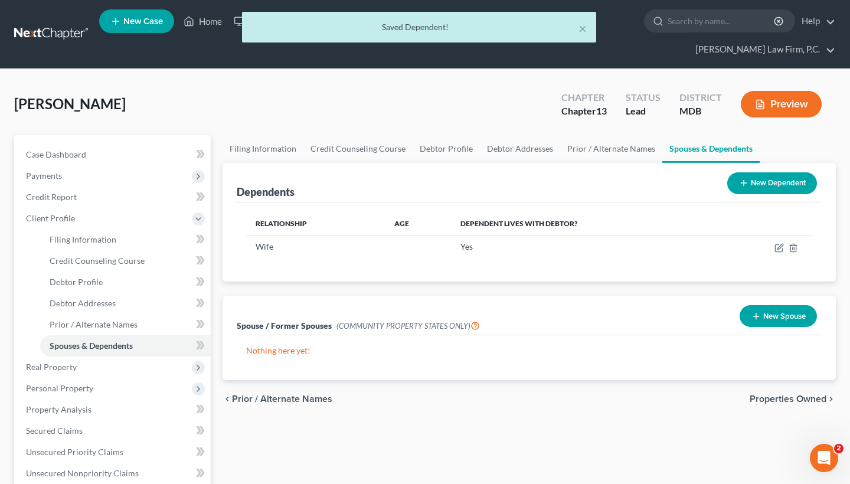
click at [802, 403] on span "Properties Owned" at bounding box center [788, 398] width 77 height 9
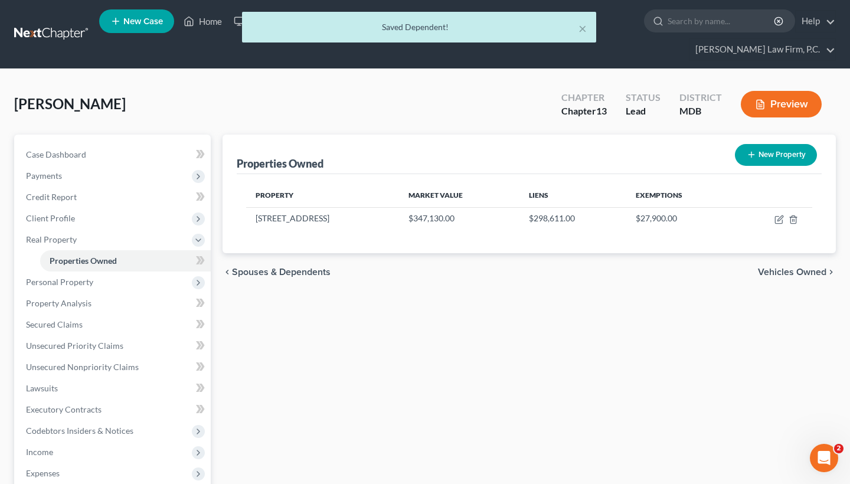
click at [773, 272] on span "Vehicles Owned" at bounding box center [792, 271] width 68 height 9
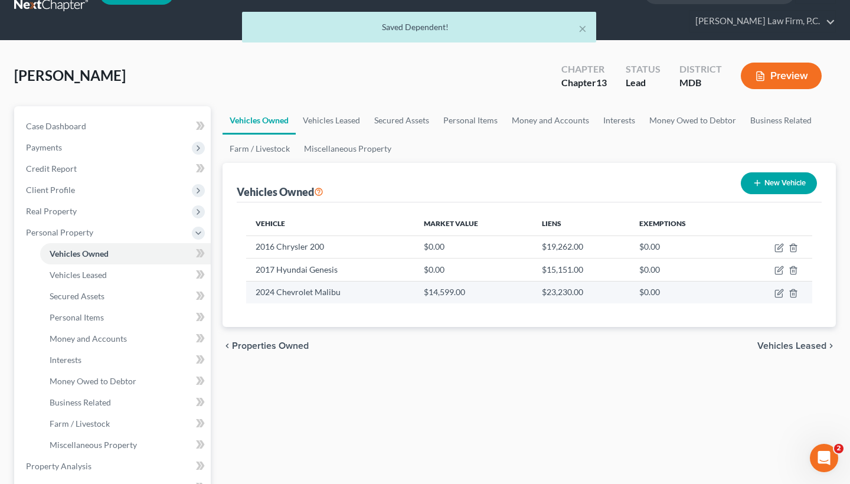
scroll to position [41, 0]
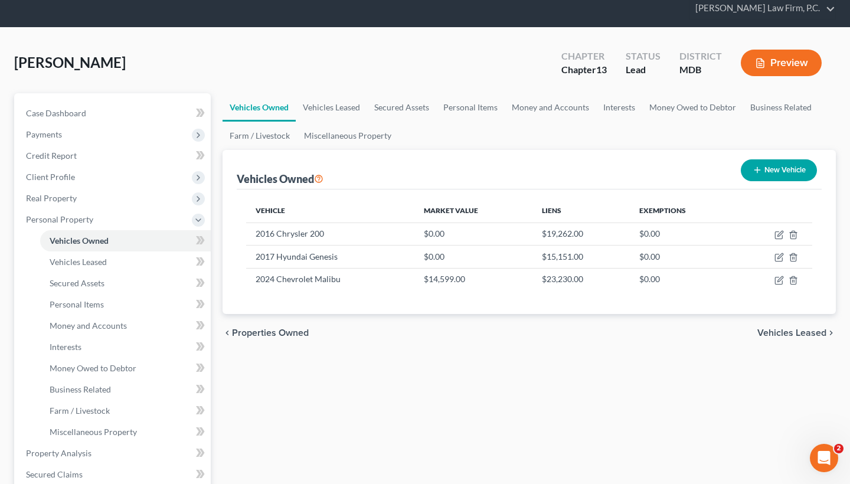
click at [781, 333] on span "Vehicles Leased" at bounding box center [792, 332] width 69 height 9
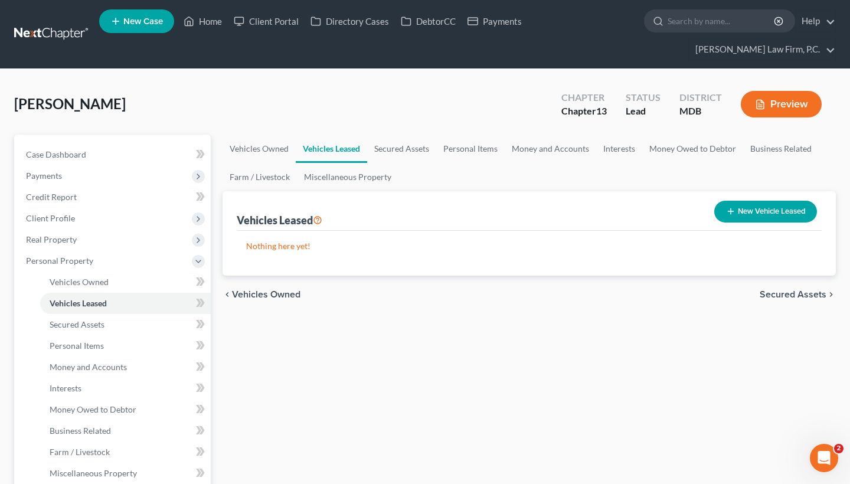
click at [791, 297] on span "Secured Assets" at bounding box center [793, 294] width 67 height 9
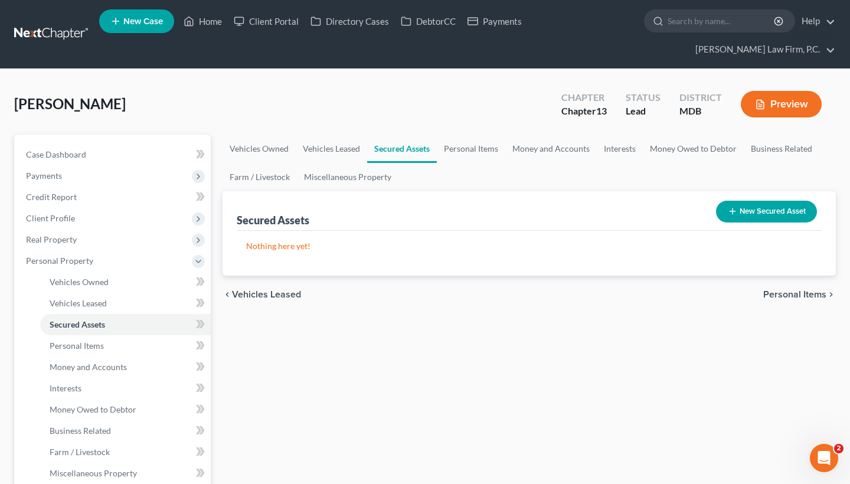
click at [784, 296] on span "Personal Items" at bounding box center [794, 294] width 63 height 9
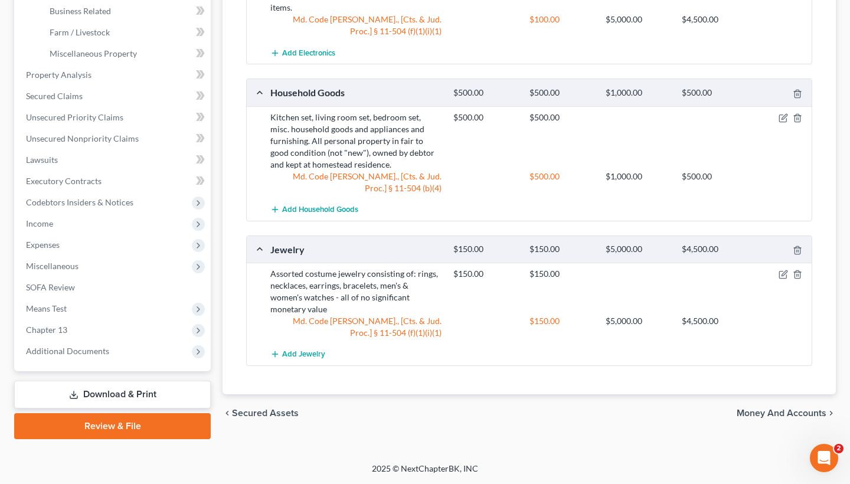
click at [760, 409] on span "Money and Accounts" at bounding box center [782, 413] width 90 height 9
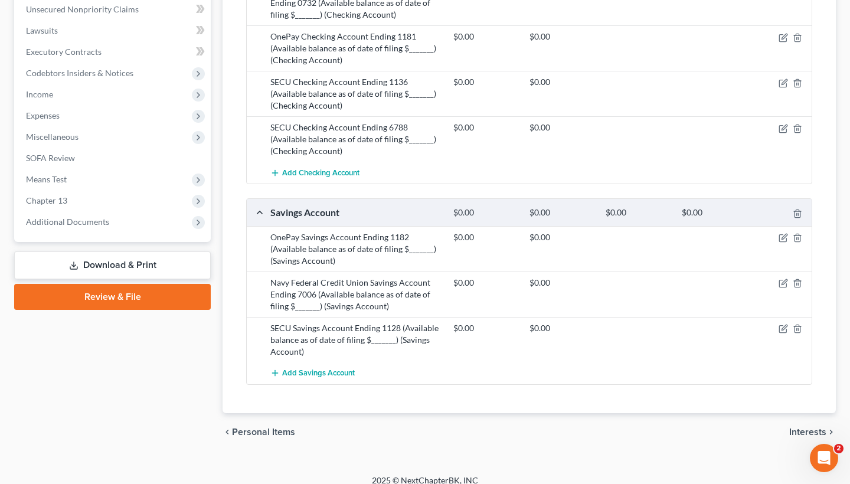
scroll to position [549, 0]
click at [805, 428] on span "Interests" at bounding box center [807, 432] width 37 height 9
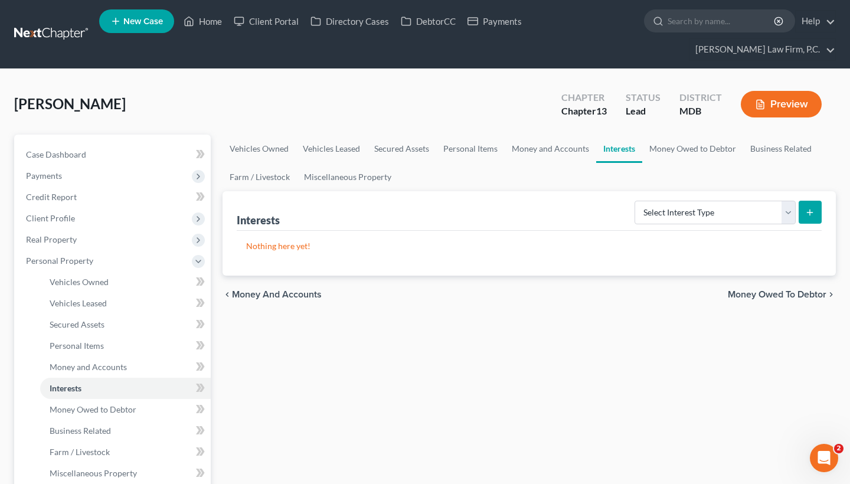
click at [742, 295] on span "Money Owed to Debtor" at bounding box center [777, 294] width 99 height 9
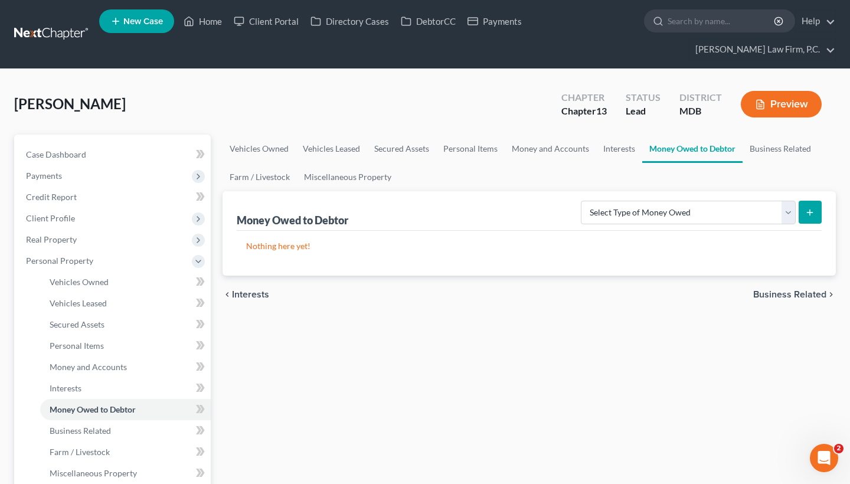
click at [804, 290] on span "Business Related" at bounding box center [789, 294] width 73 height 9
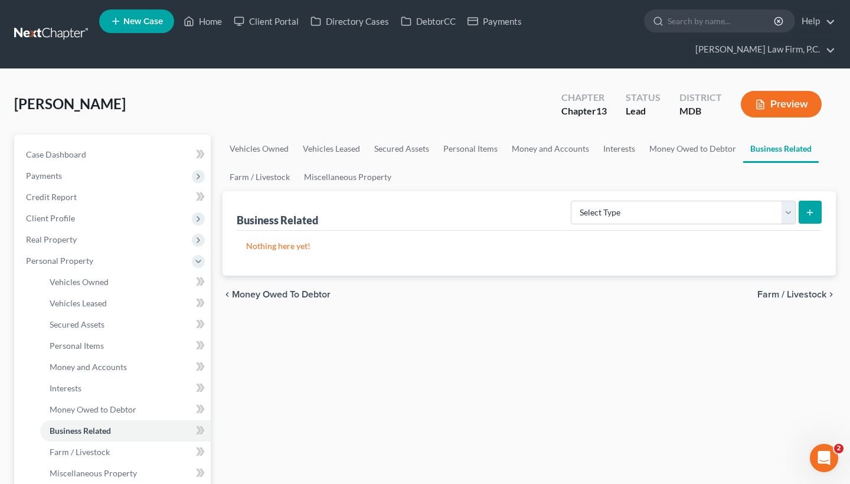
click at [786, 292] on span "Farm / Livestock" at bounding box center [792, 294] width 69 height 9
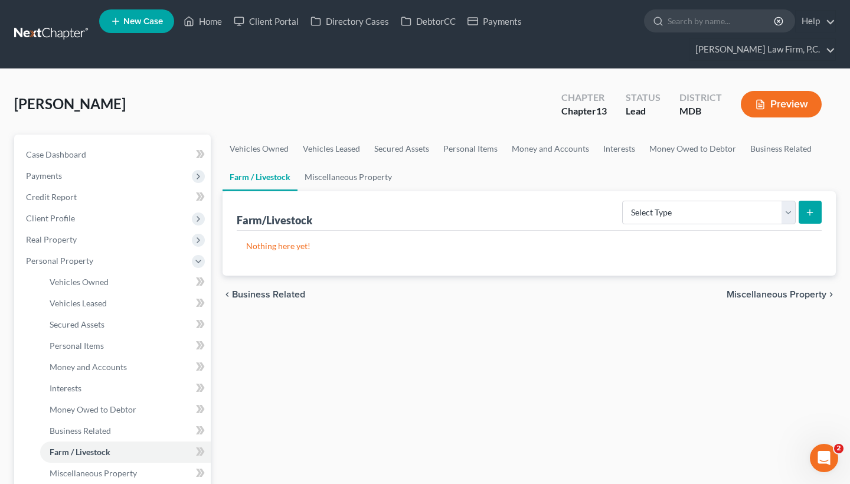
click at [780, 295] on span "Miscellaneous Property" at bounding box center [777, 294] width 100 height 9
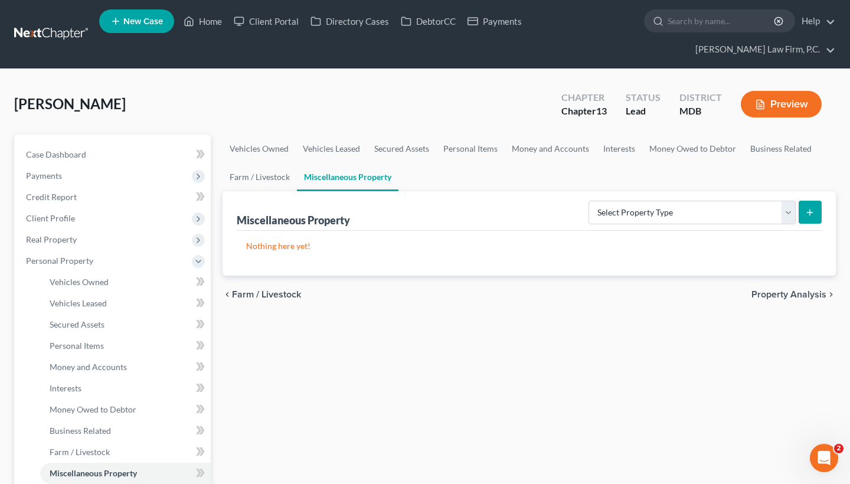
click at [780, 292] on span "Property Analysis" at bounding box center [789, 294] width 75 height 9
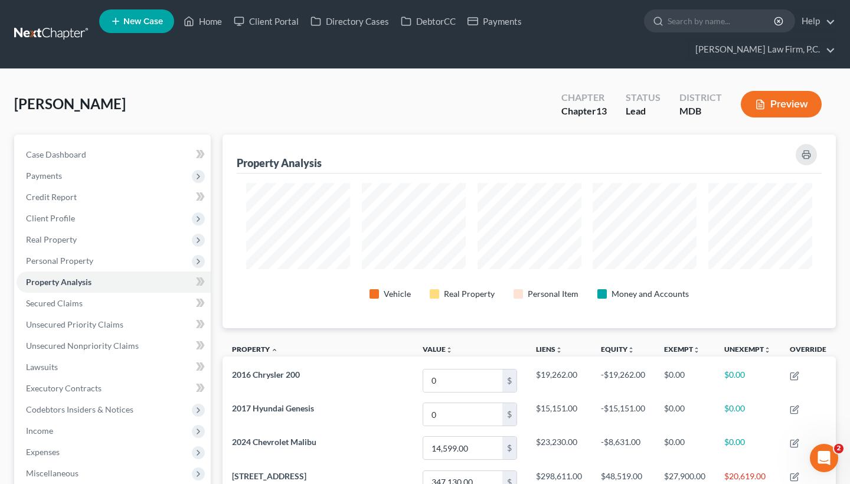
scroll to position [194, 613]
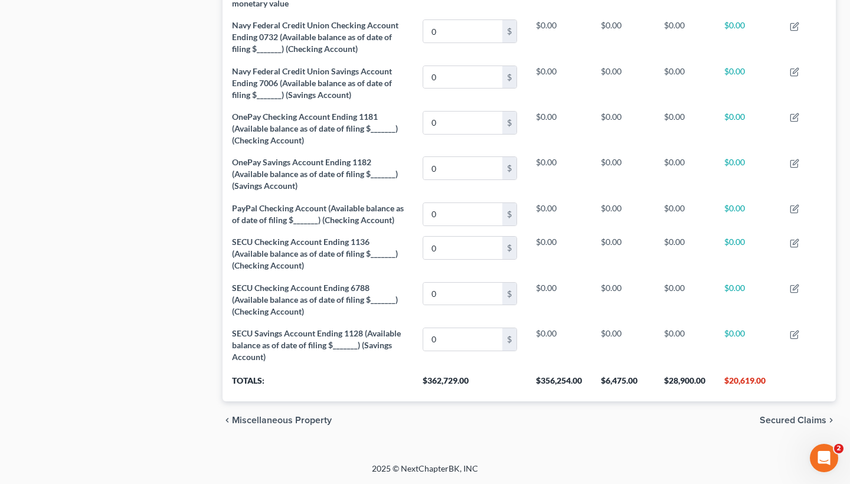
click at [776, 420] on span "Secured Claims" at bounding box center [793, 420] width 67 height 9
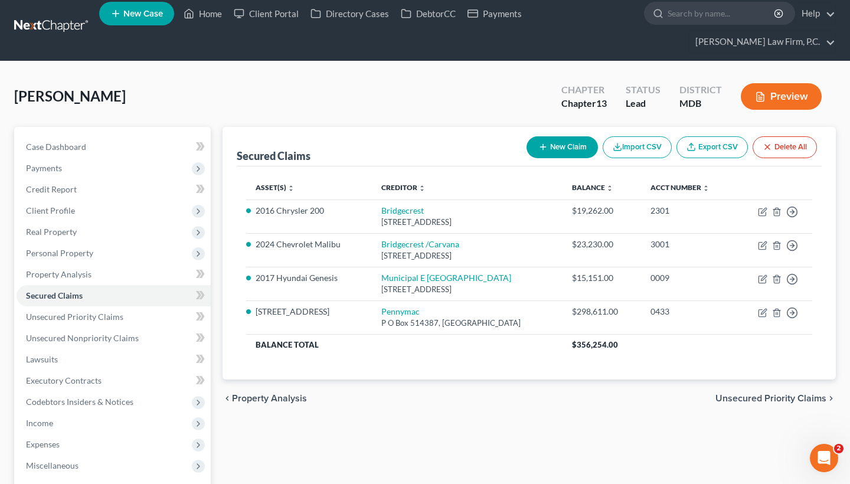
scroll to position [19, 0]
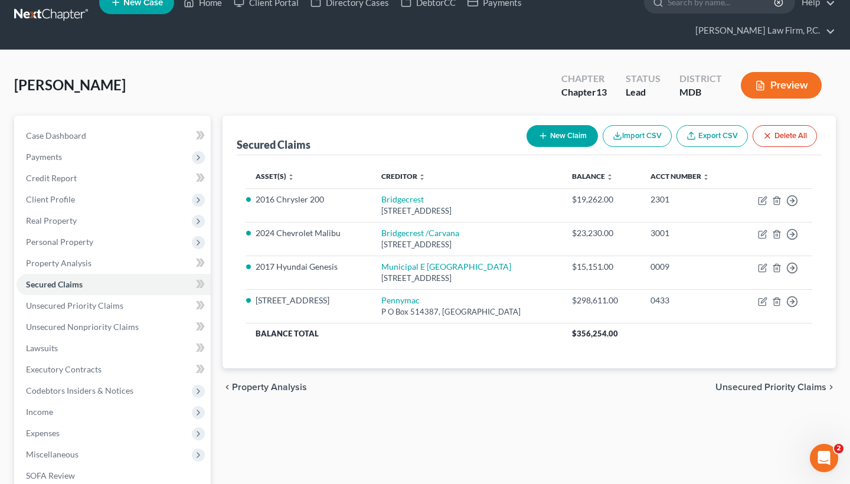
click at [755, 383] on span "Unsecured Priority Claims" at bounding box center [771, 387] width 111 height 9
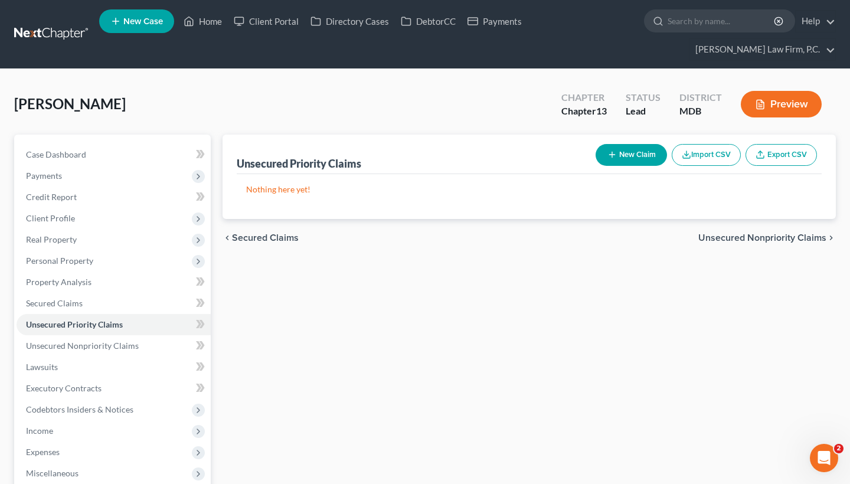
click at [758, 243] on span "Unsecured Nonpriority Claims" at bounding box center [762, 237] width 128 height 9
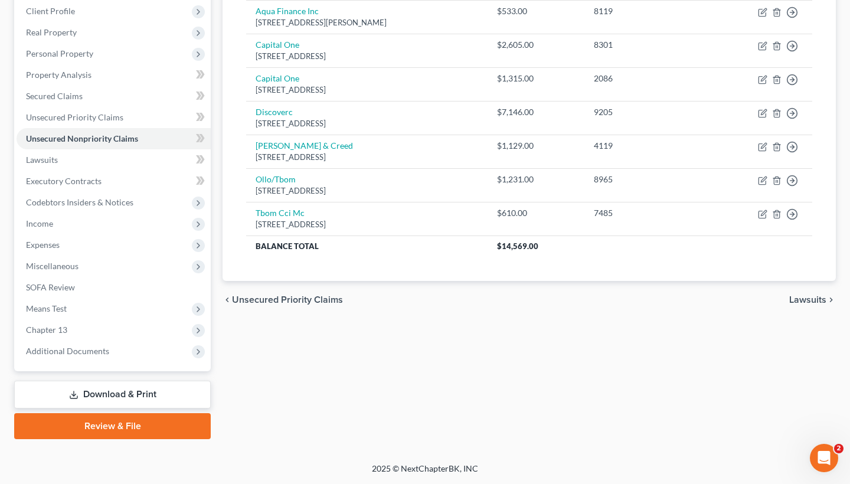
click at [798, 300] on span "Lawsuits" at bounding box center [807, 299] width 37 height 9
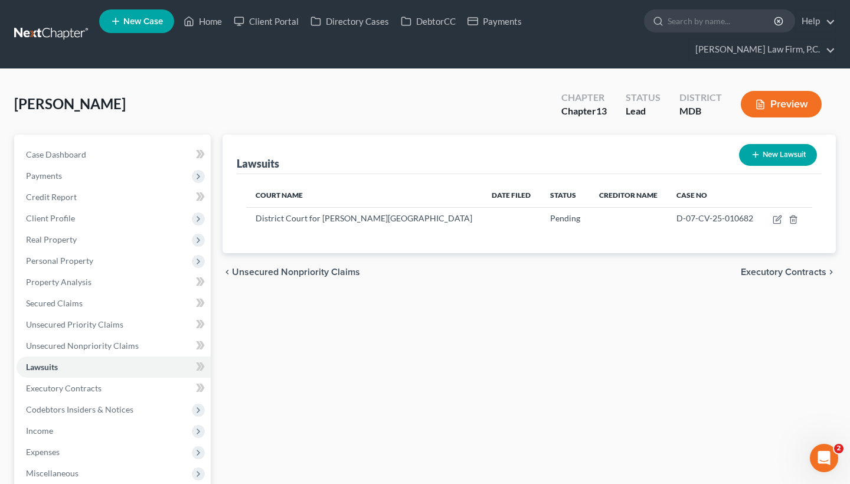
click at [745, 277] on span "Executory Contracts" at bounding box center [784, 271] width 86 height 9
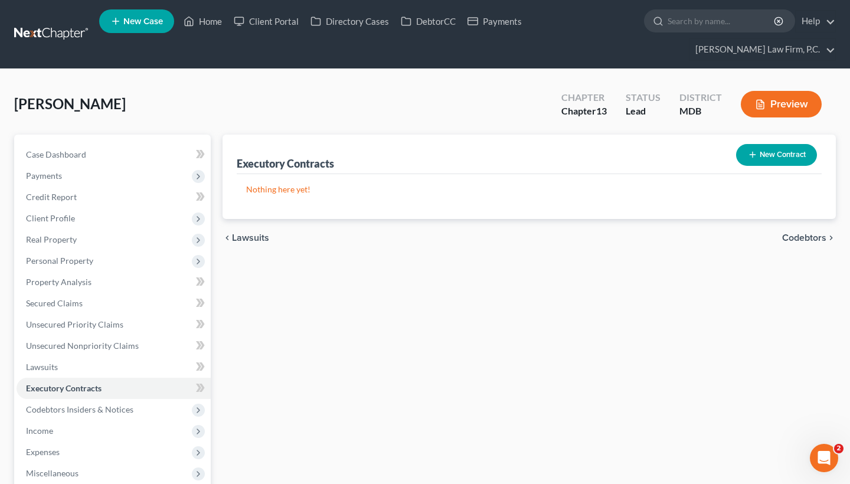
click at [804, 241] on span "Codebtors" at bounding box center [804, 237] width 44 height 9
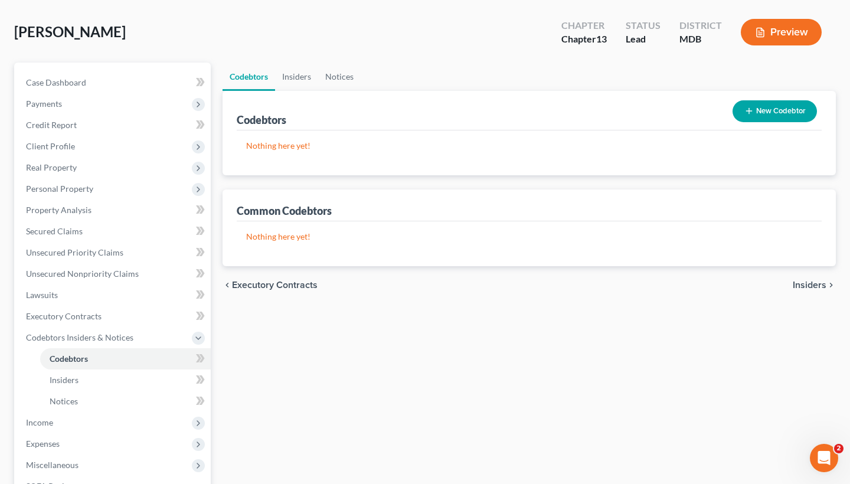
click at [808, 280] on span "Insiders" at bounding box center [810, 284] width 34 height 9
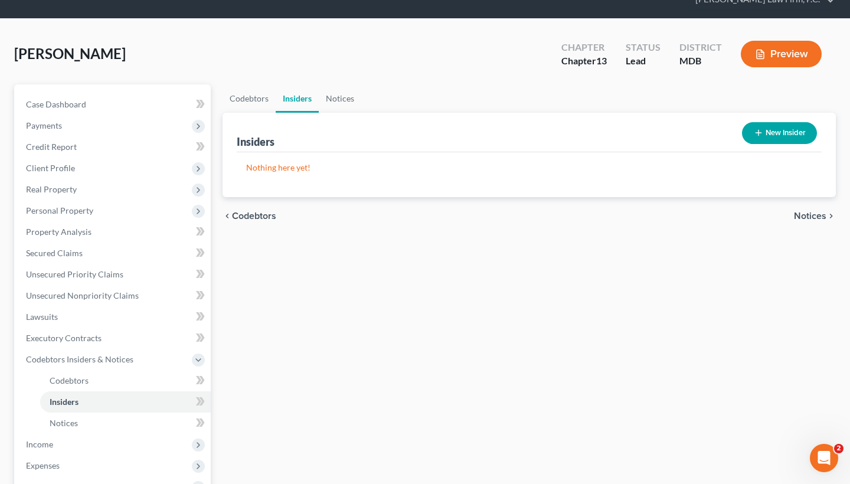
scroll to position [142, 0]
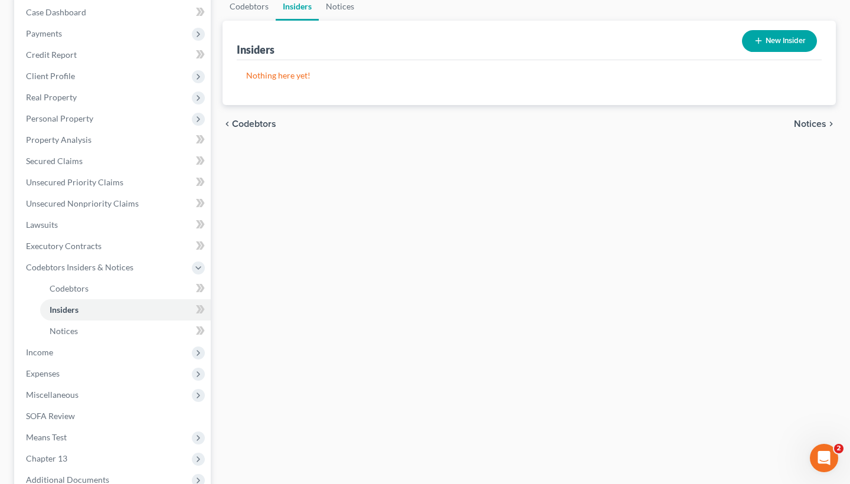
click at [821, 127] on span "Notices" at bounding box center [810, 123] width 32 height 9
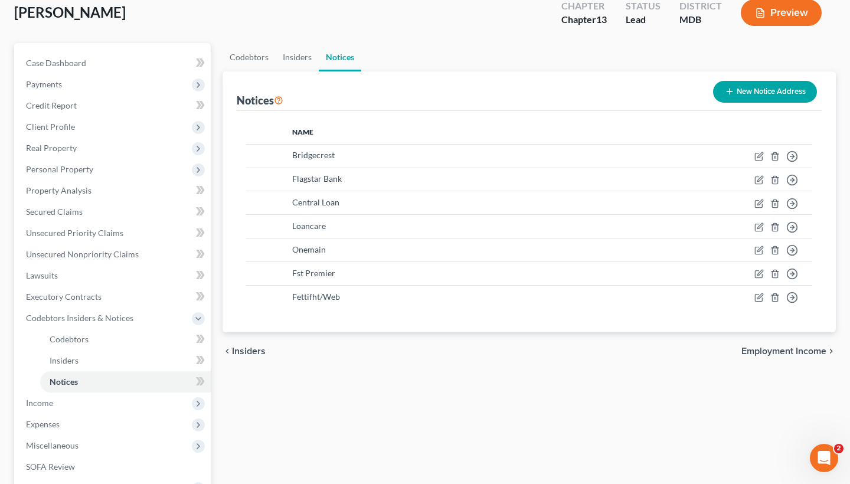
click at [774, 355] on span "Employment Income" at bounding box center [784, 351] width 85 height 9
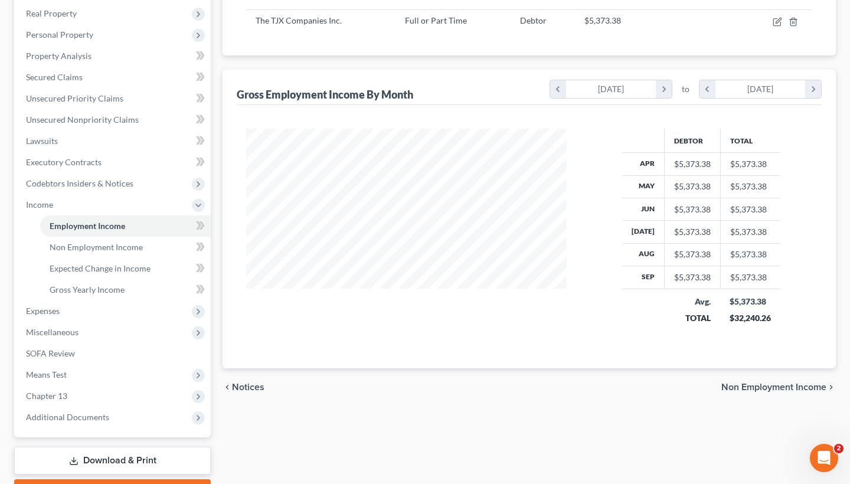
click at [742, 389] on span "Non Employment Income" at bounding box center [774, 387] width 105 height 9
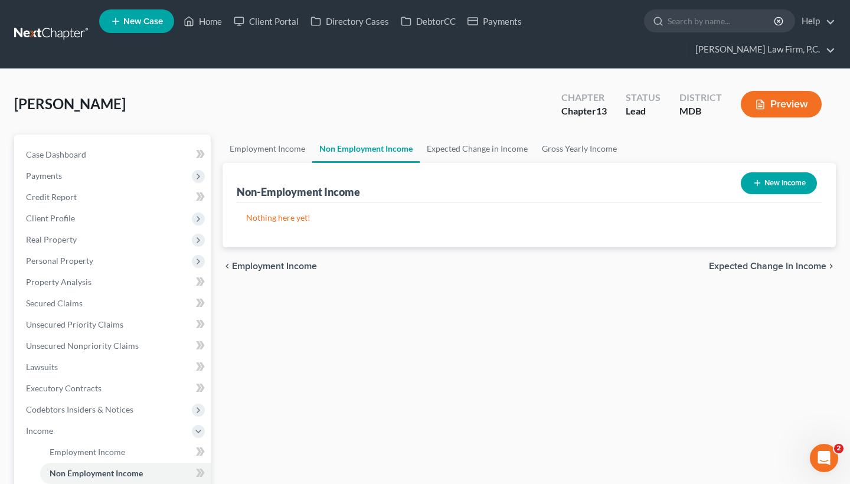
click at [732, 267] on span "Expected Change in Income" at bounding box center [767, 266] width 117 height 9
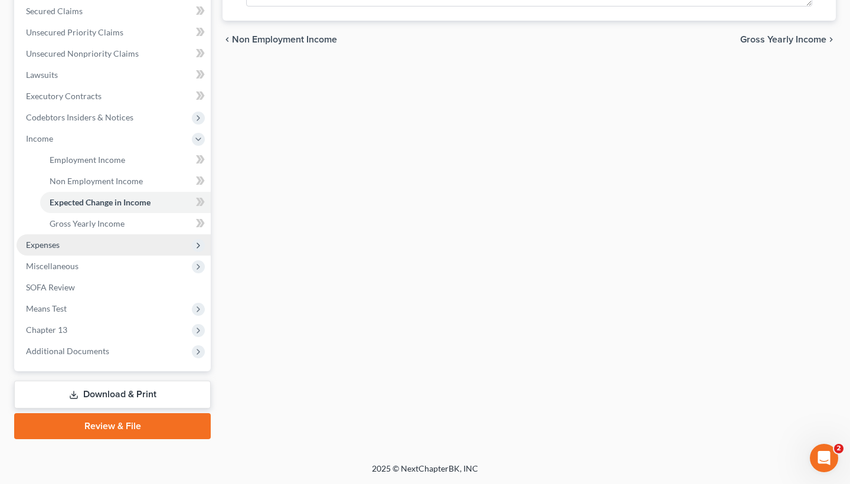
click at [122, 245] on span "Expenses" at bounding box center [114, 244] width 194 height 21
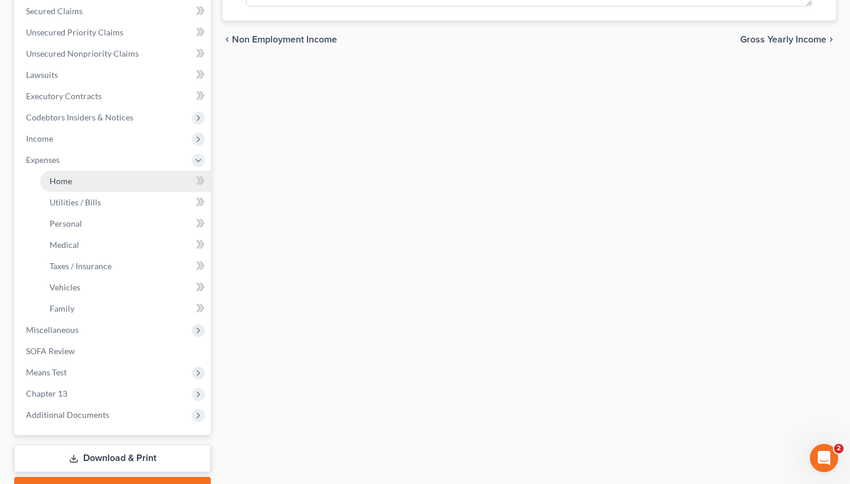
click at [81, 180] on link "Home" at bounding box center [125, 181] width 171 height 21
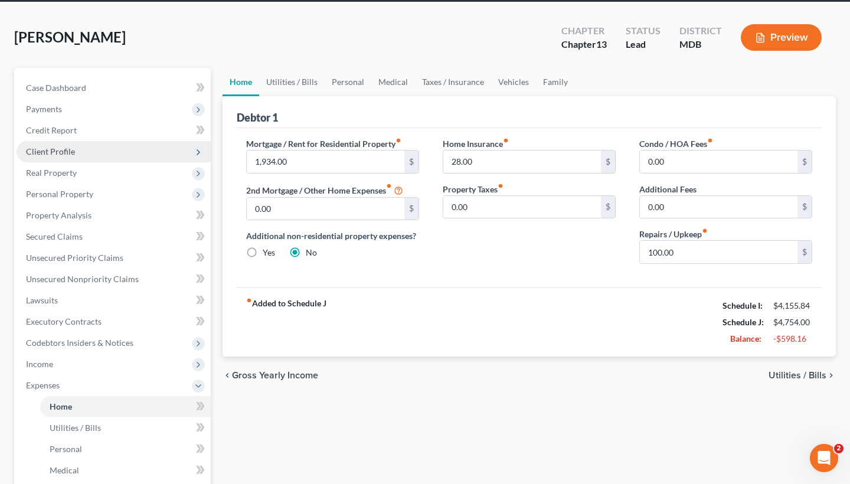
scroll to position [73, 0]
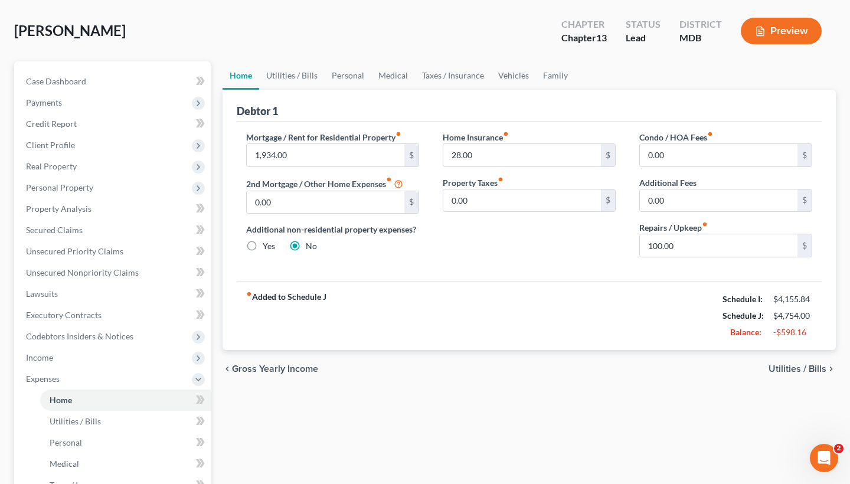
click at [799, 370] on span "Utilities / Bills" at bounding box center [798, 368] width 58 height 9
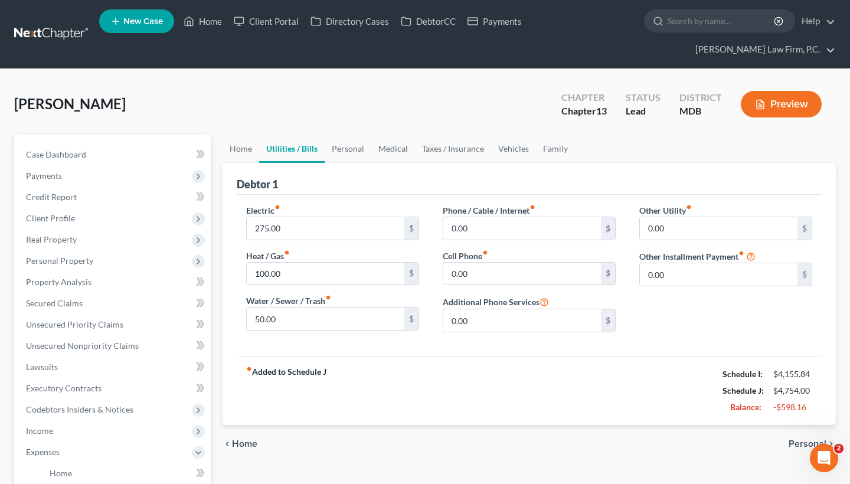
click at [794, 446] on span "Personal" at bounding box center [808, 443] width 38 height 9
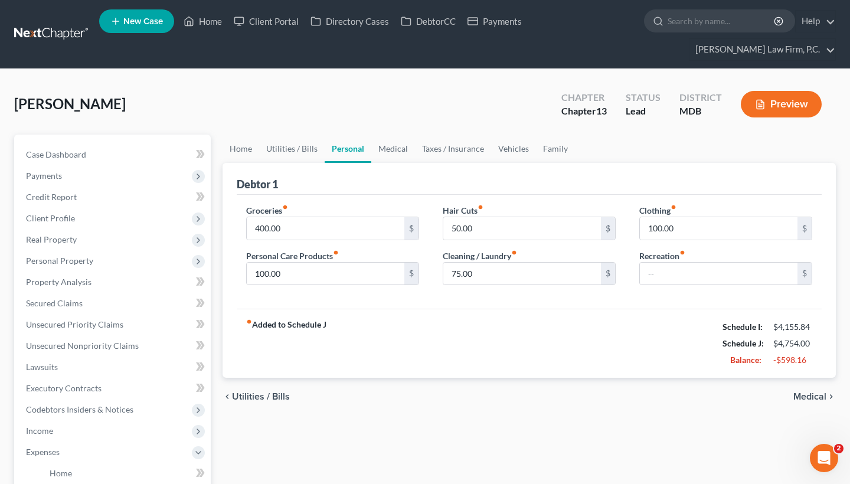
click at [817, 394] on span "Medical" at bounding box center [810, 396] width 33 height 9
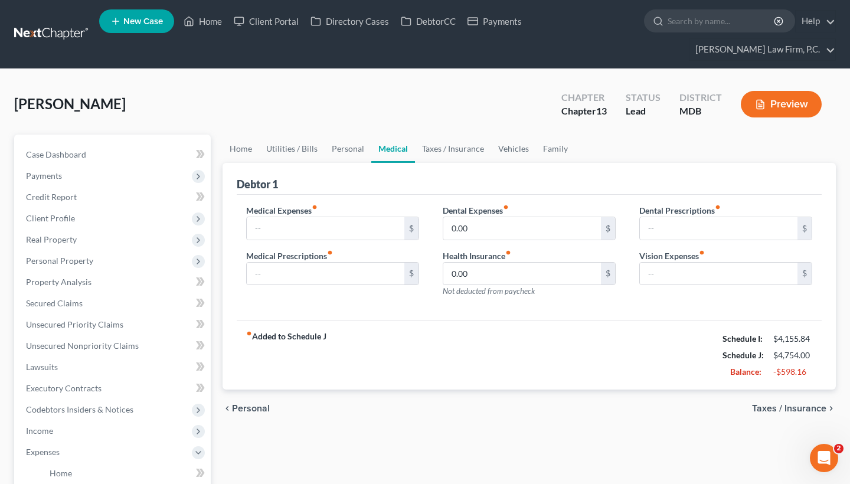
click at [801, 411] on span "Taxes / Insurance" at bounding box center [789, 408] width 74 height 9
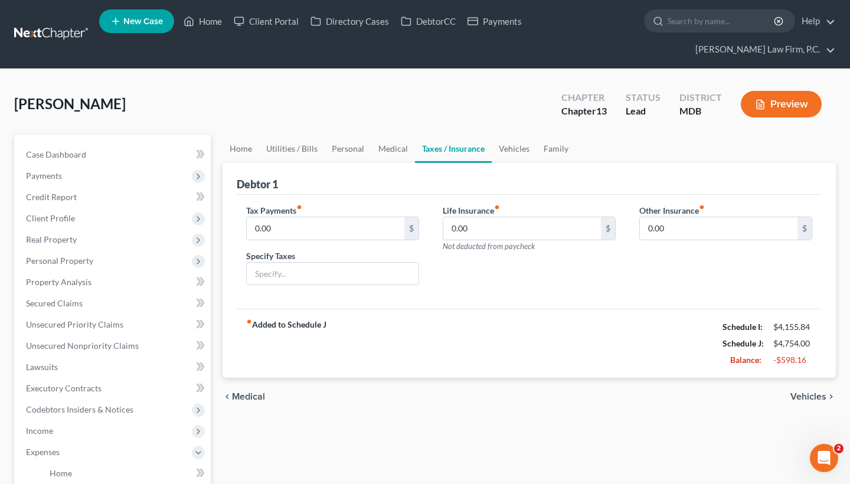
click at [801, 399] on span "Vehicles" at bounding box center [809, 396] width 36 height 9
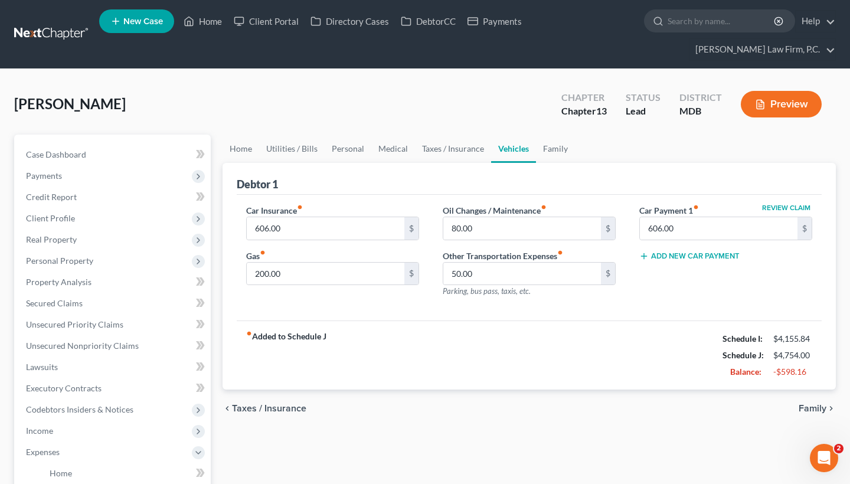
click at [805, 395] on div "chevron_left Taxes / Insurance Family chevron_right" at bounding box center [529, 409] width 613 height 38
click at [808, 410] on span "Family" at bounding box center [813, 408] width 28 height 9
